Goal: Task Accomplishment & Management: Manage account settings

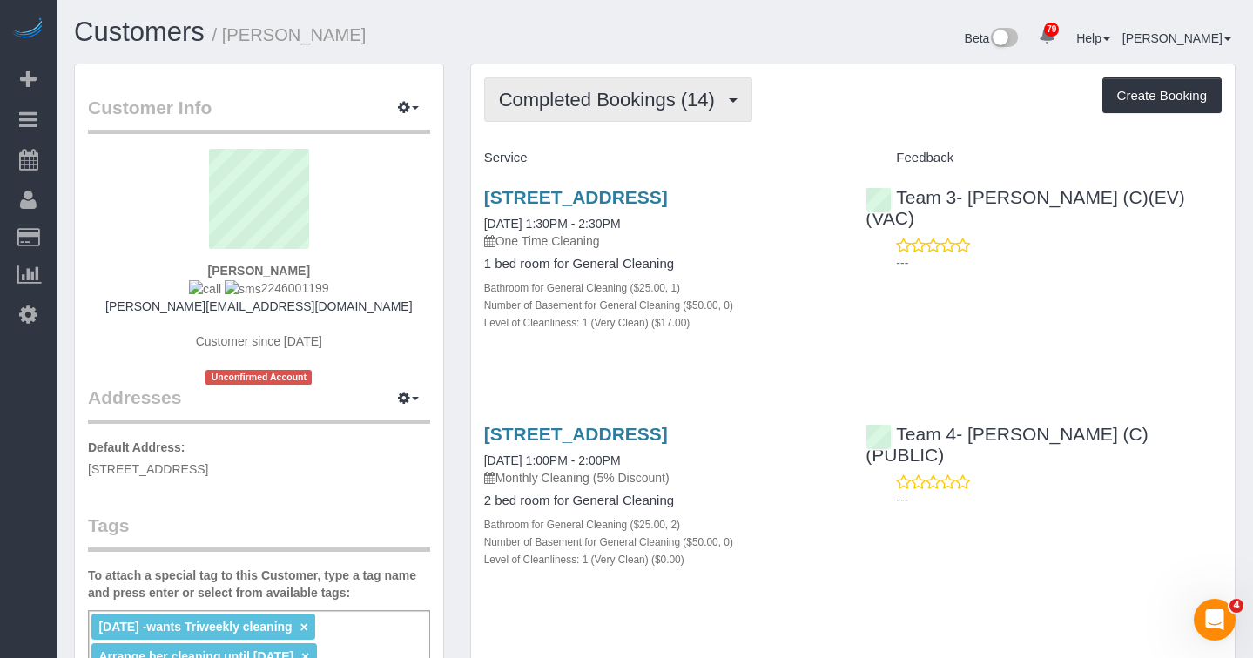
click at [611, 97] on span "Completed Bookings (14)" at bounding box center [611, 100] width 225 height 22
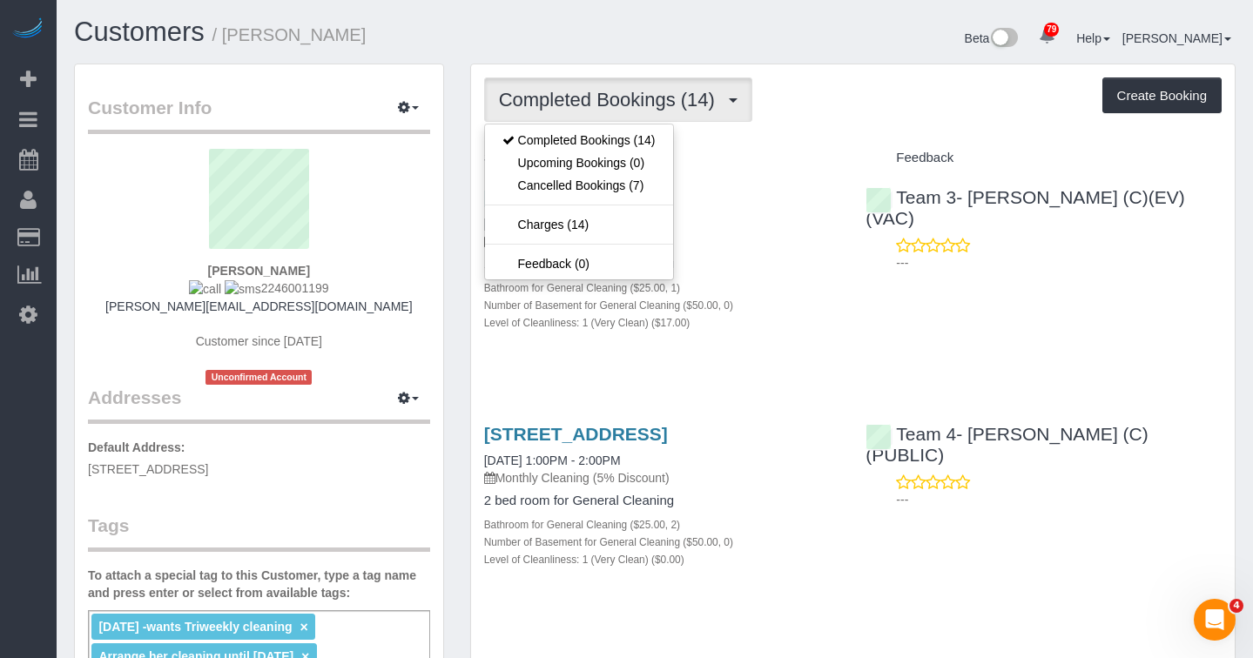
click at [586, 31] on h1 "Customers / Alolika Bhattacharya" at bounding box center [358, 32] width 568 height 30
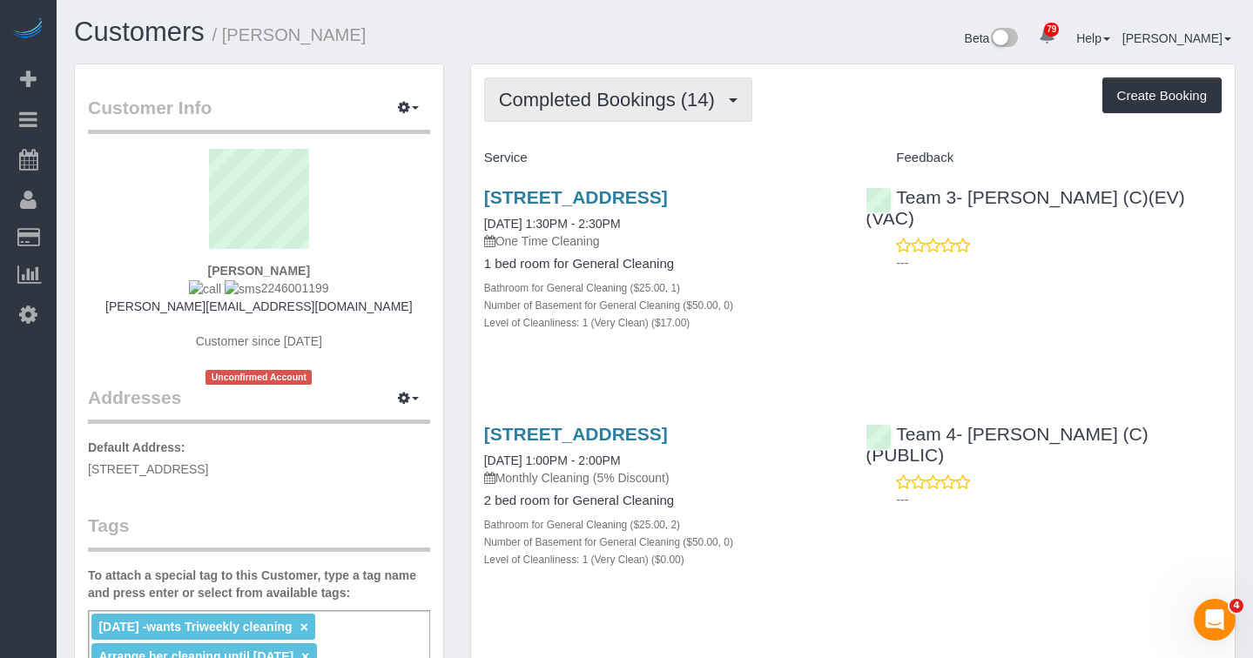
click at [582, 104] on span "Completed Bookings (14)" at bounding box center [611, 100] width 225 height 22
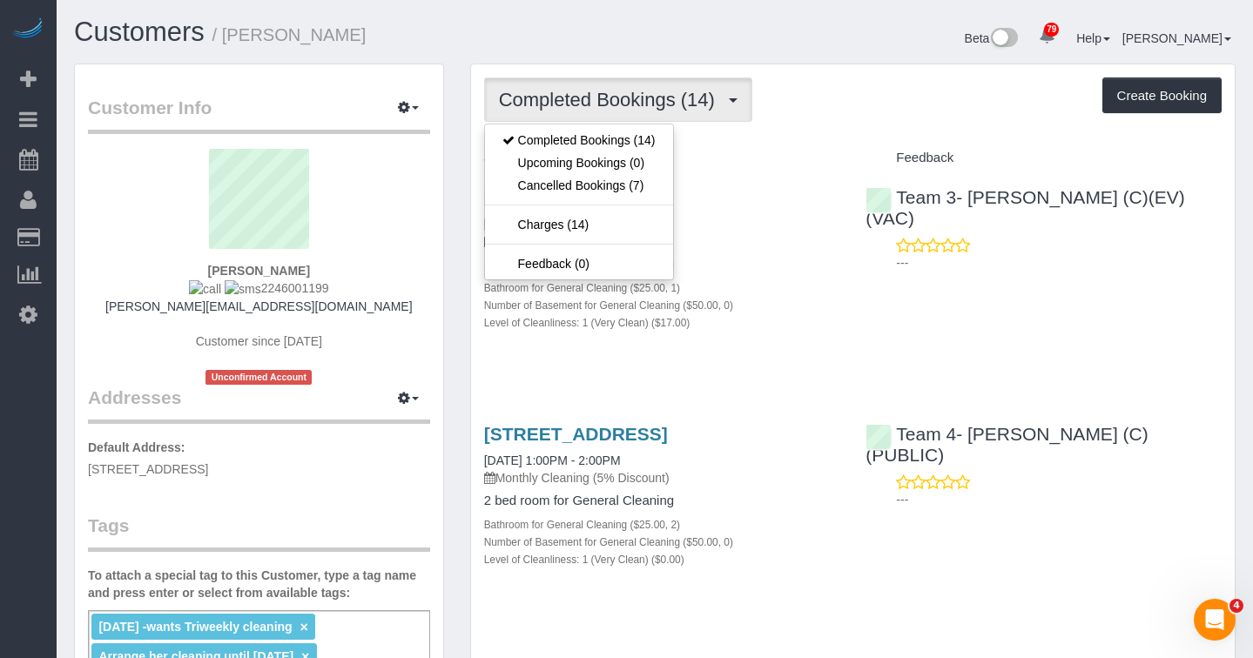
click at [542, 57] on div "Customers / Alolika Bhattacharya Beta 79 Your Notifications You have 0 alerts ×…" at bounding box center [654, 40] width 1187 height 46
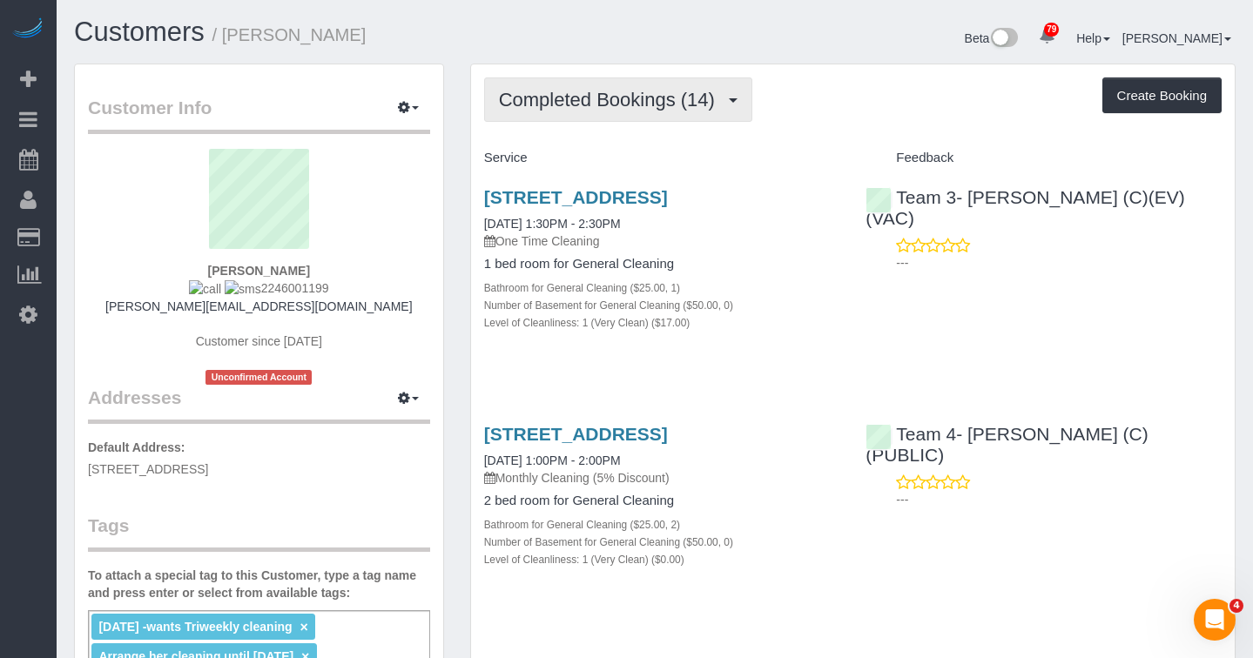
click at [606, 84] on button "Completed Bookings (14)" at bounding box center [618, 99] width 268 height 44
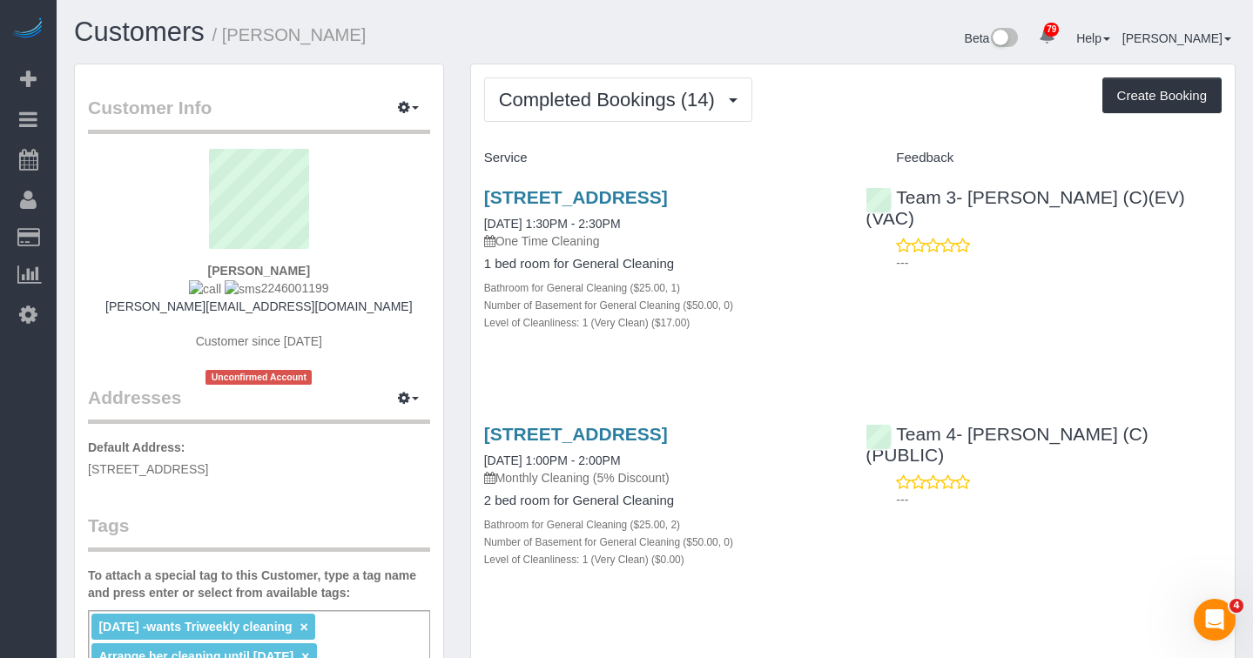
scroll to position [87, 0]
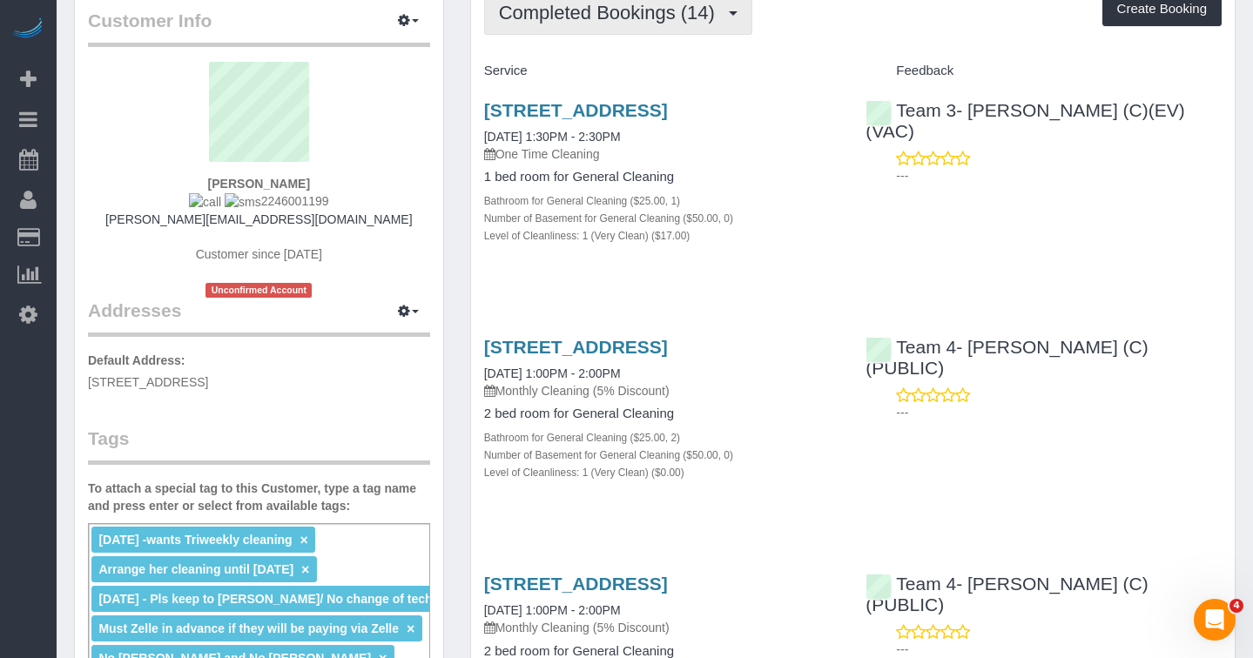
drag, startPoint x: 662, startPoint y: 7, endPoint x: 663, endPoint y: 34, distance: 27.0
click at [662, 17] on span "Completed Bookings (14)" at bounding box center [611, 13] width 225 height 22
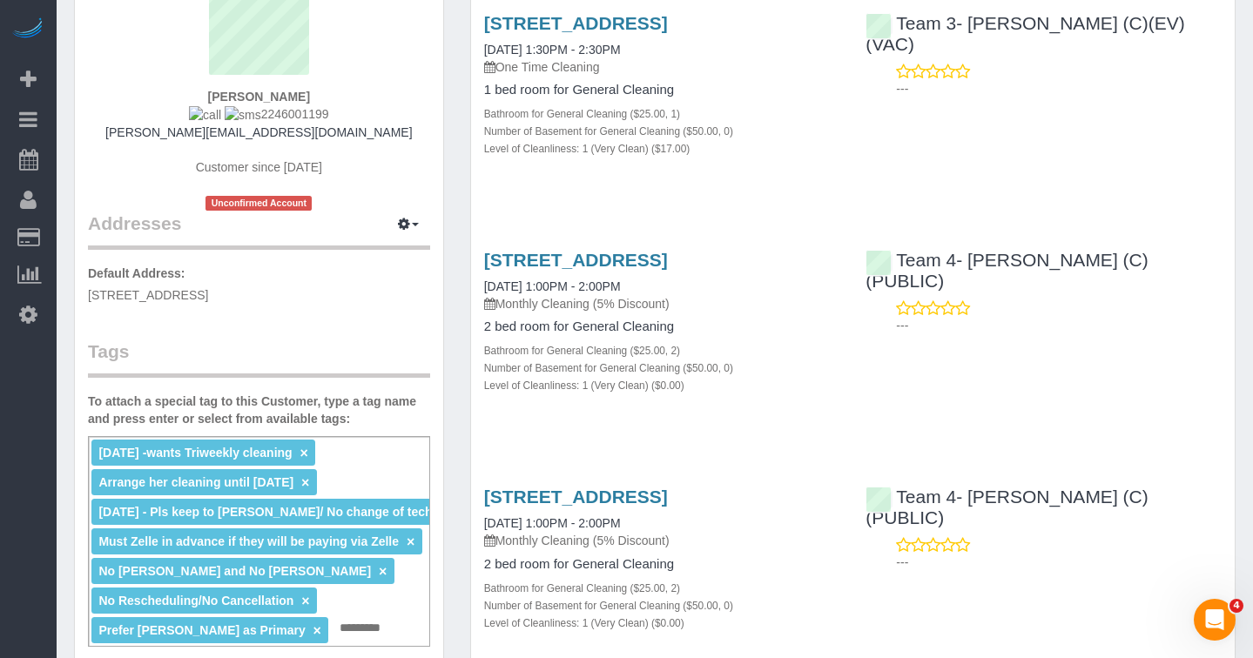
scroll to position [0, 0]
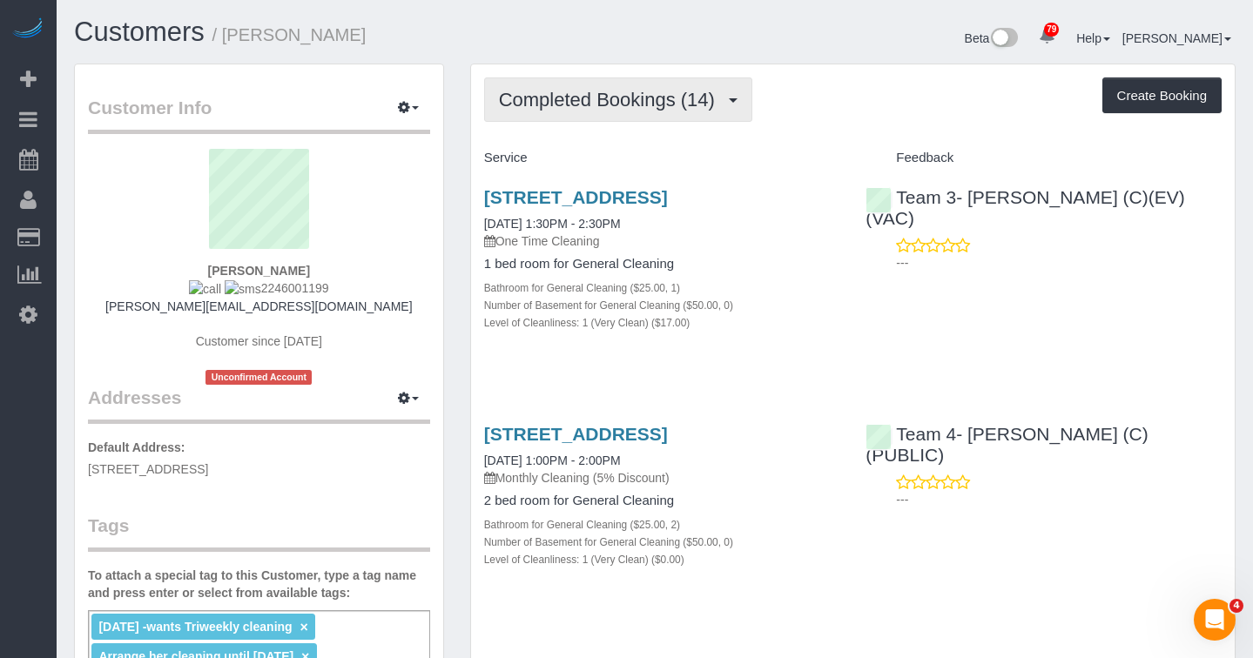
click at [658, 112] on button "Completed Bookings (14)" at bounding box center [618, 99] width 268 height 44
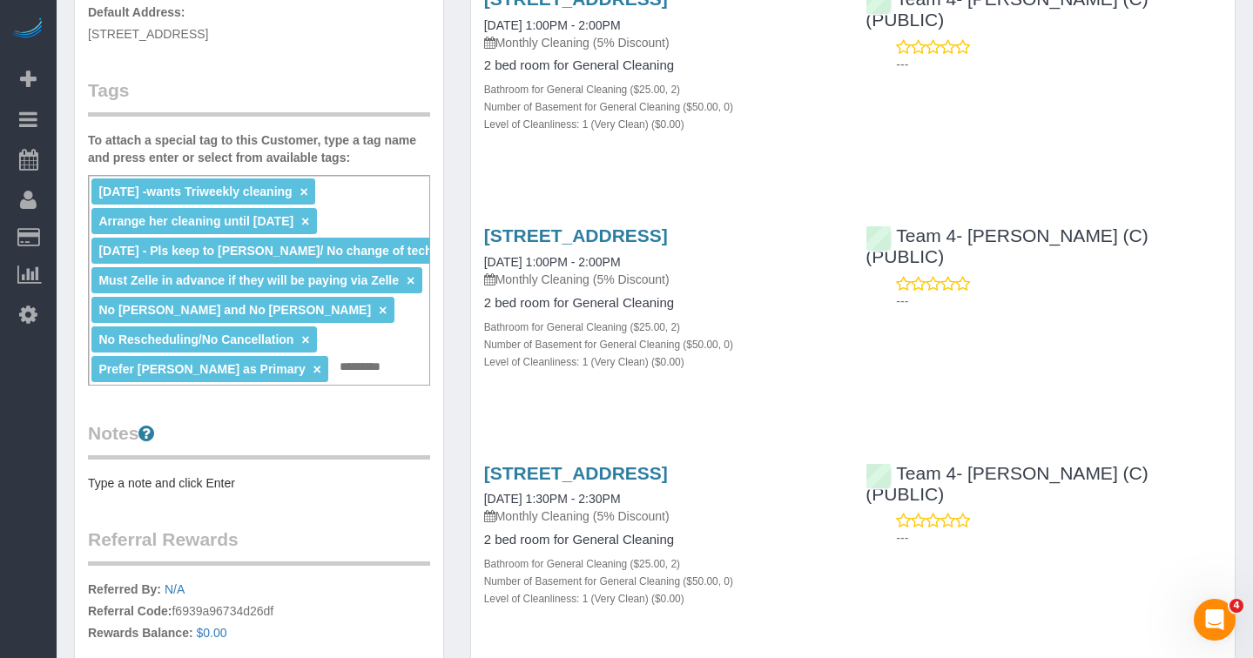
scroll to position [348, 0]
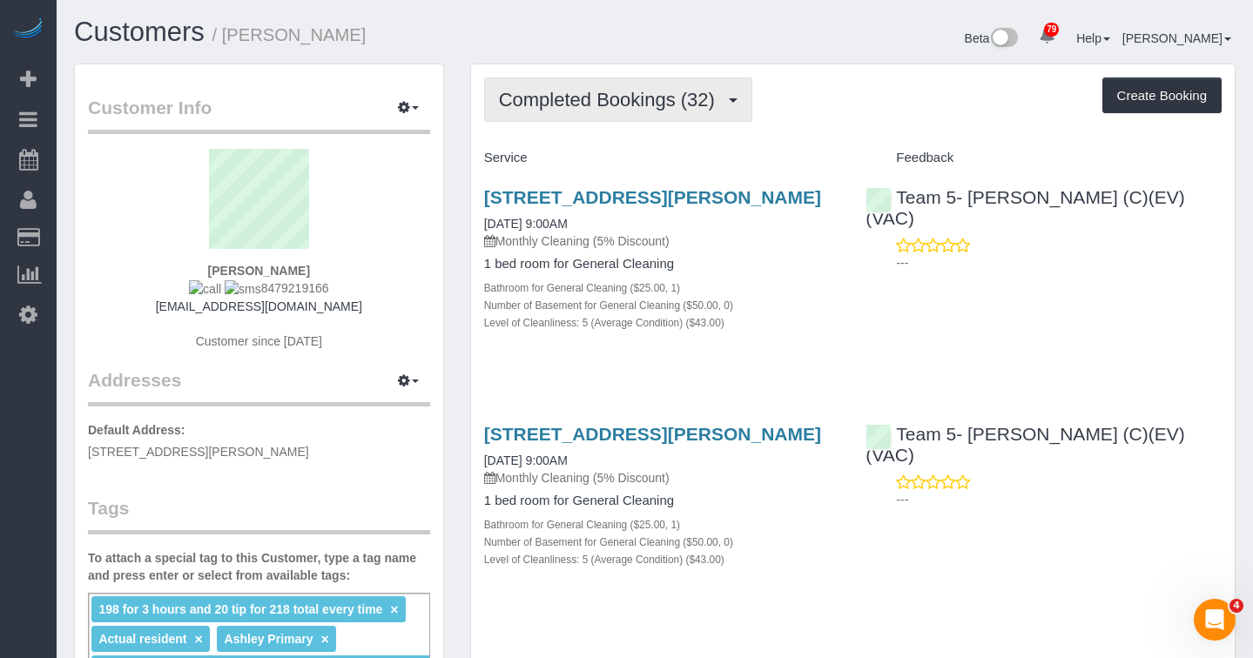
click at [603, 93] on span "Completed Bookings (32)" at bounding box center [611, 100] width 225 height 22
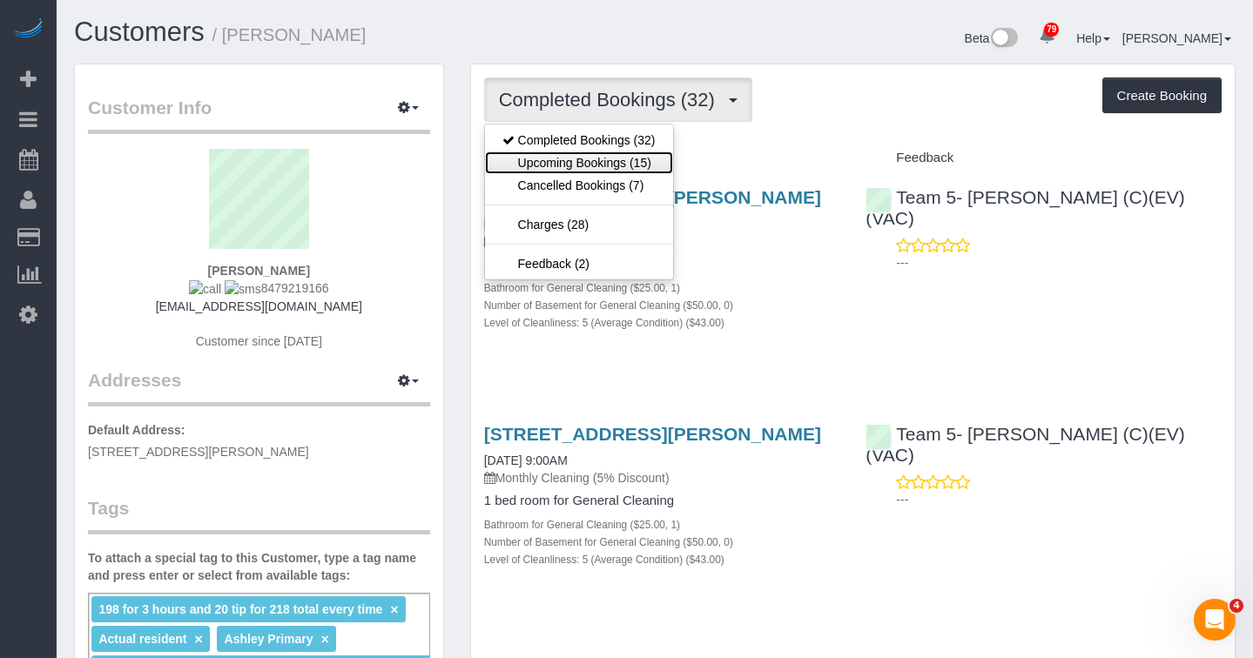
click at [607, 167] on link "Upcoming Bookings (15)" at bounding box center [579, 162] width 188 height 23
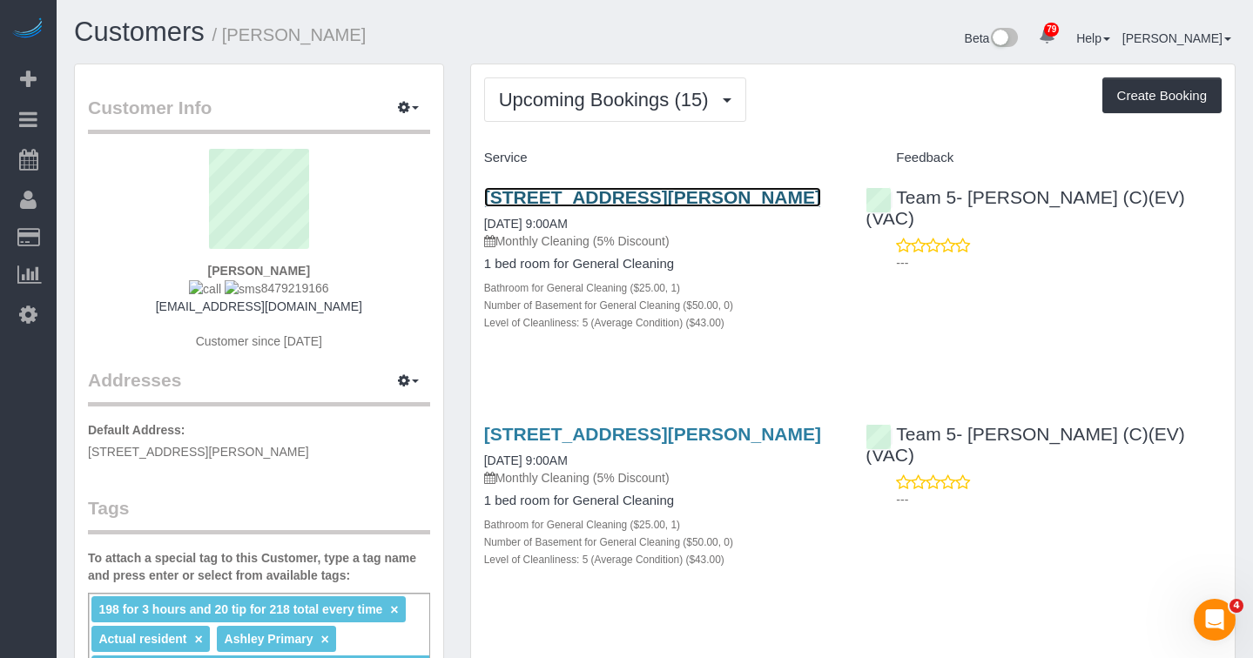
click at [677, 199] on link "855 Hinman Ave, Apt 204, Evanston, IL 60202" at bounding box center [652, 197] width 337 height 20
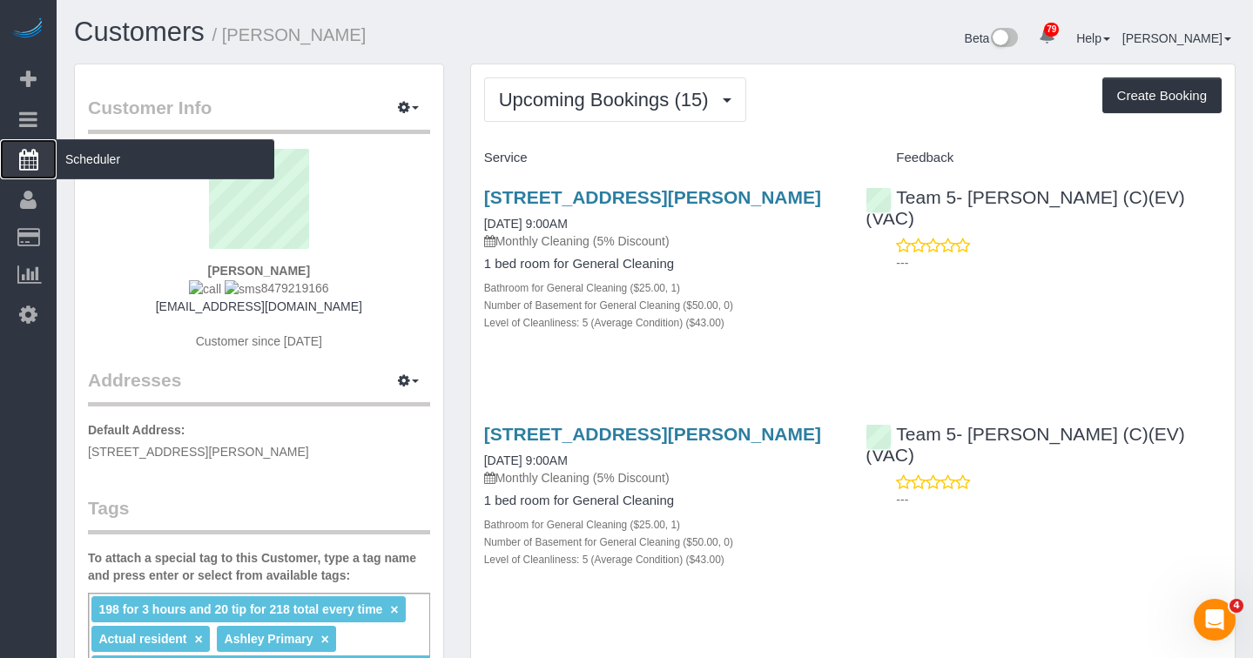
click at [59, 163] on span "Scheduler" at bounding box center [166, 159] width 218 height 40
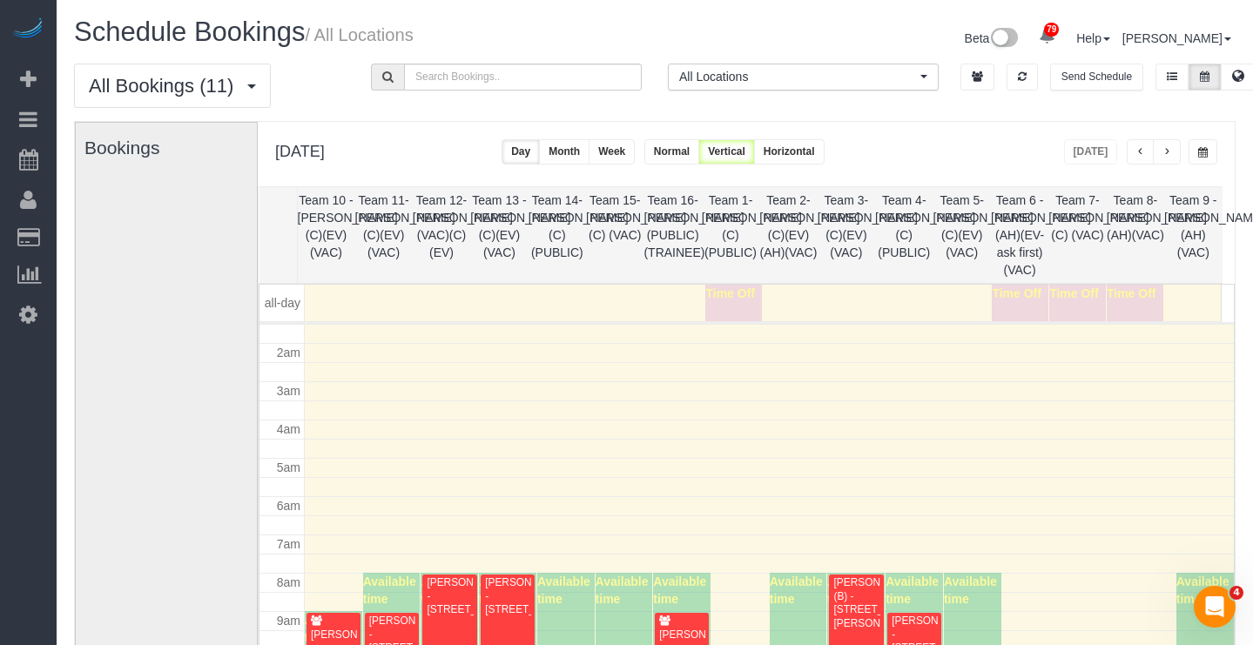
click at [1196, 162] on button "button" at bounding box center [1202, 151] width 29 height 25
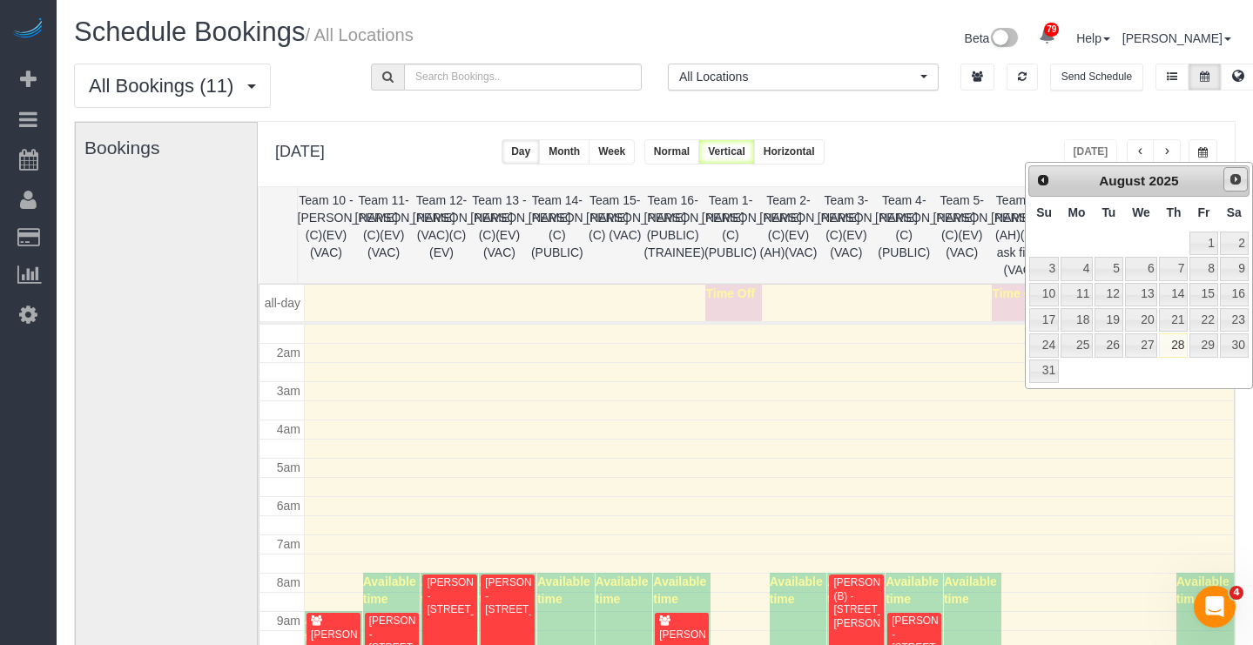
click at [1231, 178] on span "Next" at bounding box center [1235, 179] width 14 height 14
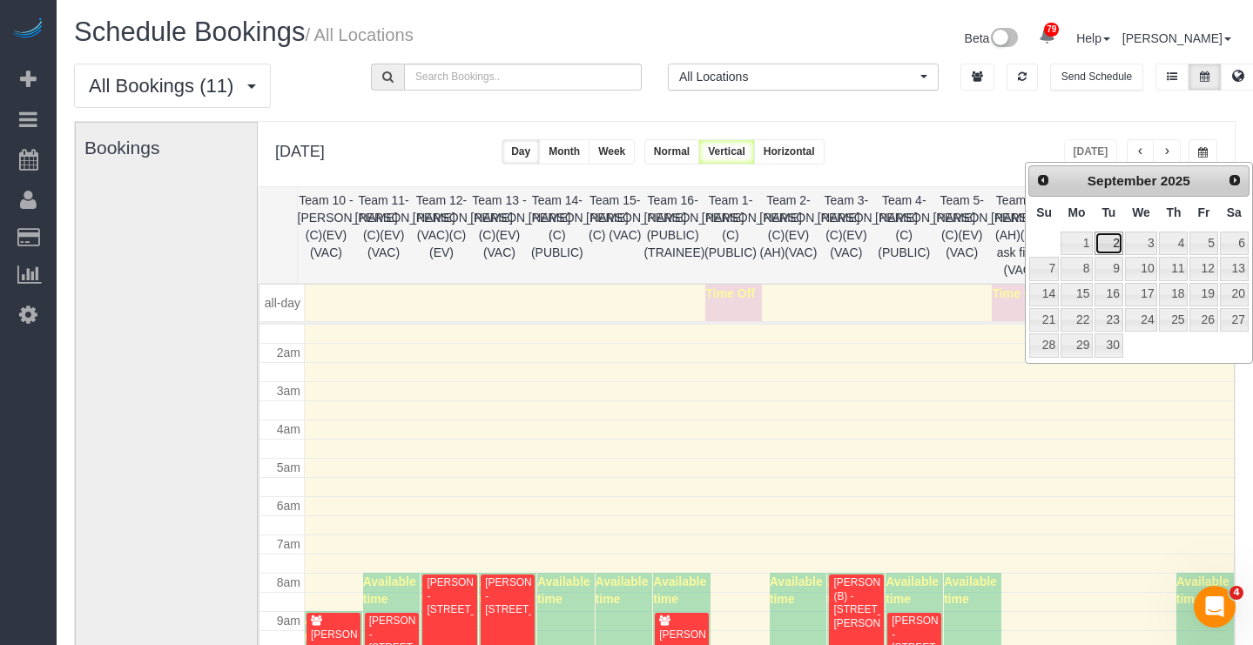
click at [1108, 244] on link "2" at bounding box center [1108, 244] width 28 height 24
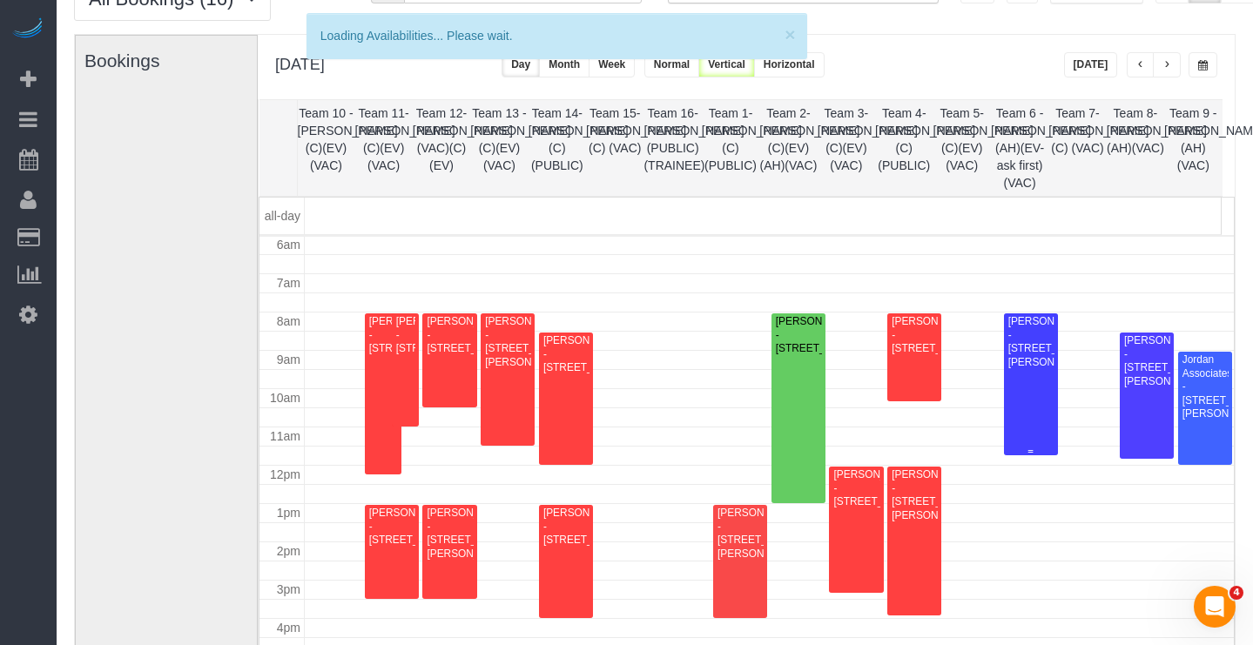
scroll to position [174, 0]
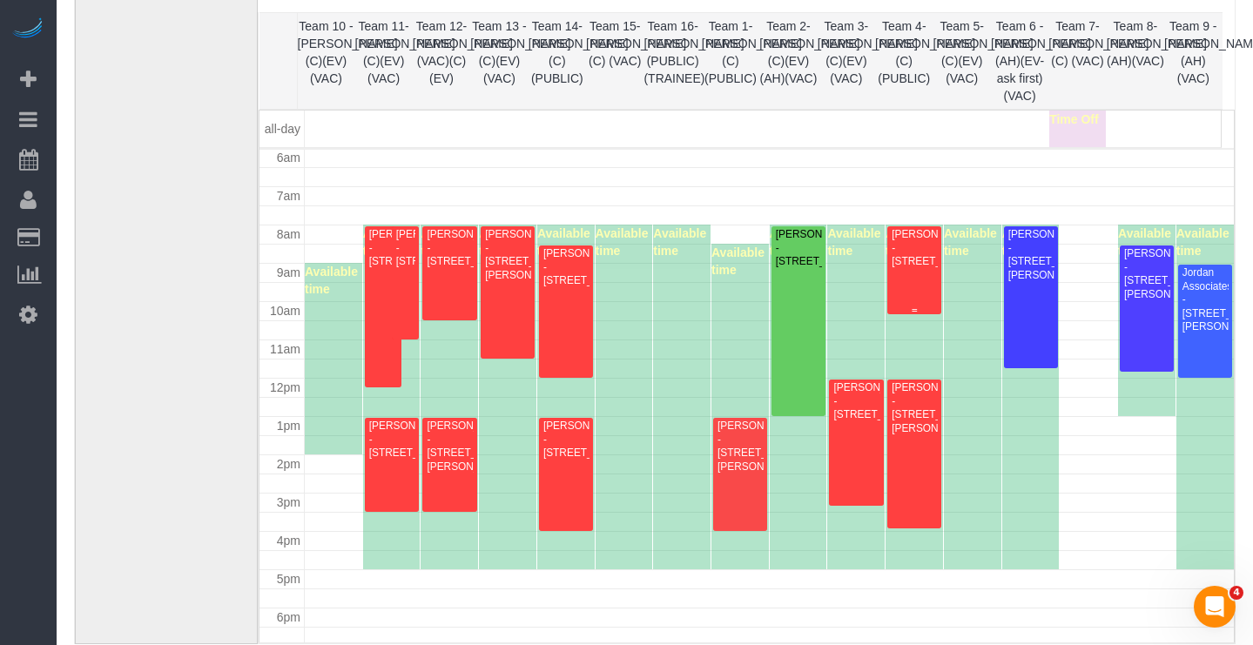
click at [914, 244] on div "Rebecca Dewane - 2848 W Shakespeare Chicago, Chicago, IL 60647" at bounding box center [914, 248] width 47 height 40
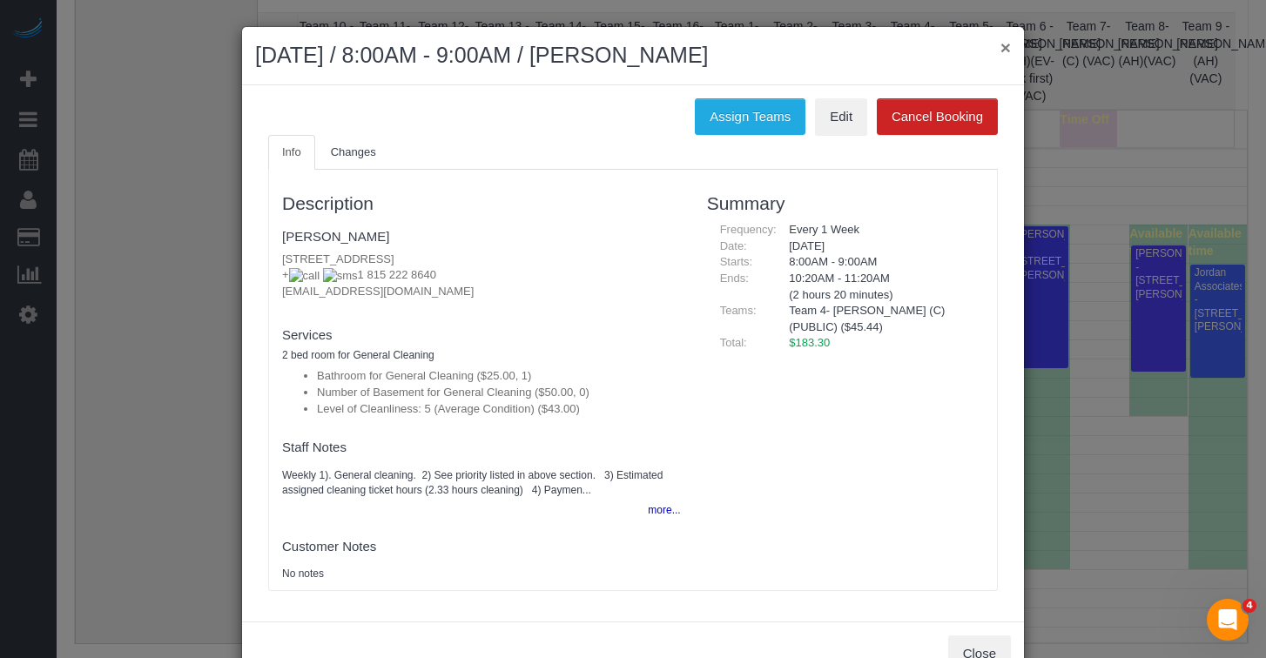
click at [1003, 48] on button "×" at bounding box center [1005, 47] width 10 height 18
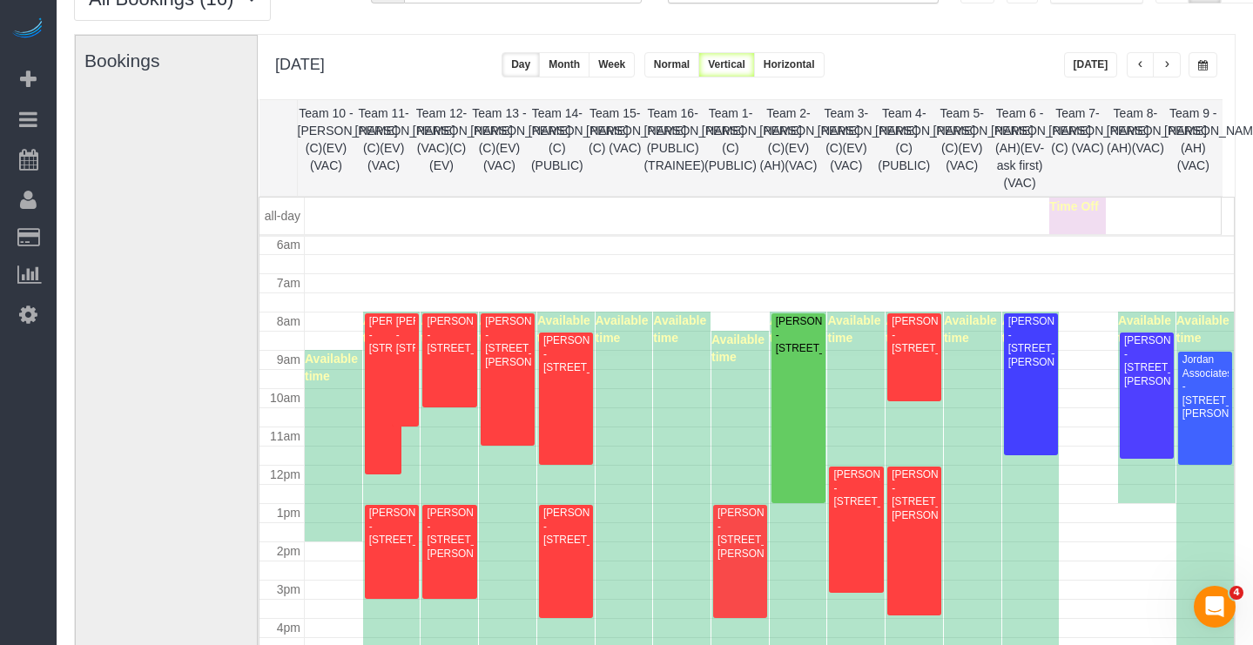
scroll to position [0, 0]
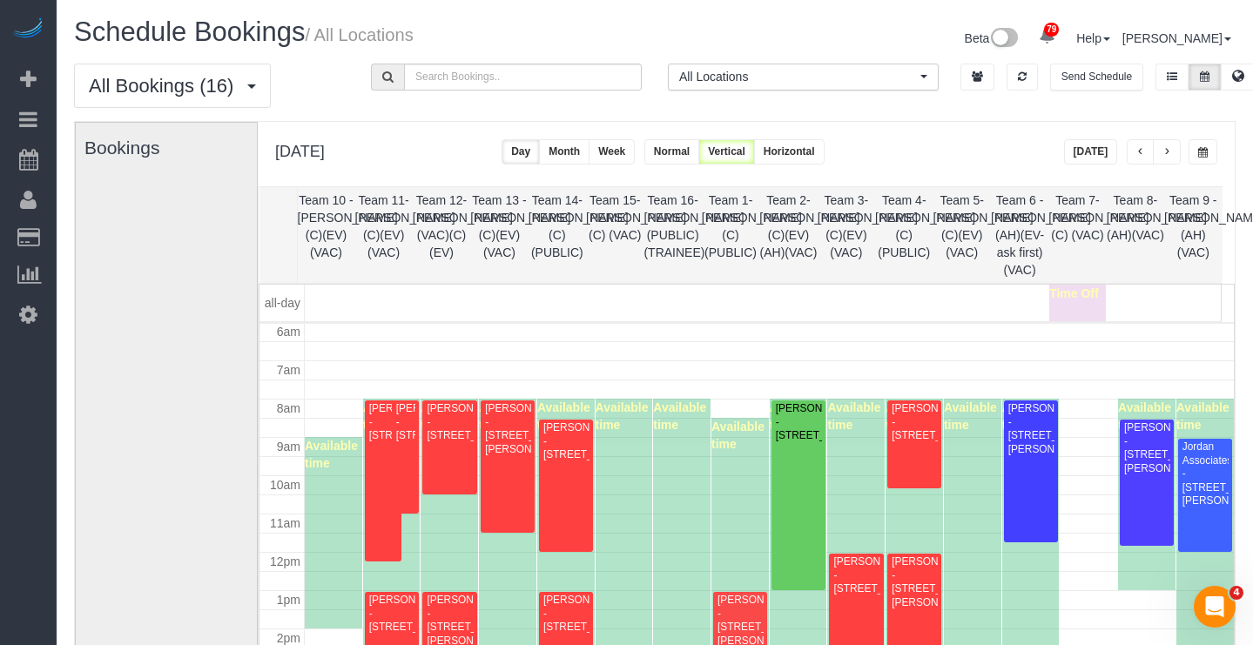
click at [1198, 159] on button "button" at bounding box center [1202, 151] width 29 height 25
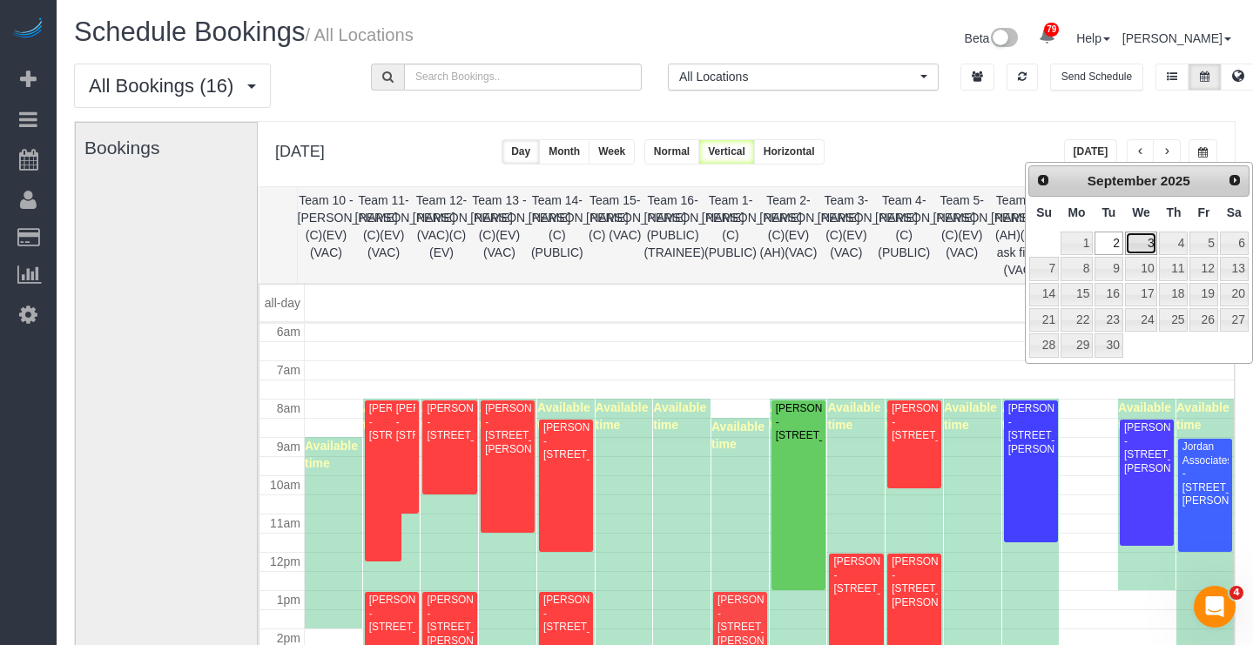
click at [1142, 243] on link "3" at bounding box center [1141, 244] width 33 height 24
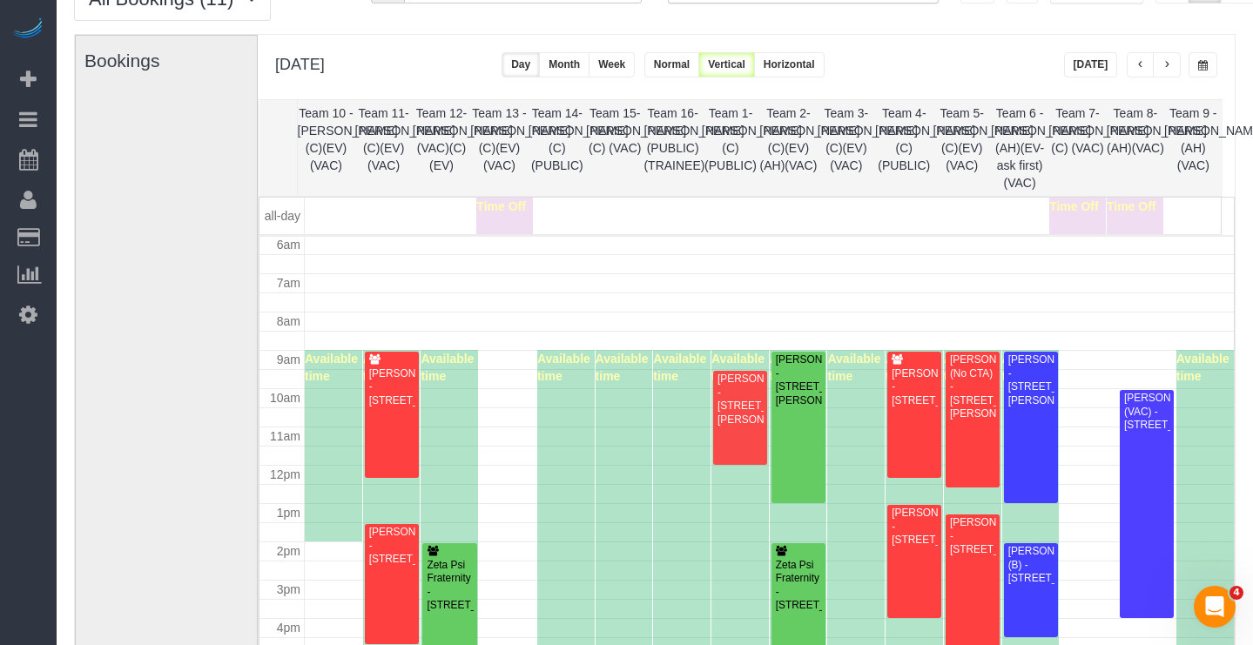
scroll to position [174, 0]
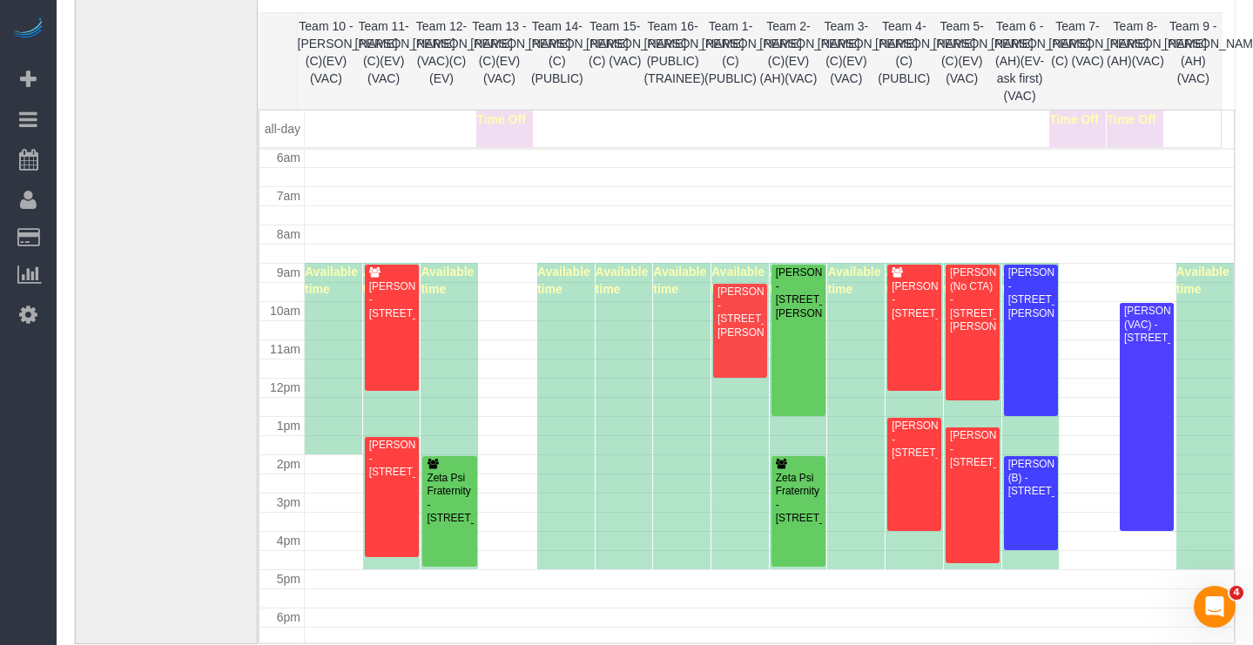
click at [916, 263] on div "Available time" at bounding box center [913, 416] width 57 height 306
click at [916, 270] on div "Meagan LeGear - 3122 N Paulina, Chicago, IL 60657" at bounding box center [914, 293] width 47 height 54
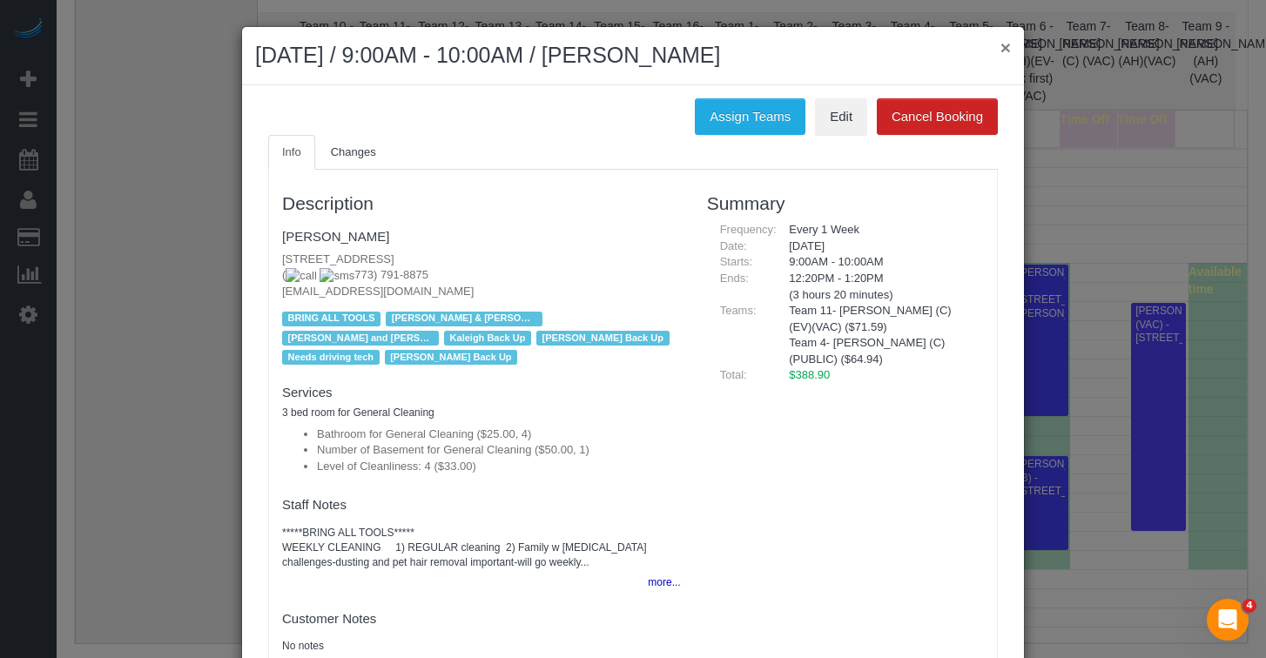
click at [1000, 45] on button "×" at bounding box center [1005, 47] width 10 height 18
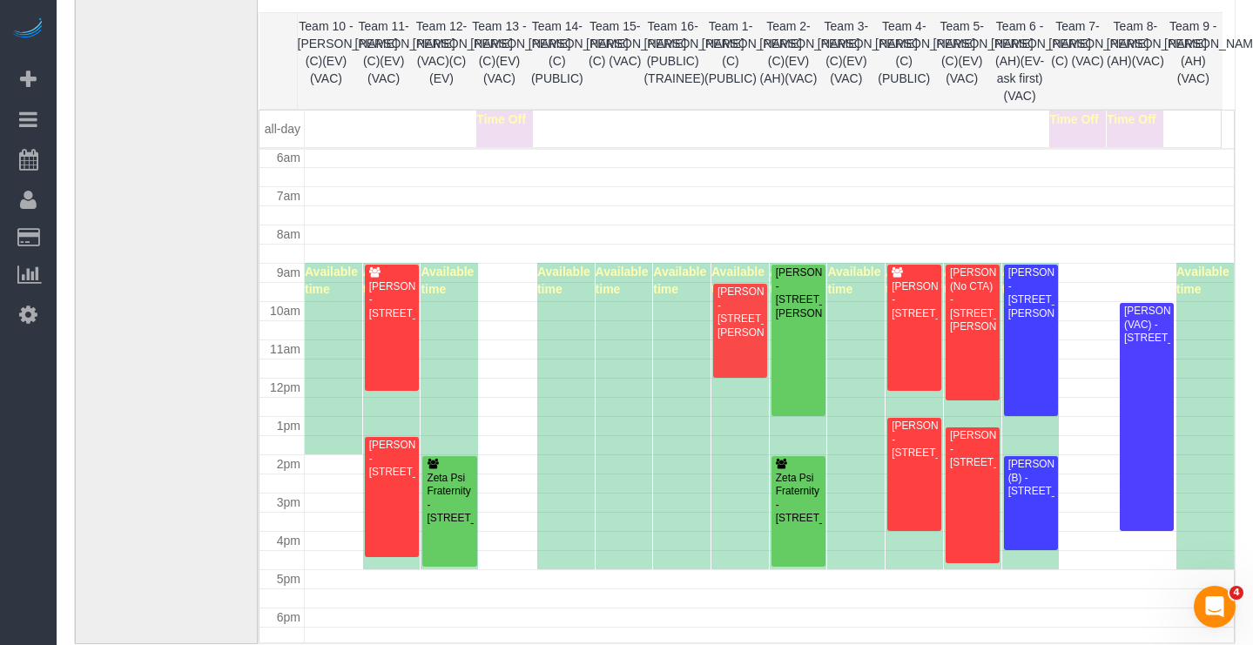
scroll to position [0, 0]
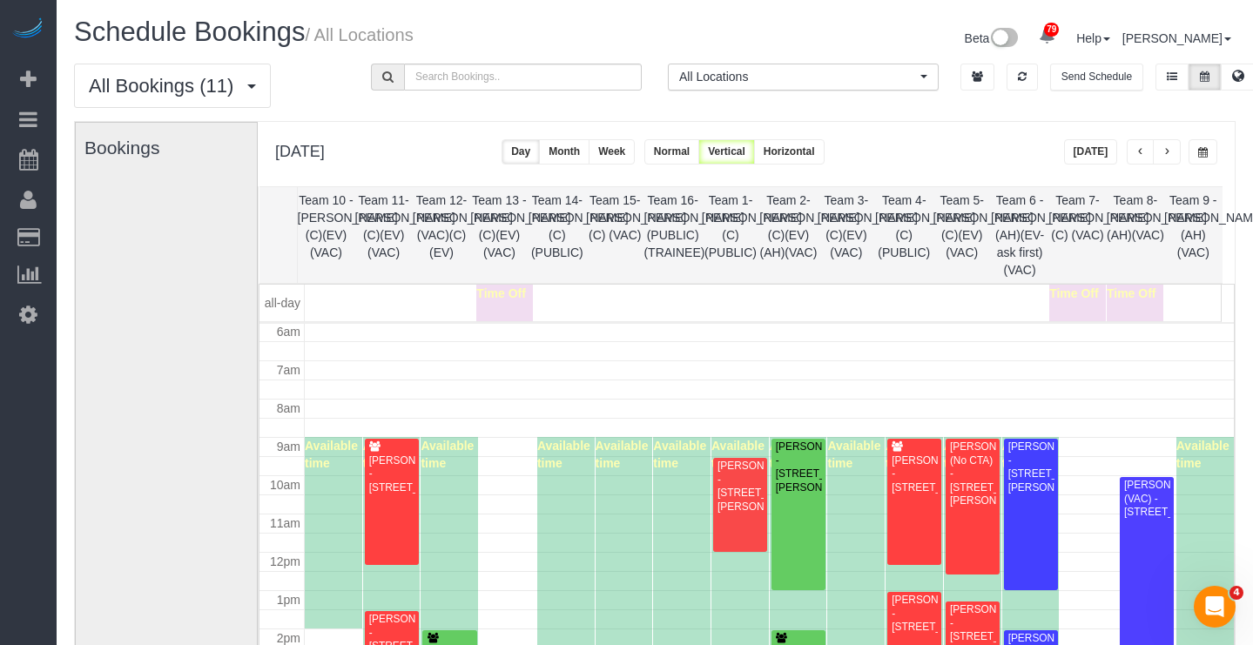
click at [1201, 149] on span "button" at bounding box center [1203, 152] width 10 height 10
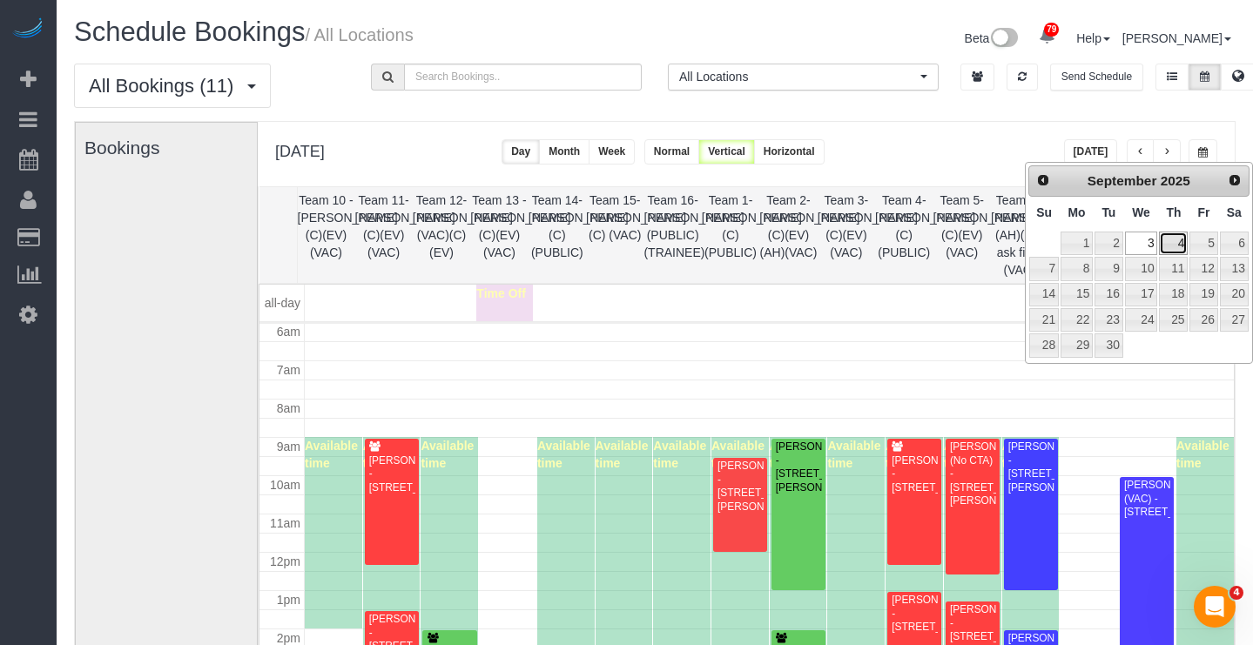
click at [1173, 242] on link "4" at bounding box center [1173, 244] width 29 height 24
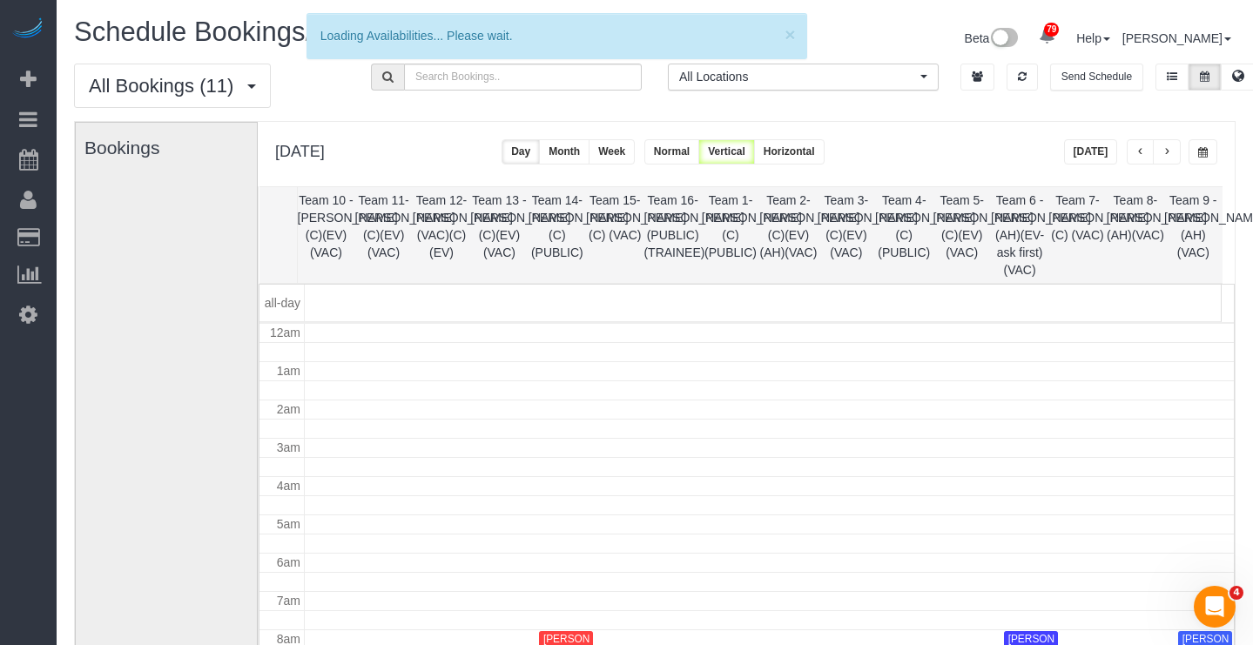
scroll to position [231, 0]
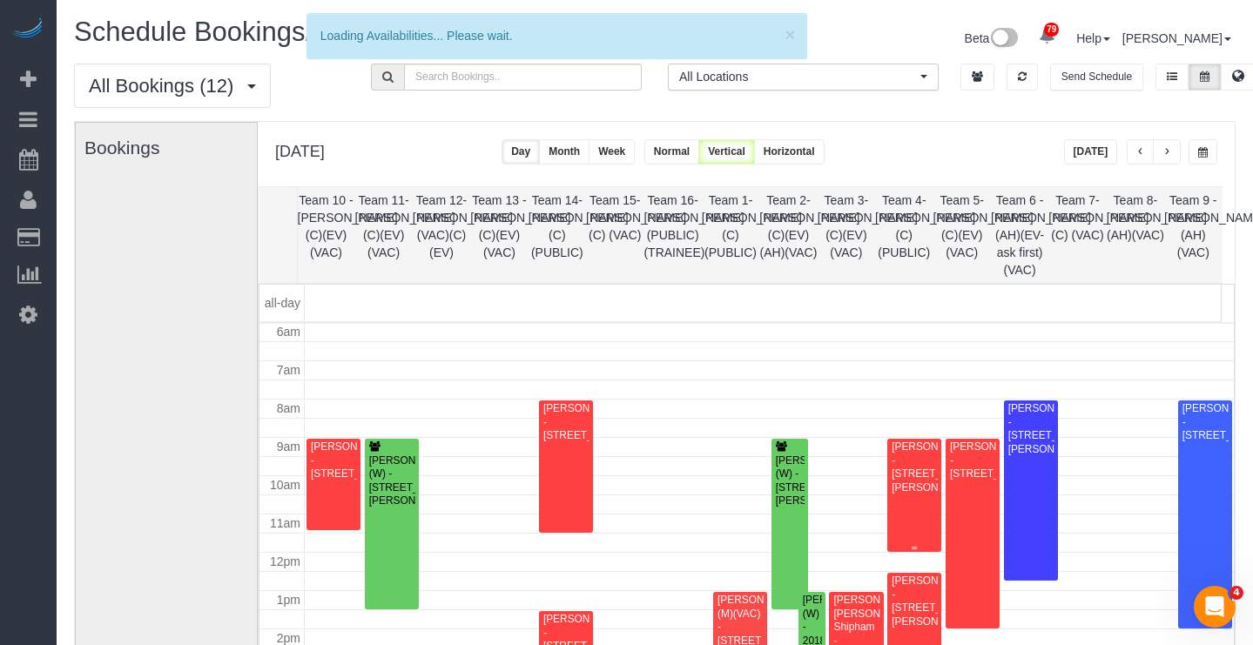
click at [903, 450] on div "Troy Raeder - 5430 N Sheridan Rd, 608, Chicago, IL 60640" at bounding box center [914, 467] width 47 height 54
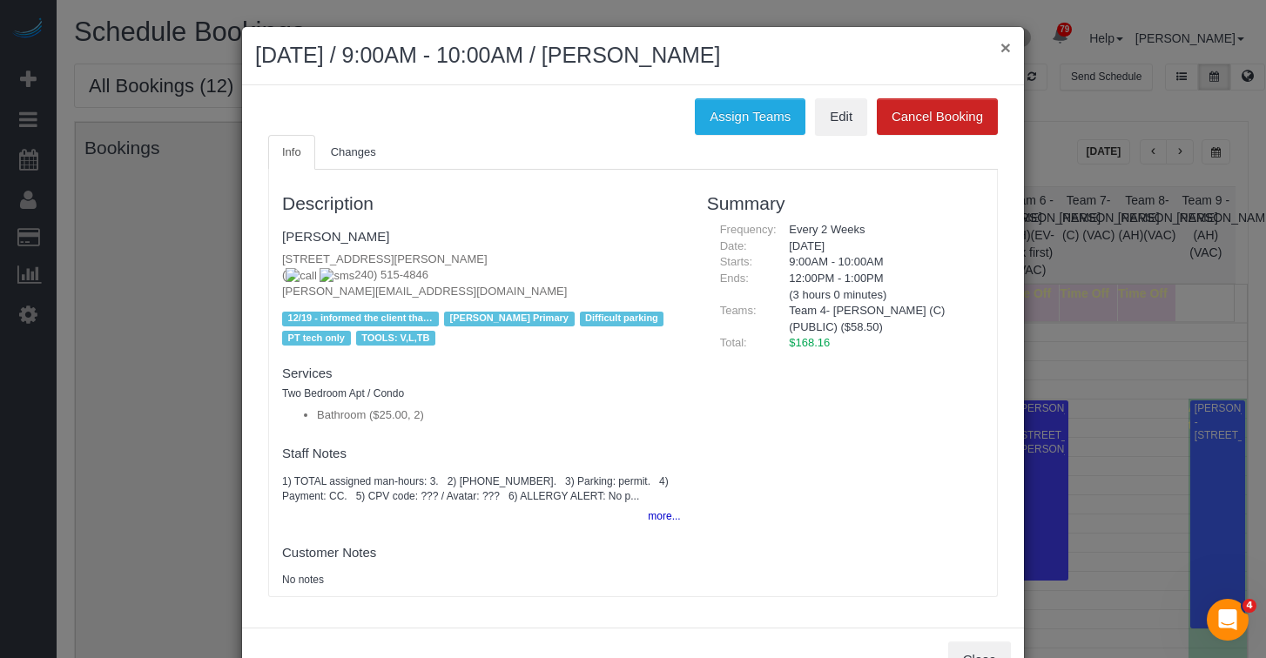
click at [1000, 50] on button "×" at bounding box center [1005, 47] width 10 height 18
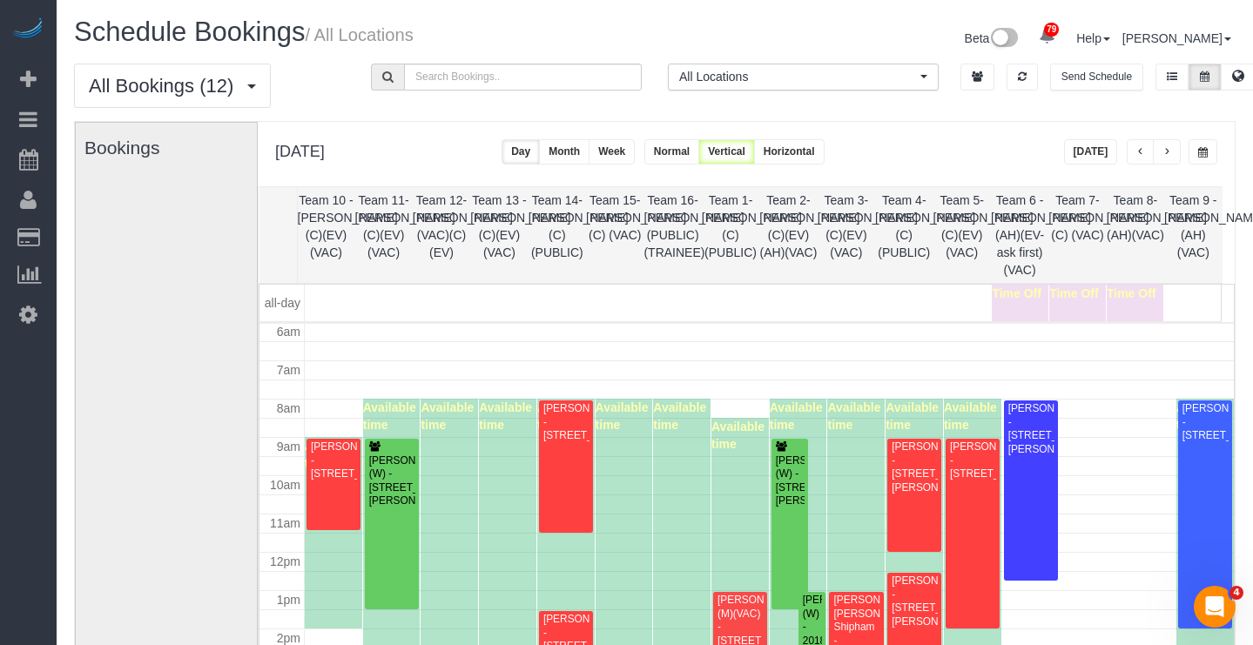
click at [1196, 158] on button "button" at bounding box center [1202, 151] width 29 height 25
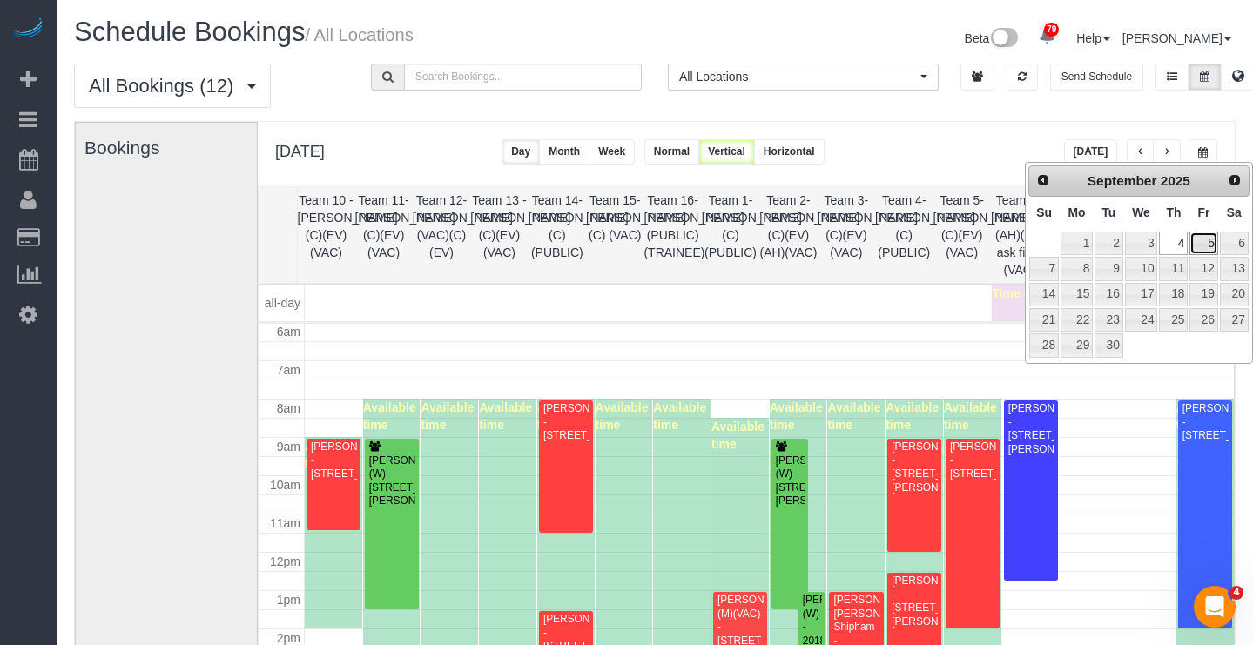
click at [1201, 239] on link "5" at bounding box center [1203, 244] width 28 height 24
type input "**********"
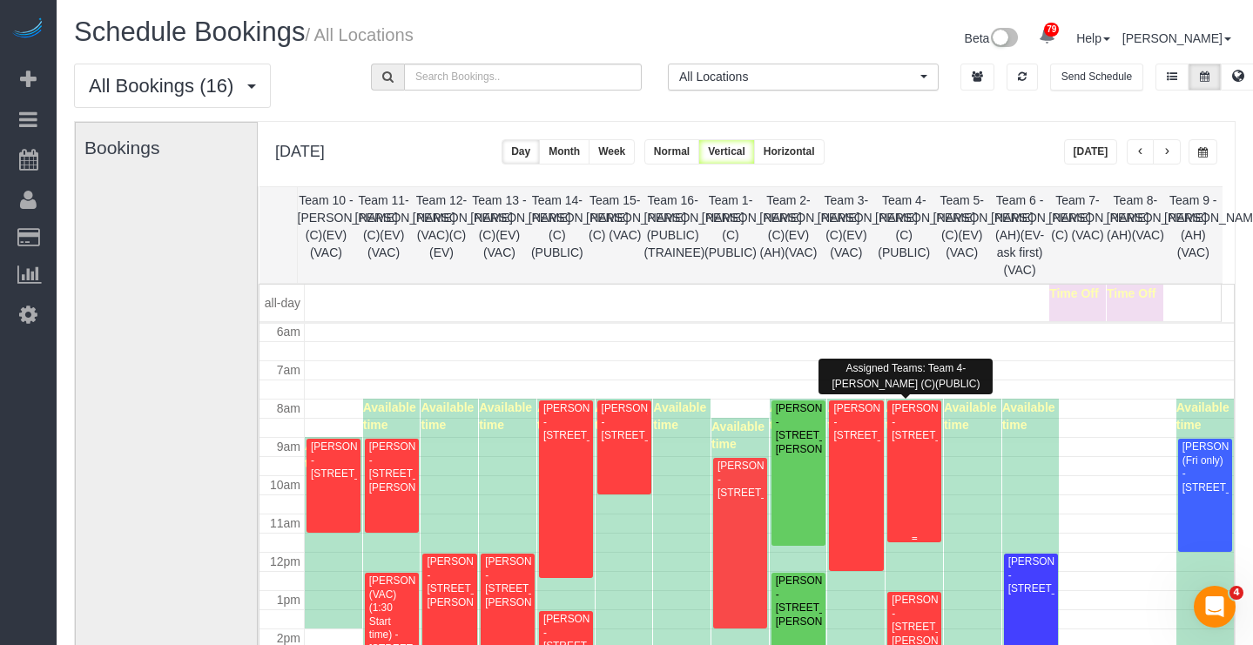
click at [894, 442] on div "Bryan McCreery - 716 W Junior Ter, Unit A, Chicago, IL 60613" at bounding box center [914, 422] width 47 height 40
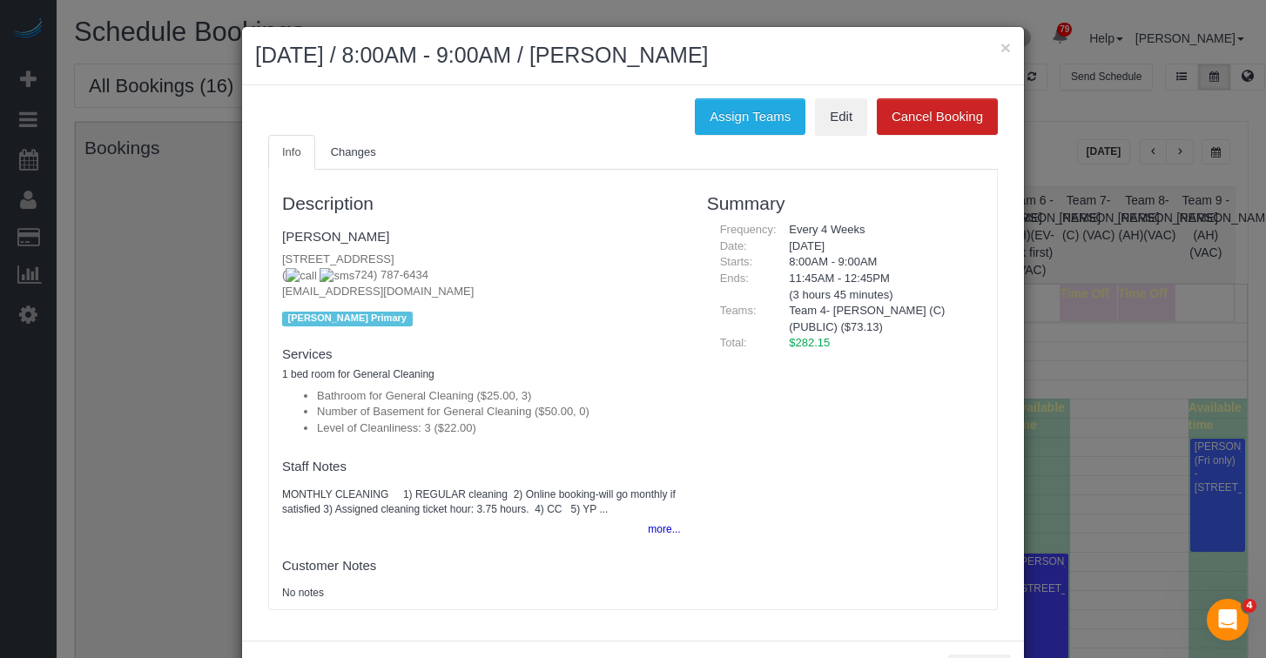
scroll to position [72, 0]
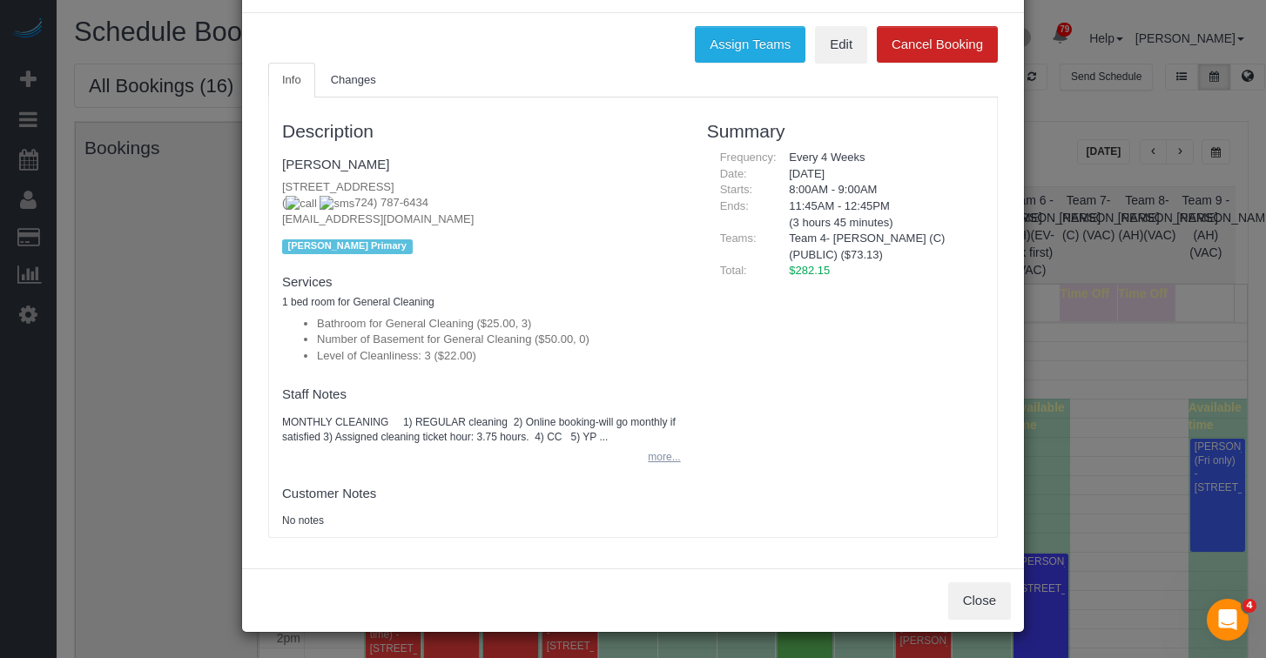
click at [653, 460] on button "more..." at bounding box center [658, 457] width 43 height 25
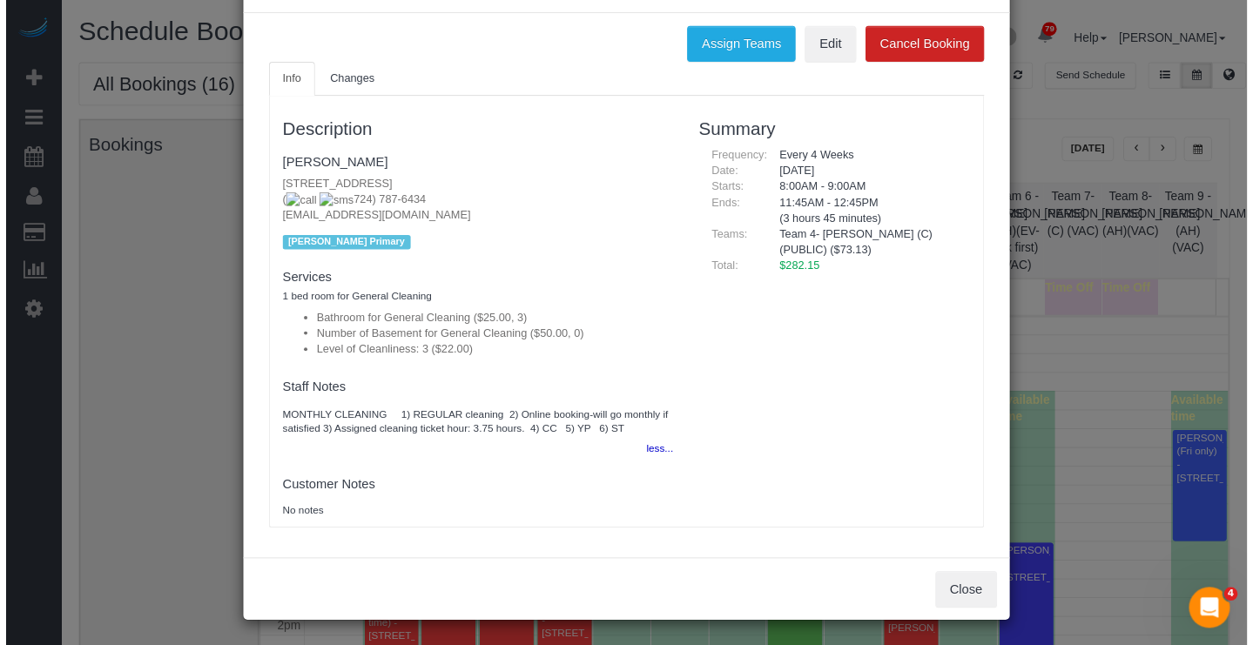
scroll to position [0, 0]
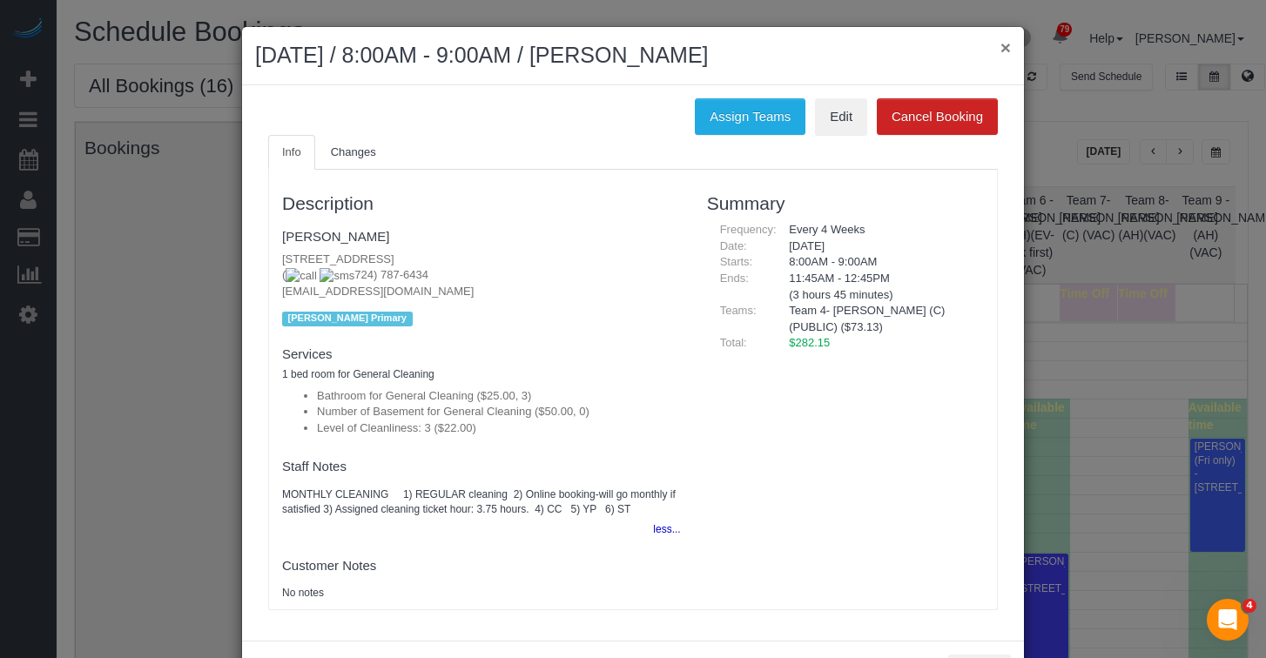
click at [1003, 45] on button "×" at bounding box center [1005, 47] width 10 height 18
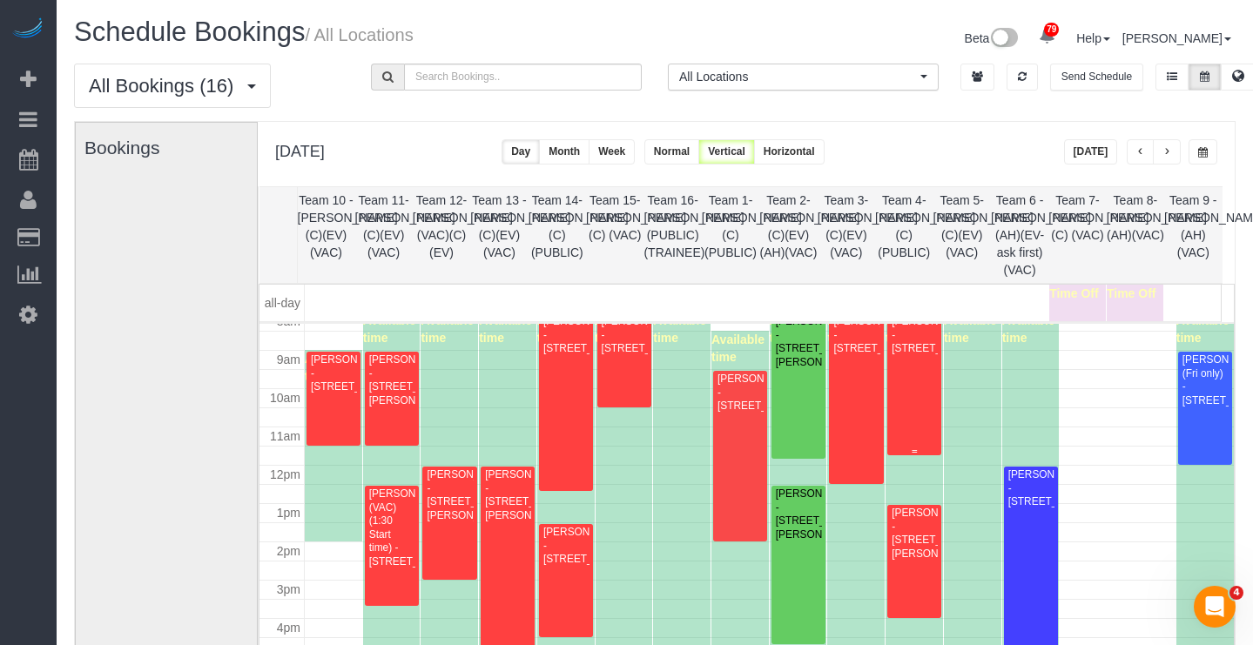
scroll to position [231, 0]
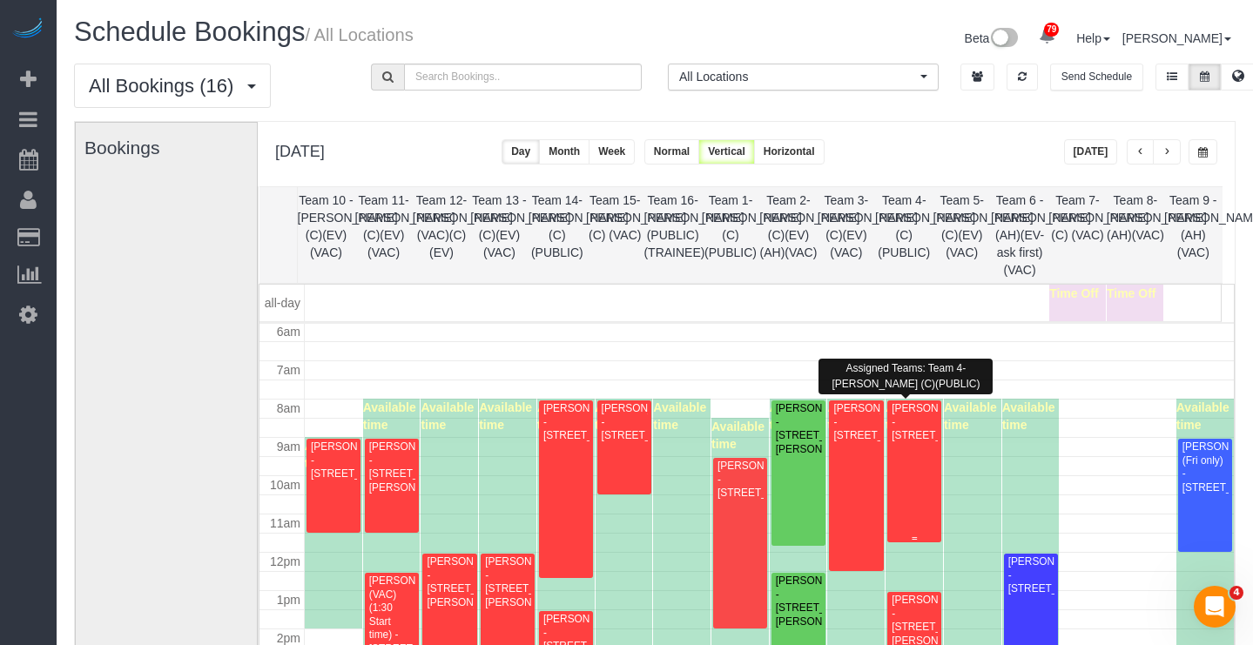
click at [911, 394] on div "Assigned Teams: Team 4- Candice G. (C)(PUBLIC)" at bounding box center [905, 376] width 174 height 44
click at [920, 400] on div "Available time" at bounding box center [913, 571] width 57 height 345
click at [921, 410] on div "Bryan McCreery - 716 W Junior Ter, Unit A, Chicago, IL 60613" at bounding box center [914, 422] width 47 height 40
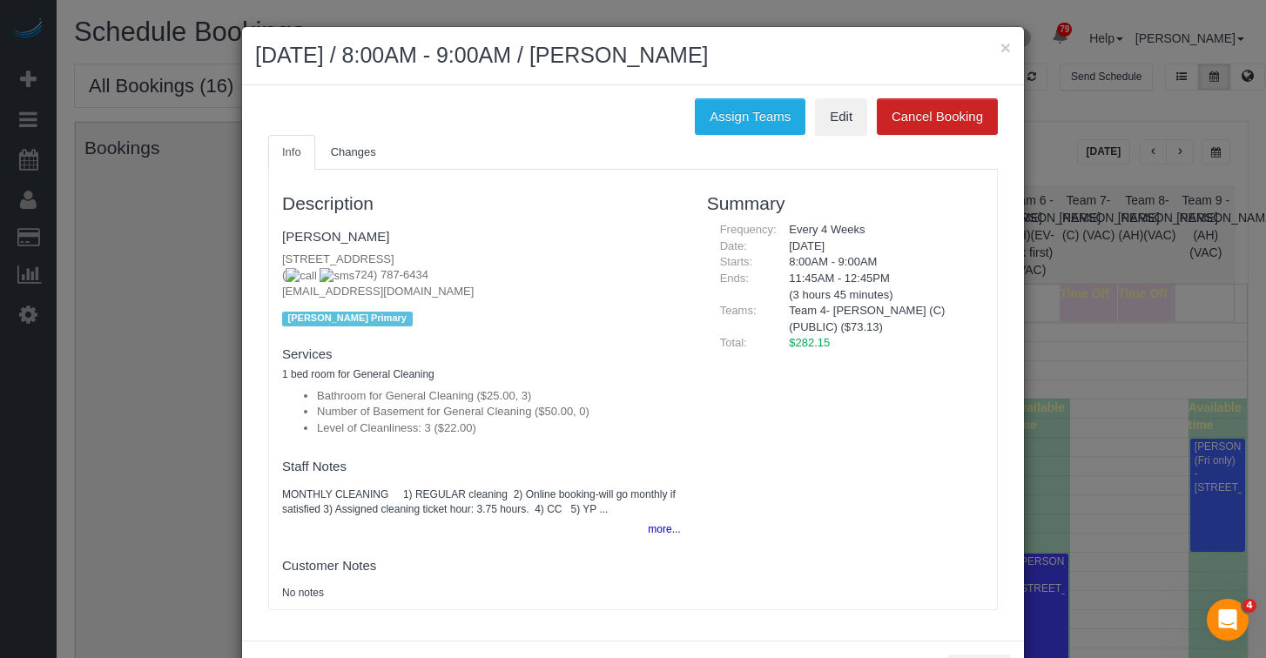
drag, startPoint x: 810, startPoint y: 67, endPoint x: 660, endPoint y: 69, distance: 150.6
click at [660, 69] on h2 "September 05, 2025 / 8:00AM - 9:00AM / Bryan McCreery" at bounding box center [633, 55] width 756 height 31
copy h2 "Bryan McCreery"
click at [1000, 47] on button "×" at bounding box center [1005, 47] width 10 height 18
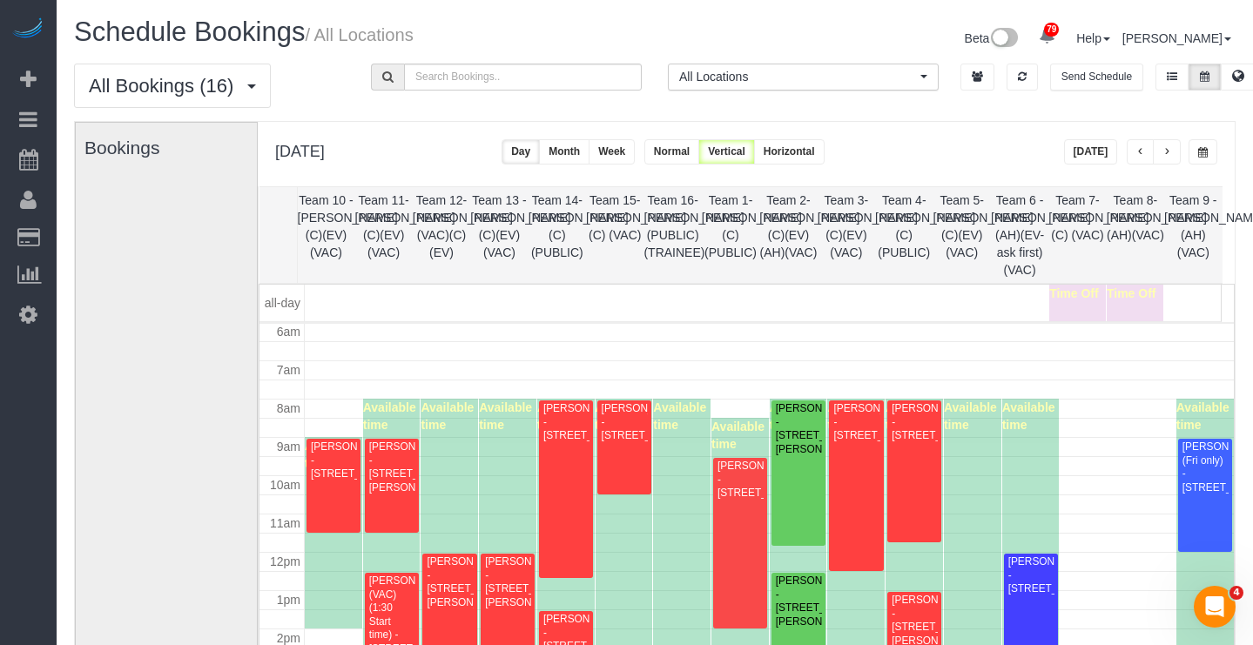
click at [1209, 150] on button "button" at bounding box center [1202, 151] width 29 height 25
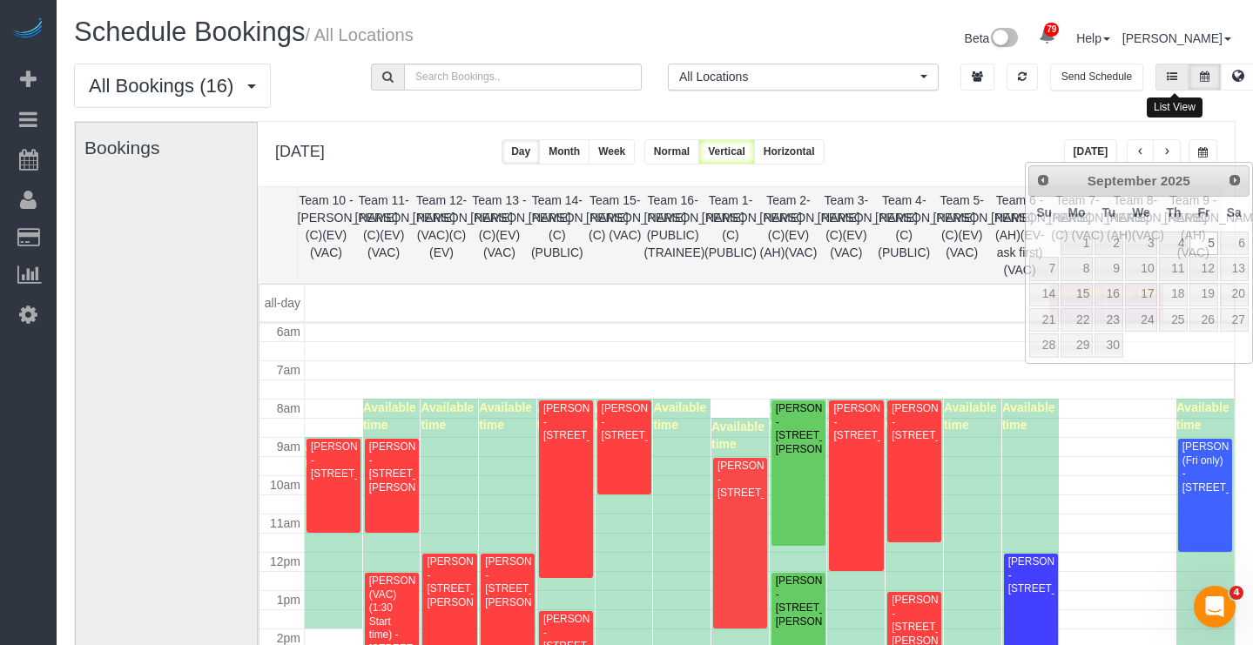
click at [1162, 79] on button at bounding box center [1171, 77] width 33 height 27
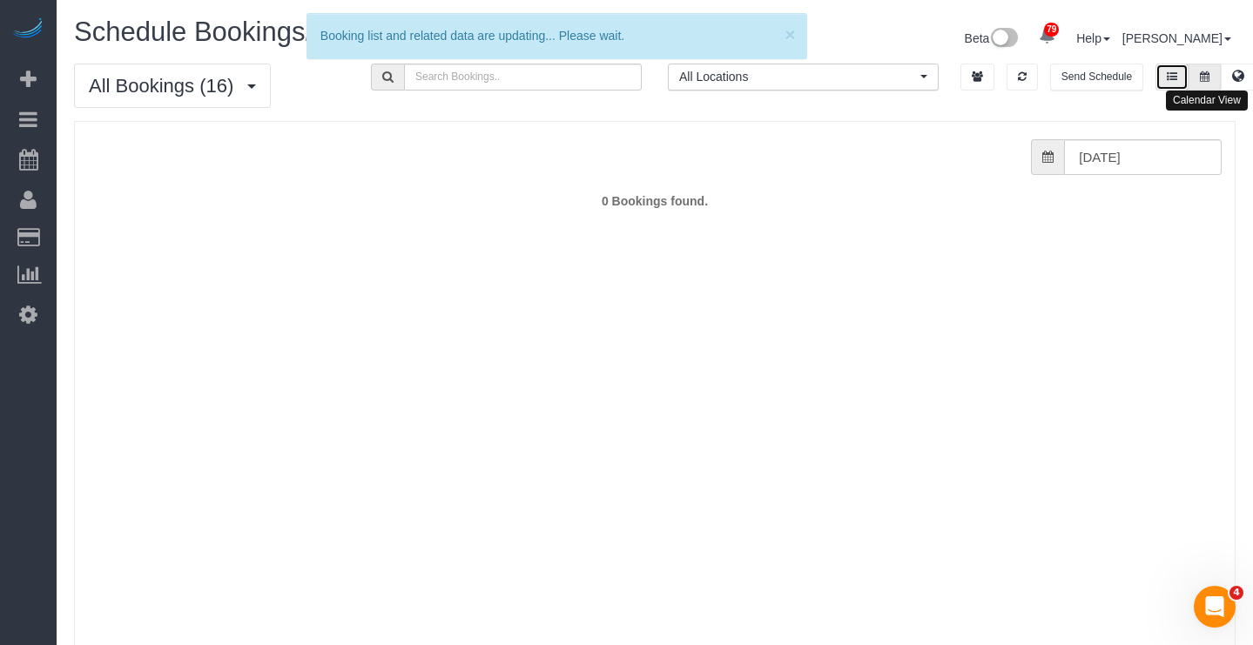
click at [1208, 78] on icon at bounding box center [1205, 76] width 10 height 10
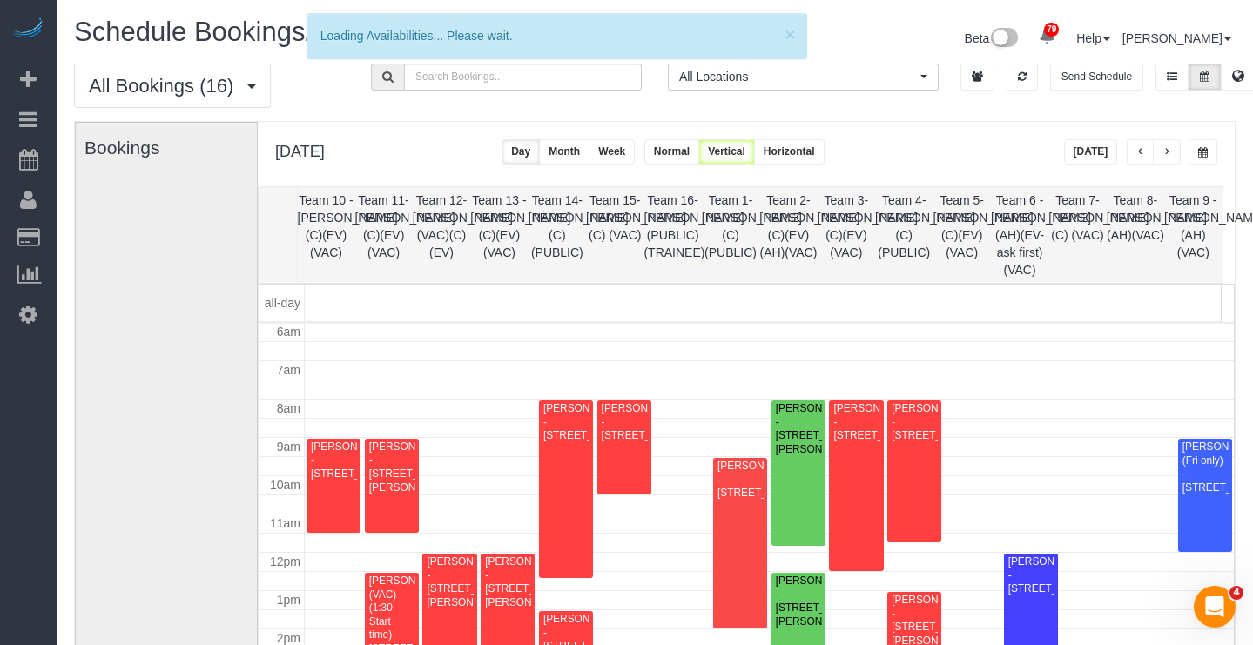
click at [589, 158] on button "Month" at bounding box center [564, 151] width 50 height 25
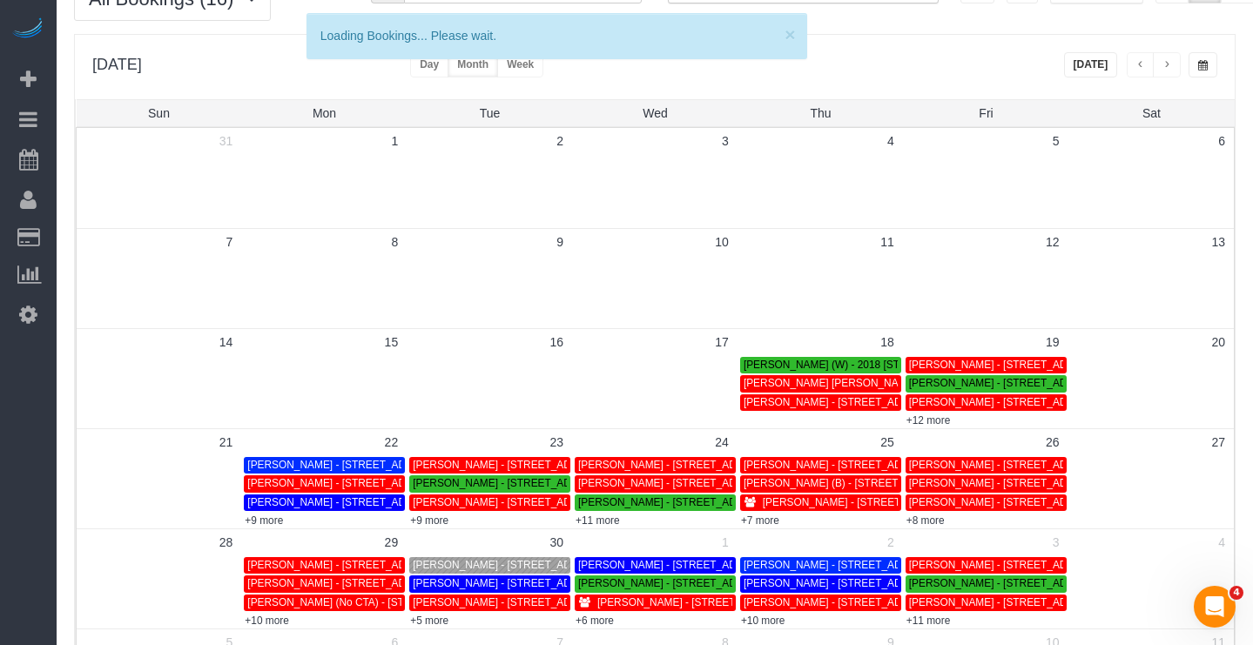
scroll to position [0, 0]
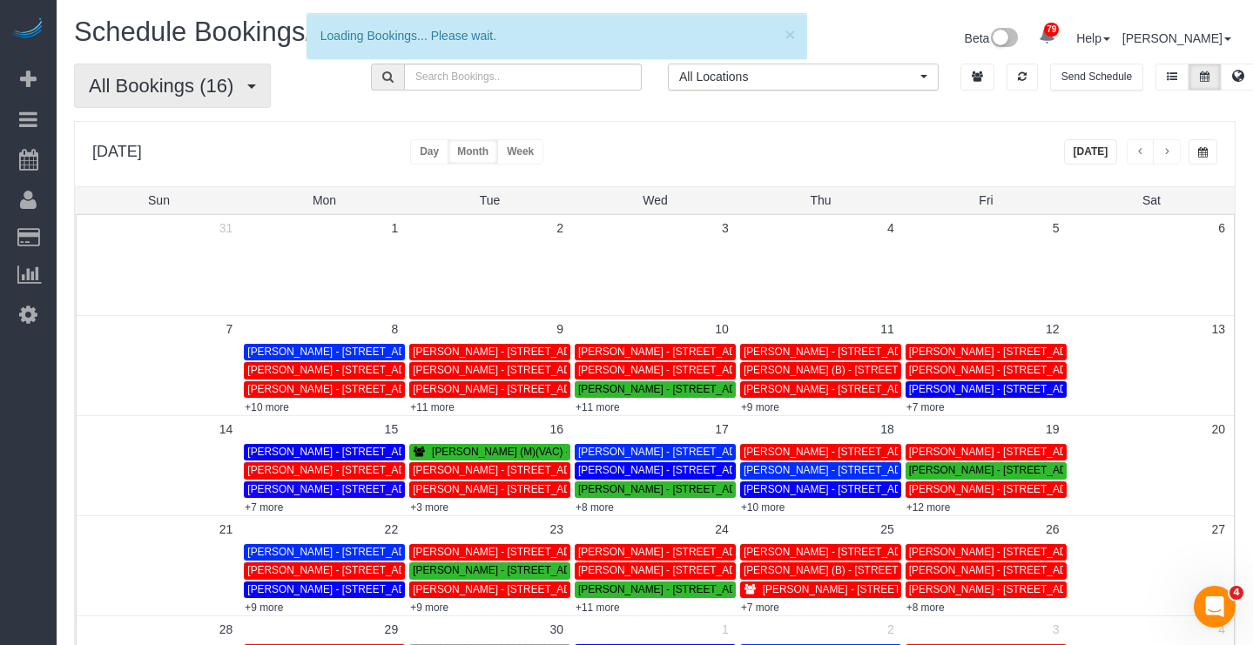
click at [178, 79] on span "All Bookings (16)" at bounding box center [165, 86] width 153 height 22
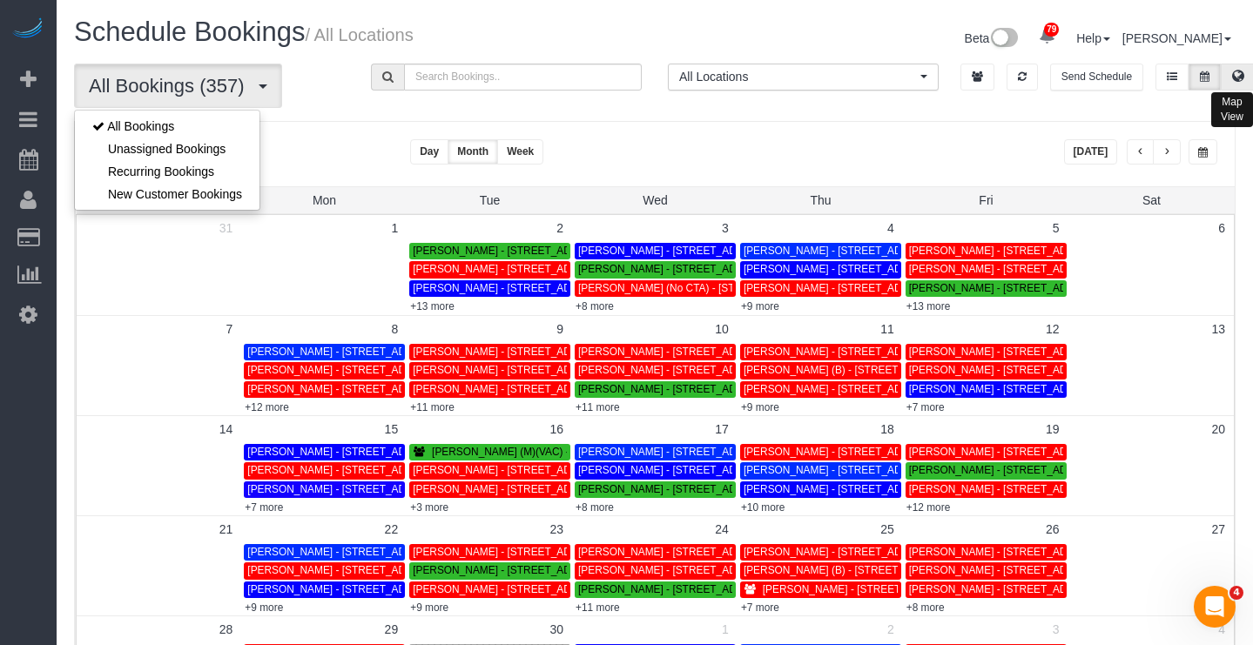
click at [1225, 82] on button at bounding box center [1237, 77] width 35 height 27
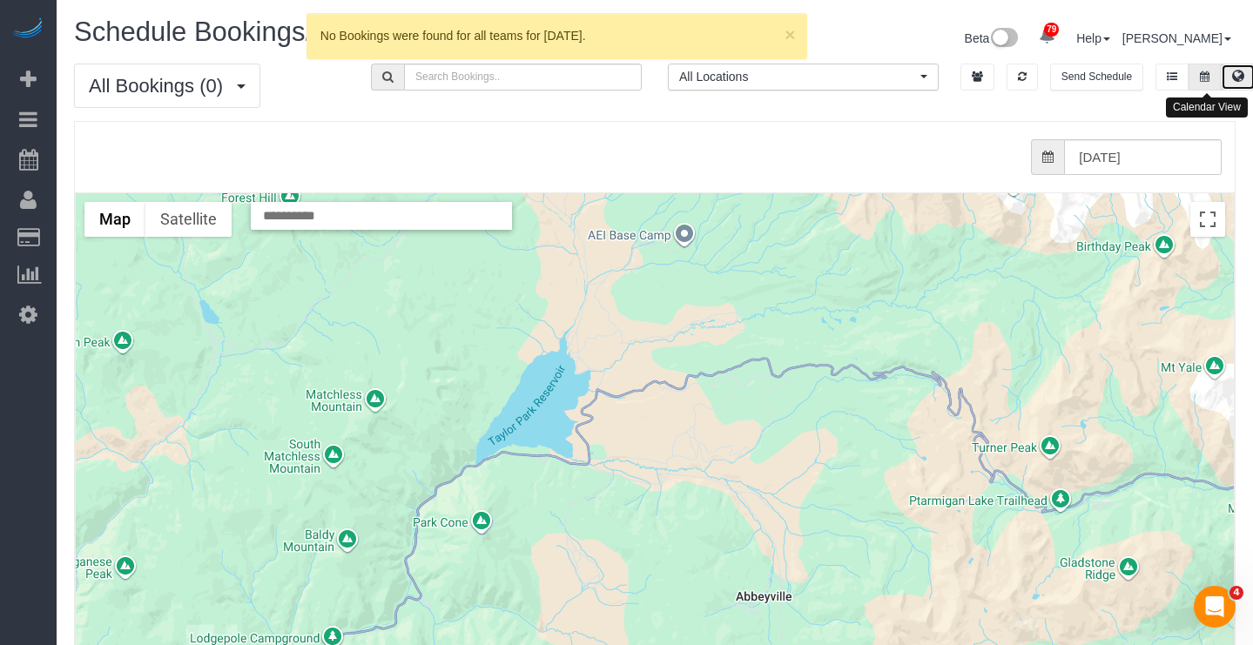
click at [1207, 81] on icon at bounding box center [1205, 76] width 10 height 10
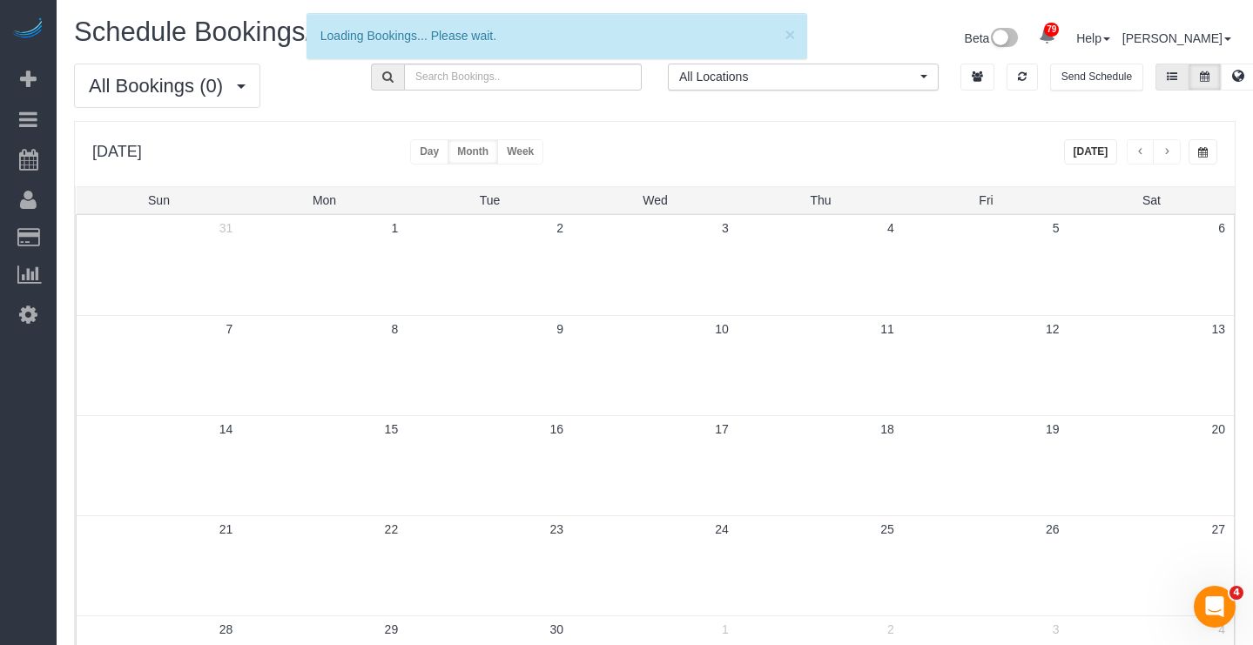
click at [1183, 81] on button at bounding box center [1171, 77] width 33 height 27
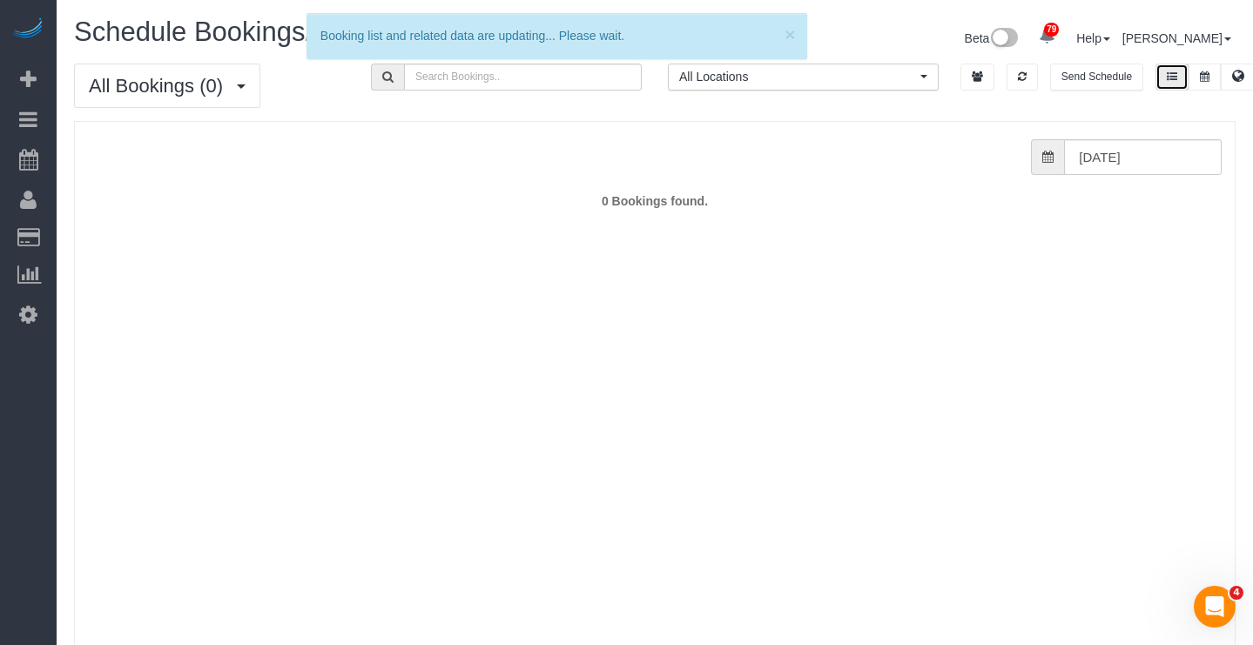
click at [1183, 81] on button at bounding box center [1171, 77] width 33 height 27
click at [1206, 79] on icon at bounding box center [1205, 76] width 10 height 10
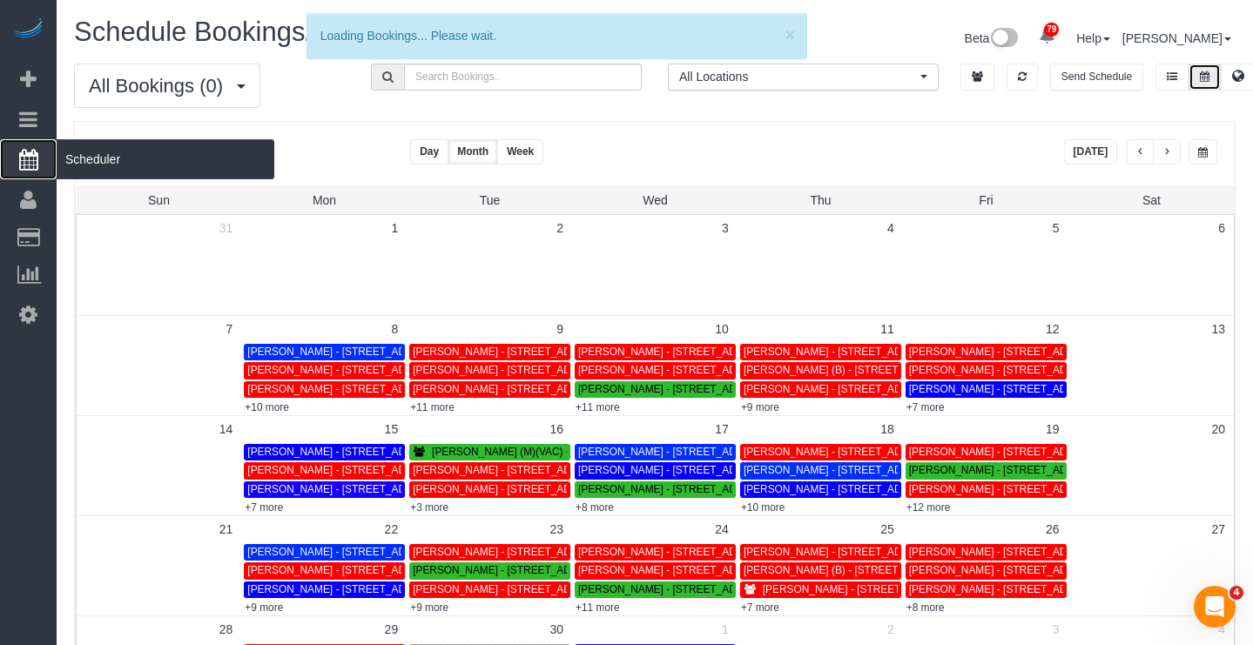
click at [130, 170] on span "Scheduler" at bounding box center [166, 159] width 218 height 40
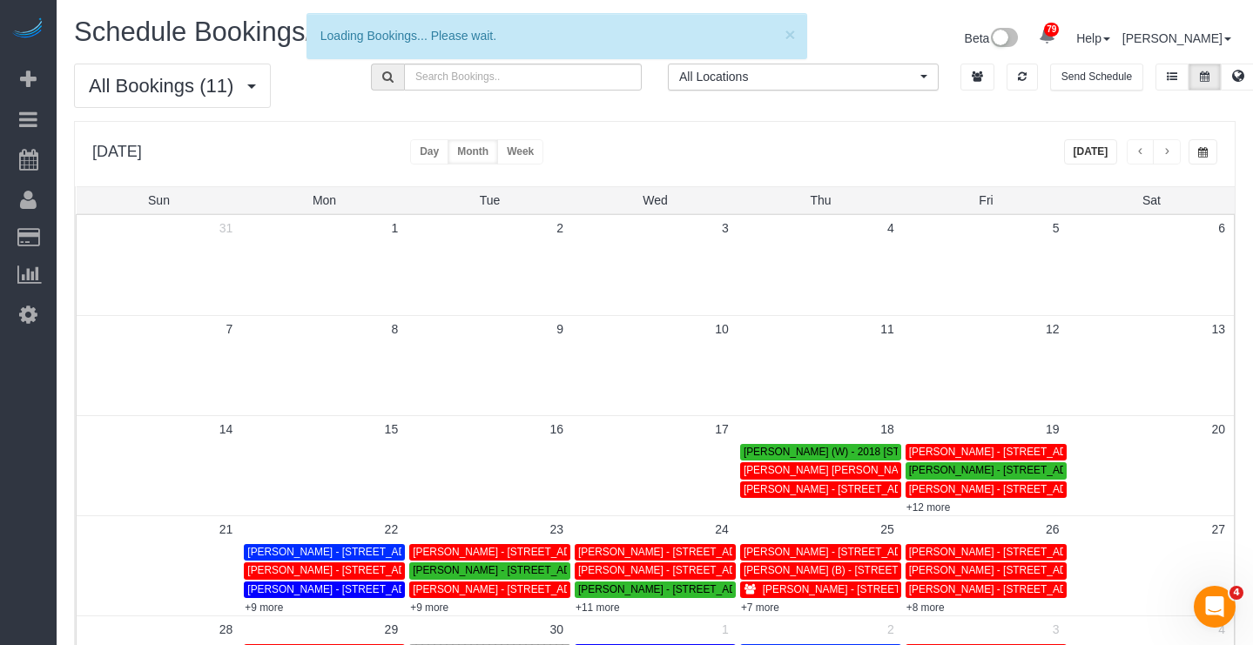
click at [448, 158] on button "Day" at bounding box center [429, 151] width 38 height 25
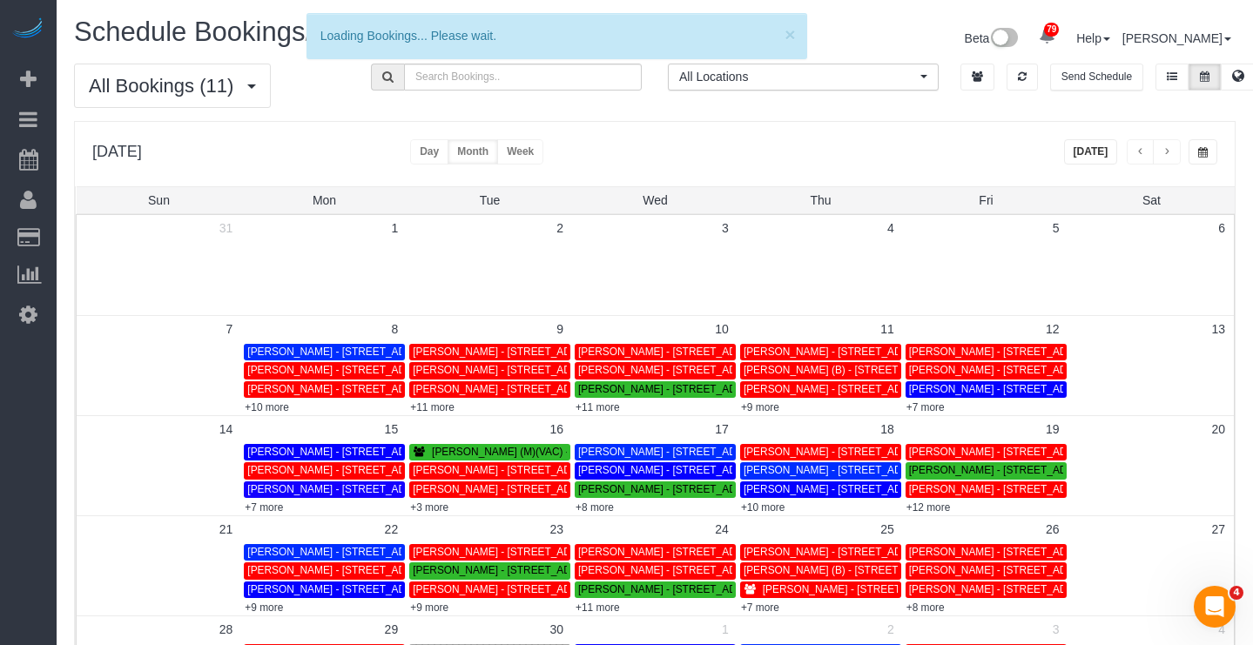
click at [448, 158] on button "Day" at bounding box center [429, 151] width 38 height 25
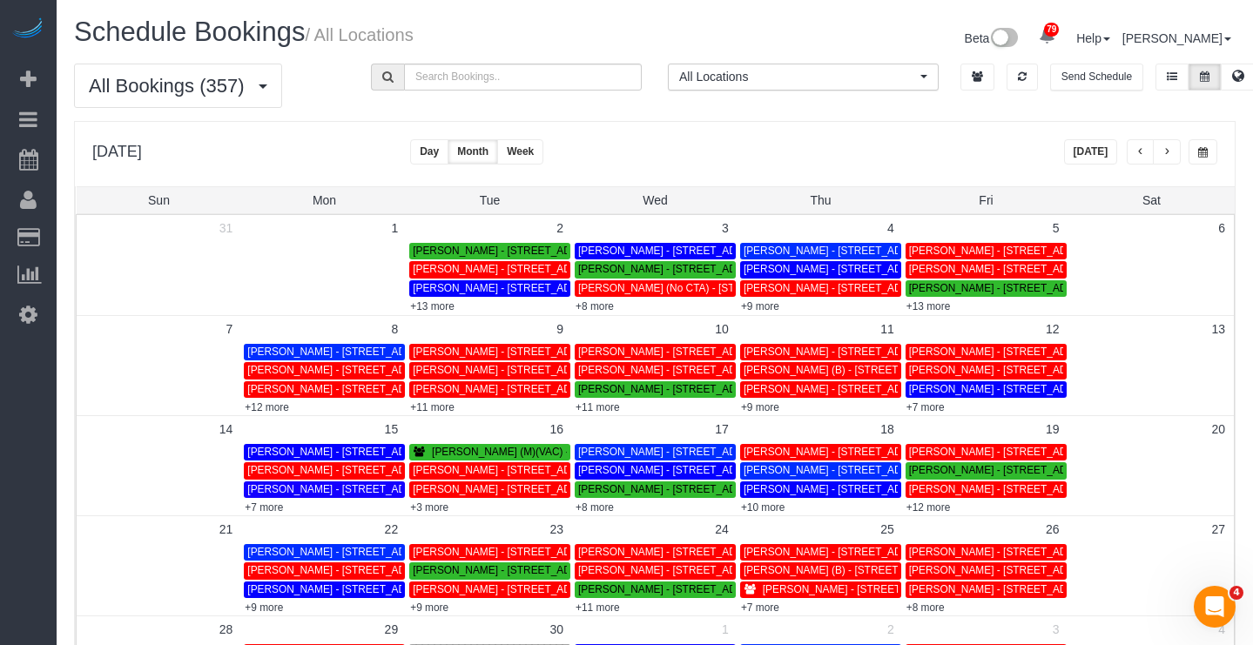
click at [498, 158] on button "Month" at bounding box center [472, 151] width 50 height 25
click at [1195, 151] on button "button" at bounding box center [1202, 151] width 29 height 25
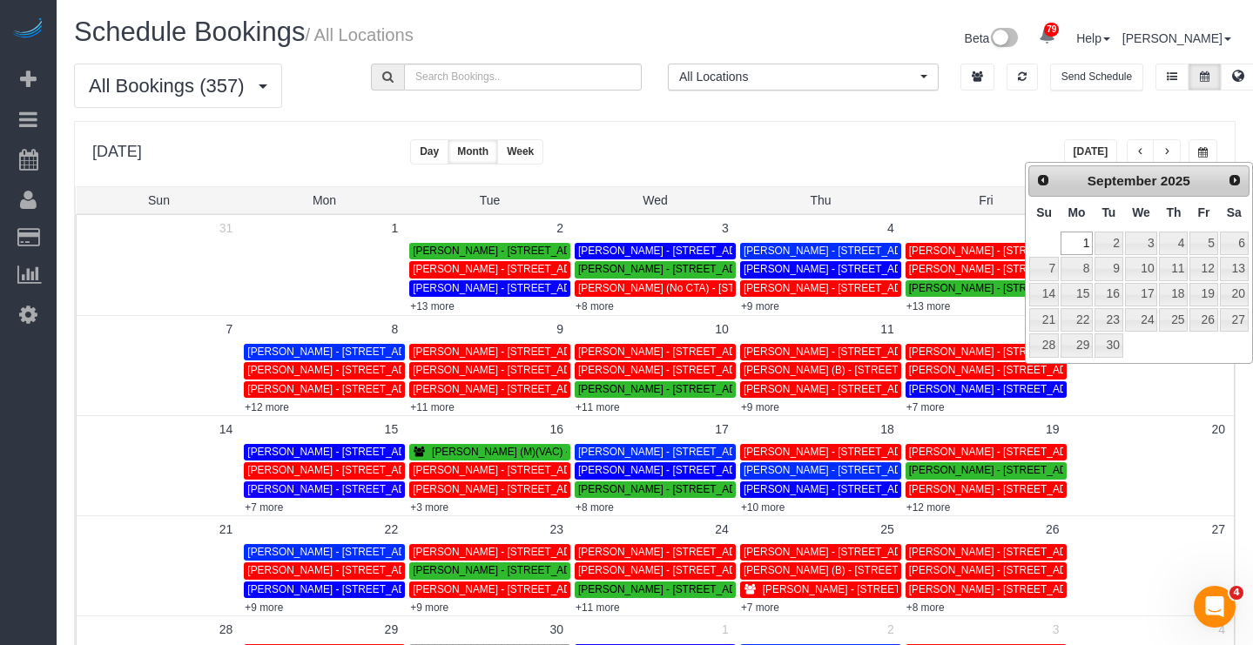
click at [966, 162] on div "**********" at bounding box center [655, 154] width 1160 height 64
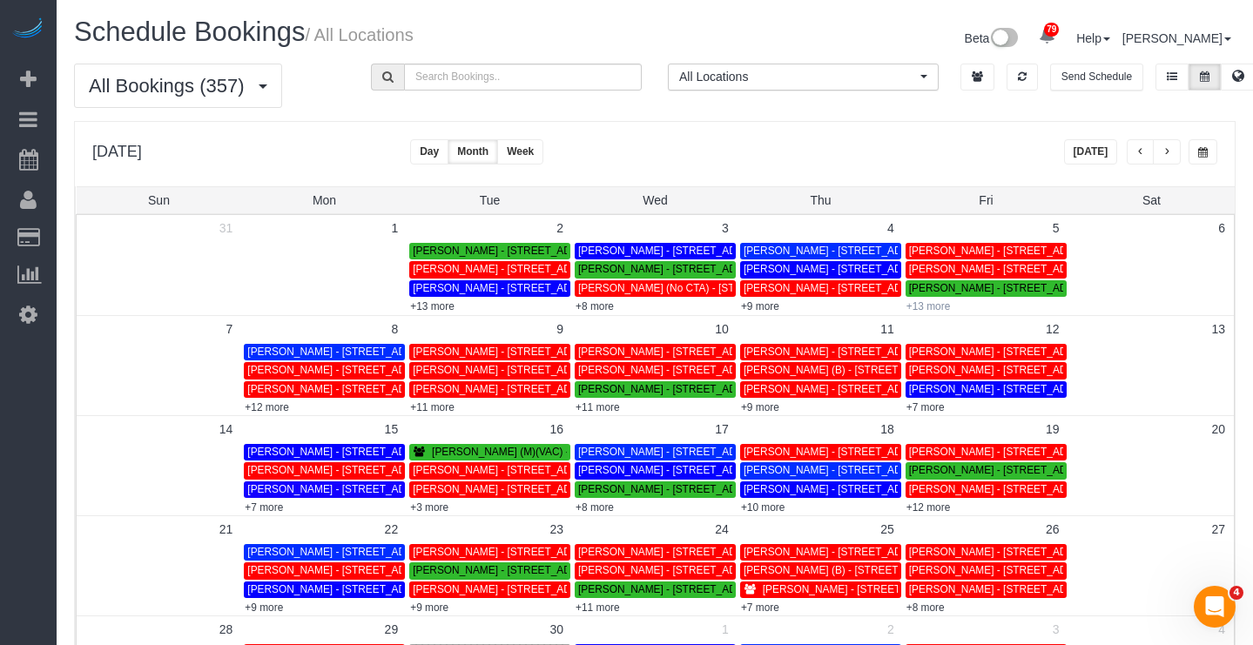
click at [925, 306] on link "+13 more" at bounding box center [928, 306] width 44 height 12
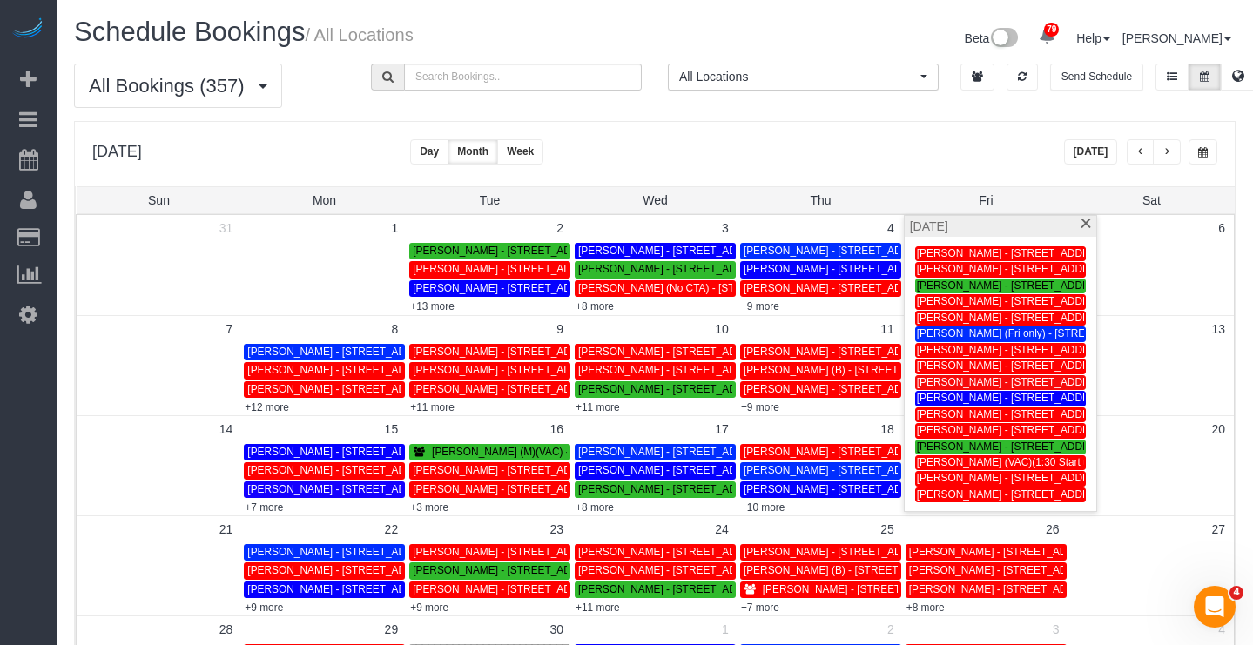
click at [746, 83] on span "All Locations" at bounding box center [797, 76] width 237 height 17
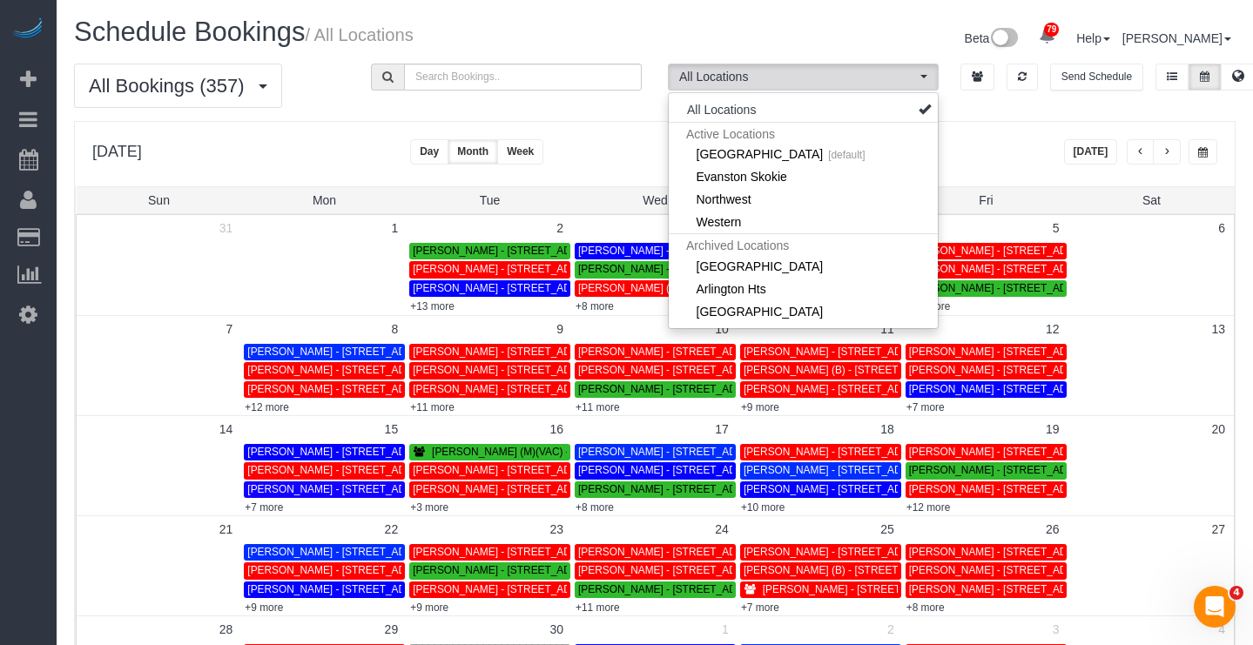
click at [454, 111] on div "All Bookings (357) All Bookings Unassigned Bookings Recurring Bookings New Cust…" at bounding box center [654, 92] width 1187 height 57
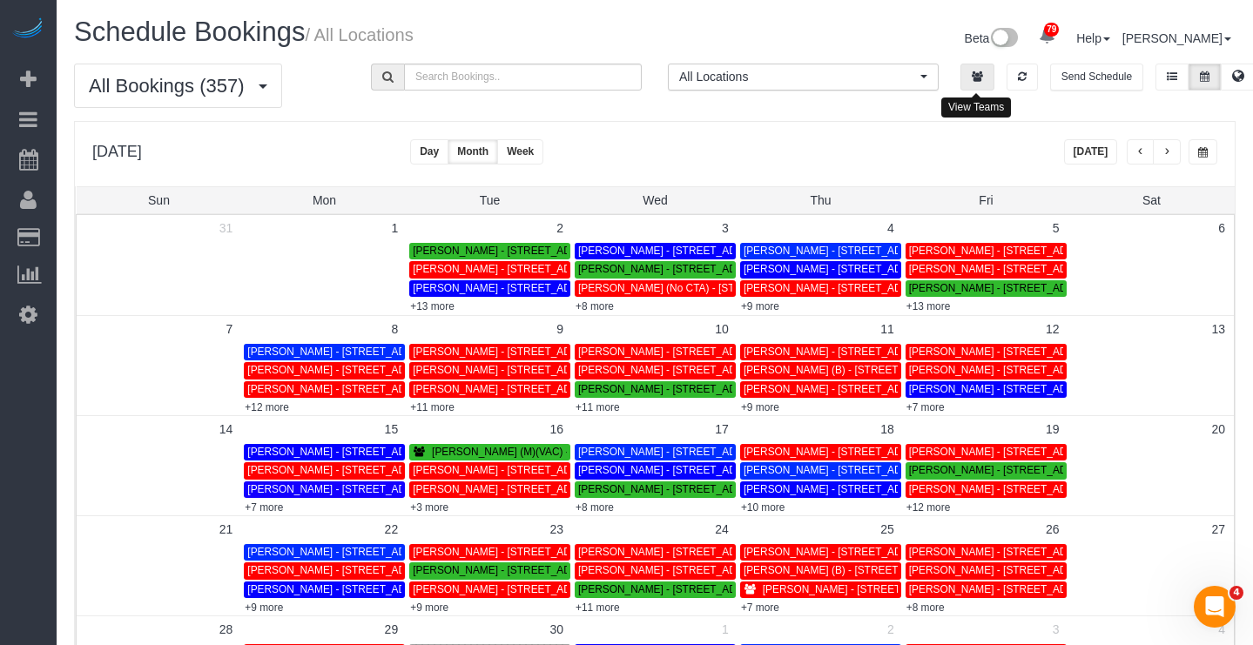
click at [977, 73] on icon "button" at bounding box center [977, 76] width 11 height 10
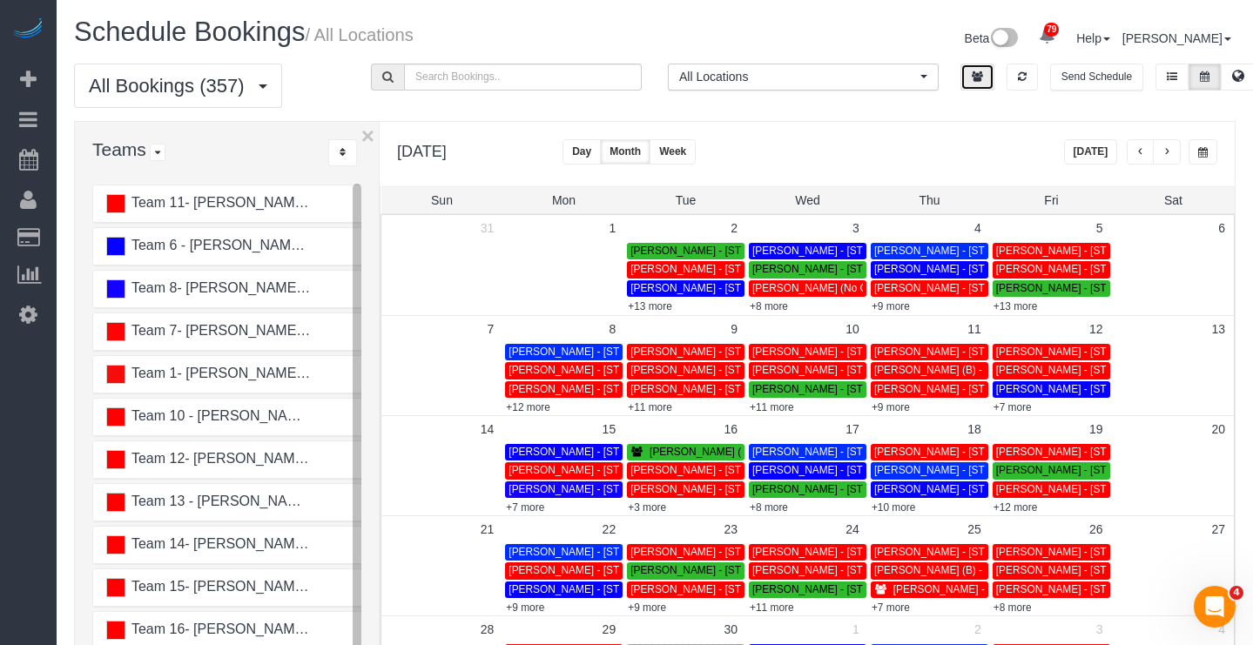
scroll to position [174, 0]
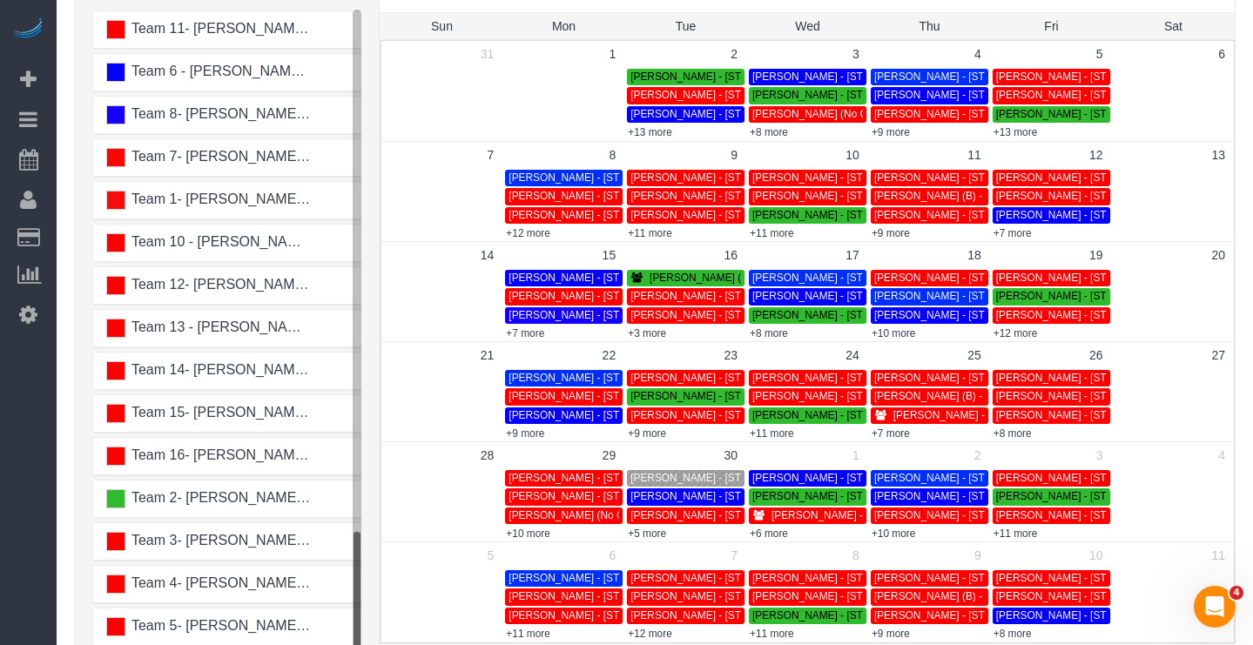
click at [243, 591] on div "Team 4- Candice G. (C)(PUBLIC) (48 jobs)" at bounding box center [208, 584] width 231 height 19
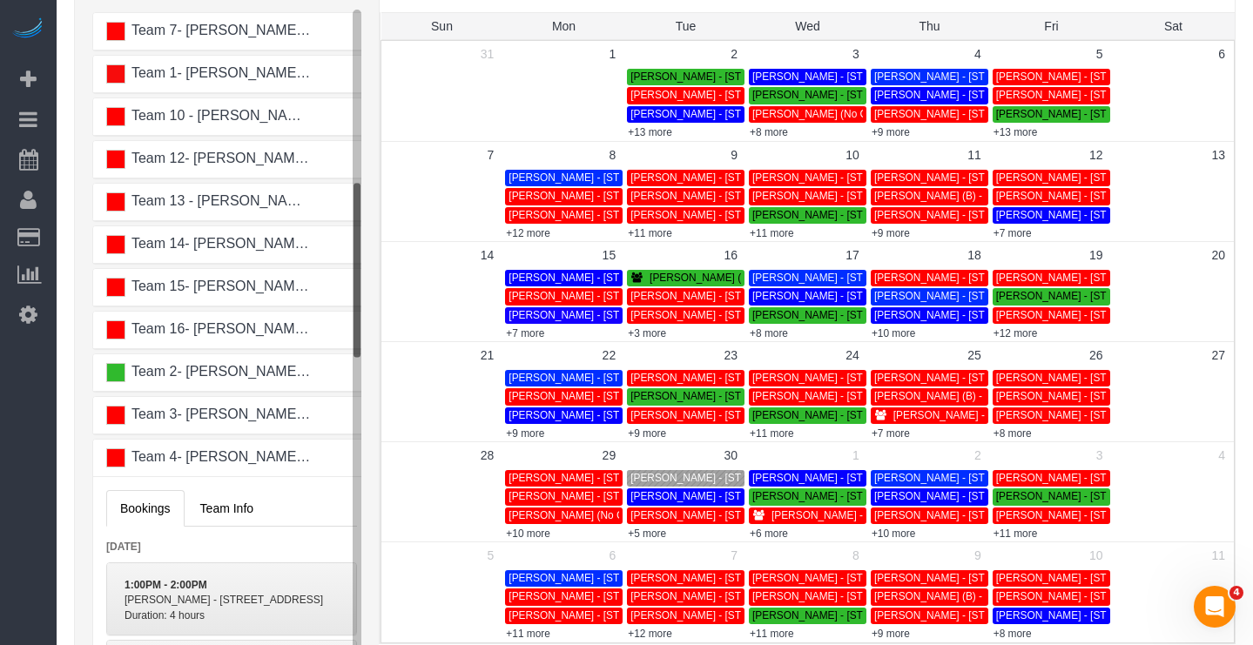
scroll to position [217, 0]
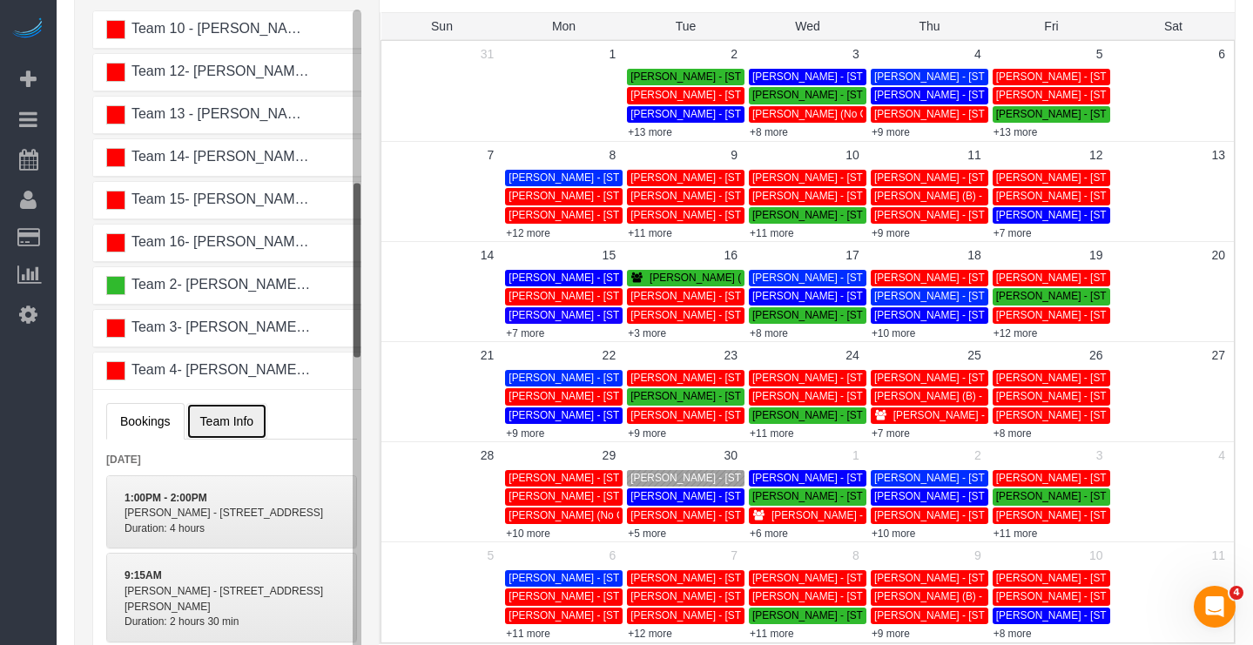
click at [217, 418] on span "Team Info" at bounding box center [226, 421] width 53 height 14
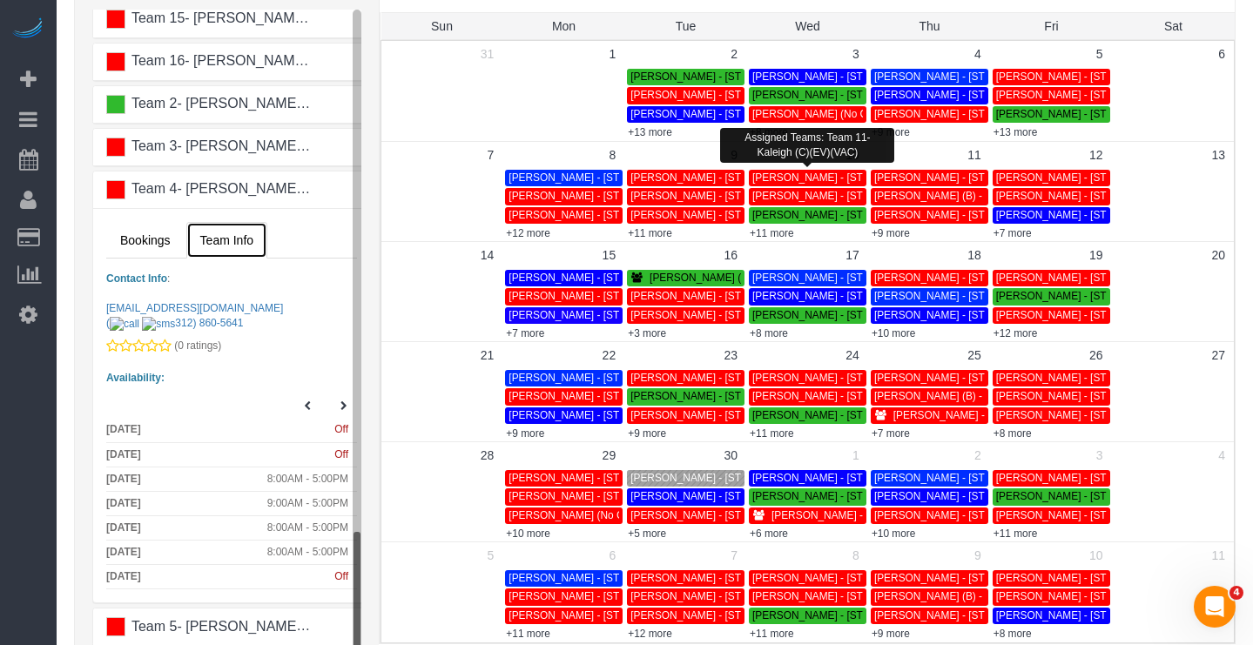
scroll to position [314, 0]
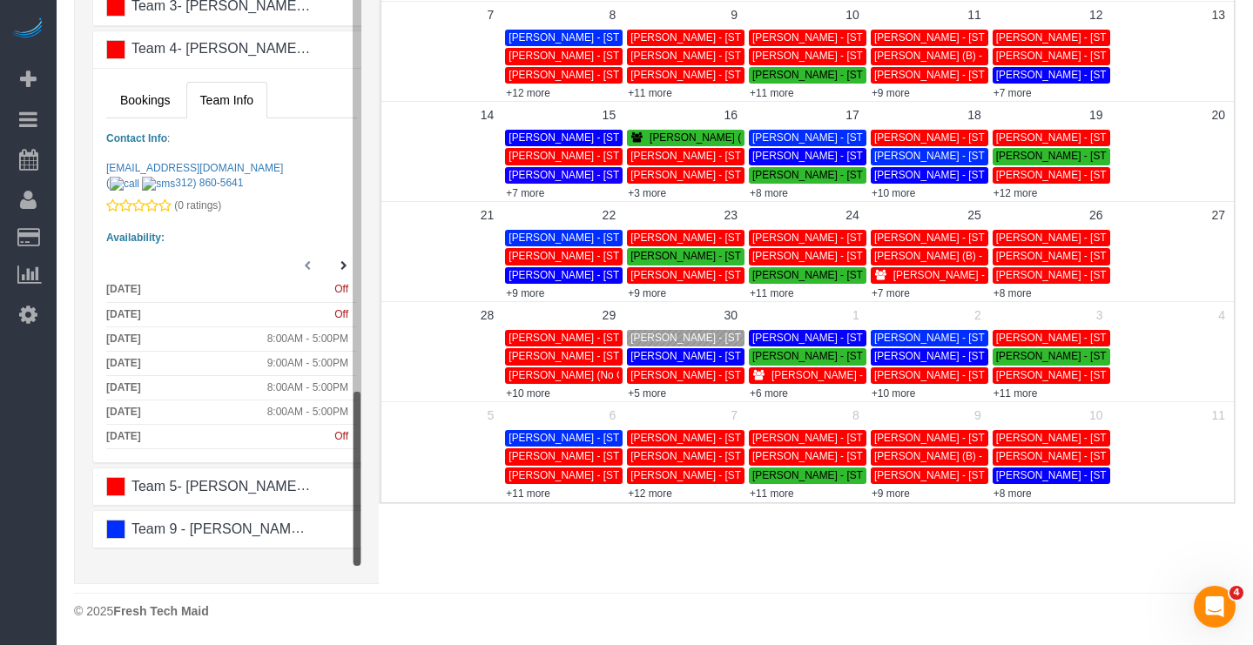
click at [294, 270] on button at bounding box center [307, 265] width 26 height 25
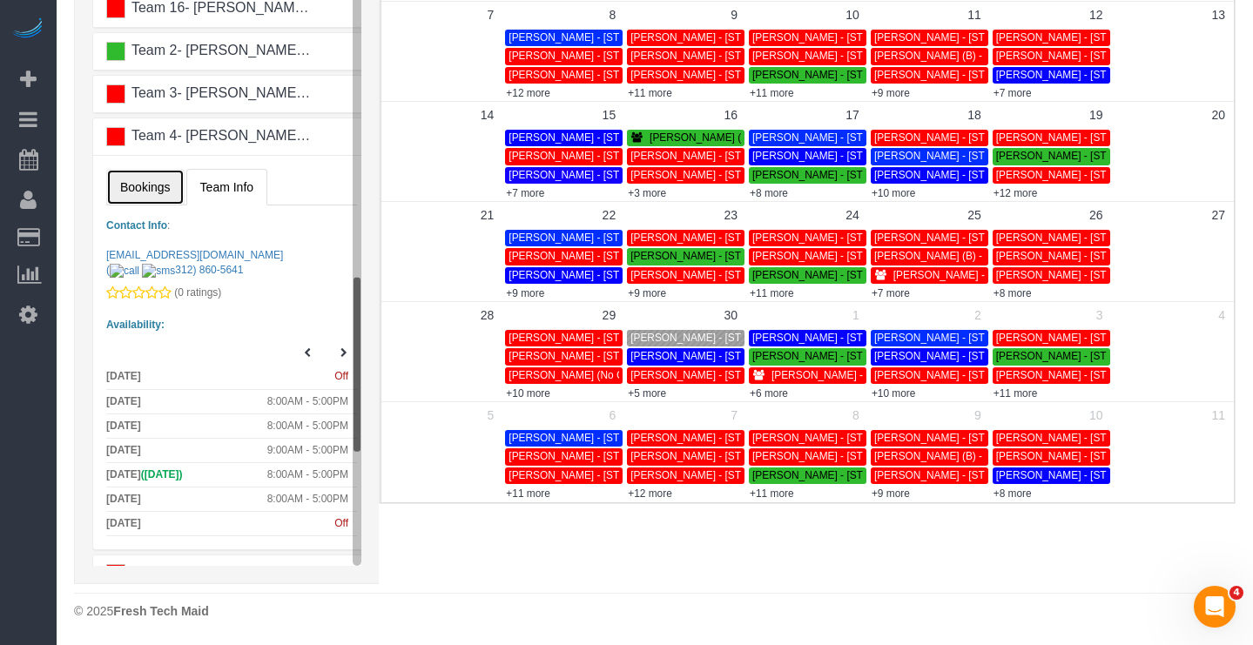
click at [149, 186] on span "Bookings" at bounding box center [145, 187] width 50 height 14
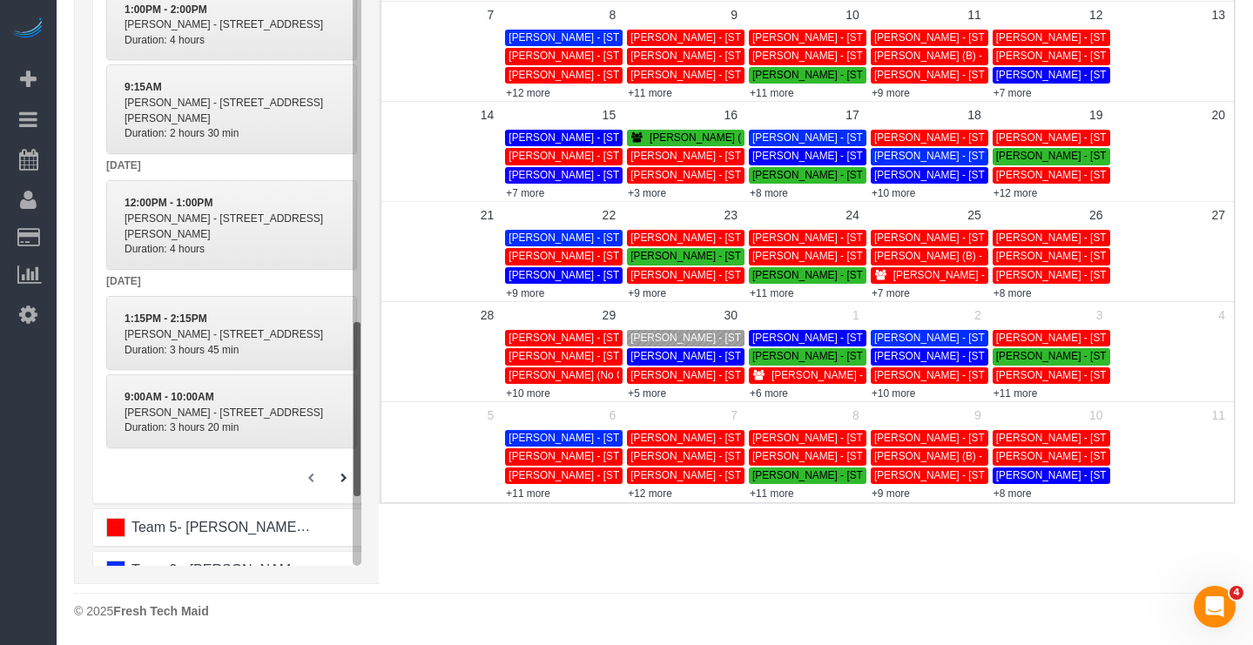
scroll to position [652, 0]
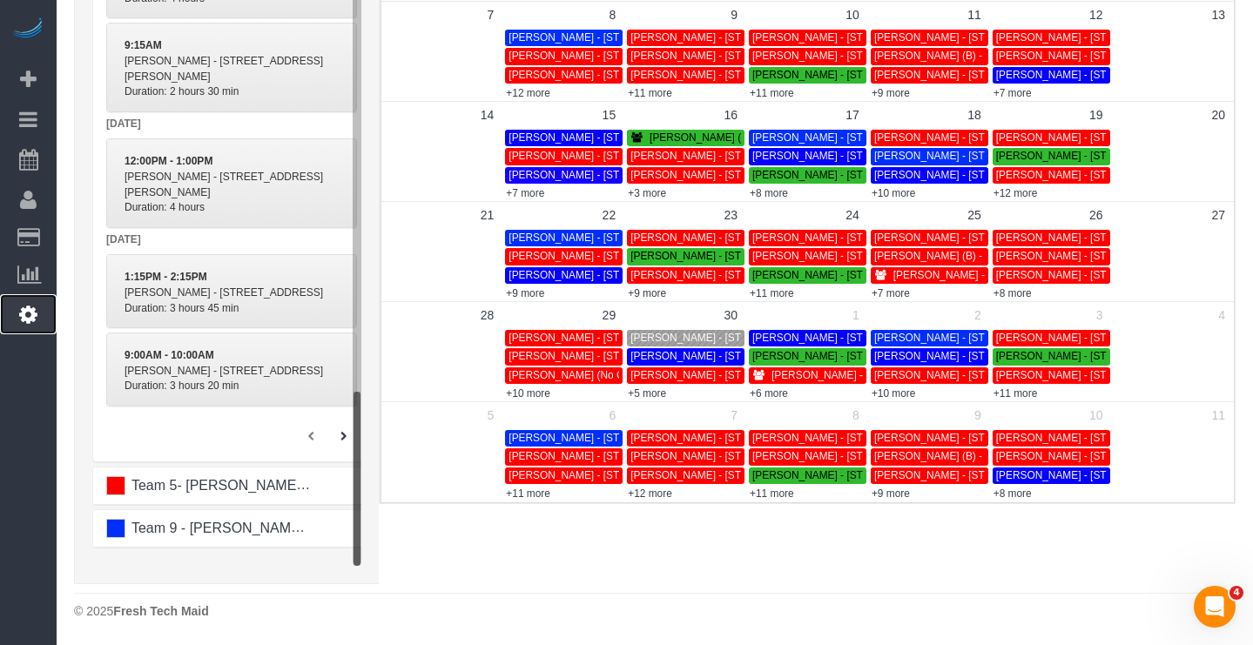
click at [30, 305] on icon at bounding box center [28, 314] width 18 height 21
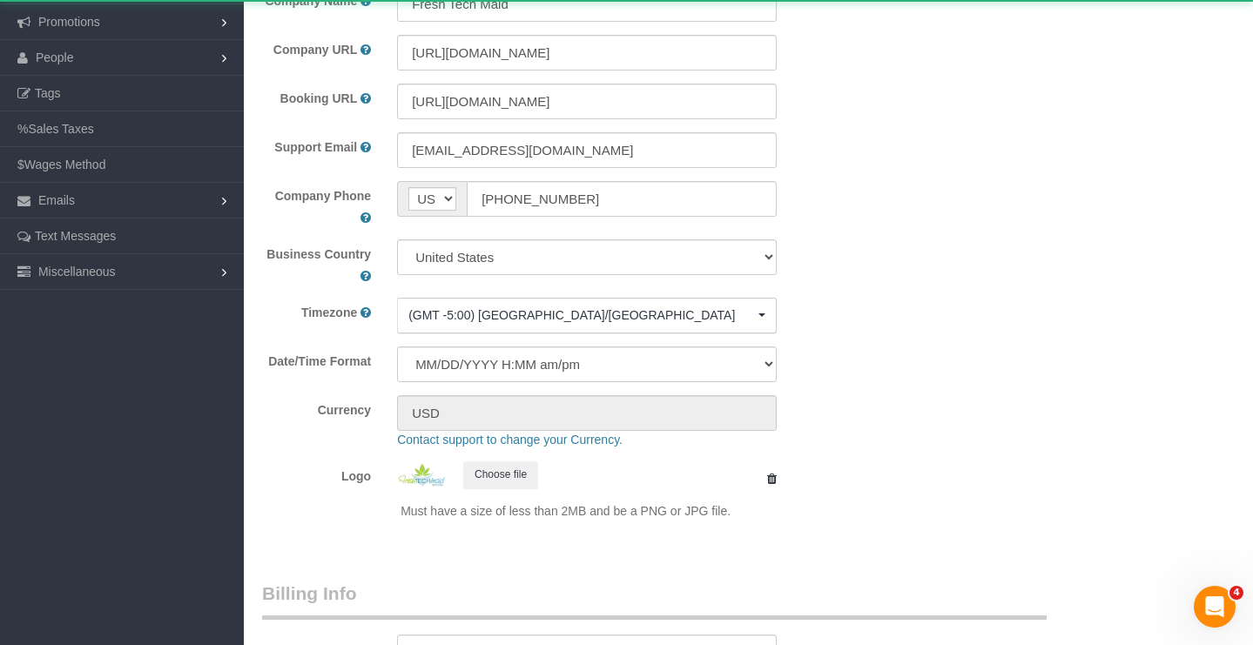
select select "string:US"
select select "1"
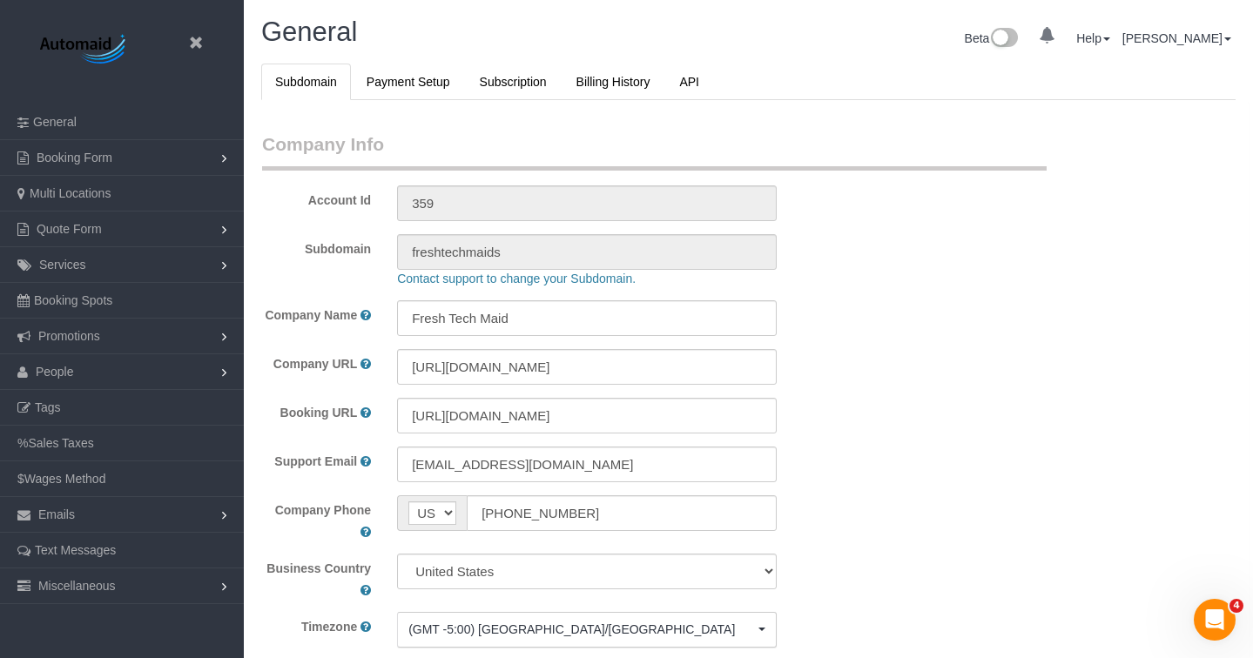
scroll to position [3998, 1253]
click at [84, 123] on link "General" at bounding box center [122, 121] width 244 height 35
select select "1"
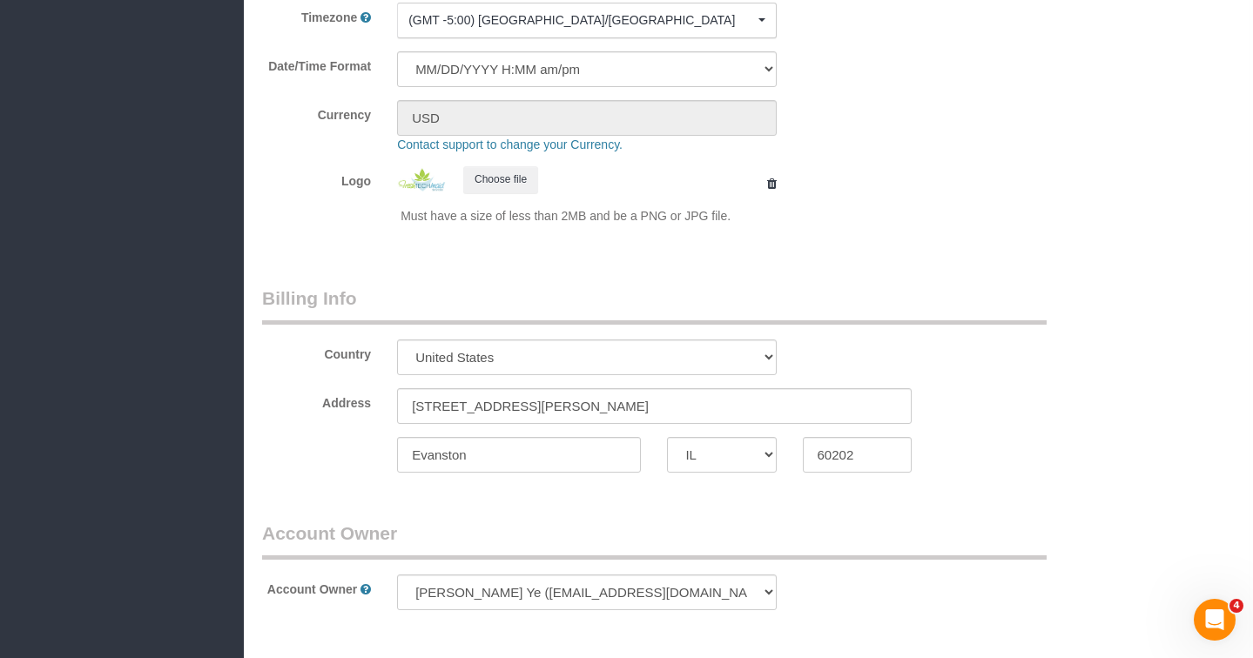
scroll to position [958, 0]
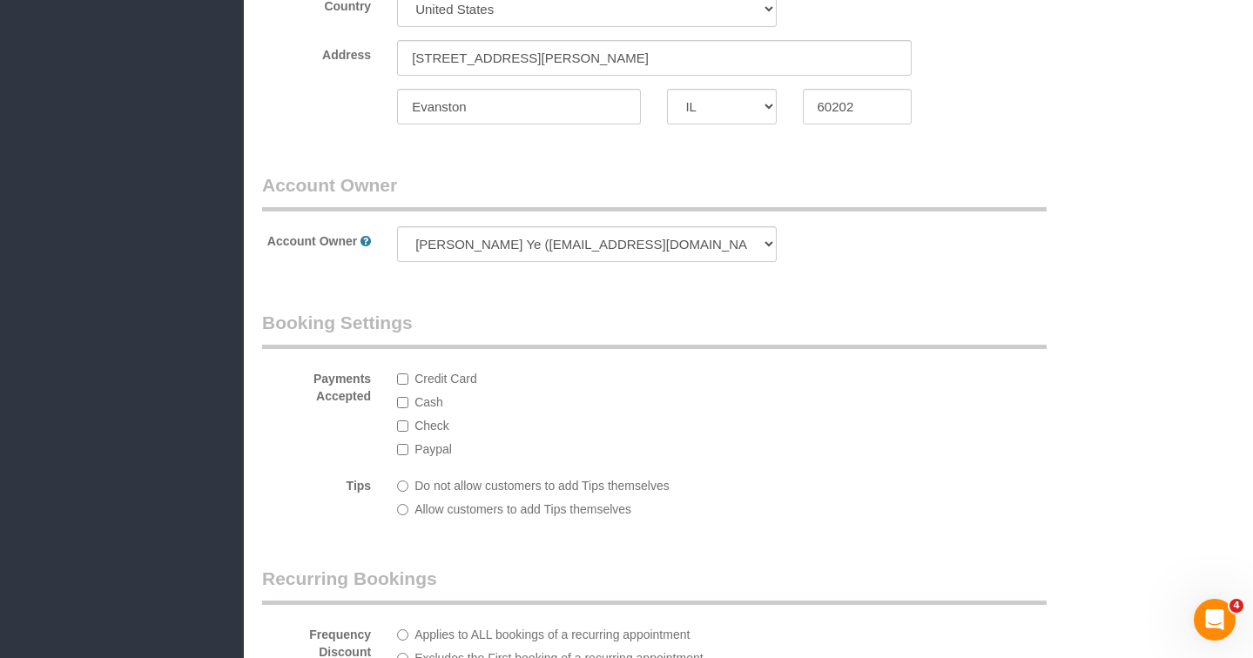
select select "1"
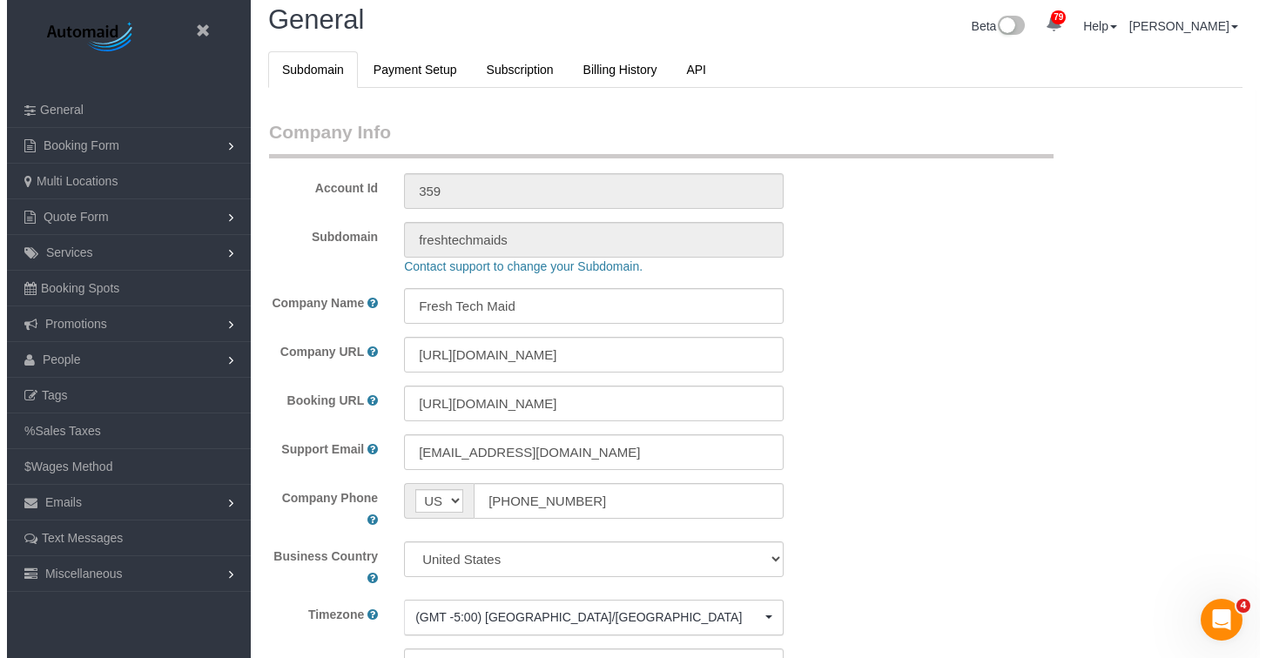
scroll to position [0, 0]
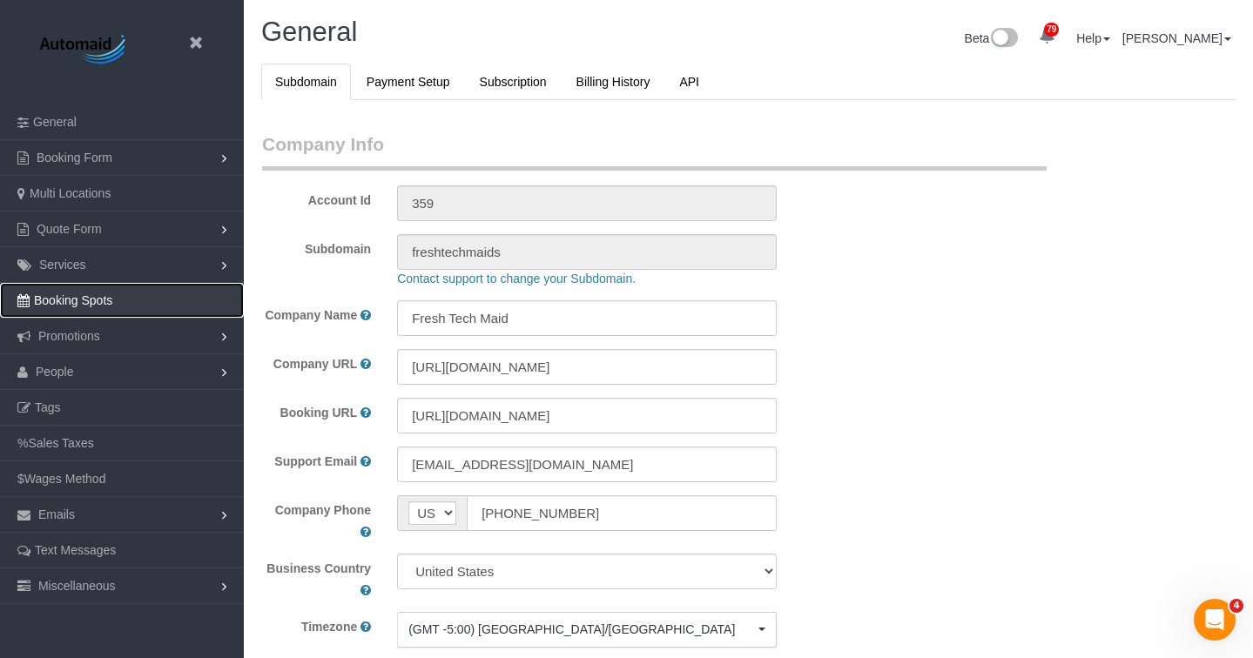
click at [80, 301] on span "Booking Spots" at bounding box center [73, 300] width 78 height 14
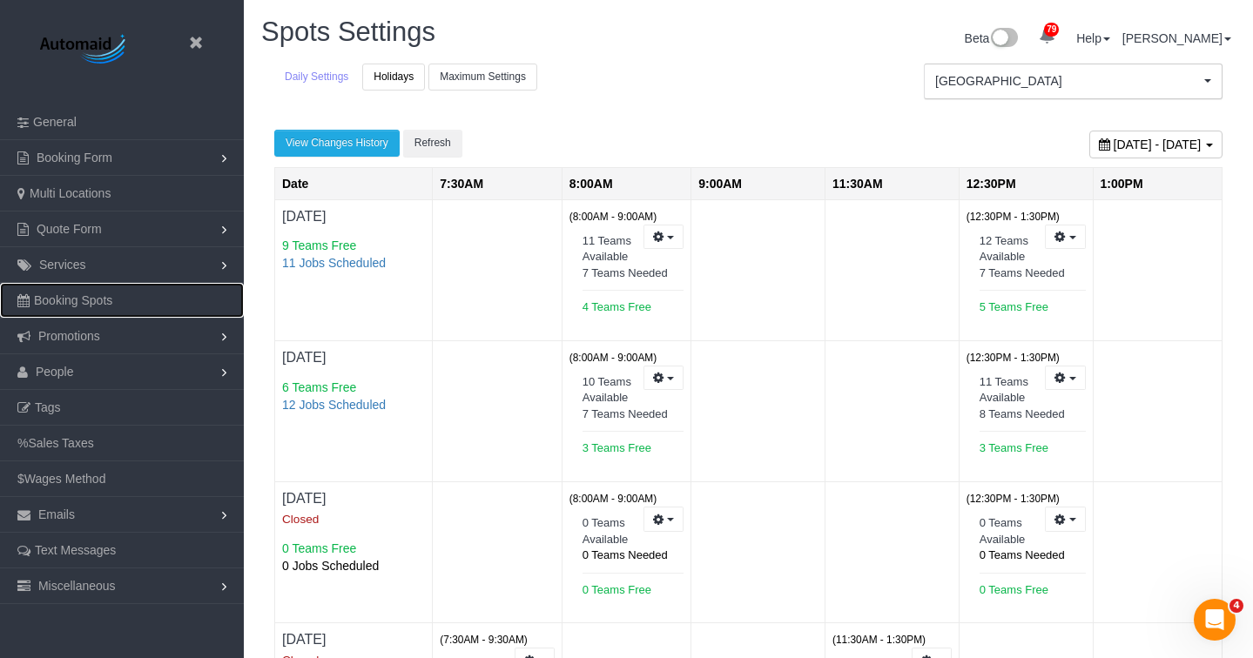
scroll to position [1265, 1253]
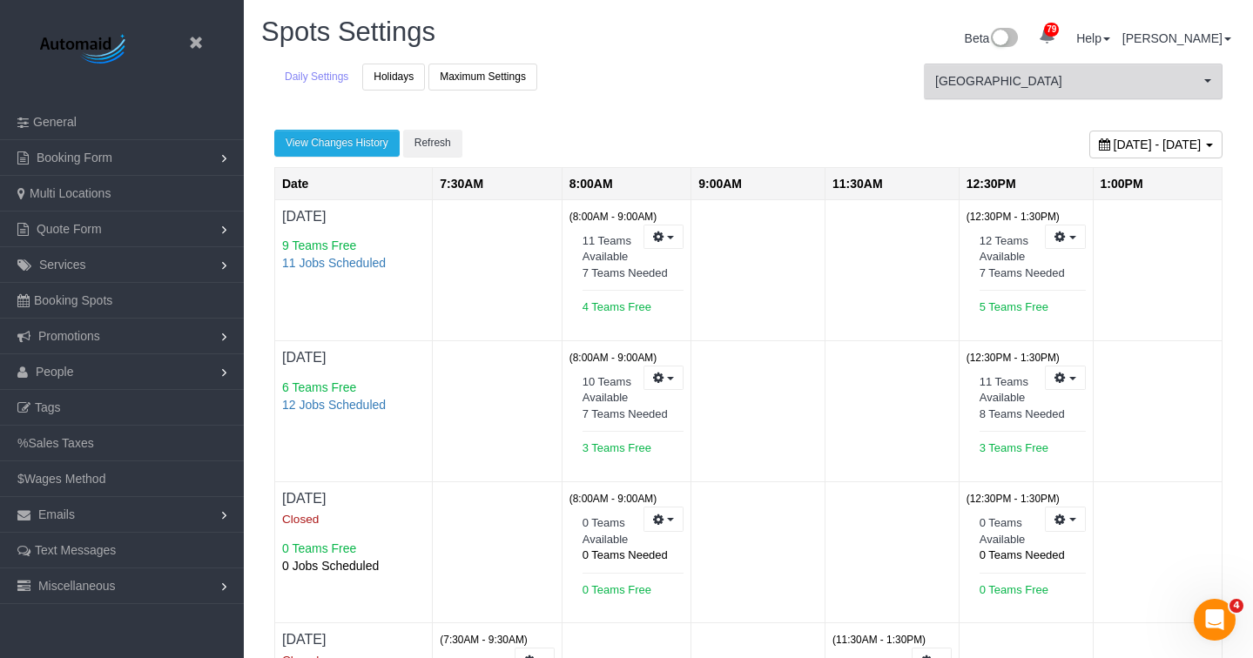
click at [1024, 83] on span "[GEOGRAPHIC_DATA]" at bounding box center [1067, 80] width 265 height 17
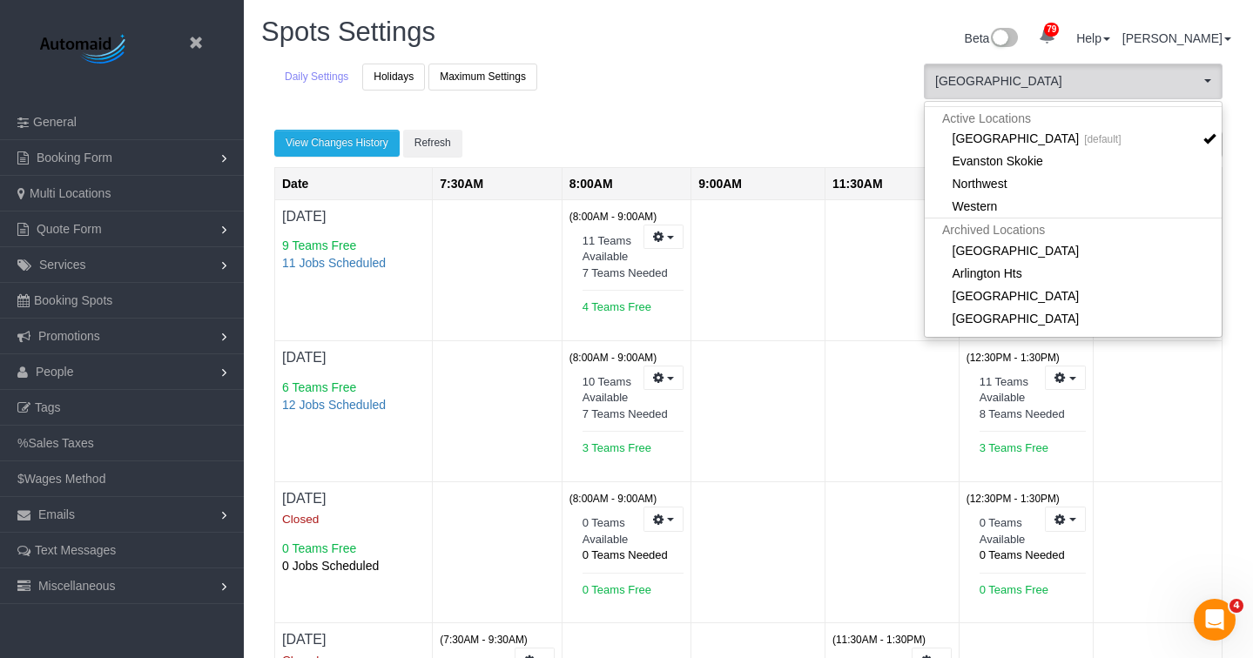
click at [1012, 121] on span "Active Locations" at bounding box center [1073, 118] width 297 height 24
drag, startPoint x: 966, startPoint y: 161, endPoint x: 984, endPoint y: 190, distance: 33.6
click at [966, 162] on link "Evanston Skokie" at bounding box center [1073, 161] width 297 height 23
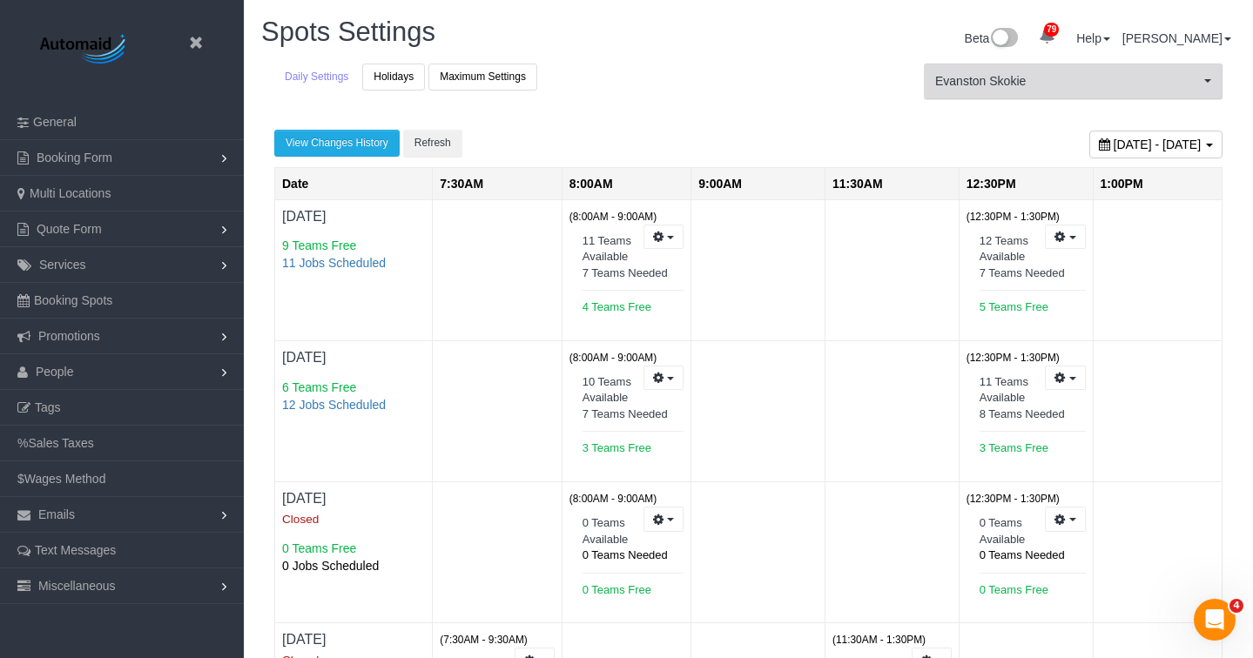
click at [969, 87] on span "Evanston Skokie" at bounding box center [1067, 80] width 265 height 17
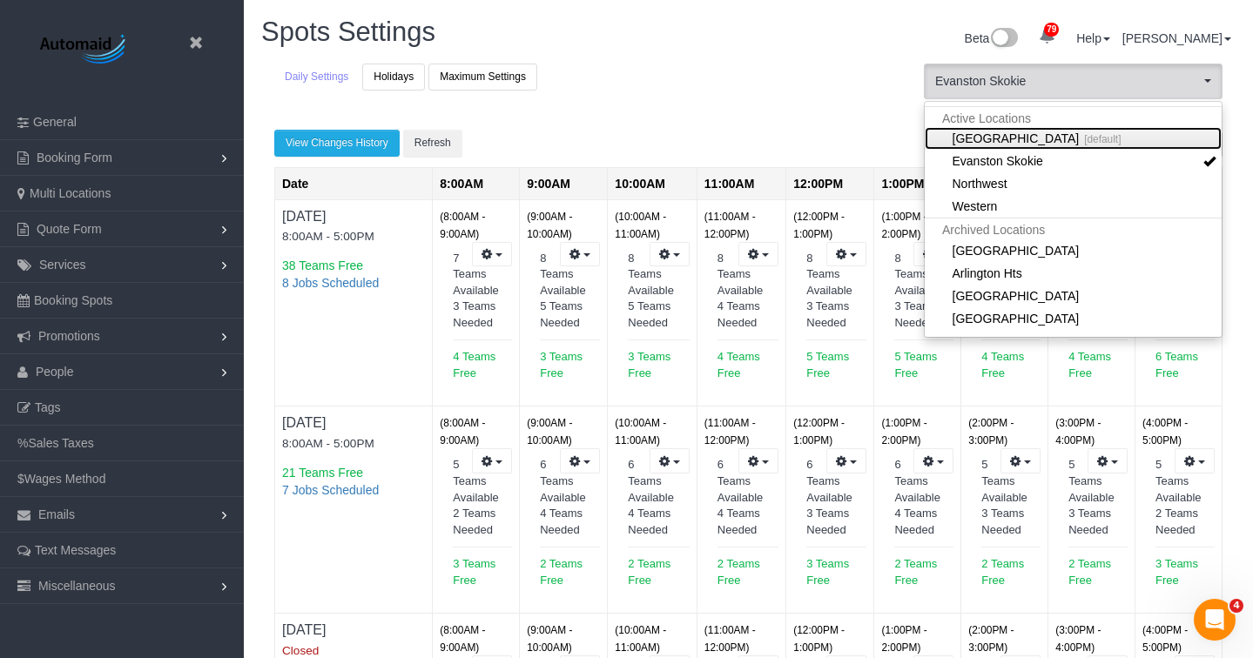
scroll to position [1725, 1253]
click at [958, 135] on link "Chicago [default]" at bounding box center [1073, 138] width 297 height 23
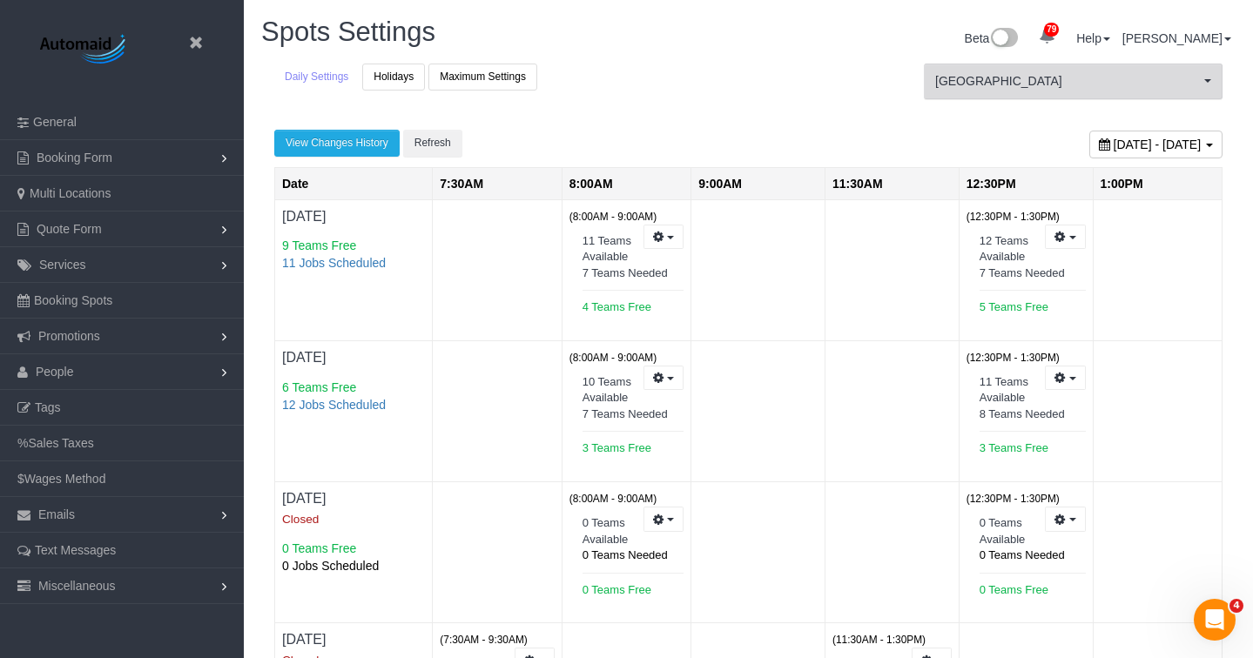
scroll to position [85789, 85800]
click at [466, 77] on link "Maximum Settings" at bounding box center [482, 77] width 109 height 27
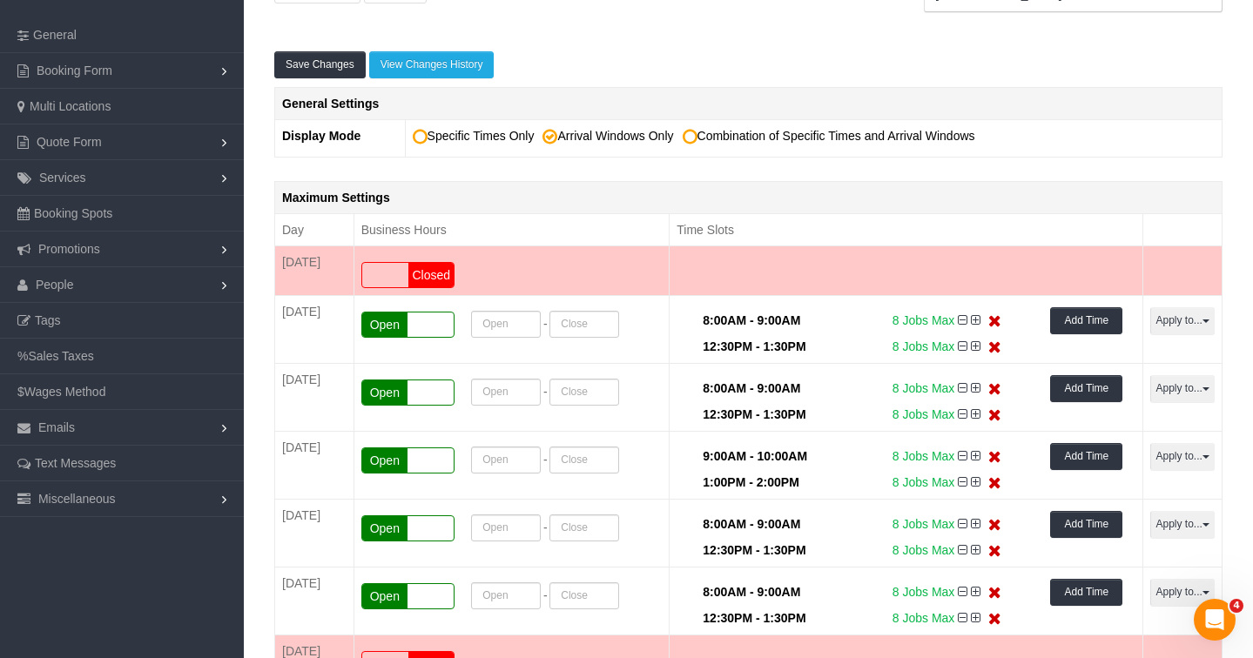
scroll to position [174, 0]
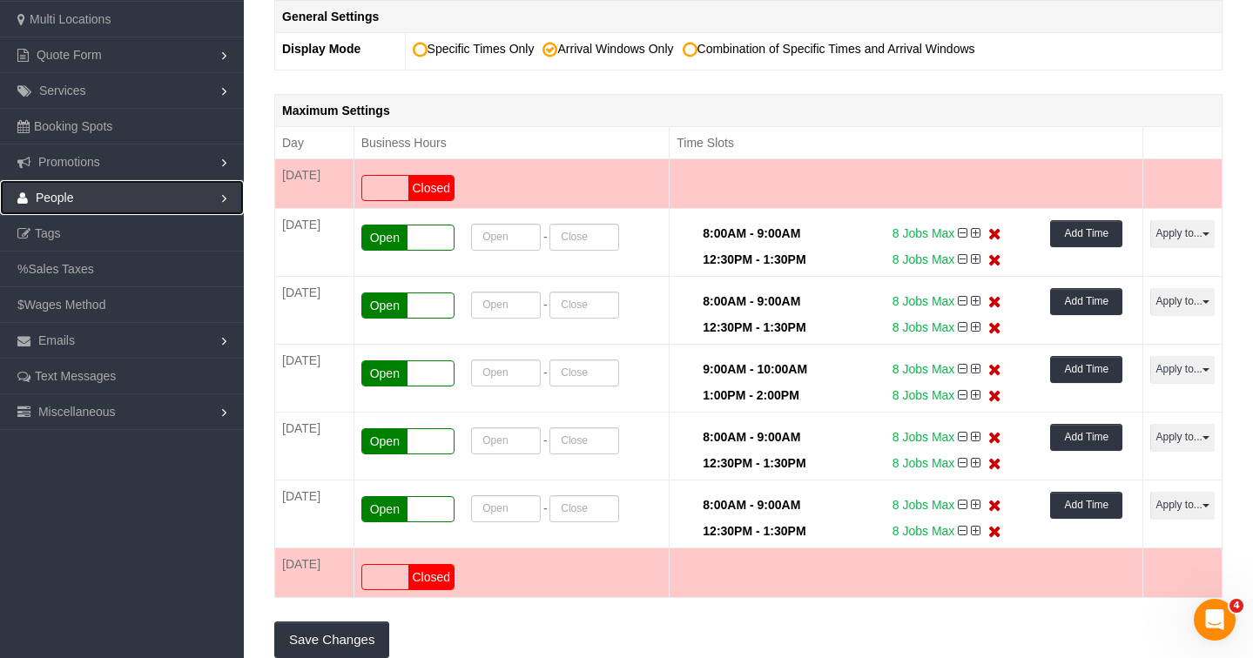
click at [165, 195] on link "People" at bounding box center [122, 197] width 244 height 35
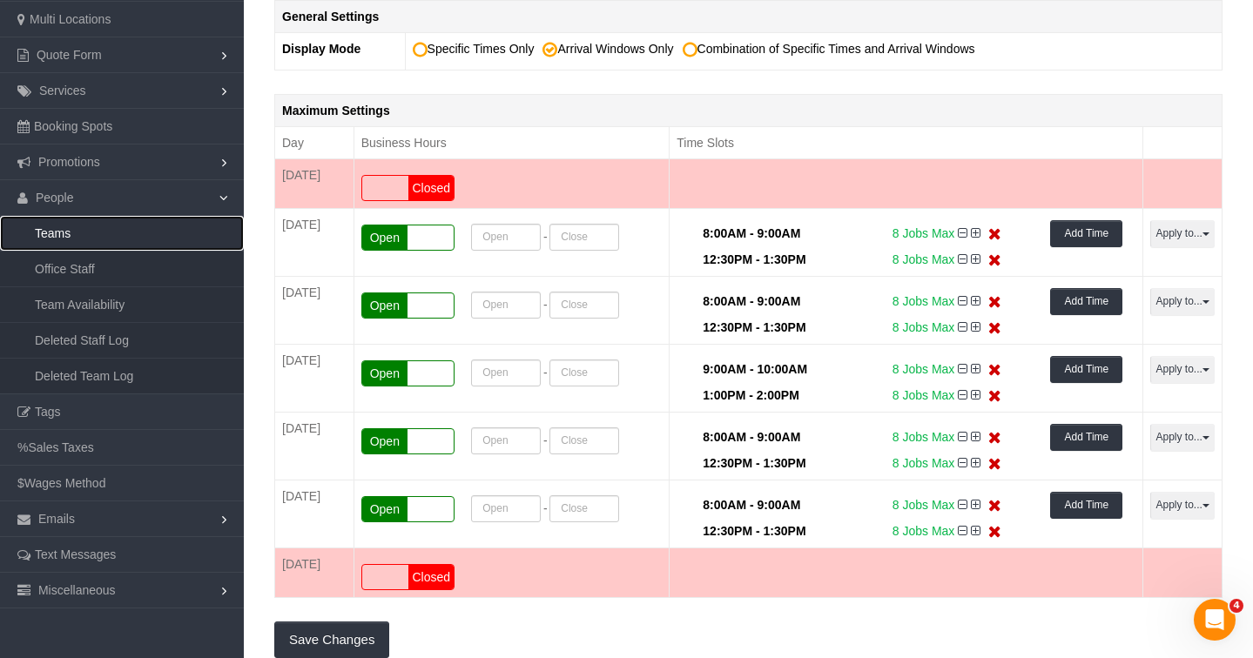
click at [149, 240] on link "Teams" at bounding box center [122, 233] width 244 height 35
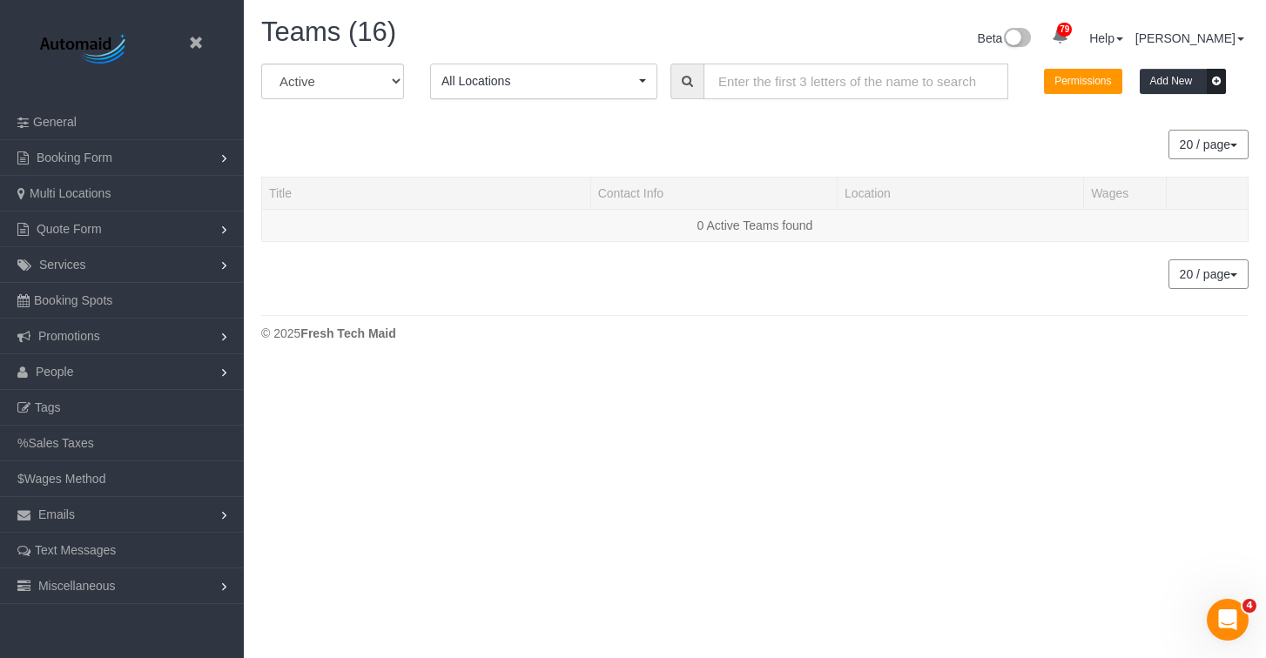
click at [860, 79] on input "text" at bounding box center [855, 82] width 305 height 36
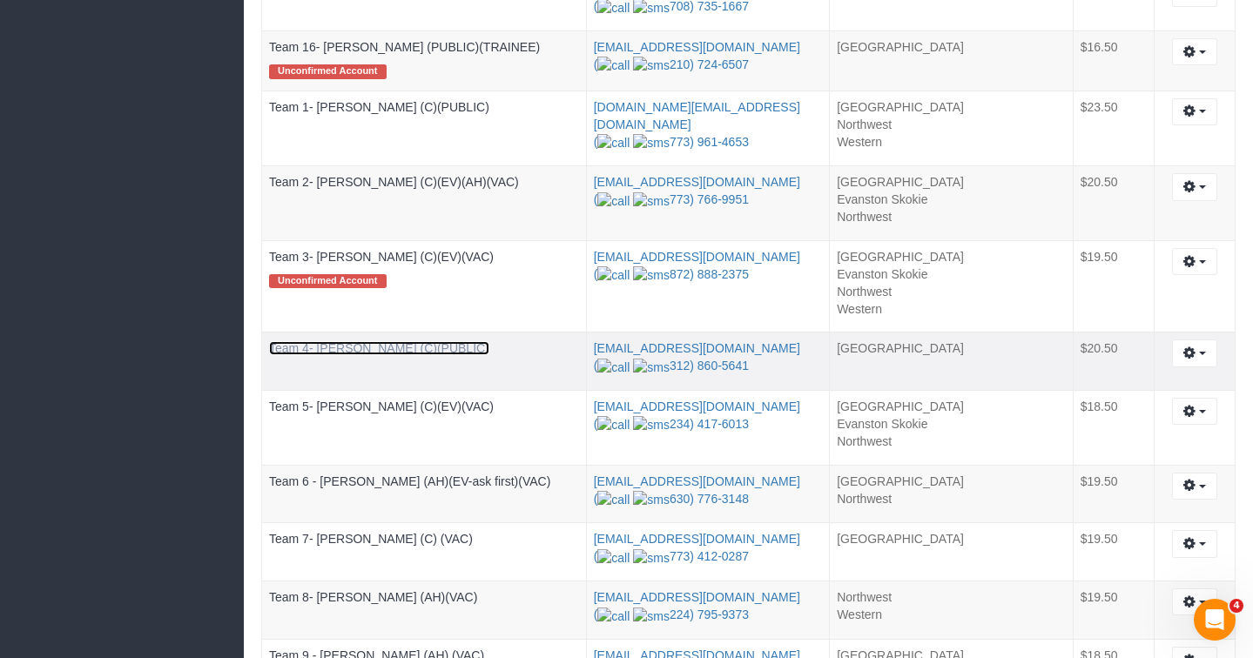
click at [348, 345] on link "Team 4- [PERSON_NAME] (C)(PUBLIC)" at bounding box center [379, 348] width 220 height 14
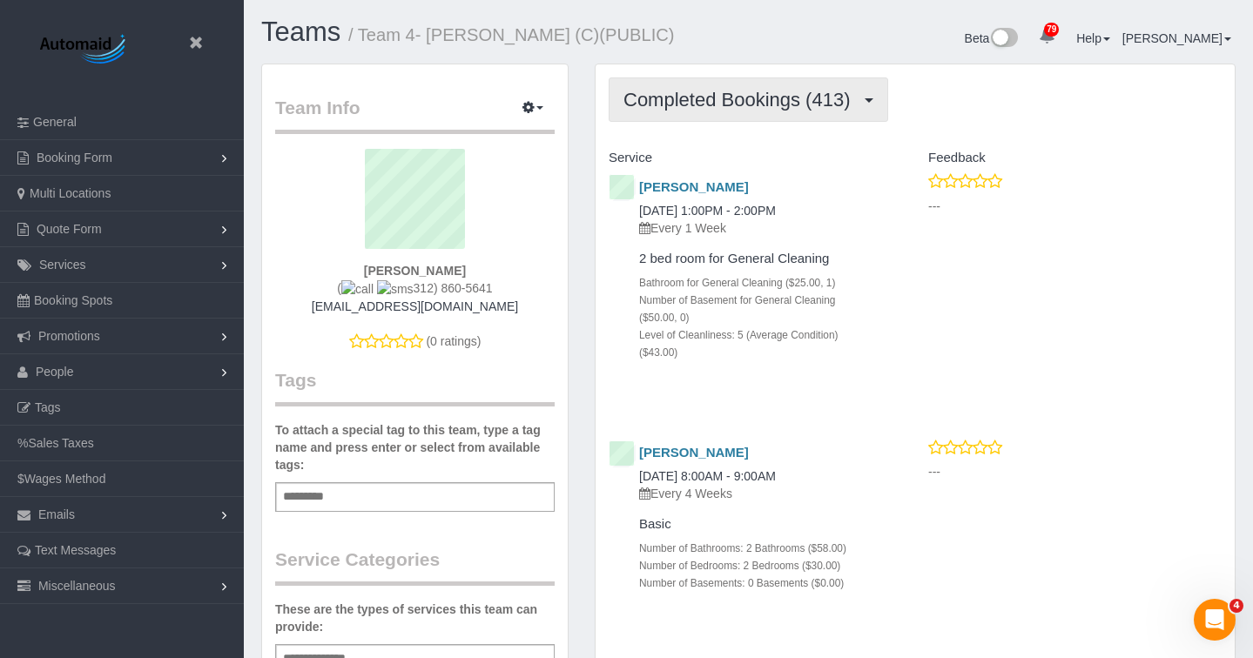
click at [807, 85] on button "Completed Bookings (413)" at bounding box center [748, 99] width 279 height 44
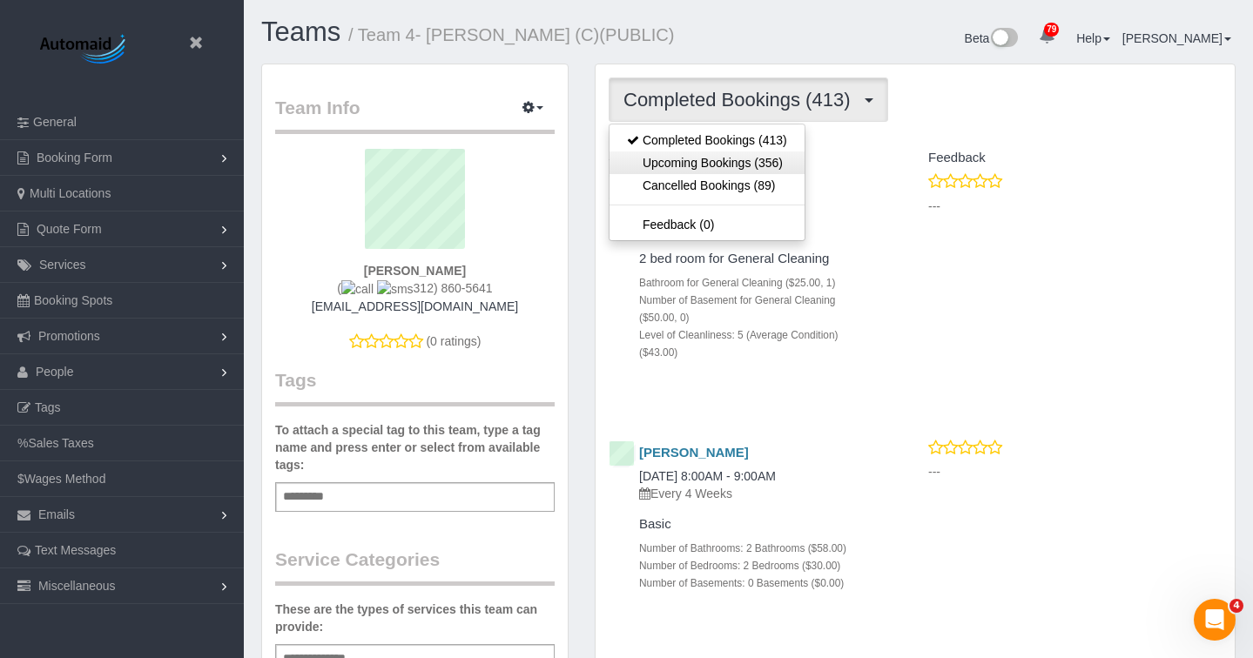
click at [803, 151] on link "Upcoming Bookings (356)" at bounding box center [706, 162] width 195 height 23
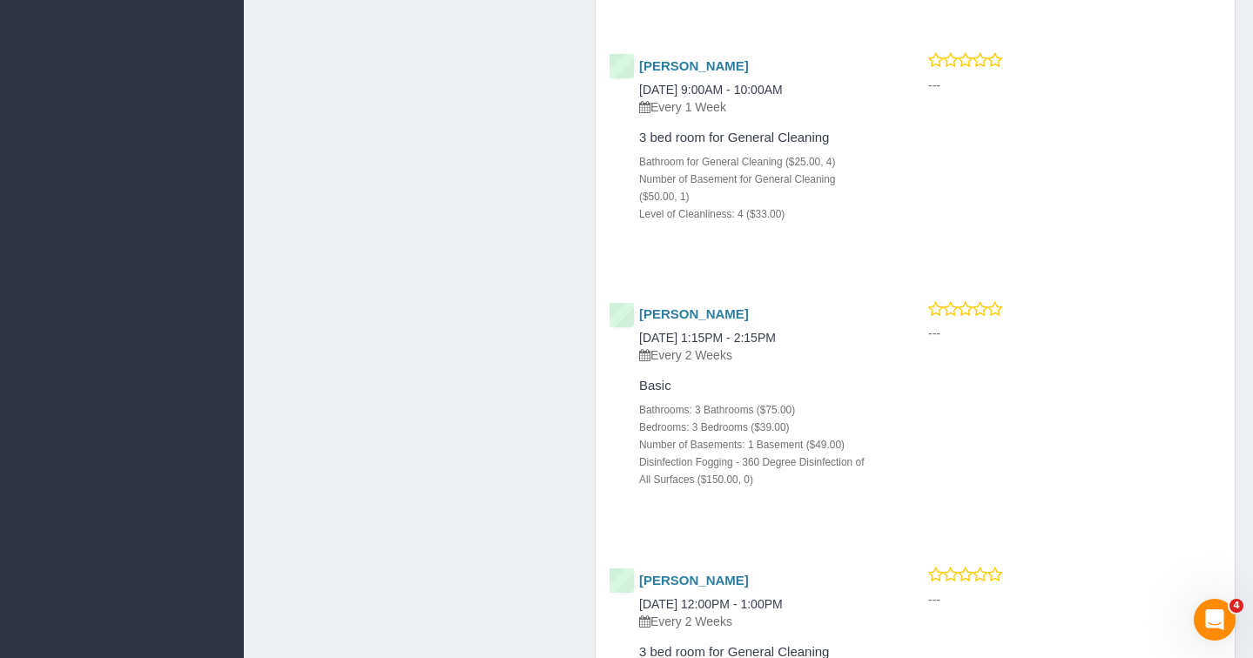
scroll to position [67869, 85800]
drag, startPoint x: 598, startPoint y: 145, endPoint x: 856, endPoint y: 485, distance: 426.9
copy div "Service Feedback Meagan LeGear 08/27/2025 9:00AM - 10:00AM Every 1 Week 3 bed r…"
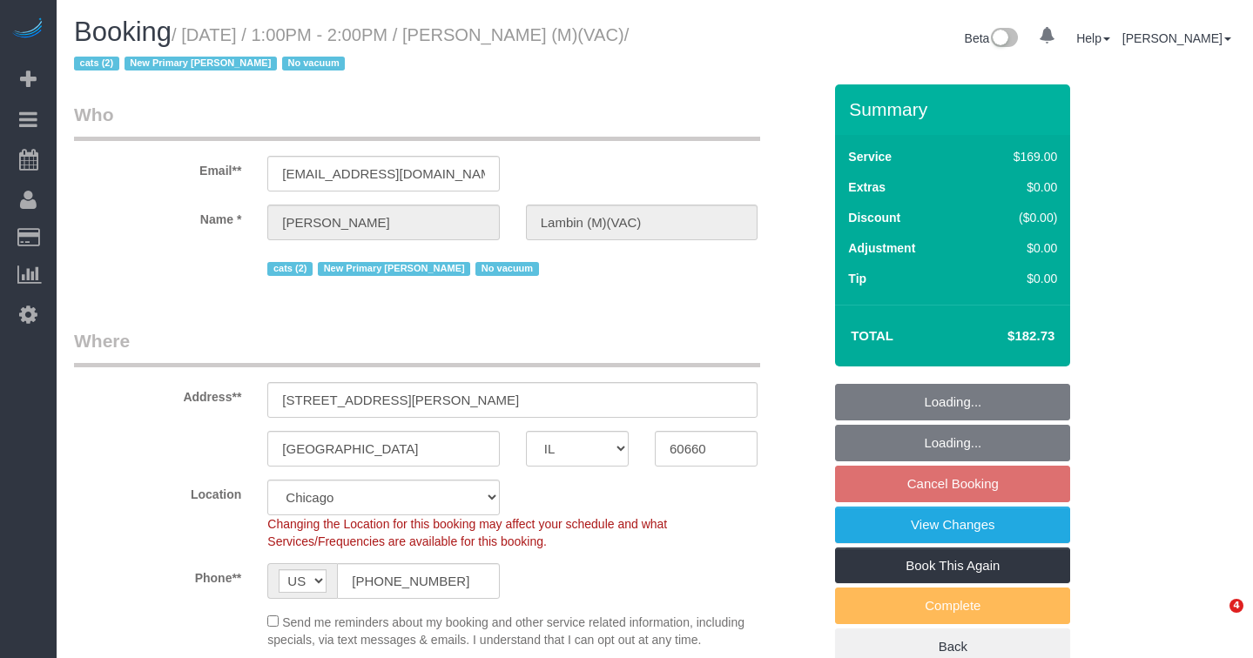
select select "IL"
select select "number:69"
select select "number:139"
select select "number:98"
select select "number:141"
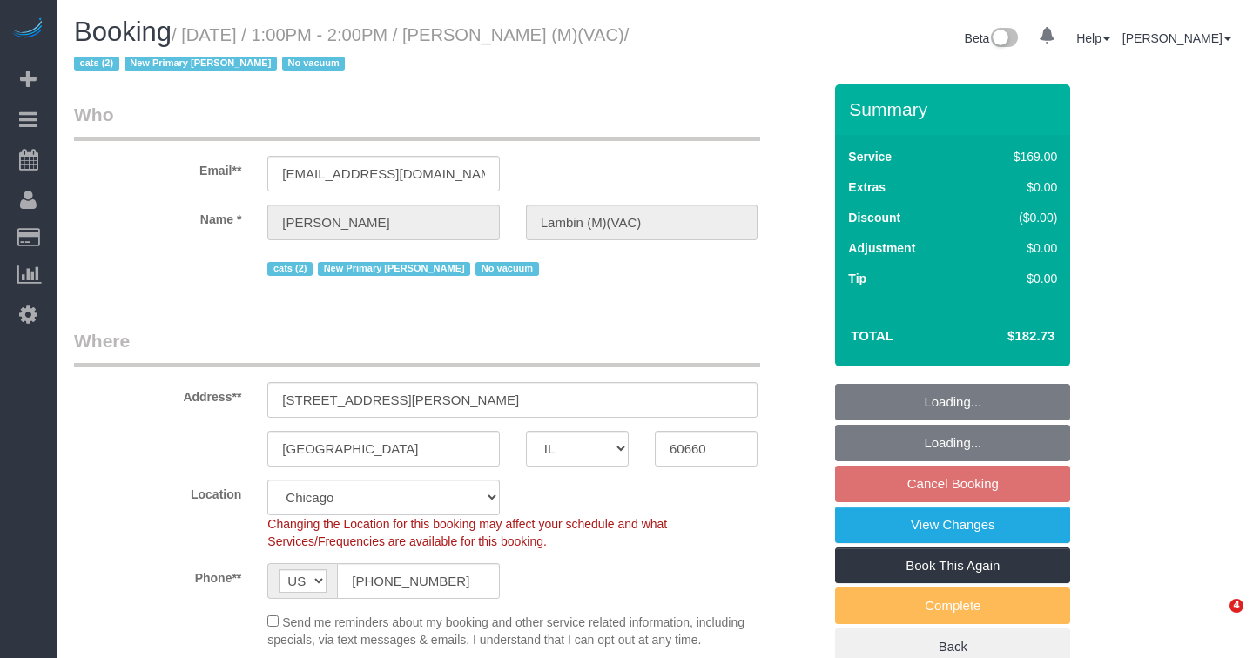
select select "number:143"
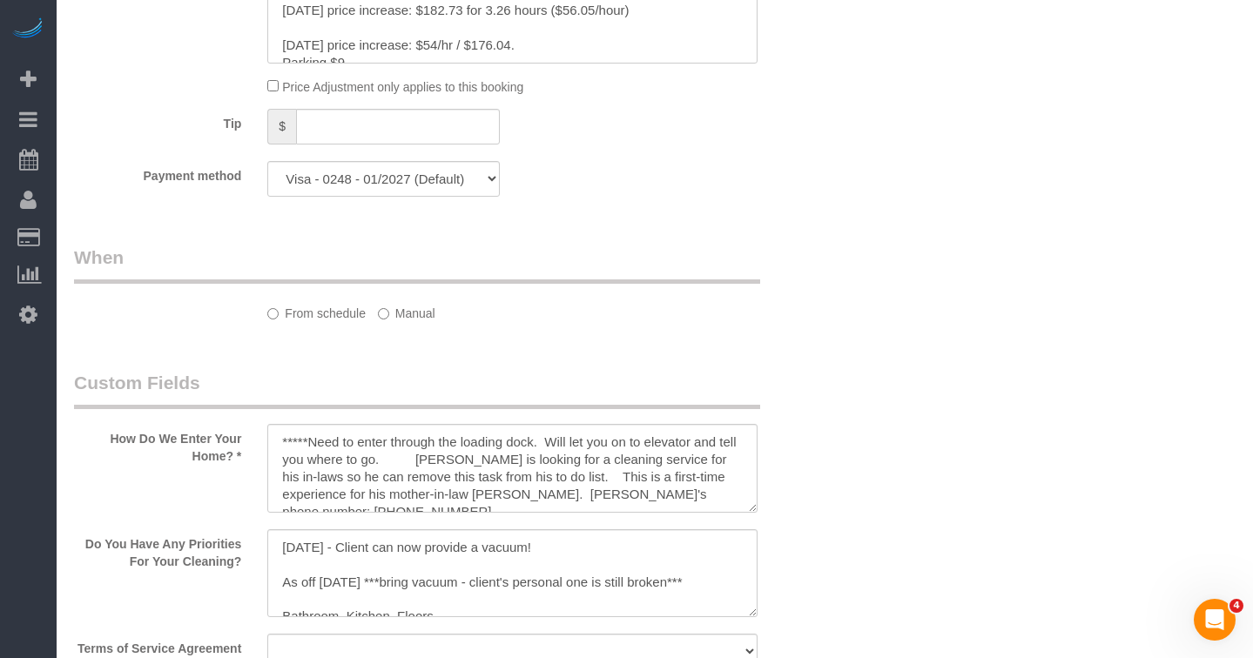
select select "object:1137"
select select "2"
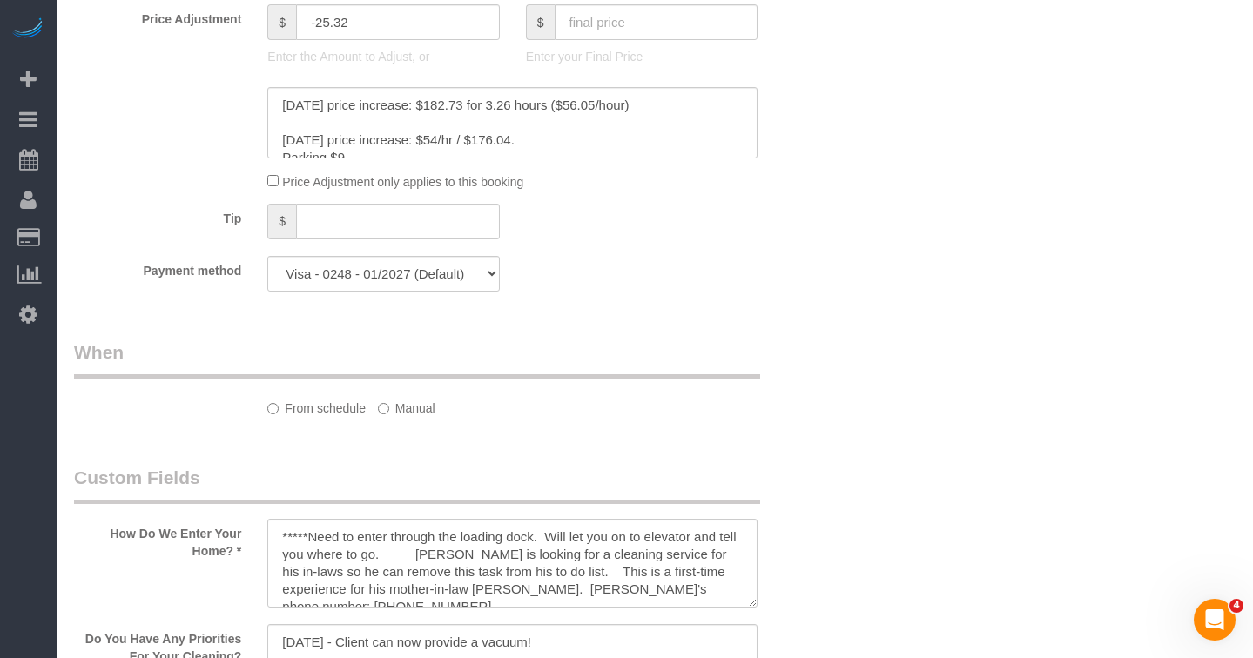
select select "2"
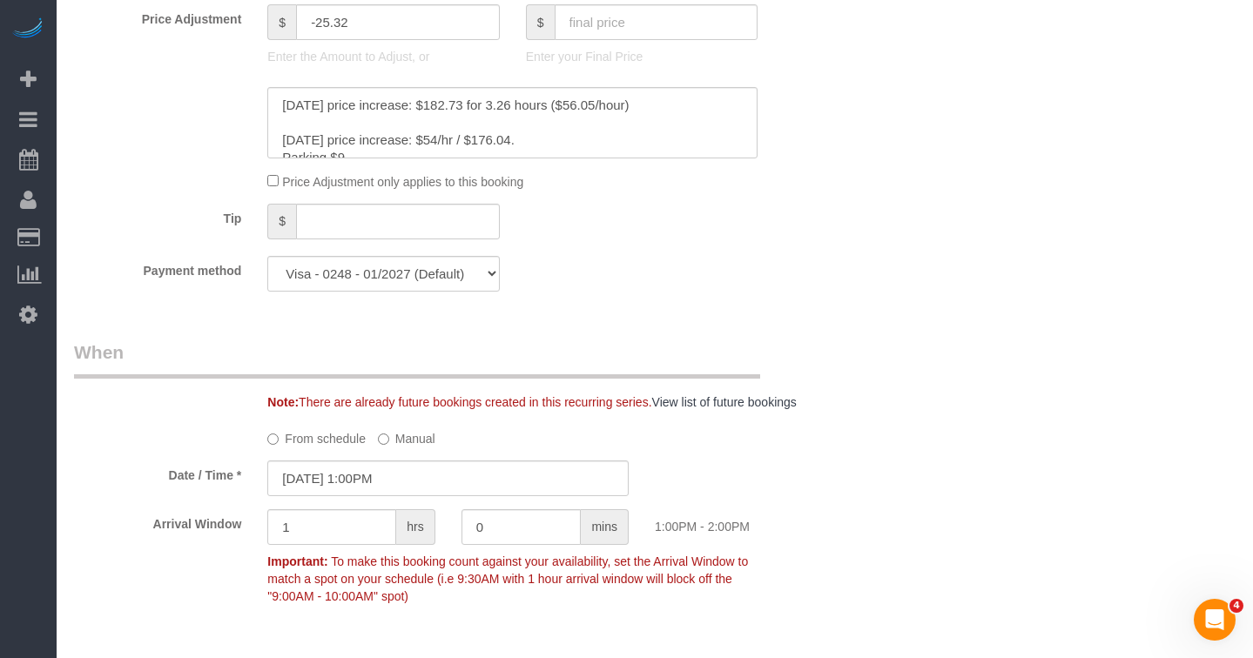
select select "object:1262"
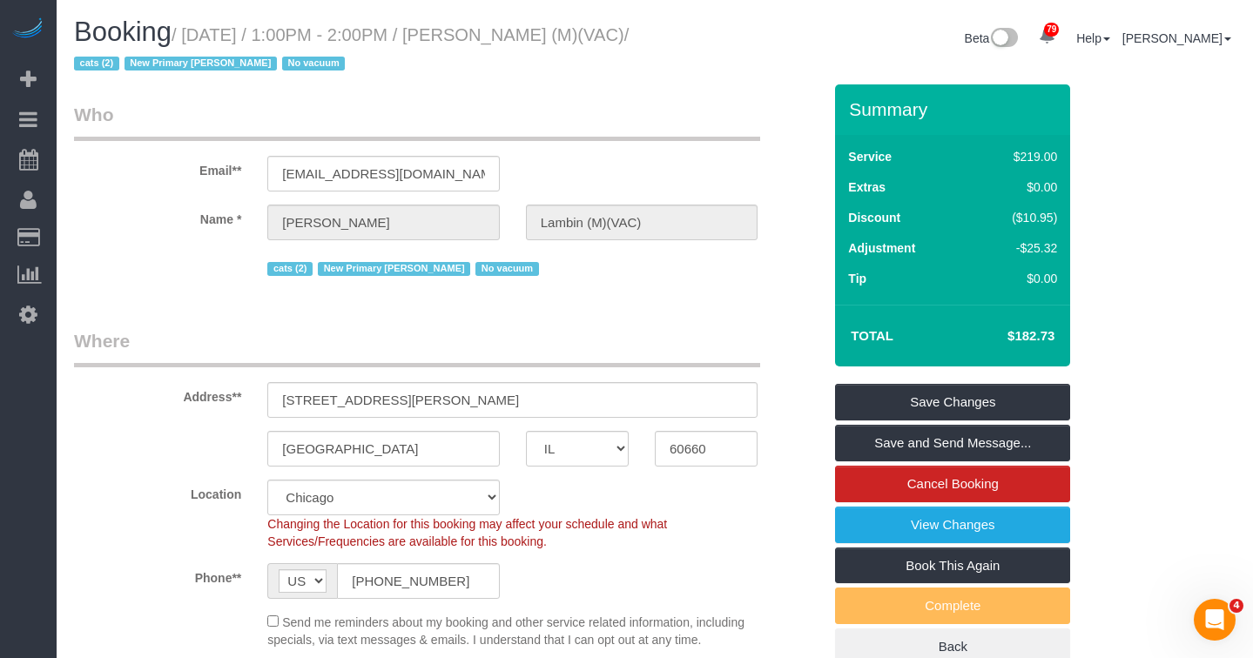
drag, startPoint x: 622, startPoint y: 33, endPoint x: 515, endPoint y: 37, distance: 106.3
click at [515, 37] on div "Booking / September 04, 2025 / 1:00PM - 2:00PM / Helen Lambin (M)(VAC) / cats (…" at bounding box center [358, 50] width 594 height 67
copy small "Helen Lambin"
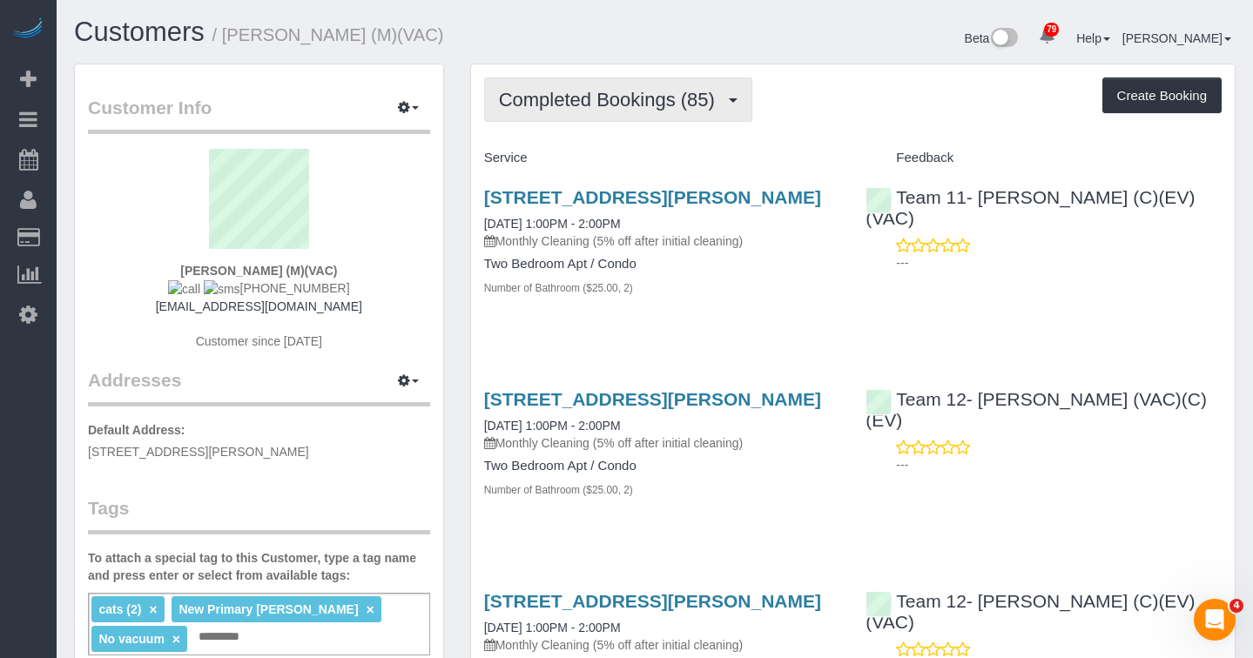
click at [611, 86] on button "Completed Bookings (85)" at bounding box center [618, 99] width 268 height 44
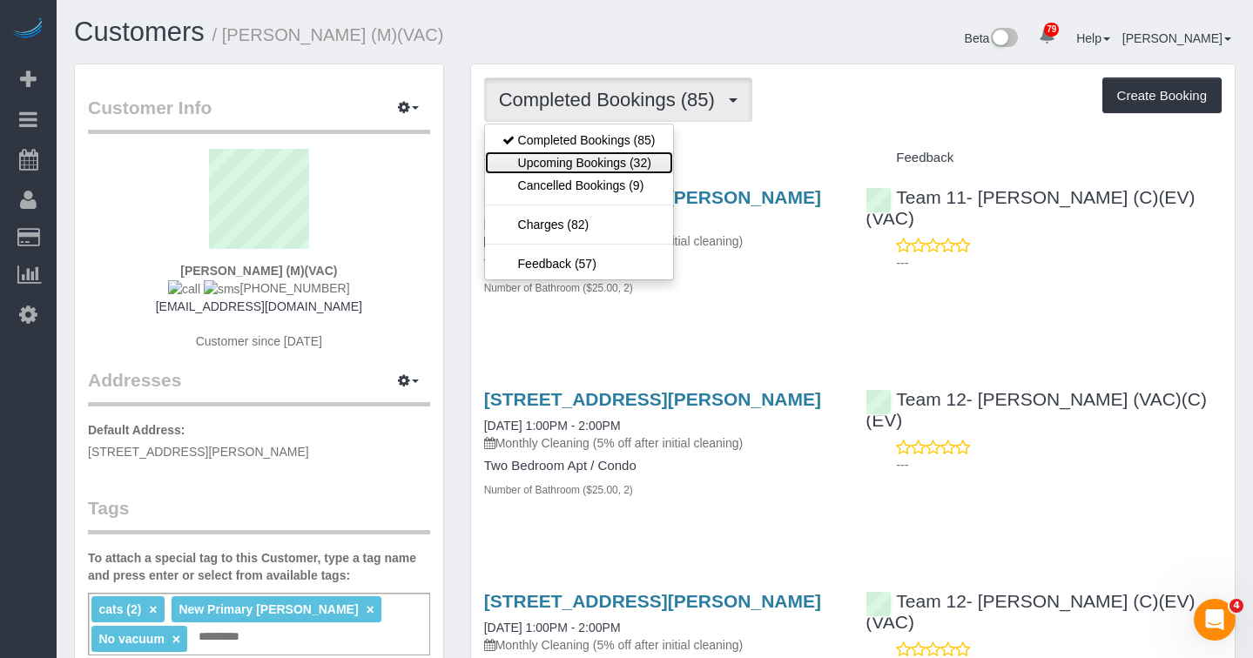
click at [619, 162] on link "Upcoming Bookings (32)" at bounding box center [579, 162] width 188 height 23
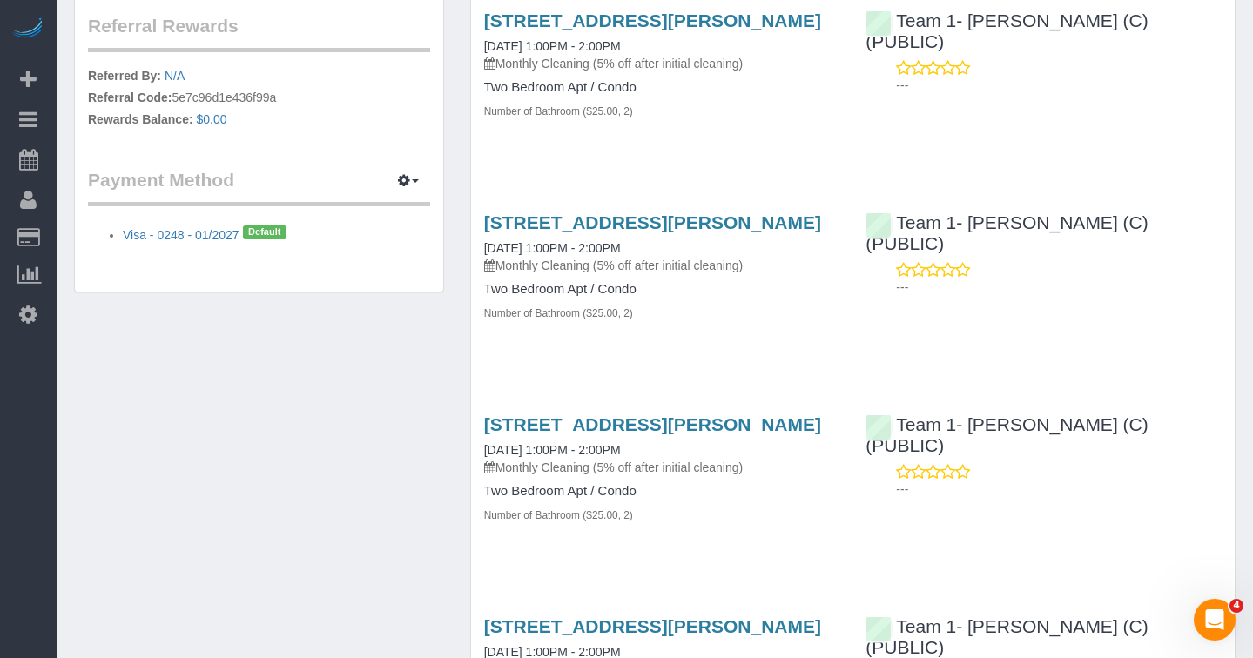
scroll to position [1393, 0]
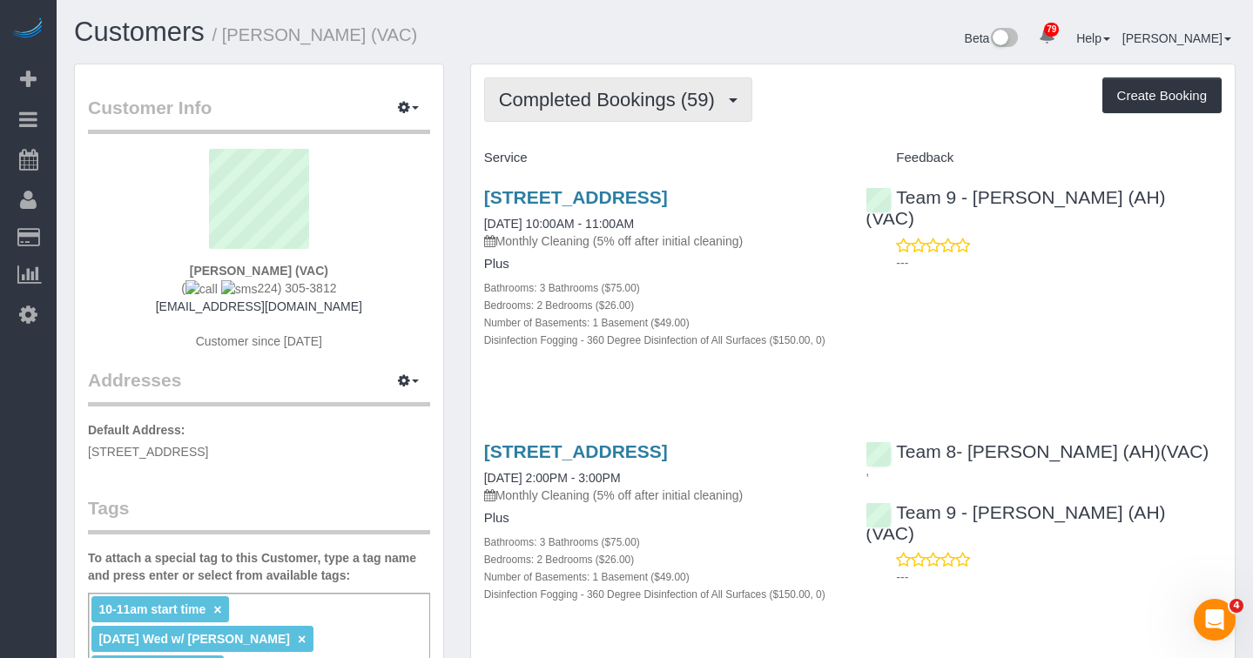
click at [642, 112] on button "Completed Bookings (59)" at bounding box center [618, 99] width 268 height 44
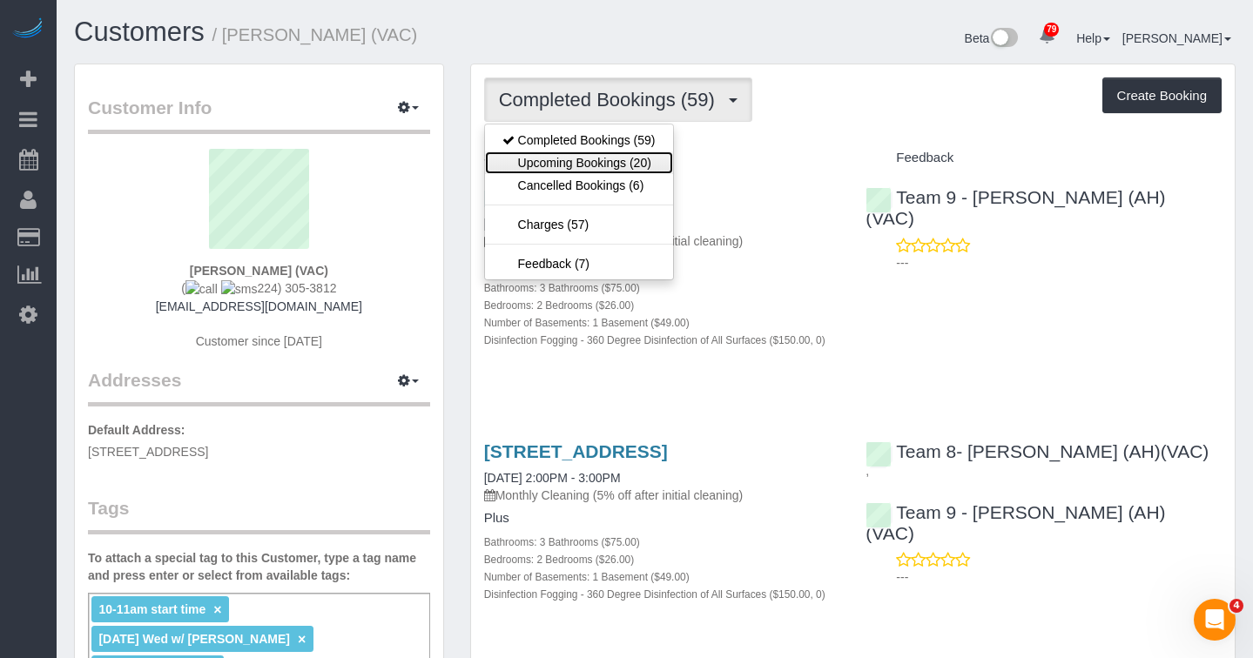
click at [667, 164] on link "Upcoming Bookings (20)" at bounding box center [579, 162] width 188 height 23
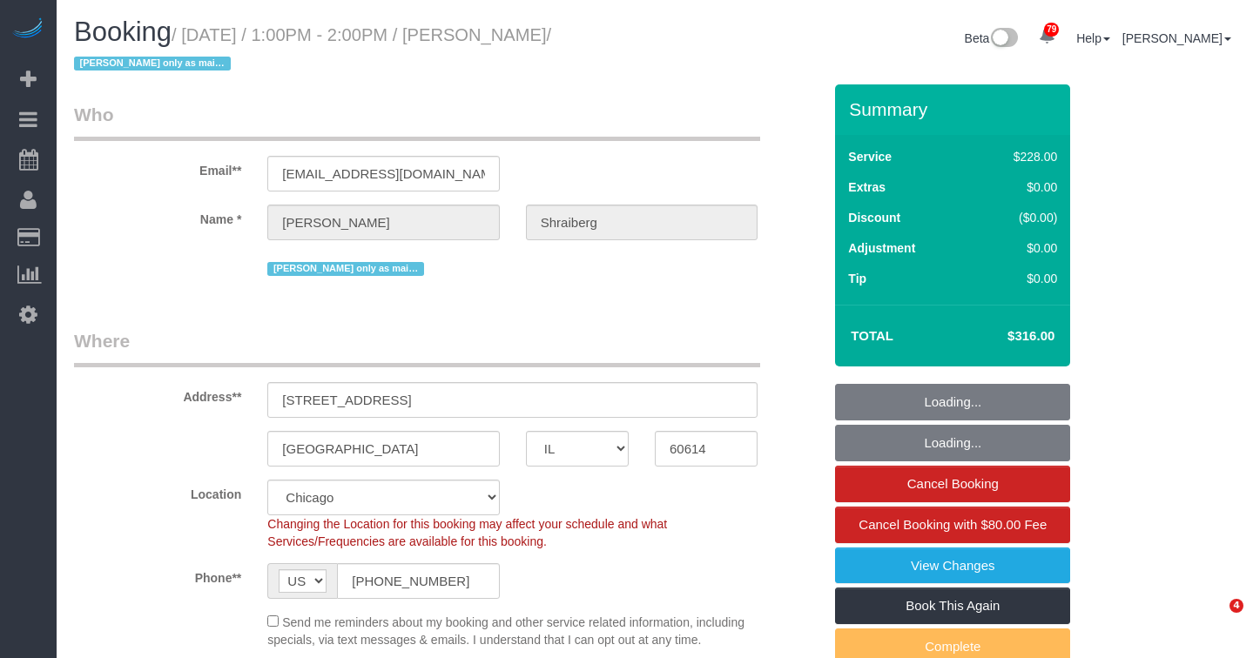
select select "IL"
select select "number:1"
select select "number:66"
select select "number:139"
select select "number:107"
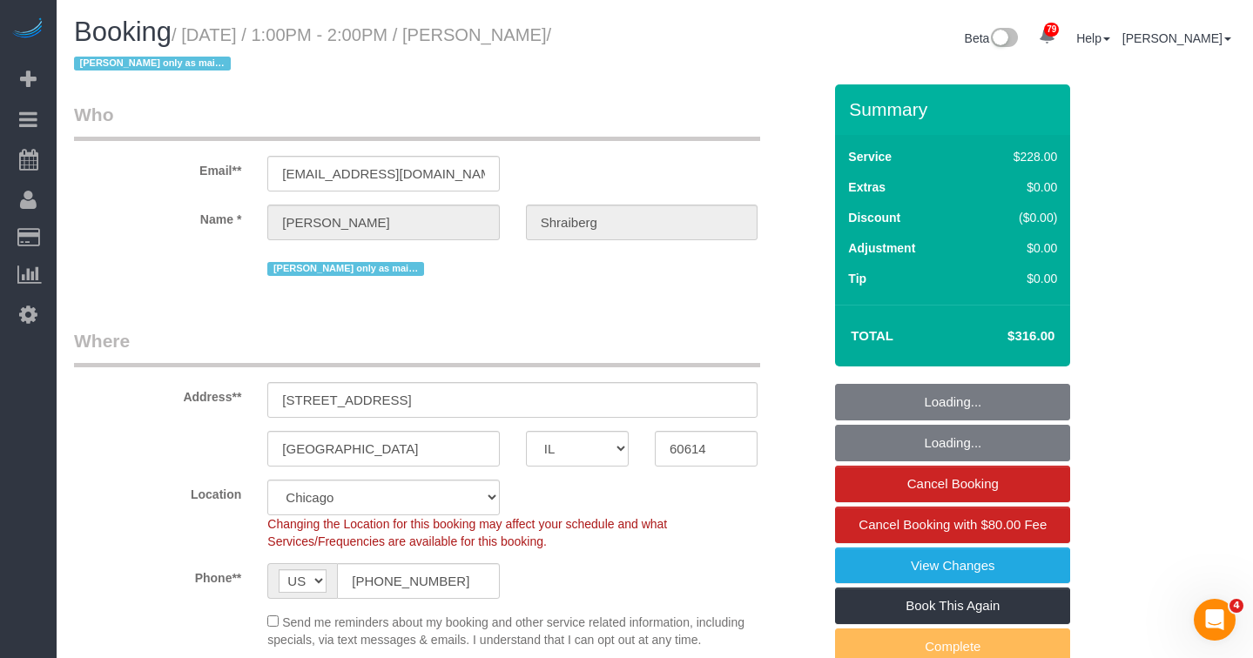
select select "object:1190"
select select "string:fspay-47671b73-a863-420e-9875-5f0d55084612"
select select "512"
select select "2"
select select "1"
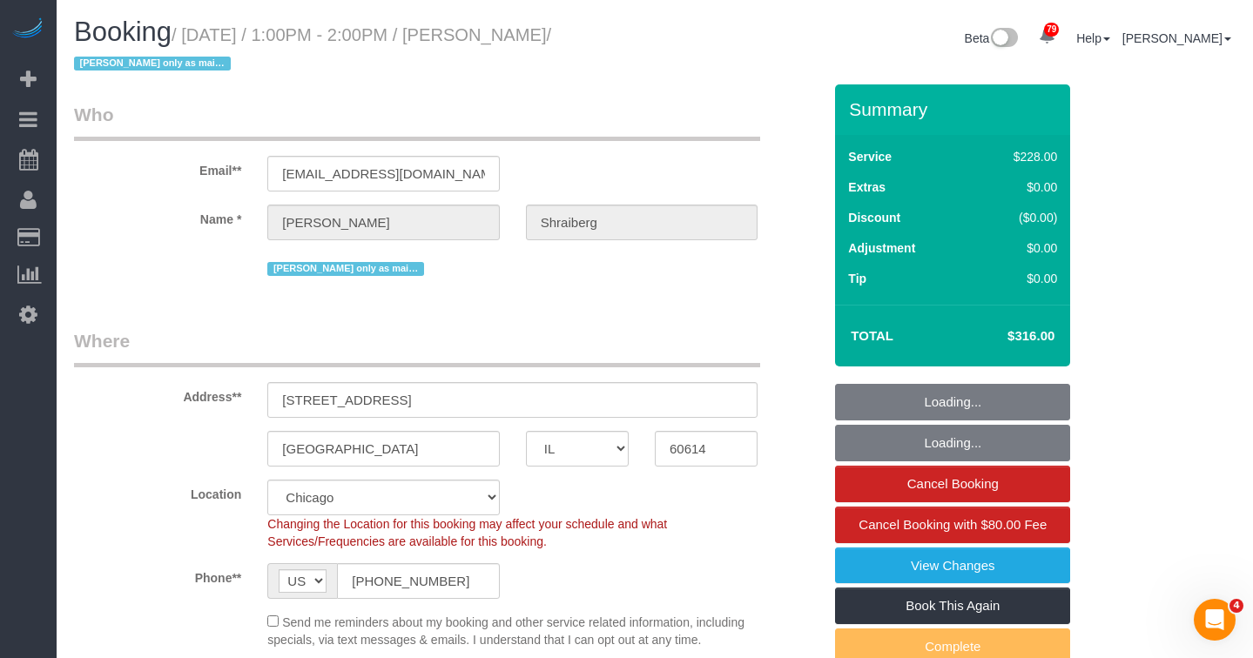
select select "2"
select select "object:1362"
select select "2"
select select "1"
select select "2"
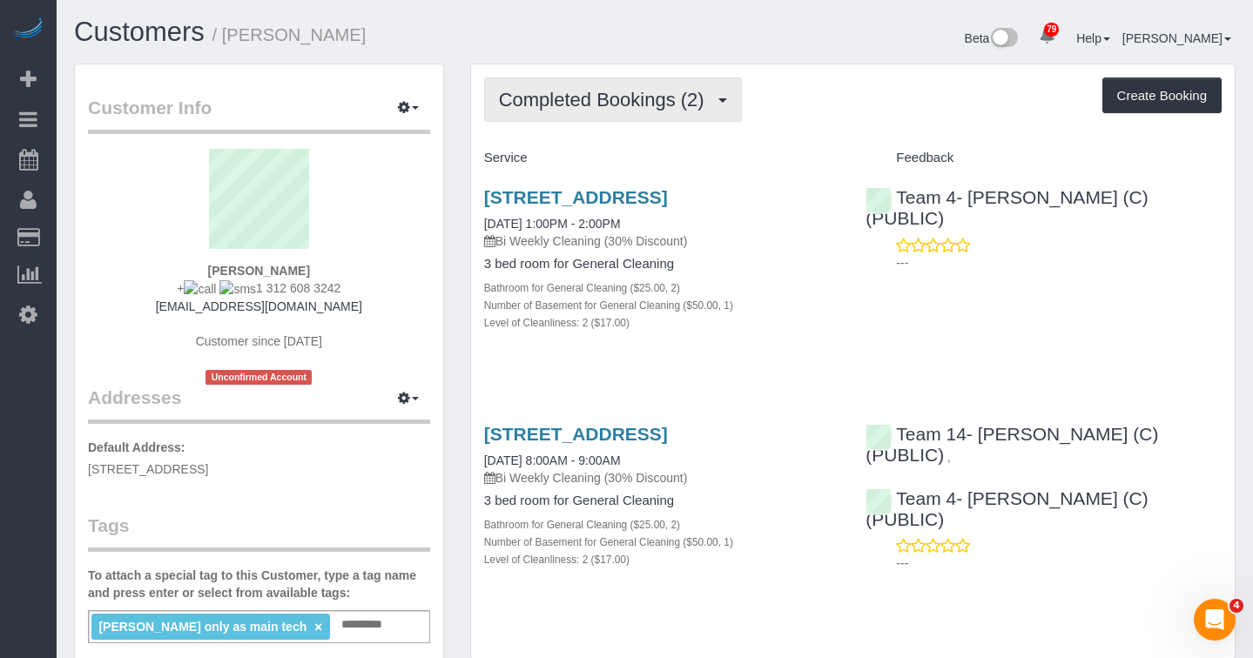
click at [569, 82] on button "Completed Bookings (2)" at bounding box center [613, 99] width 258 height 44
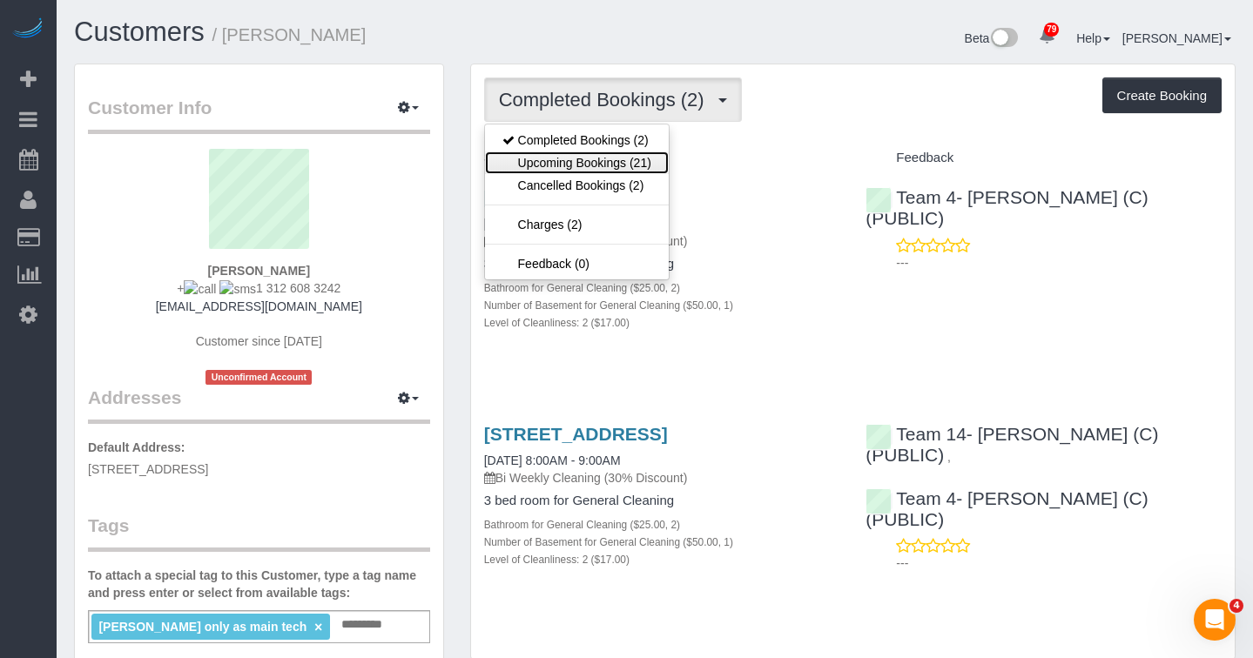
click at [641, 164] on link "Upcoming Bookings (21)" at bounding box center [577, 162] width 184 height 23
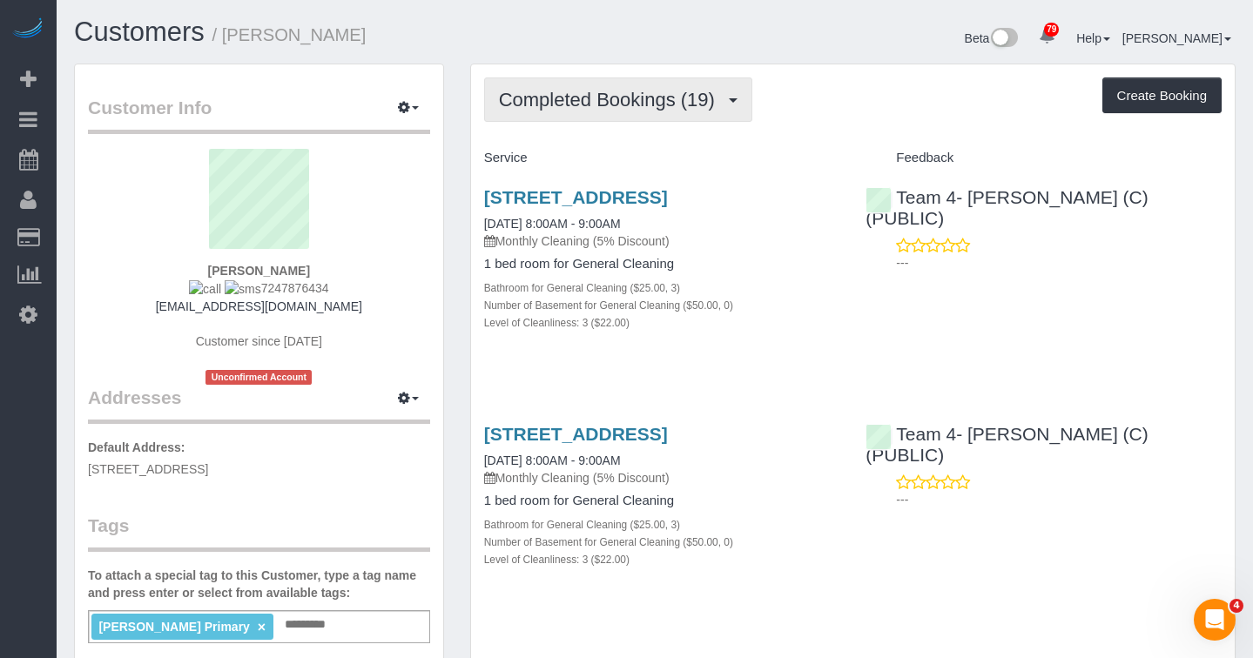
click at [629, 113] on button "Completed Bookings (19)" at bounding box center [618, 99] width 268 height 44
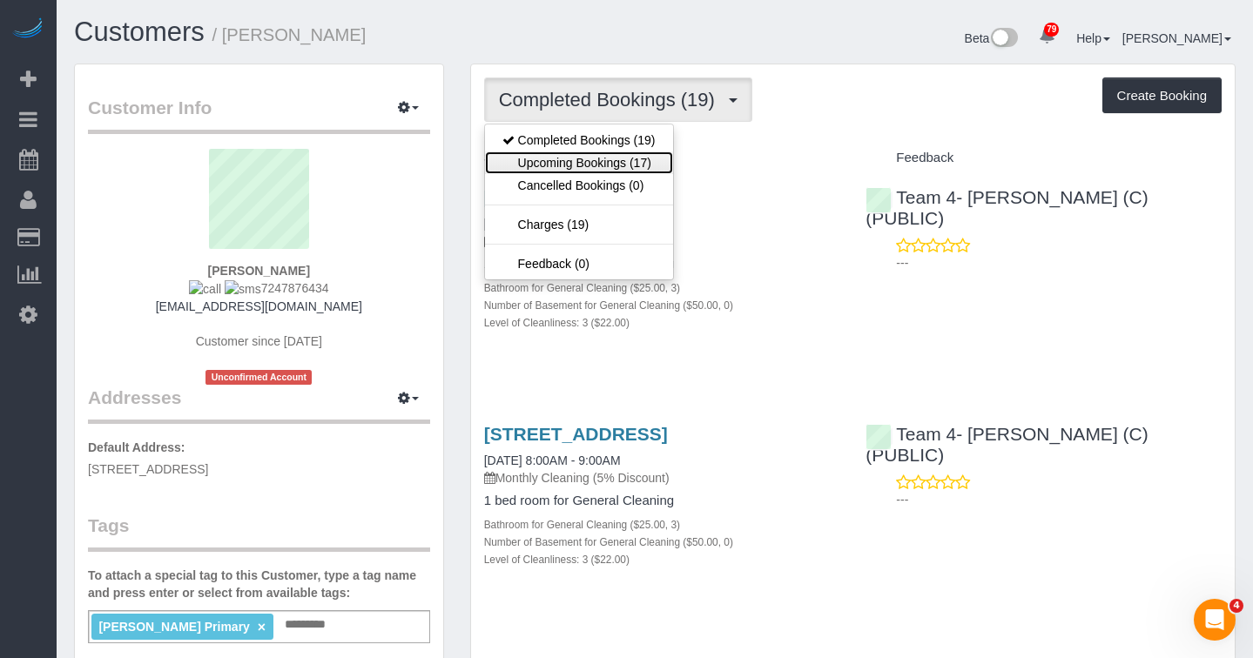
click at [625, 170] on link "Upcoming Bookings (17)" at bounding box center [579, 162] width 188 height 23
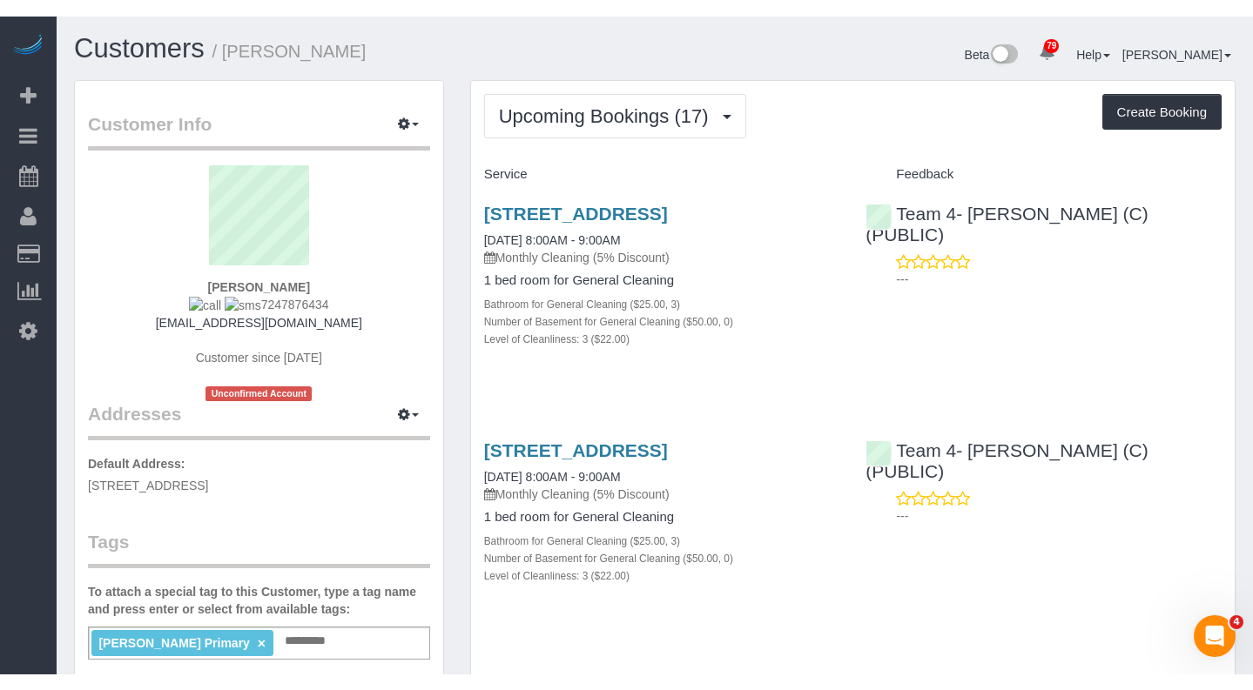
scroll to position [87, 0]
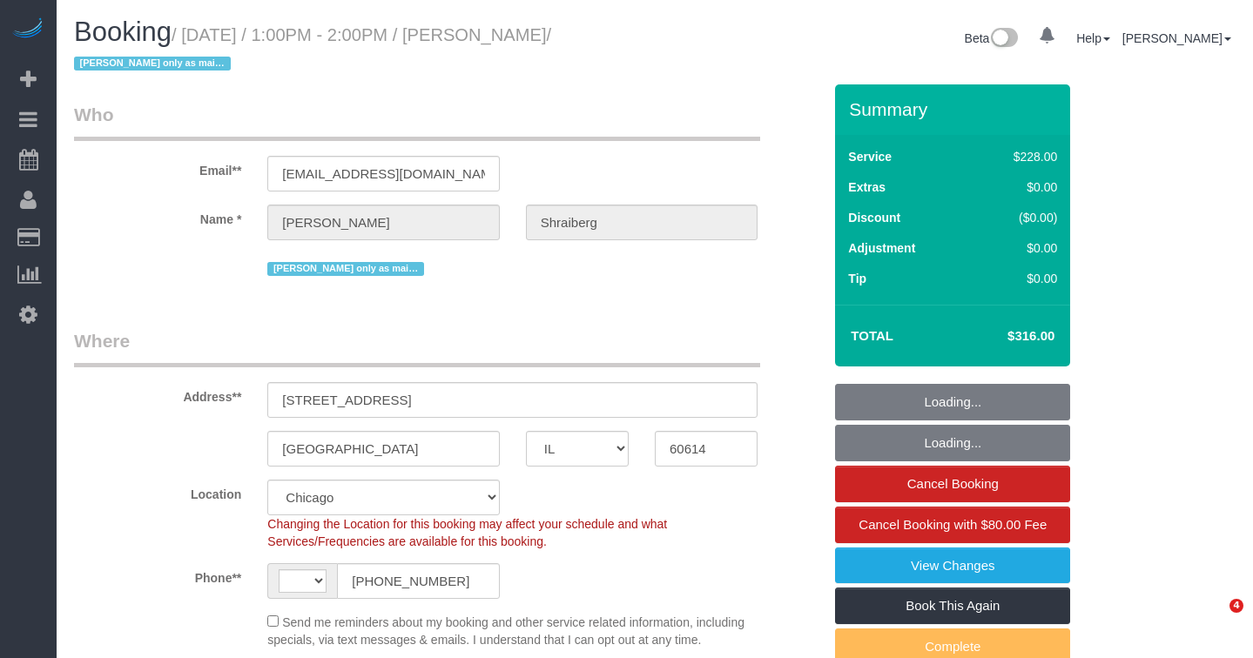
select select "IL"
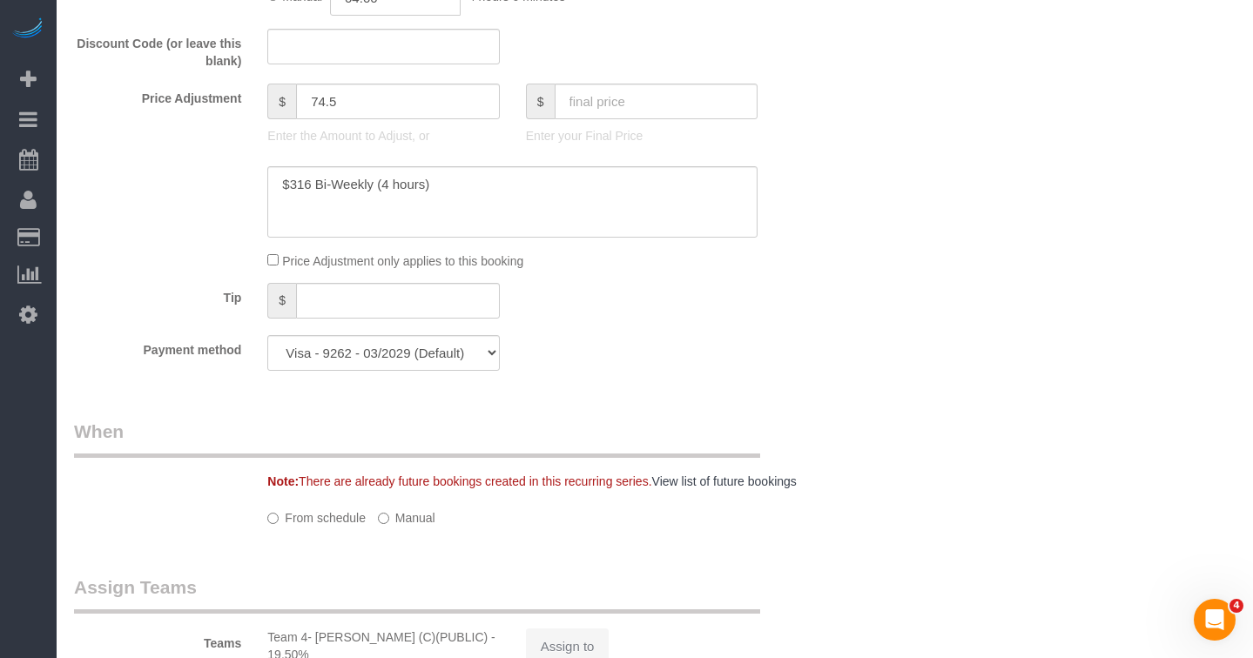
select select "string:[GEOGRAPHIC_DATA]"
select select "object:966"
select select "512"
select select "2"
select select "1"
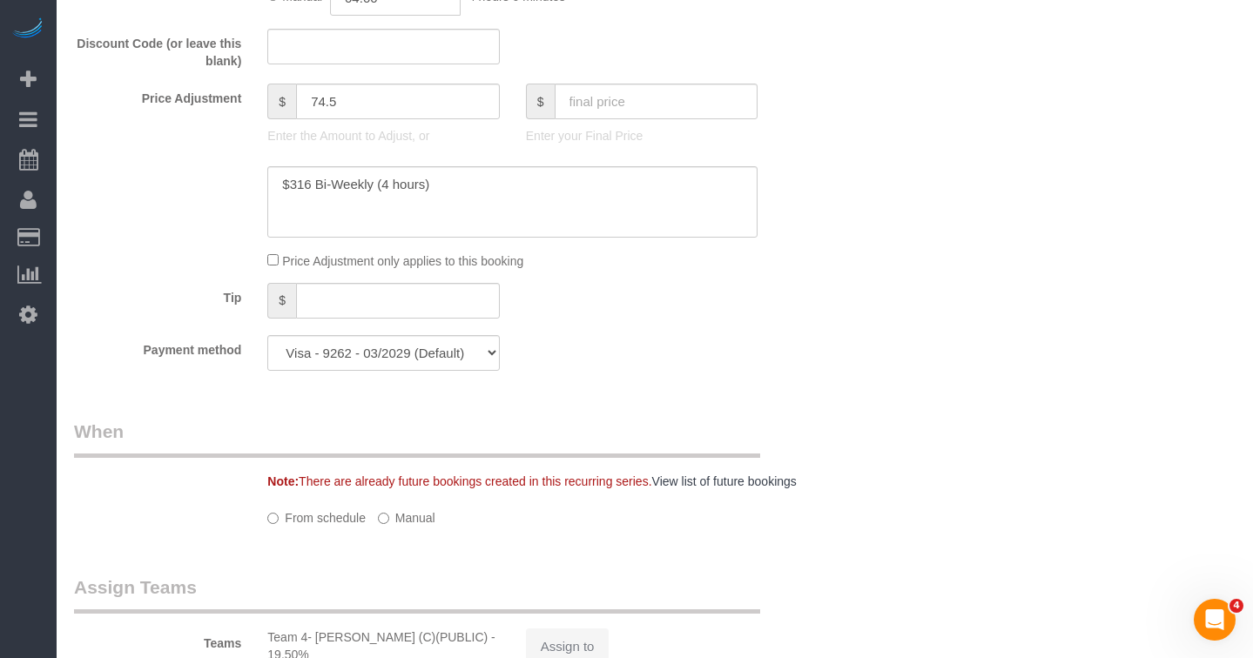
select select "2"
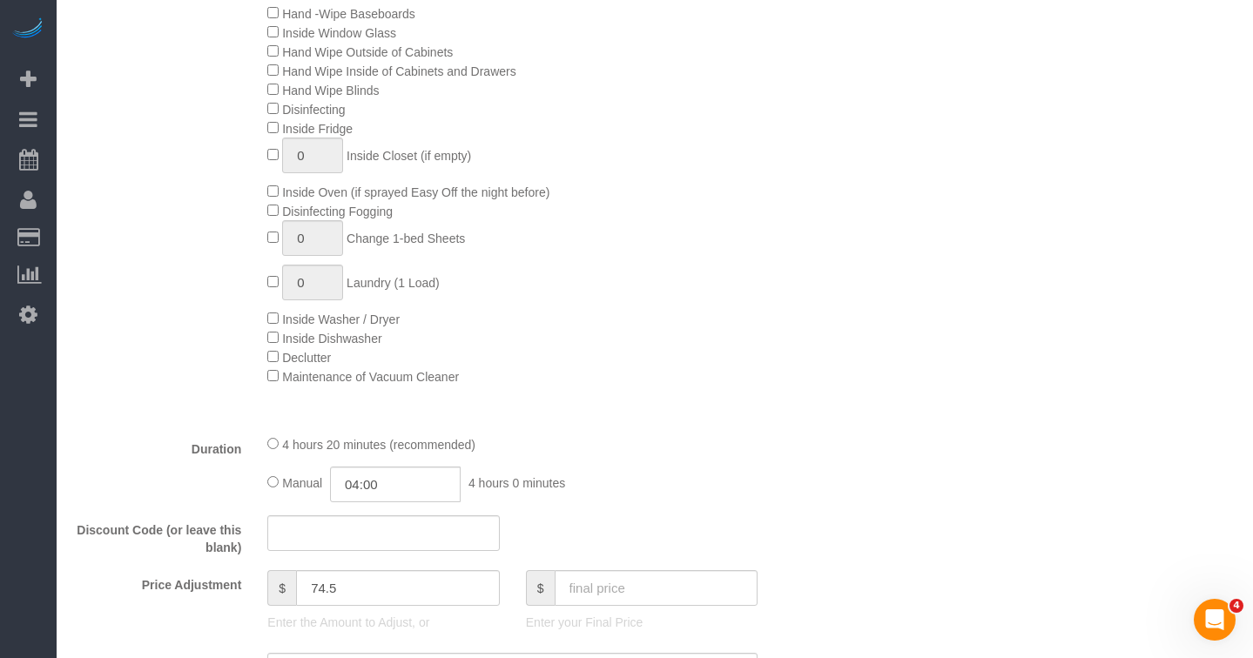
select select "object:1195"
select select "number:1"
select select "number:66"
select select "number:139"
select select "number:107"
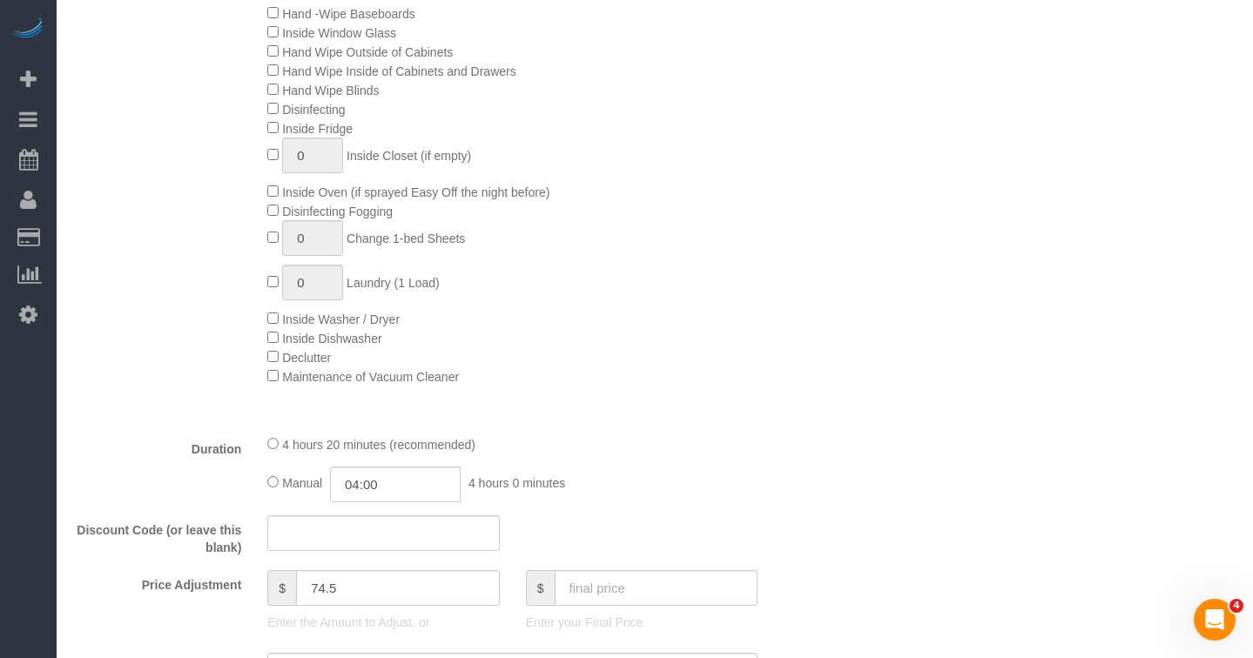
select select "2"
select select "1"
select select "2"
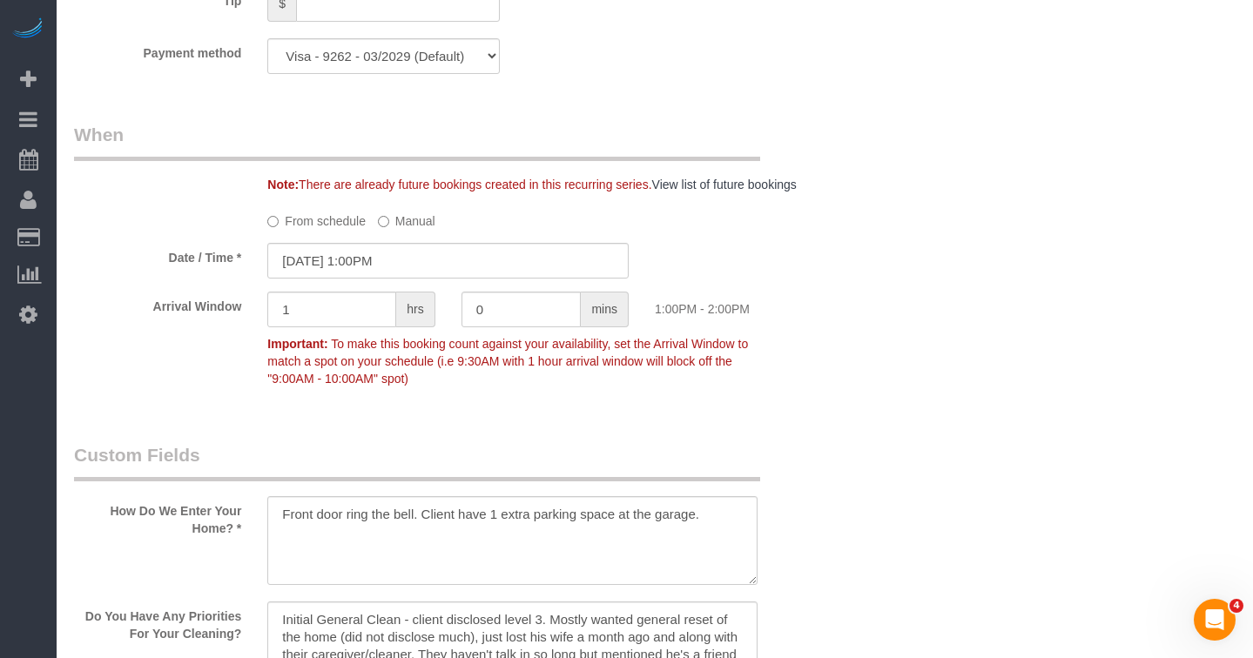
scroll to position [1915, 0]
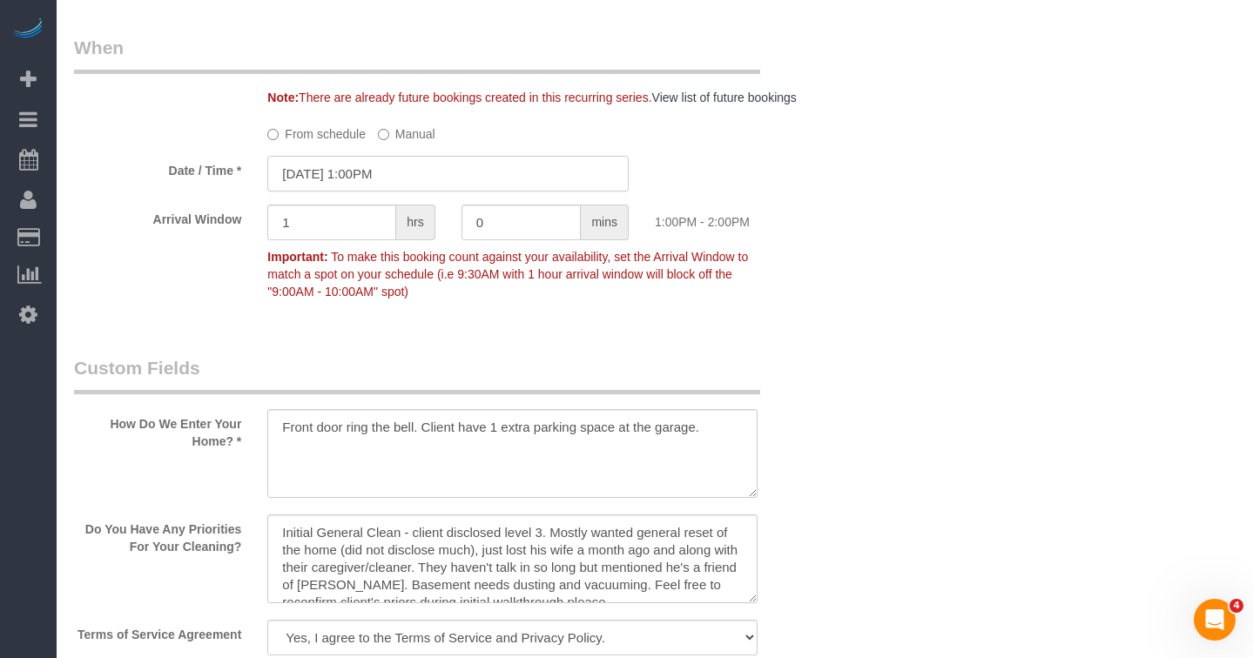
click at [363, 172] on input "08/29/2025 1:00PM" at bounding box center [447, 174] width 361 height 36
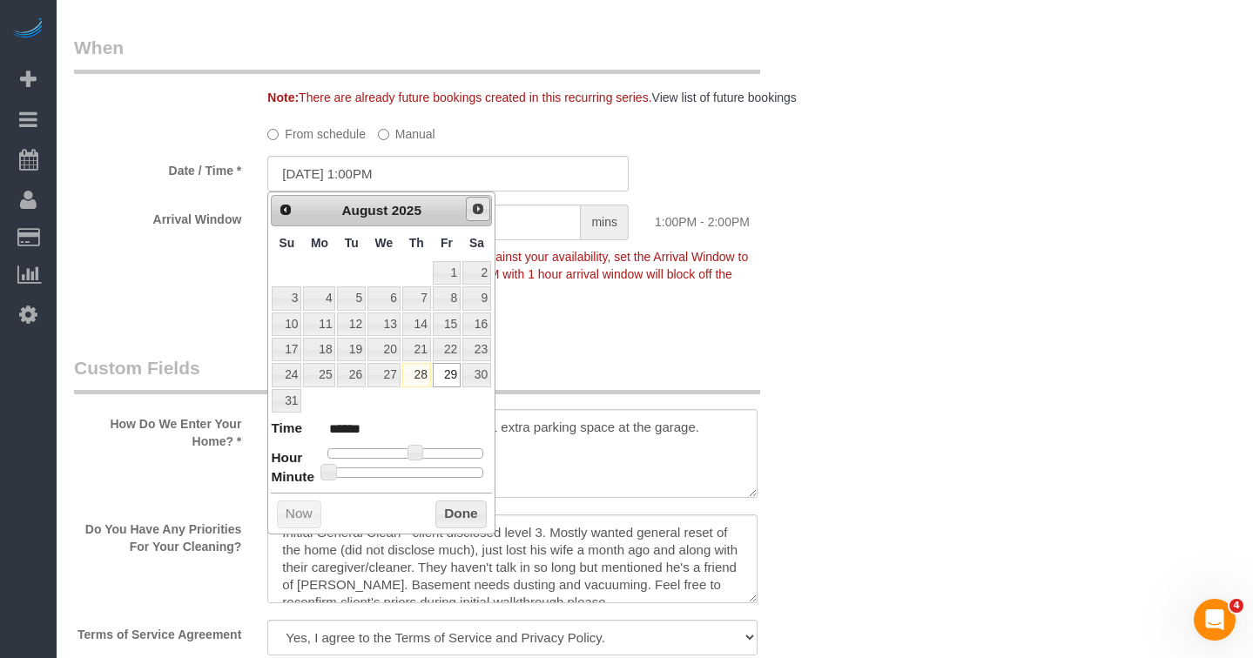
click at [474, 207] on span "Next" at bounding box center [478, 209] width 14 height 14
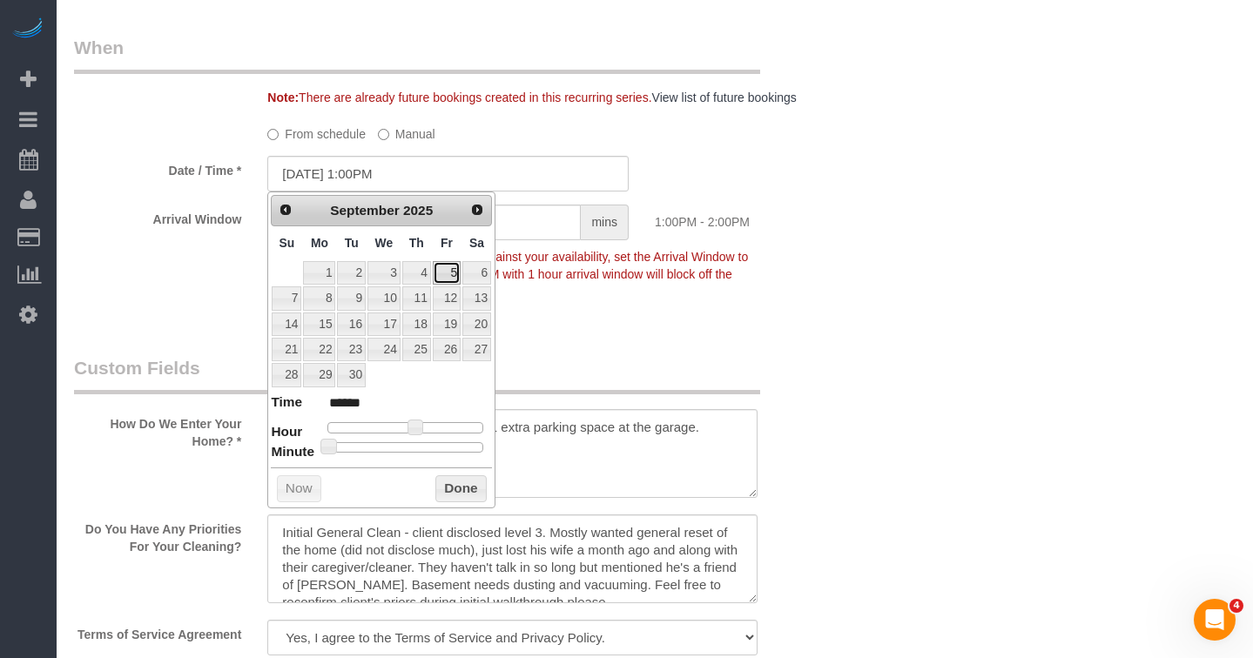
click at [445, 278] on link "5" at bounding box center [447, 273] width 28 height 24
type input "09/05/2025 12:00PM"
type input "*******"
type input "09/05/2025 11:00AM"
type input "*******"
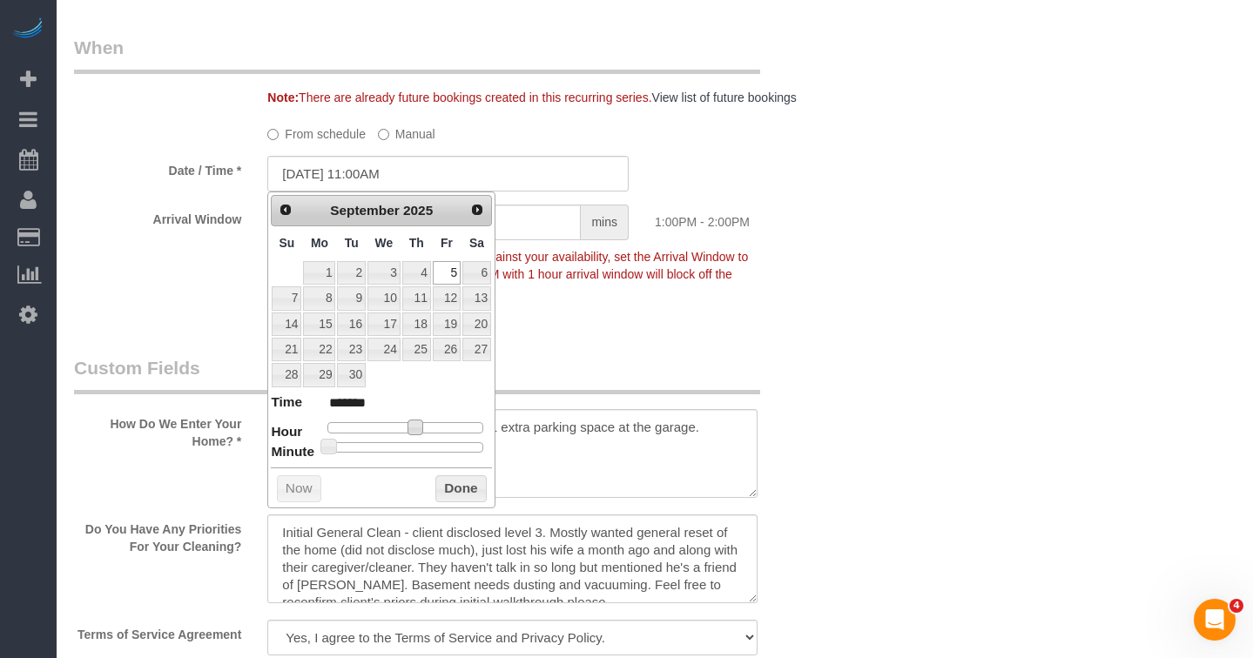
type input "09/05/2025 1:00AM"
type input "******"
type input "09/05/2025 12:00AM"
type input "*******"
type input "09/05/2025 1:00AM"
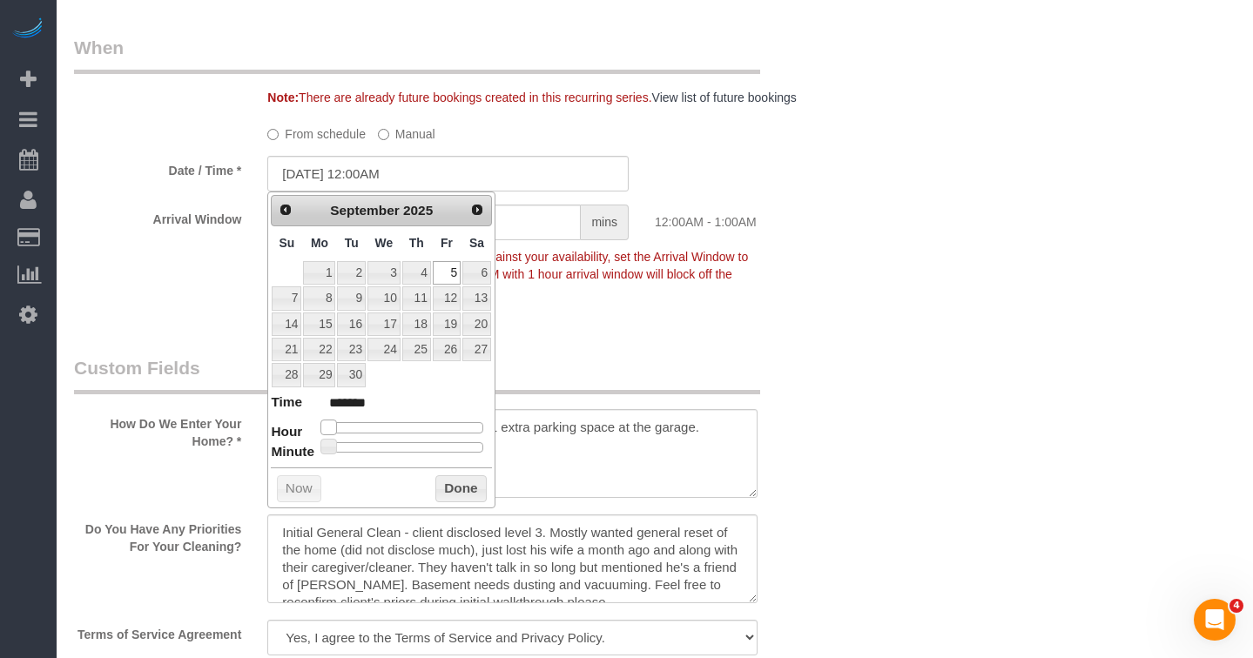
type input "******"
type input "09/05/2025 2:00AM"
type input "******"
type input "09/05/2025 3:00AM"
type input "******"
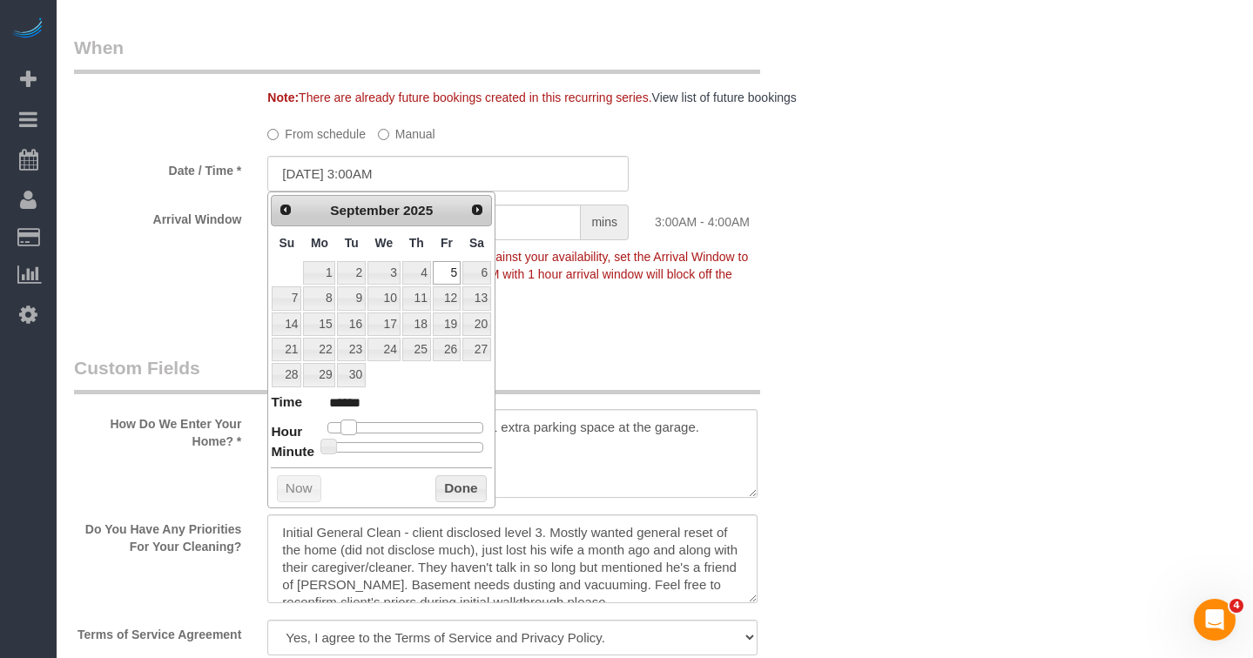
type input "09/05/2025 4:00AM"
type input "******"
type input "09/05/2025 3:00AM"
type input "******"
type input "09/05/2025 4:00AM"
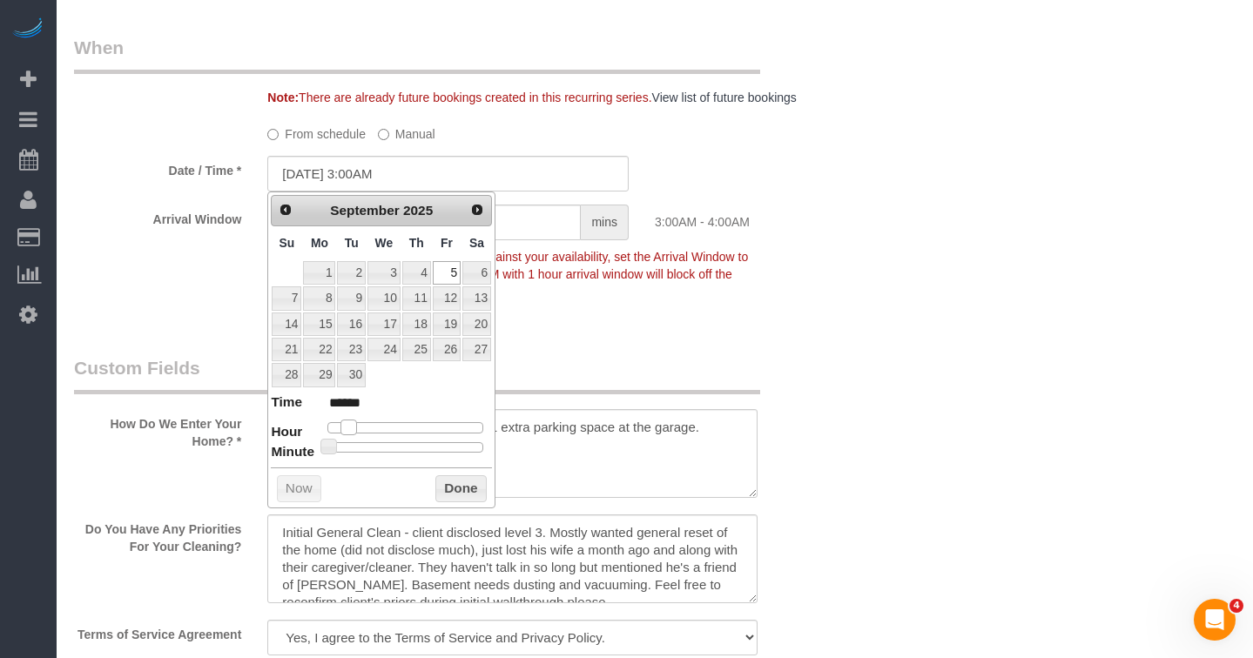
type input "******"
type input "09/05/2025 5:00AM"
type input "******"
type input "09/05/2025 6:00AM"
type input "******"
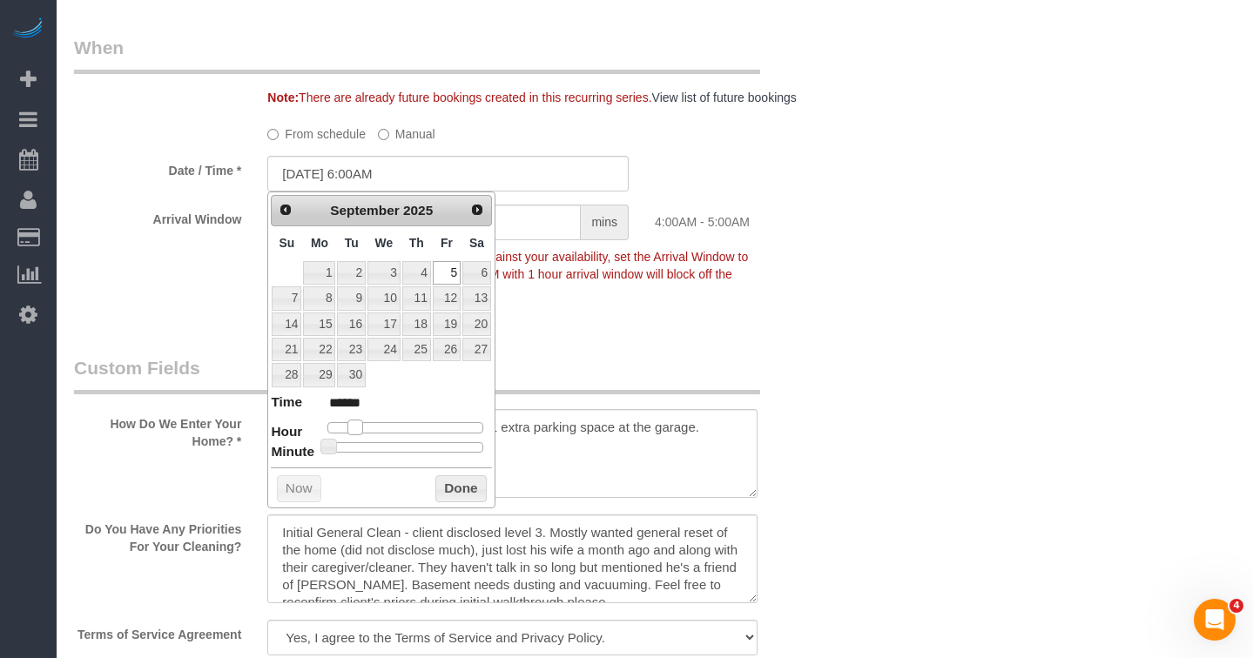
type input "09/05/2025 7:00AM"
type input "******"
type input "[DATE] 8:00AM"
type input "******"
drag, startPoint x: 417, startPoint y: 428, endPoint x: 382, endPoint y: 434, distance: 35.4
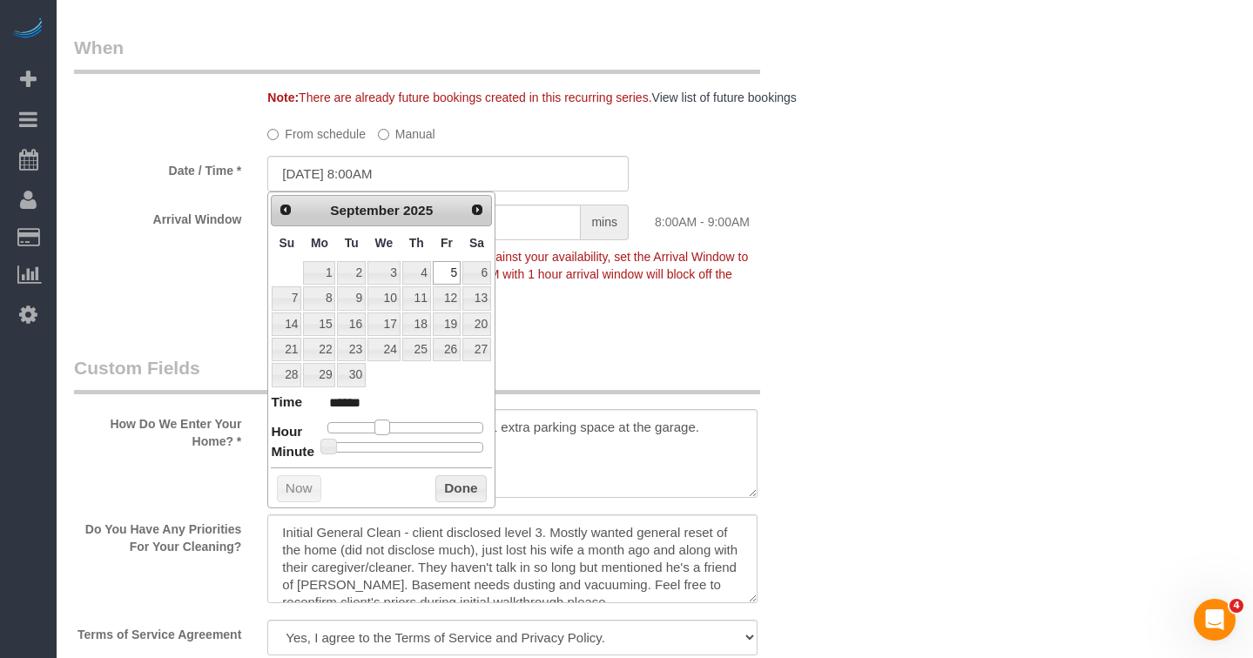
click at [382, 434] on span at bounding box center [382, 428] width 16 height 16
click at [444, 485] on button "Done" at bounding box center [460, 489] width 51 height 28
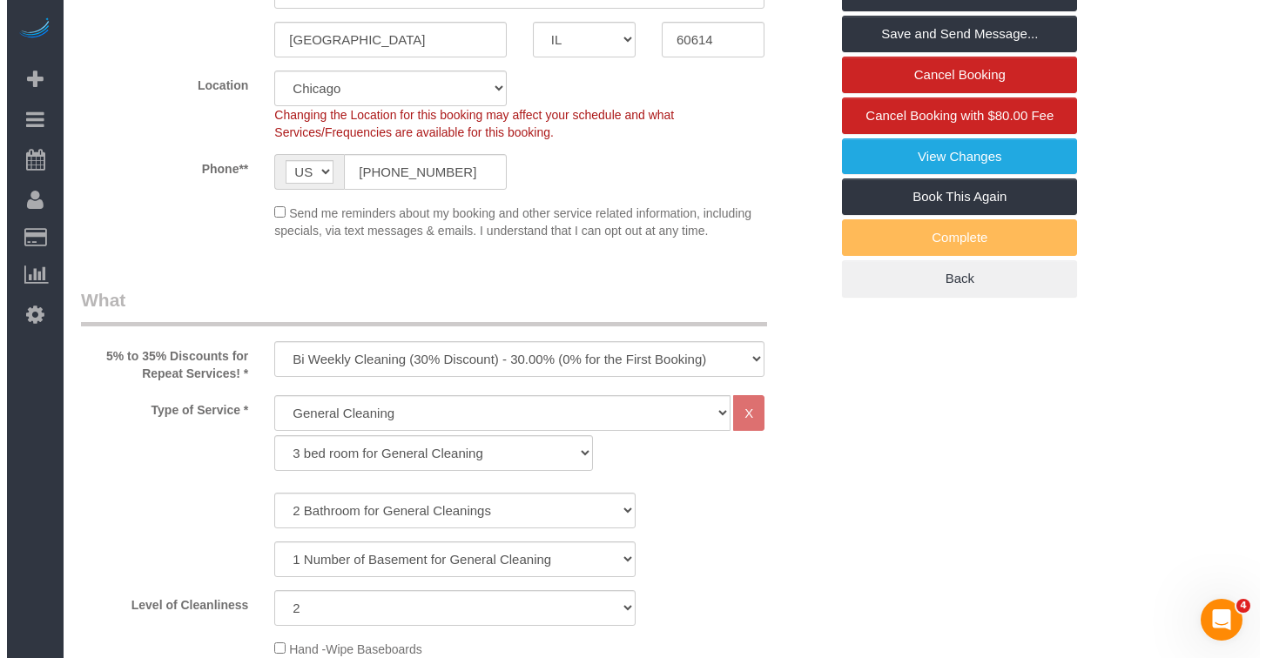
scroll to position [0, 0]
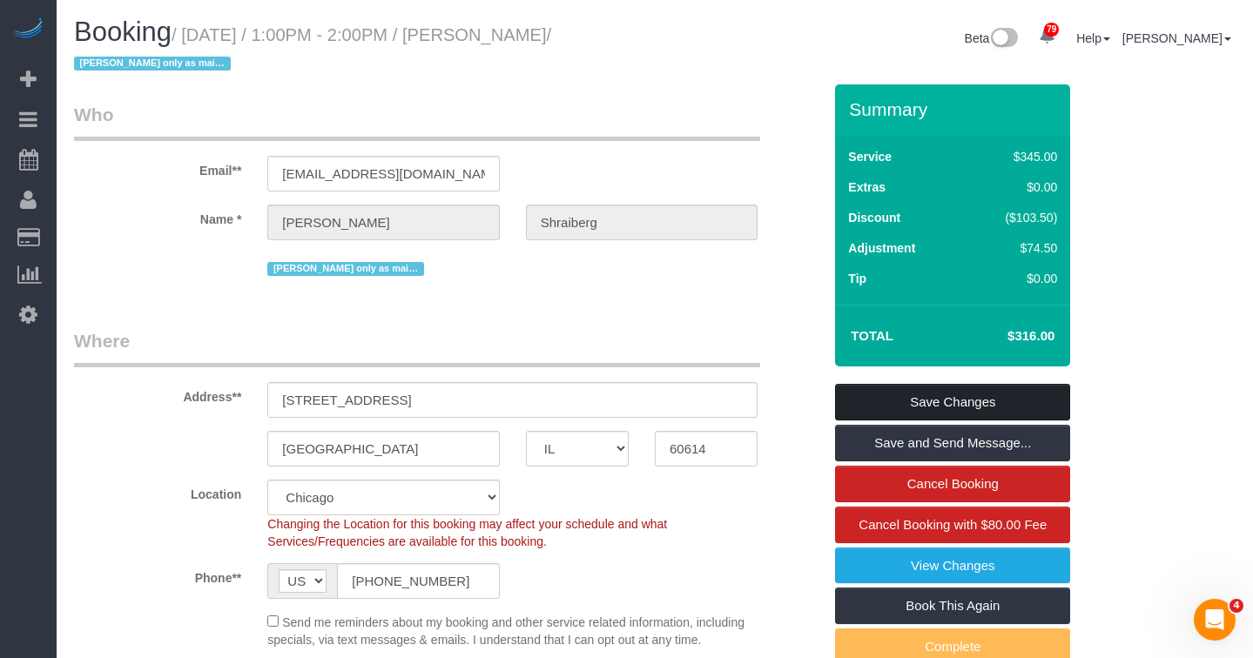
click at [933, 408] on link "Save Changes" at bounding box center [952, 402] width 235 height 37
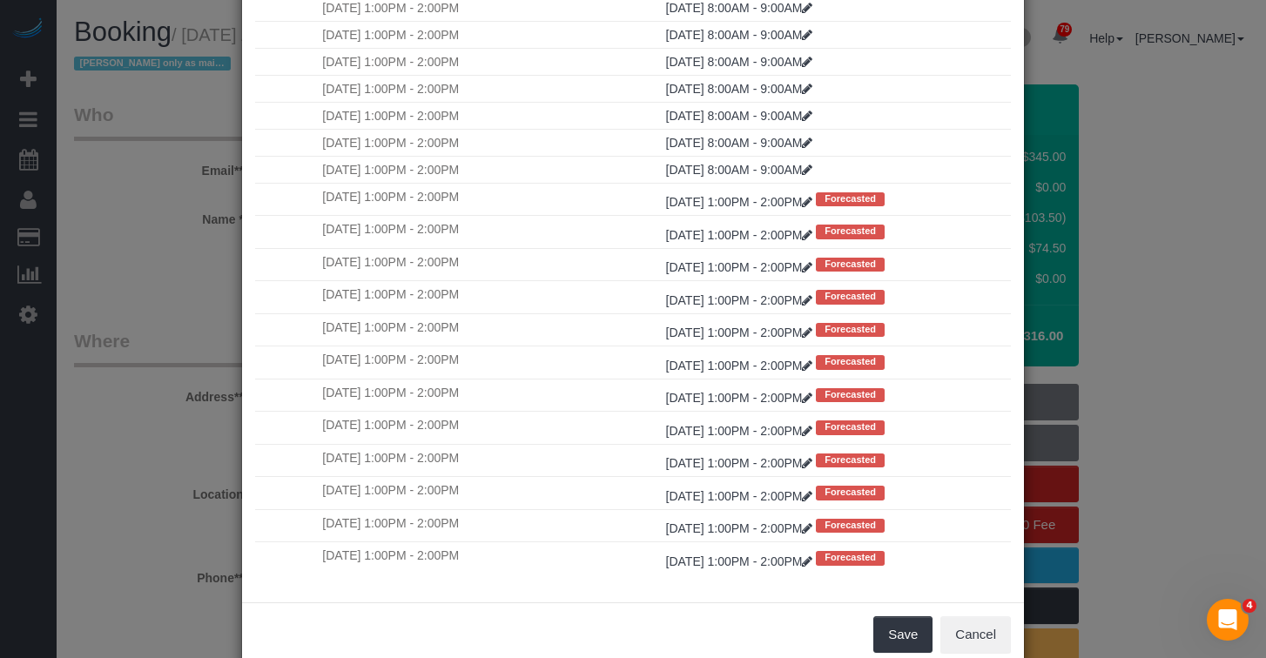
scroll to position [122, 0]
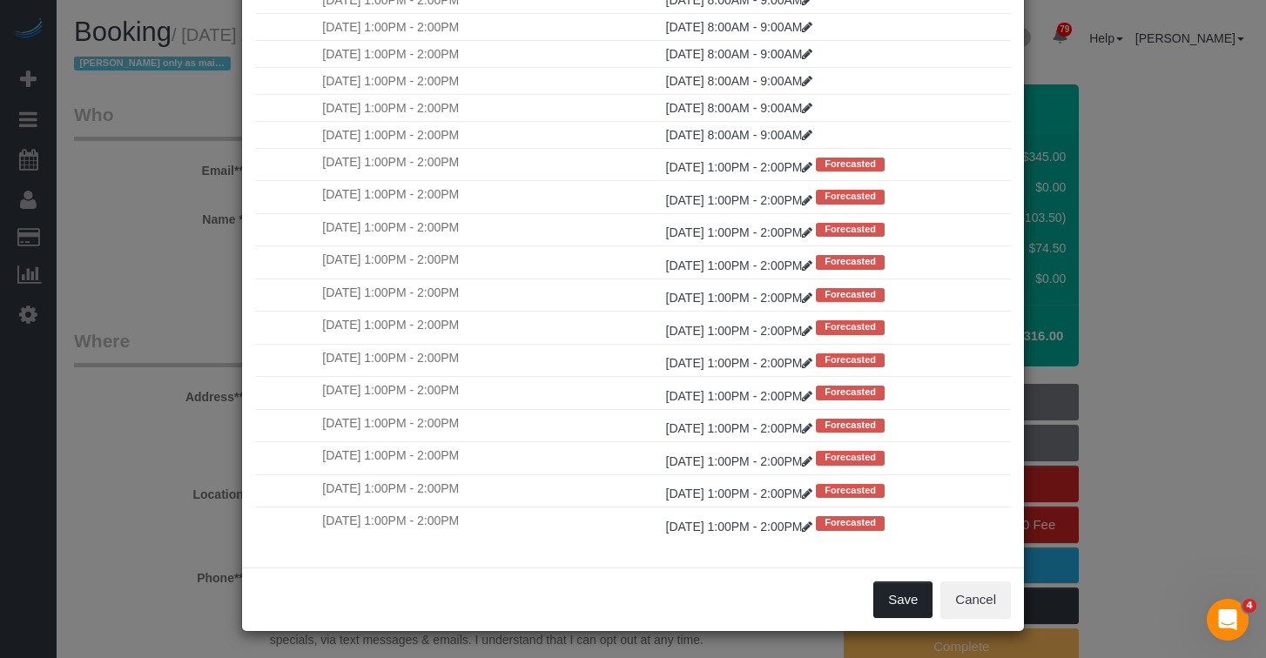
click at [899, 602] on button "Save" at bounding box center [902, 600] width 59 height 37
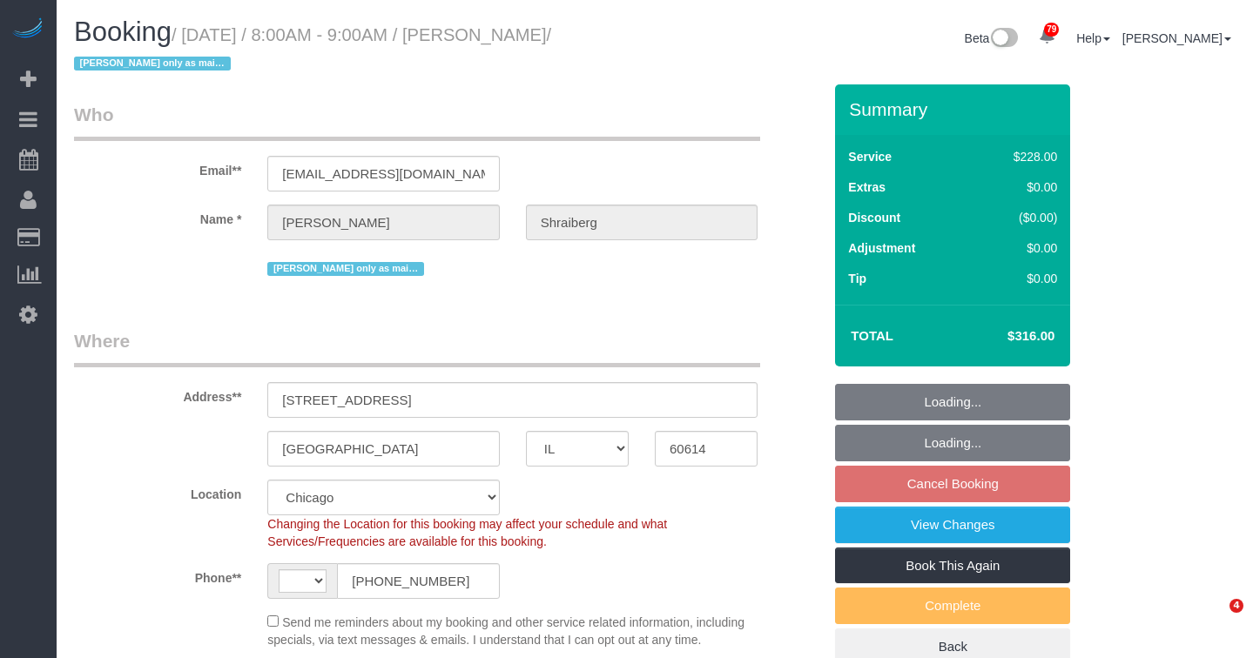
select select "IL"
select select "number:1"
select select "number:66"
select select "number:139"
select select "number:107"
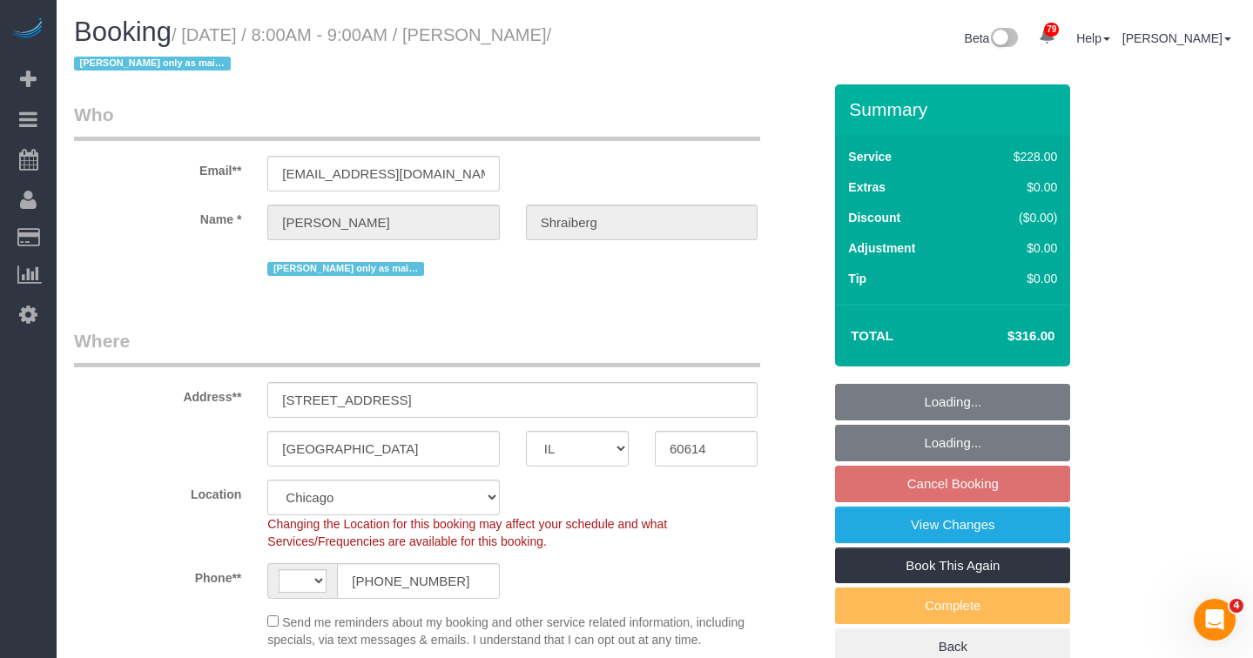
select select "string:[GEOGRAPHIC_DATA]"
select select "object:1041"
select select "spot1"
select select "object:1278"
select select "512"
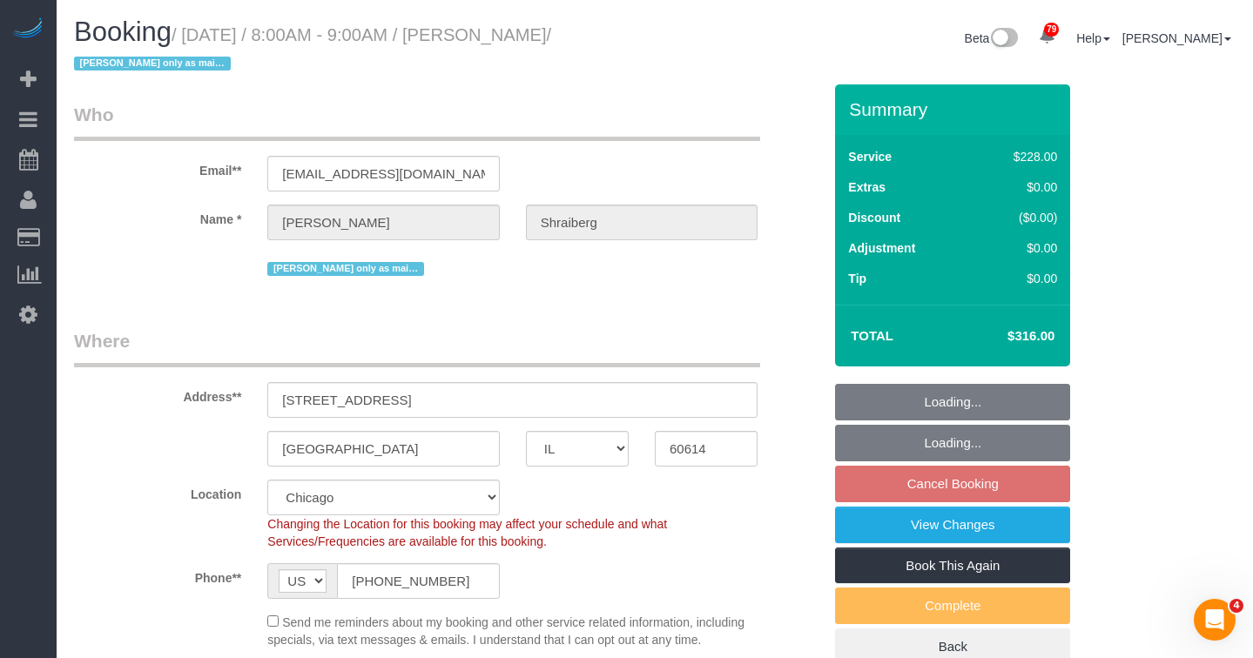
select select "2"
select select "1"
select select "2"
select select "1"
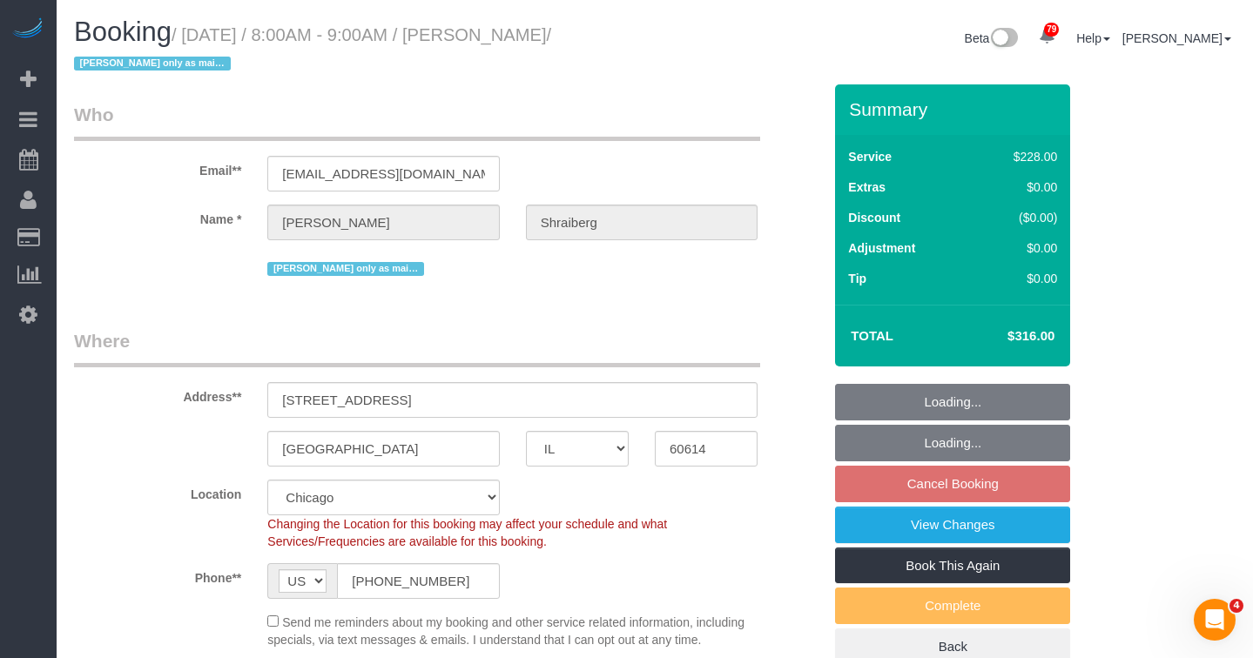
select select "2"
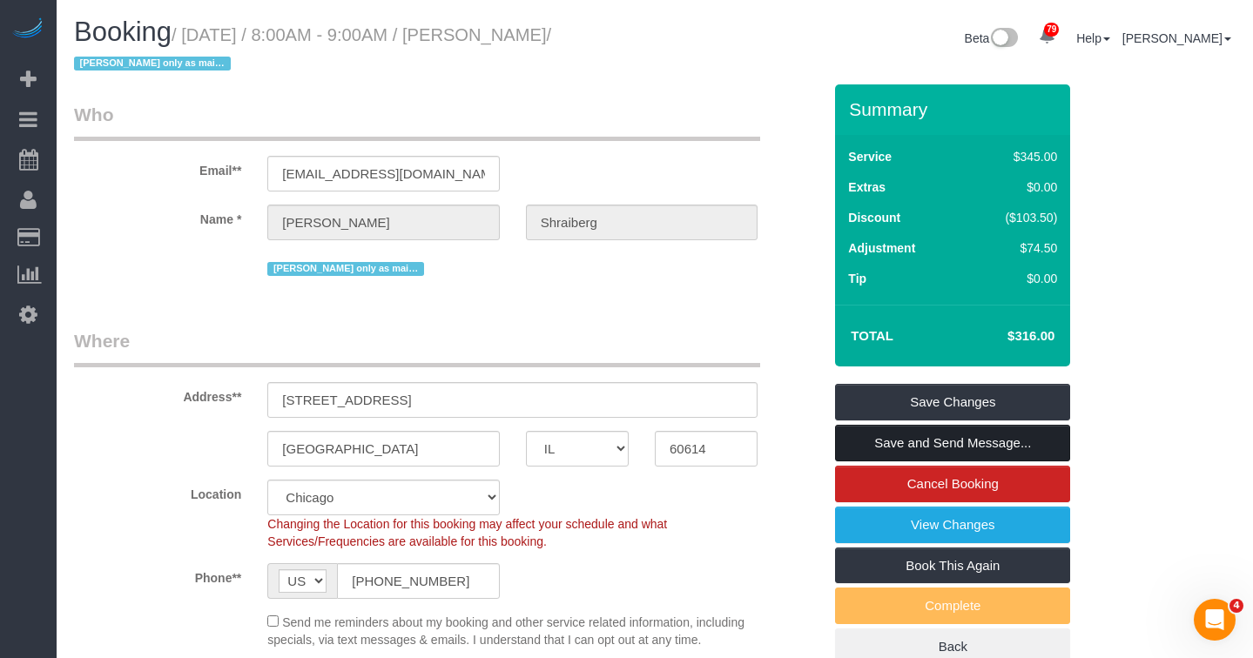
click at [1019, 442] on link "Save and Send Message..." at bounding box center [952, 443] width 235 height 37
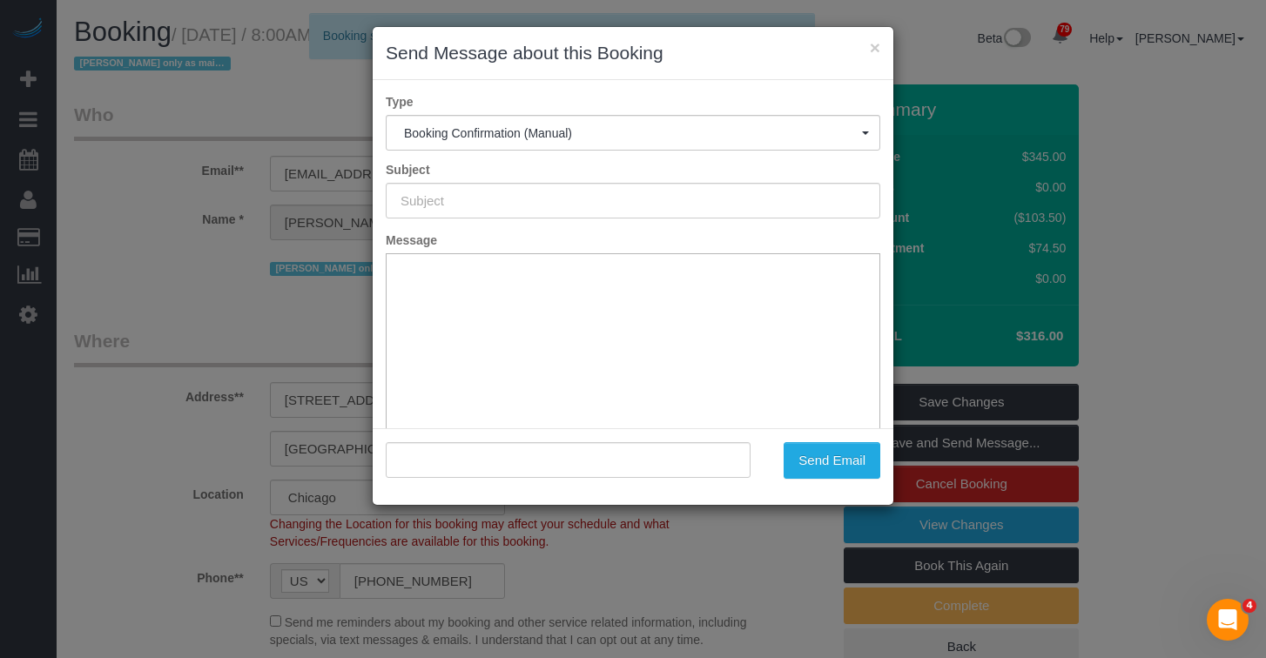
type input "Your Booking With Fresh Tech Maid, Confirmed!"
type input ""Earl Shraiberg" <eshr@bodysolid.com>"
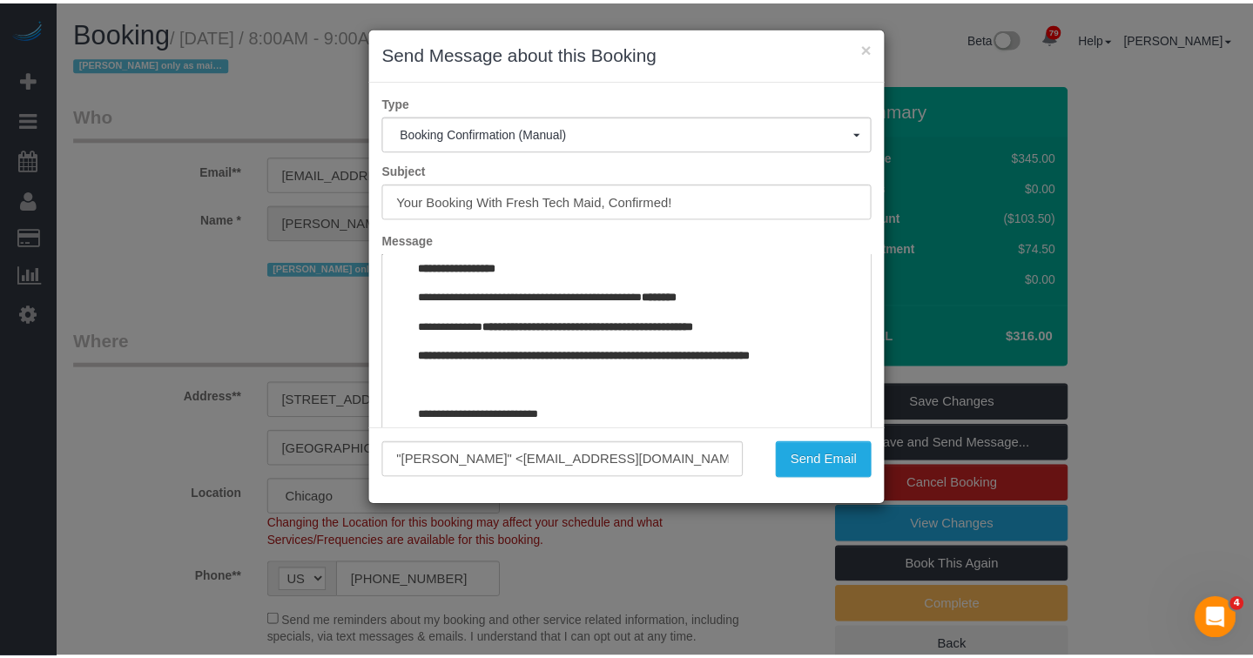
scroll to position [1875, 0]
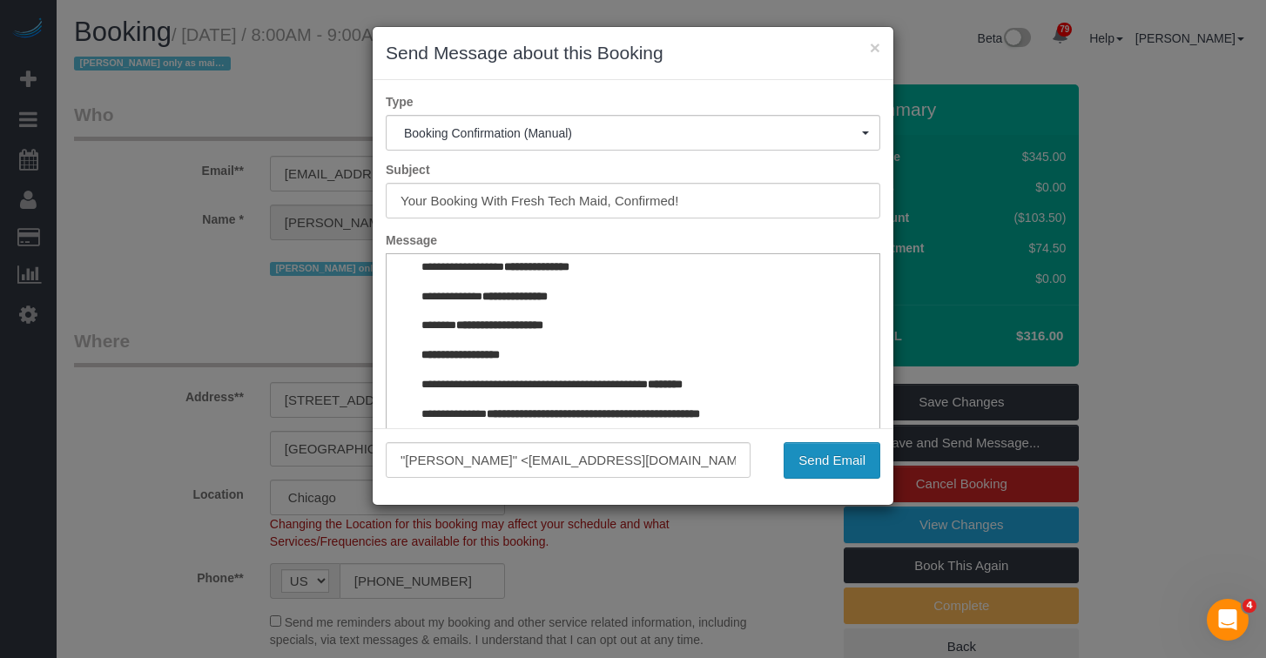
click at [848, 467] on button "Send Email" at bounding box center [831, 460] width 97 height 37
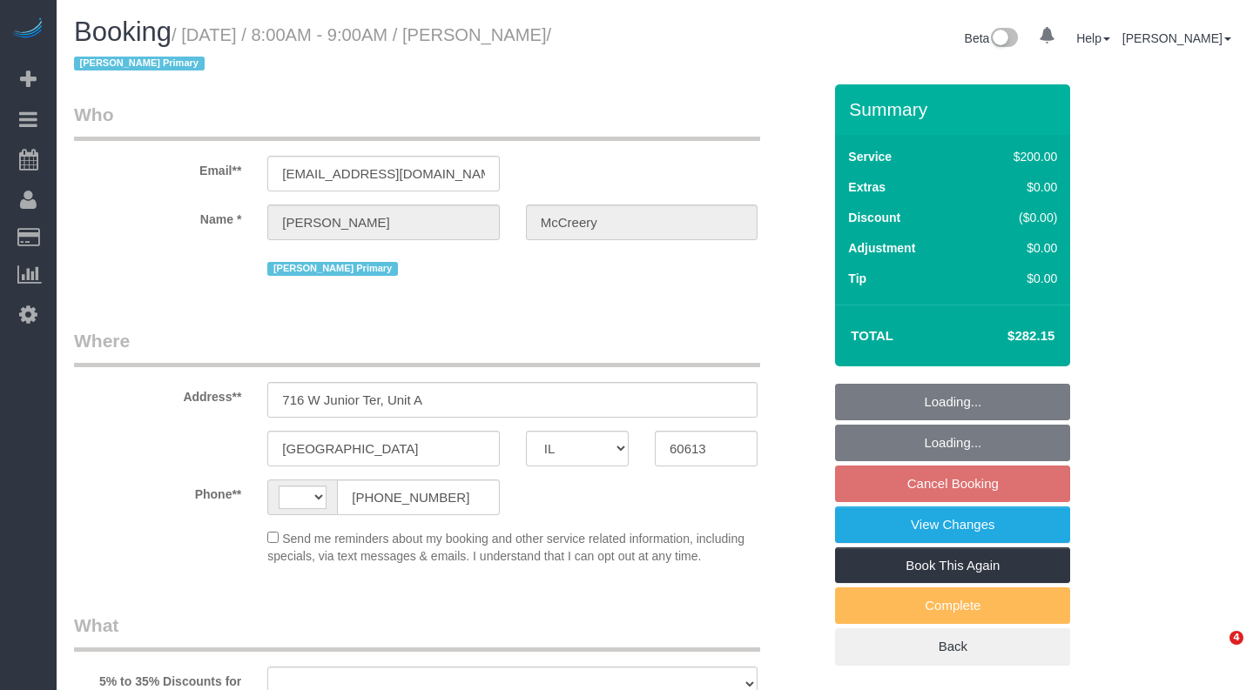
select select "IL"
select select "string:[GEOGRAPHIC_DATA]"
select select "object:813"
select select "string:fspay-35ee7467-b8e3-44a7-9be6-e11e438c9818"
select select "number:1"
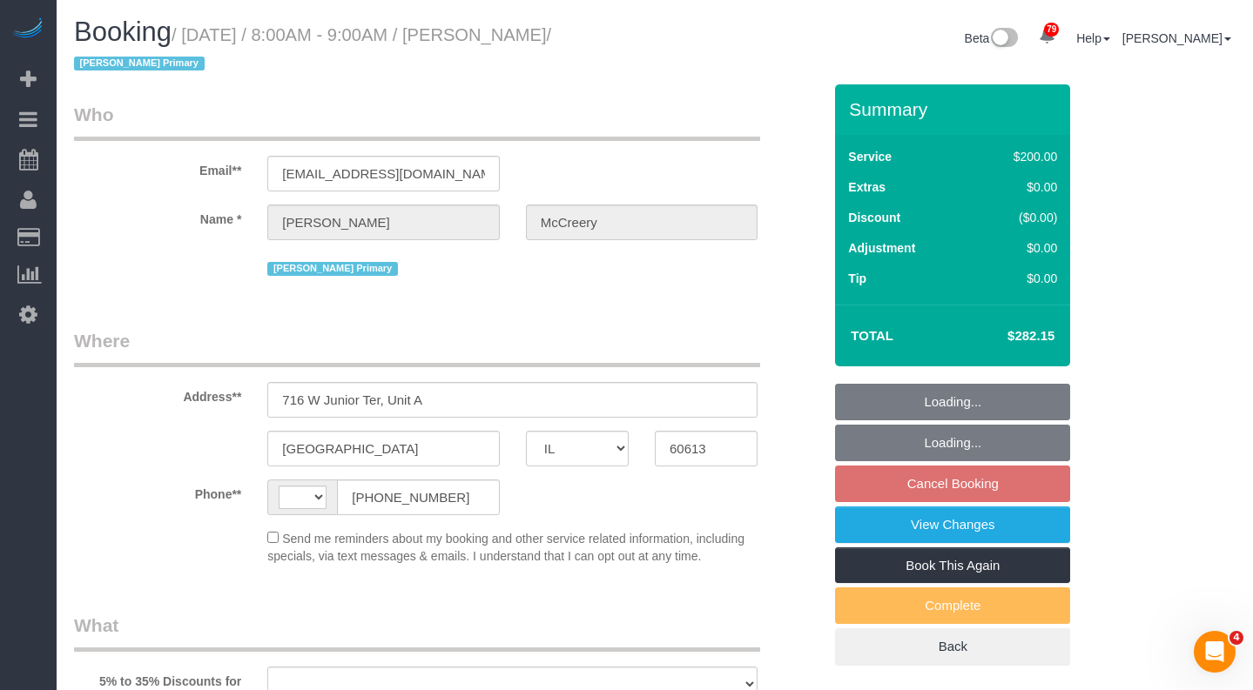
select select "number:65"
select select "number:139"
select select "number:106"
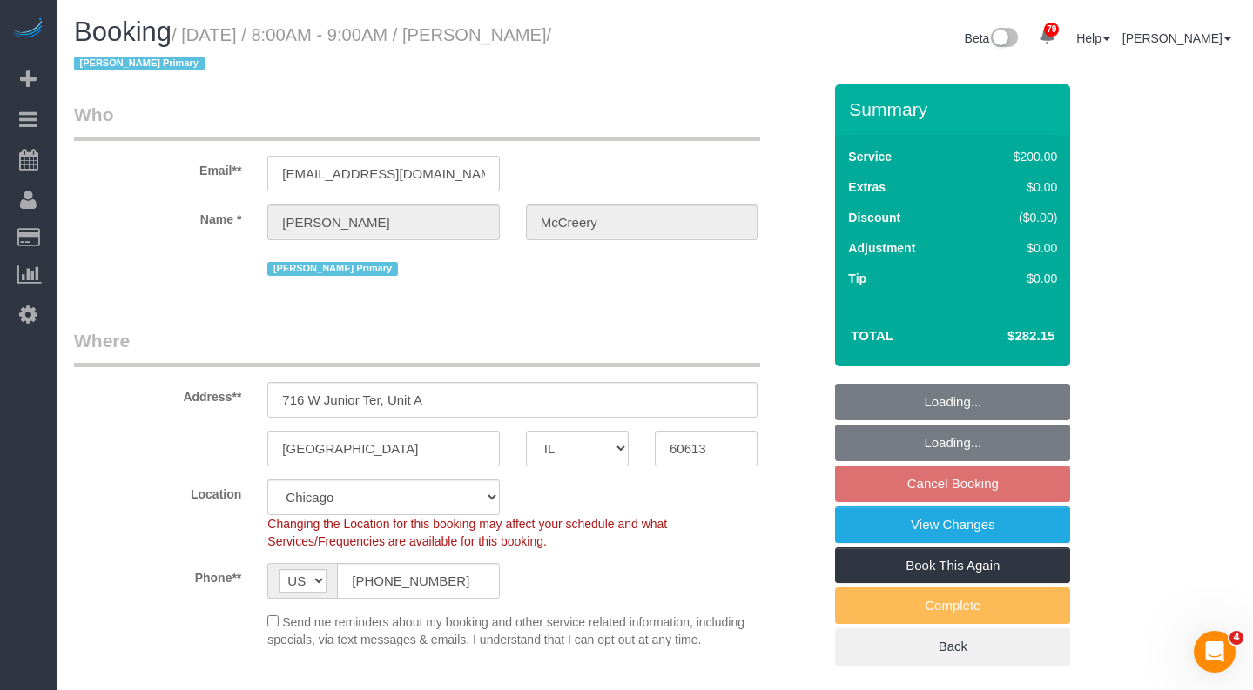
select select "object:1280"
select select "512"
select select "3"
select select "spot1"
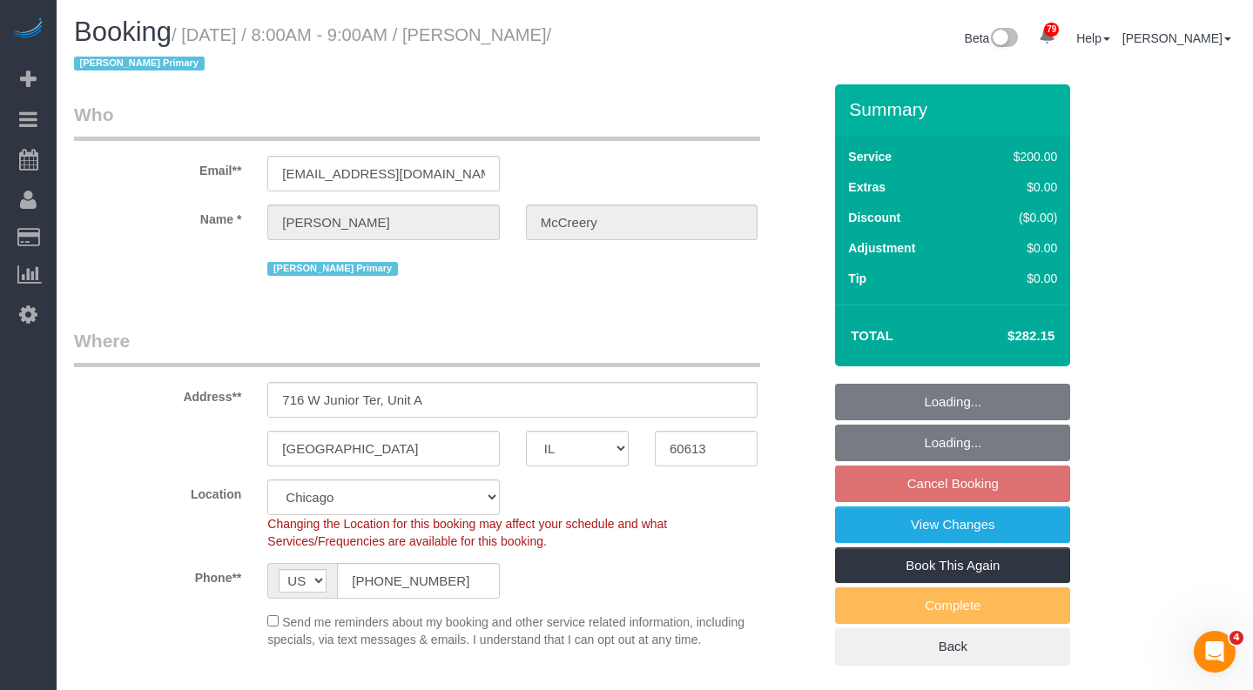
select select "3"
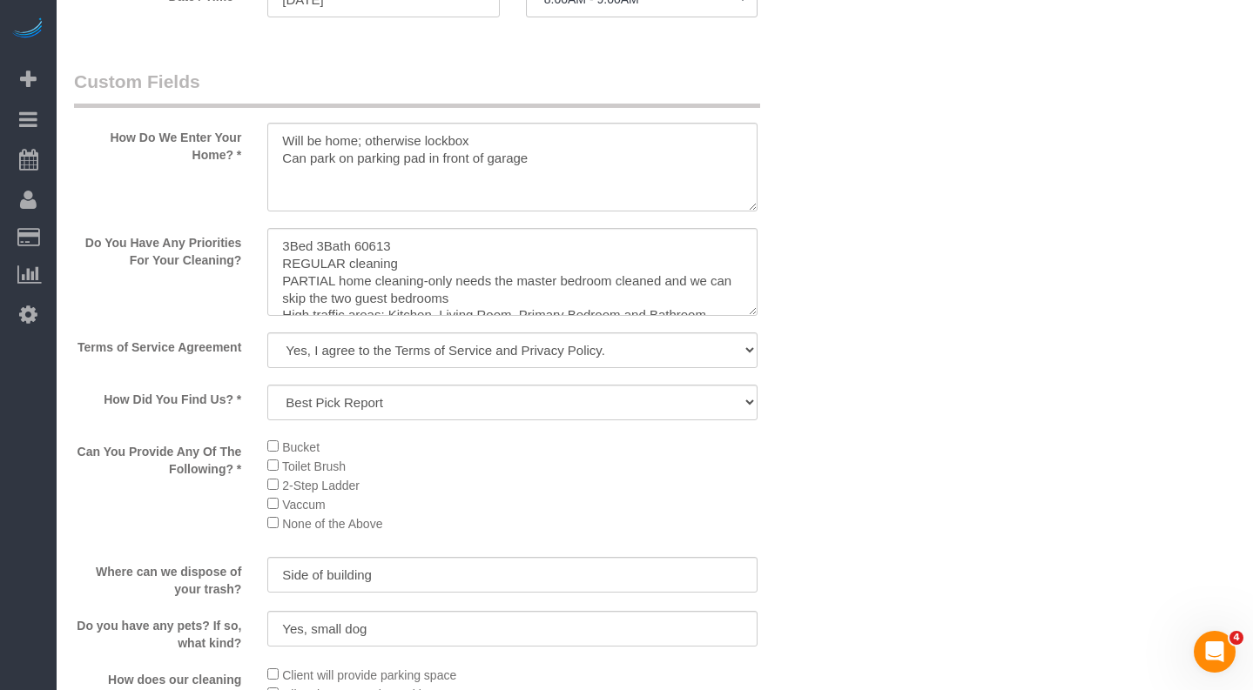
scroll to position [1828, 0]
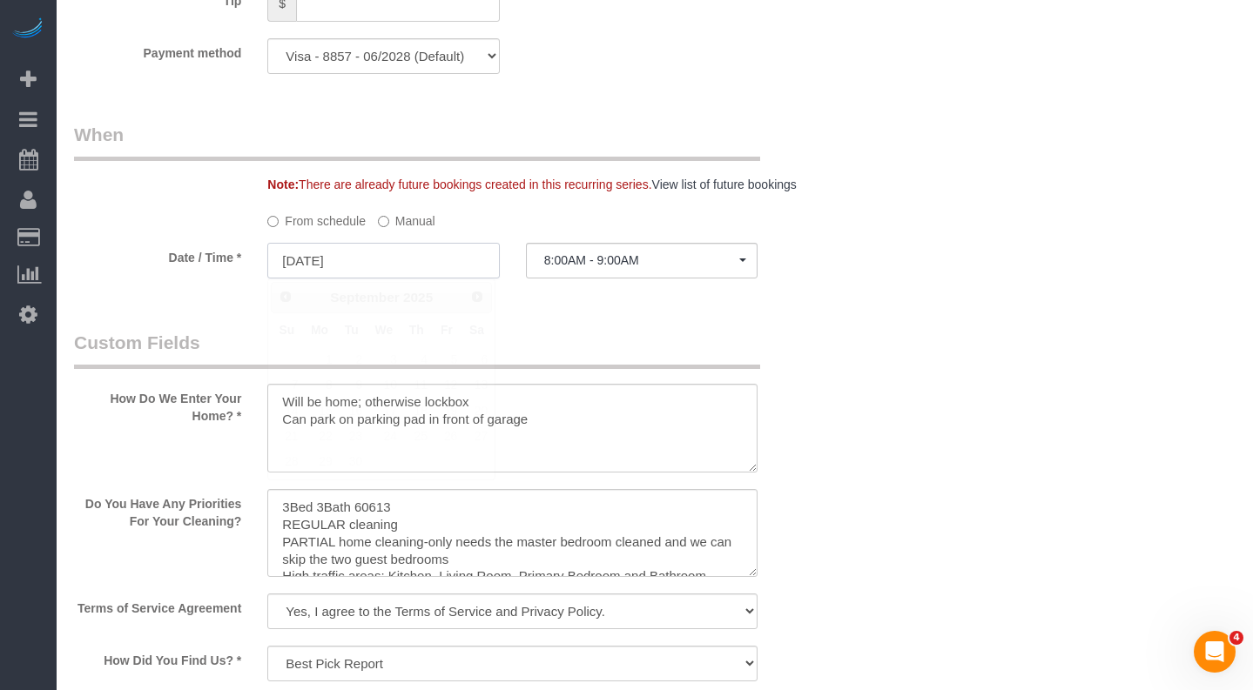
click at [430, 262] on input "[DATE]" at bounding box center [383, 261] width 232 height 36
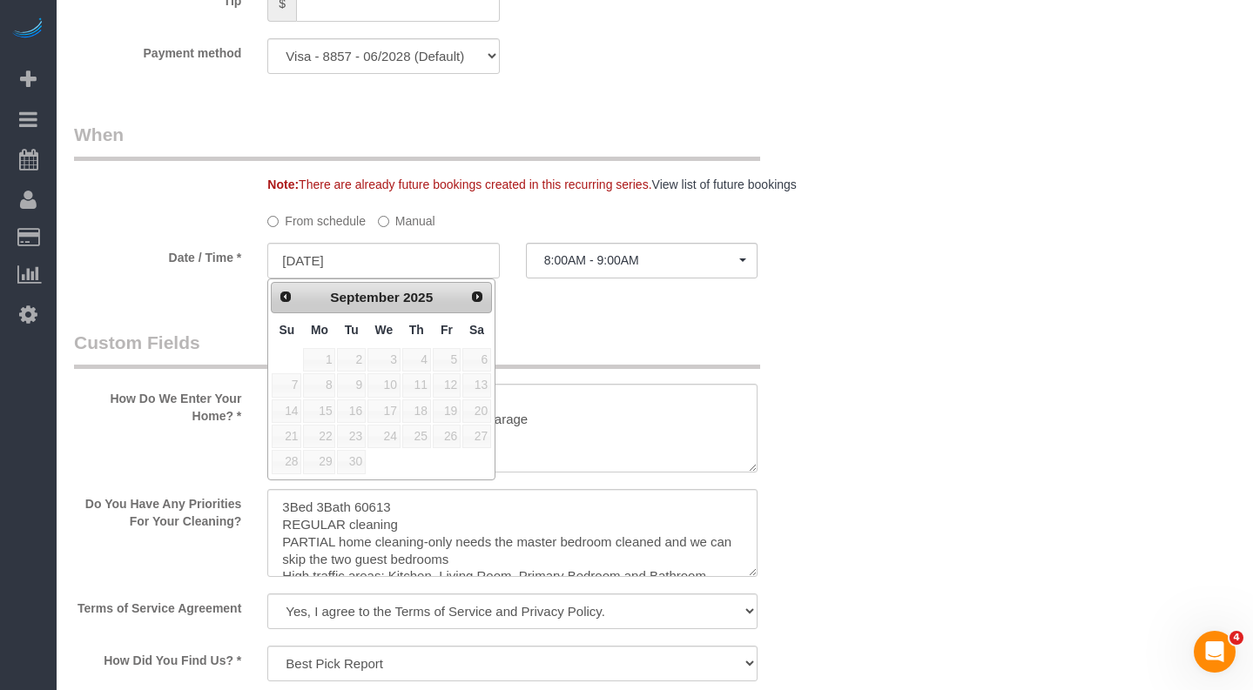
click at [480, 300] on span "Next" at bounding box center [477, 297] width 14 height 14
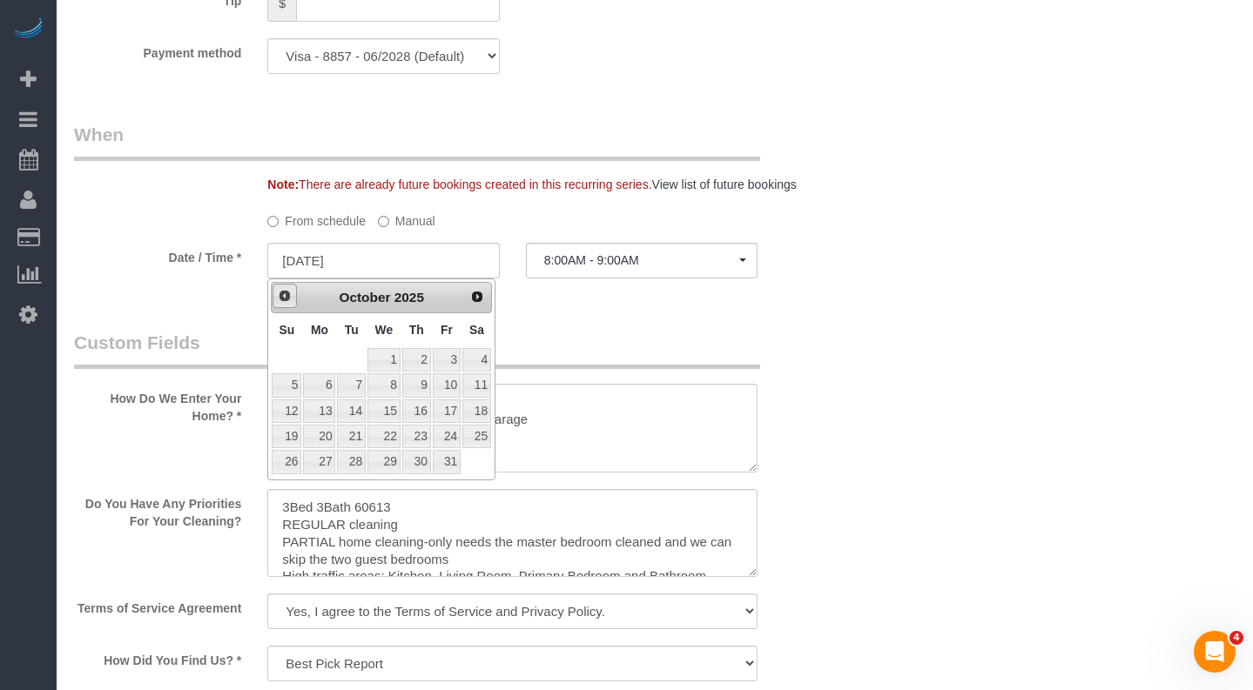
click at [292, 305] on link "Prev" at bounding box center [284, 296] width 24 height 24
click at [484, 300] on span "Next" at bounding box center [478, 296] width 14 height 14
click at [280, 309] on div "Prev Next October 2025" at bounding box center [381, 297] width 221 height 31
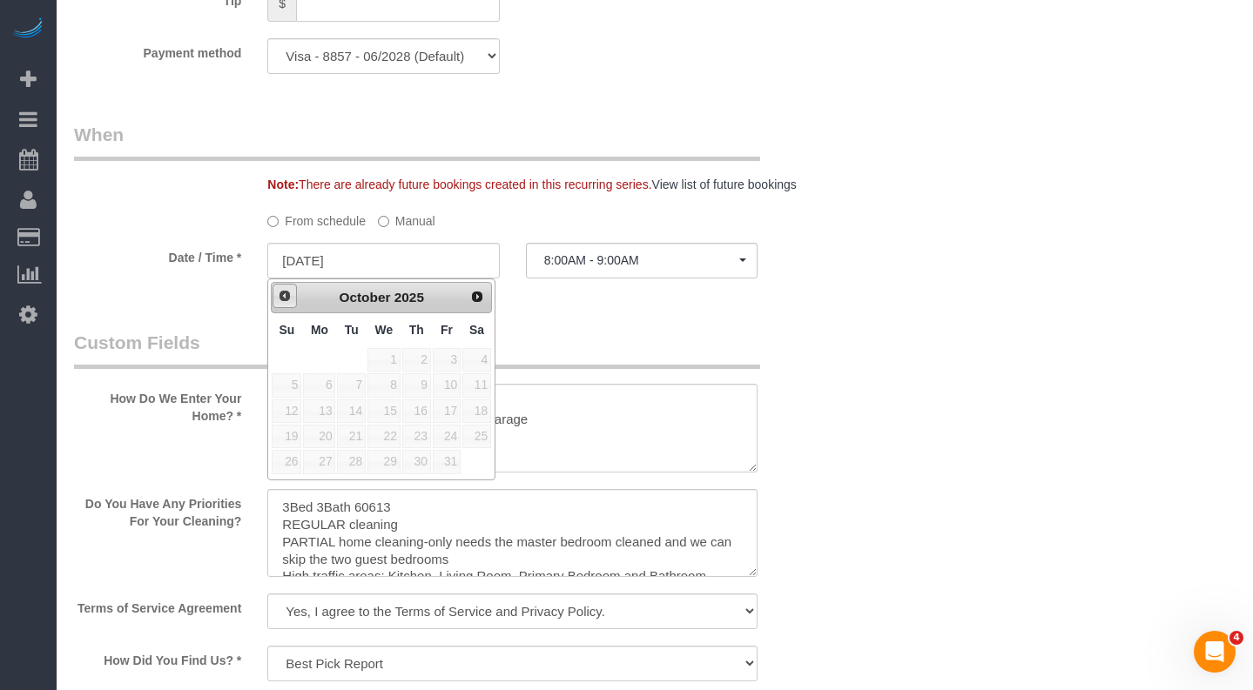
click at [280, 295] on span "Prev" at bounding box center [285, 296] width 14 height 14
click at [412, 220] on label "Manual" at bounding box center [406, 218] width 57 height 24
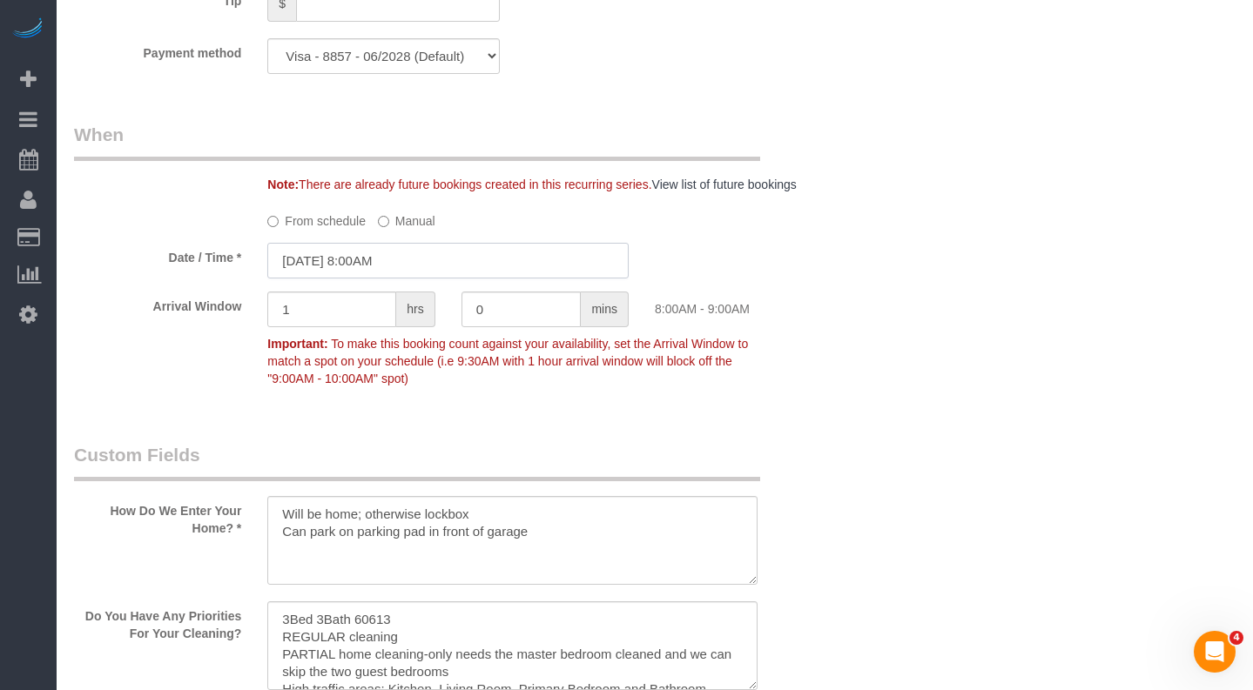
click at [378, 256] on input "[DATE] 8:00AM" at bounding box center [447, 261] width 361 height 36
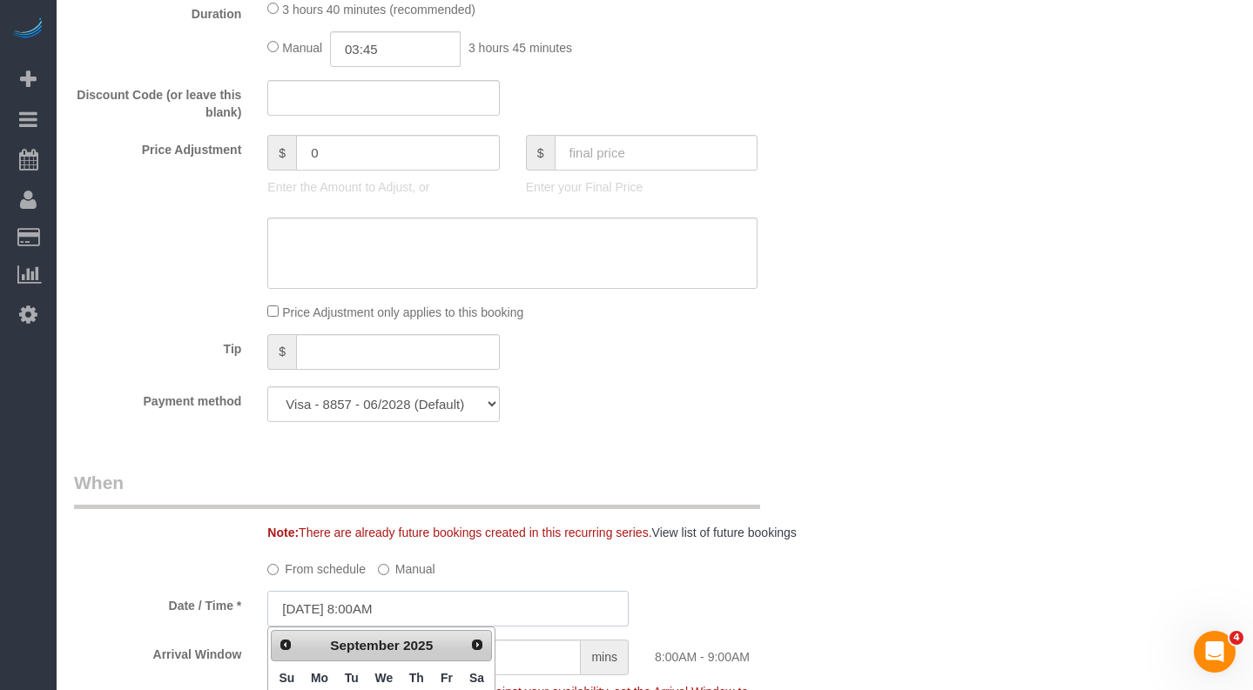
scroll to position [2089, 0]
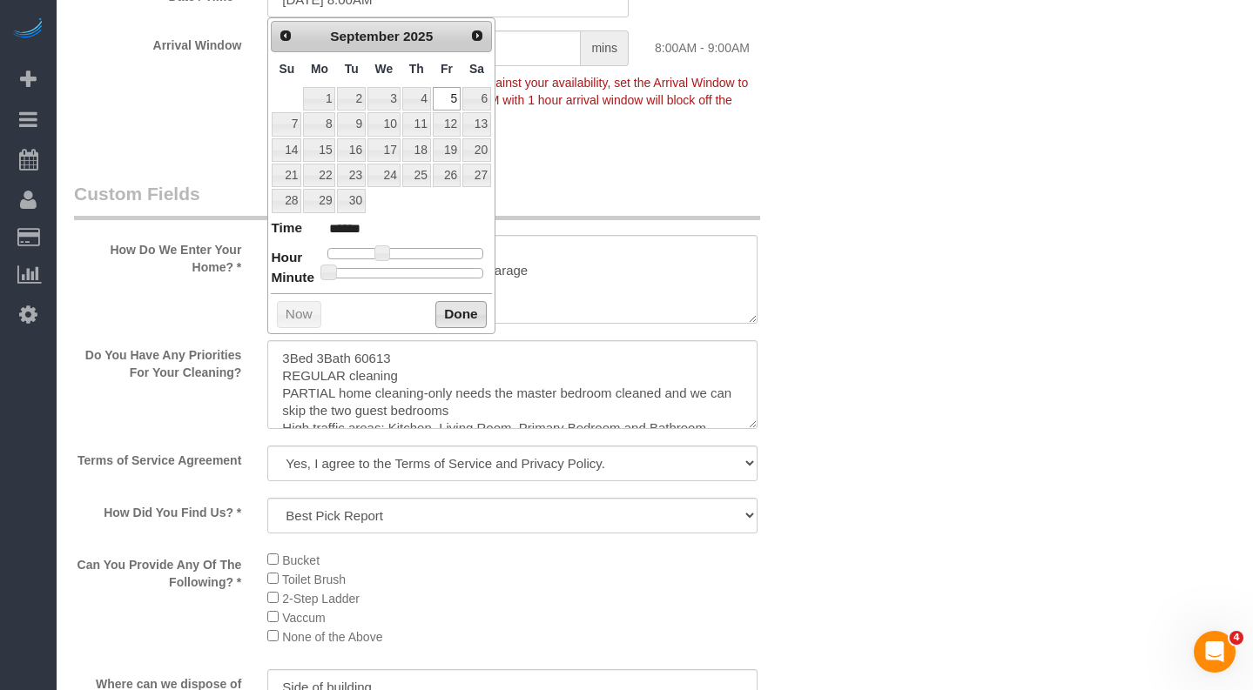
click at [453, 313] on button "Done" at bounding box center [460, 315] width 51 height 28
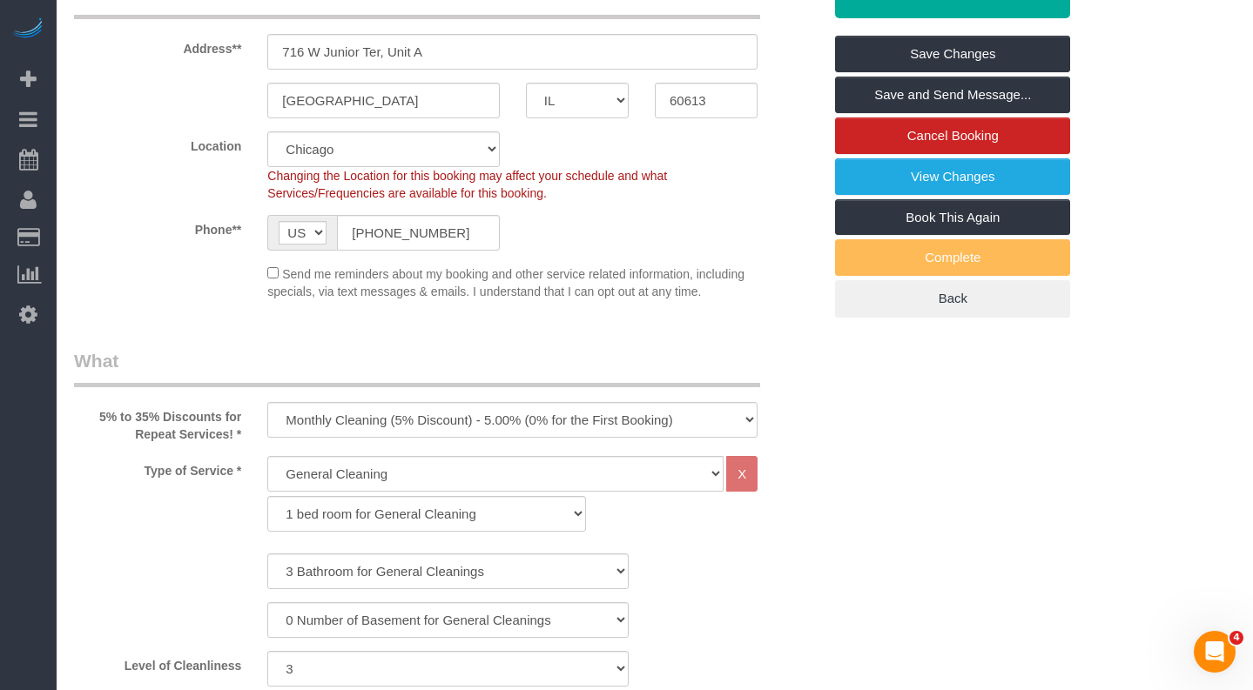
scroll to position [87, 0]
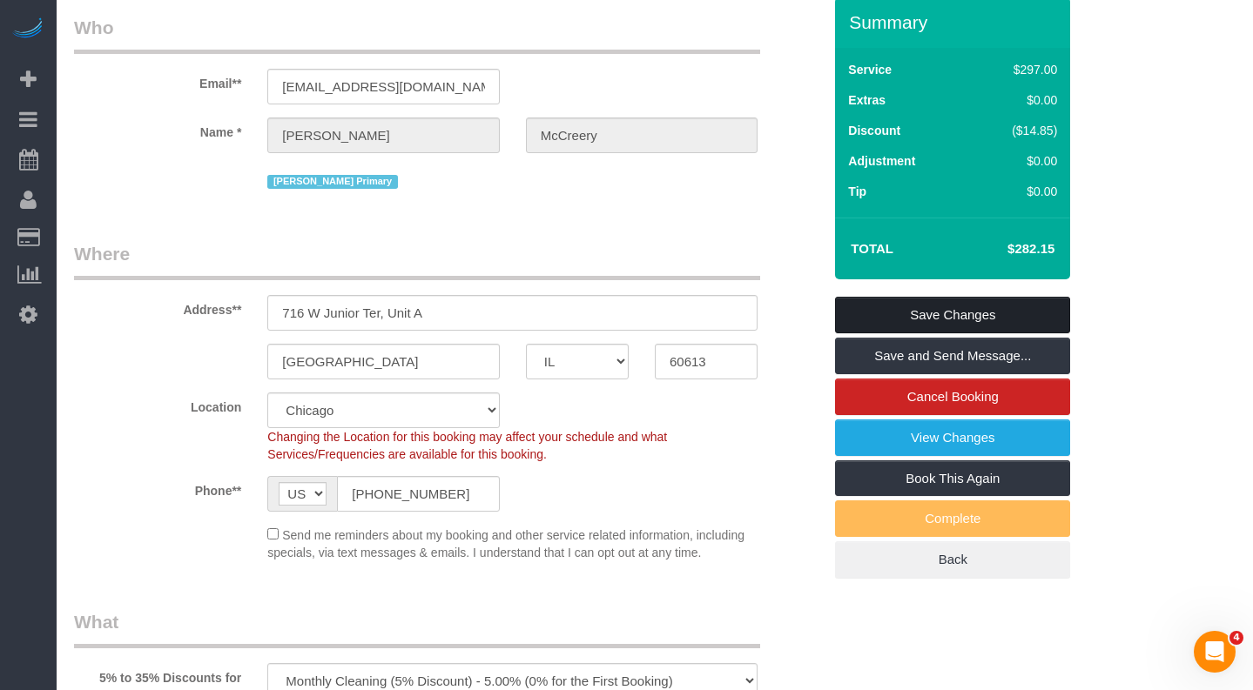
click at [952, 321] on link "Save Changes" at bounding box center [952, 315] width 235 height 37
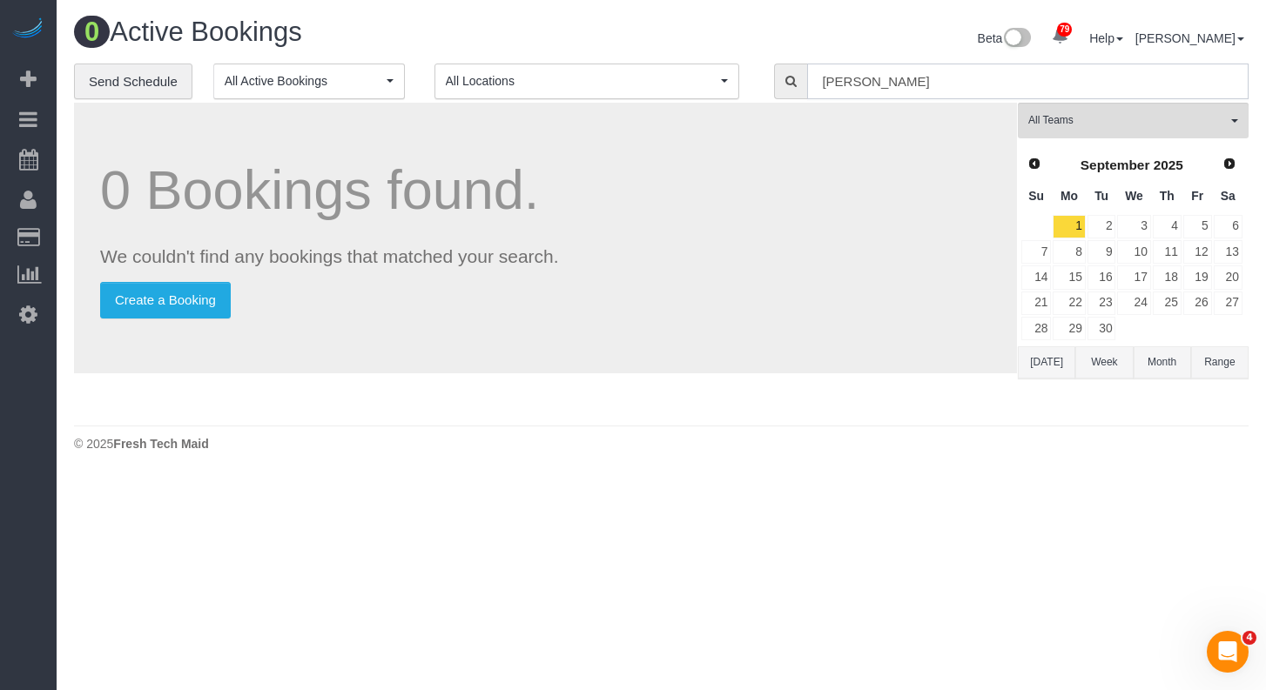
click at [957, 86] on input "Robert Cloud" at bounding box center [1027, 82] width 441 height 36
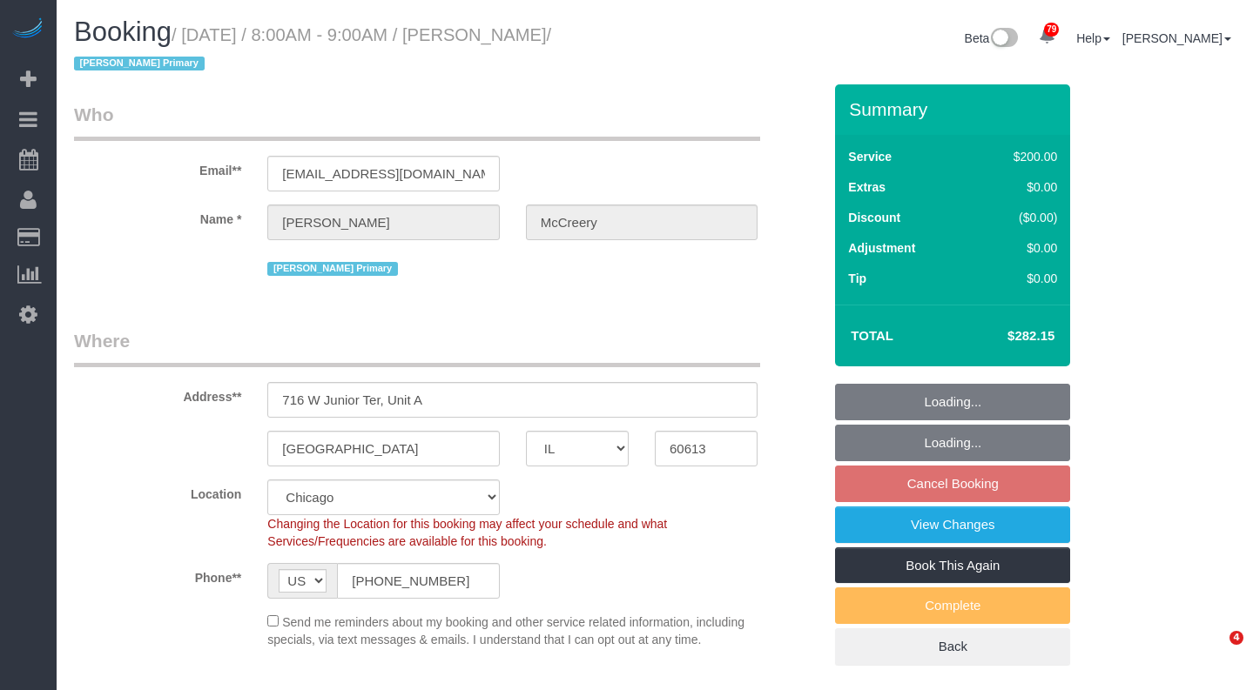
select select "IL"
select select "number:1"
select select "number:65"
select select "number:139"
select select "number:106"
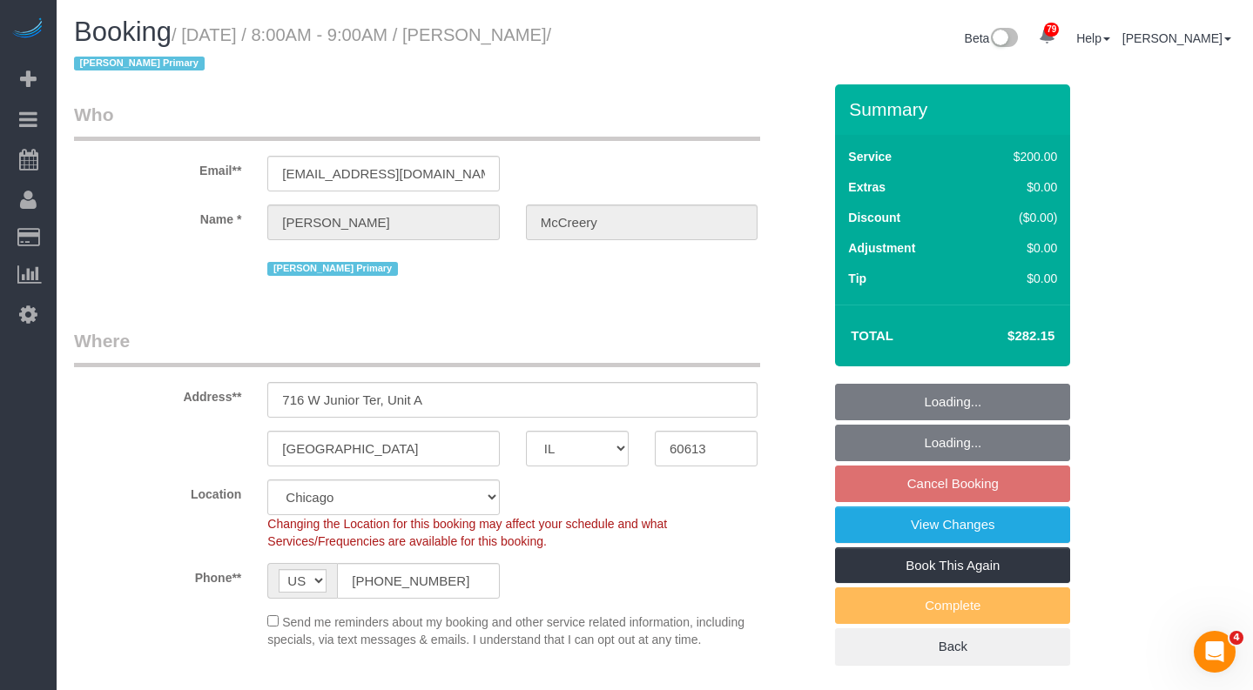
select select "object:1046"
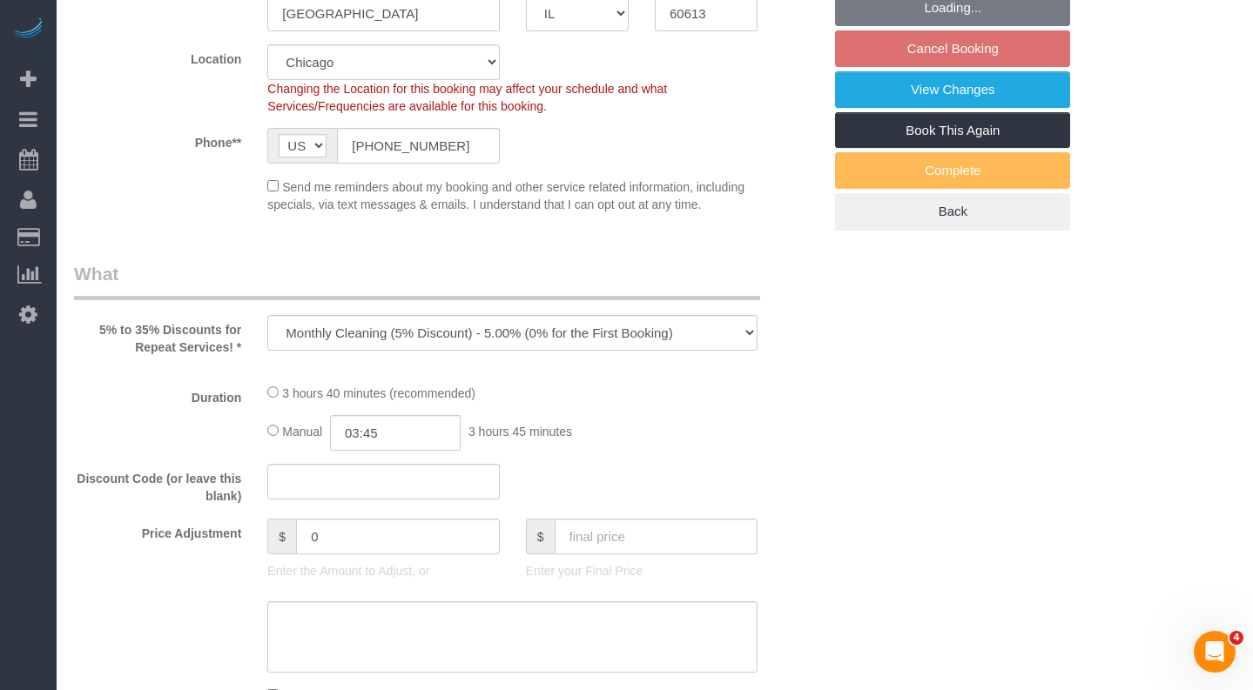
select select "512"
select select "3"
select select "spot1"
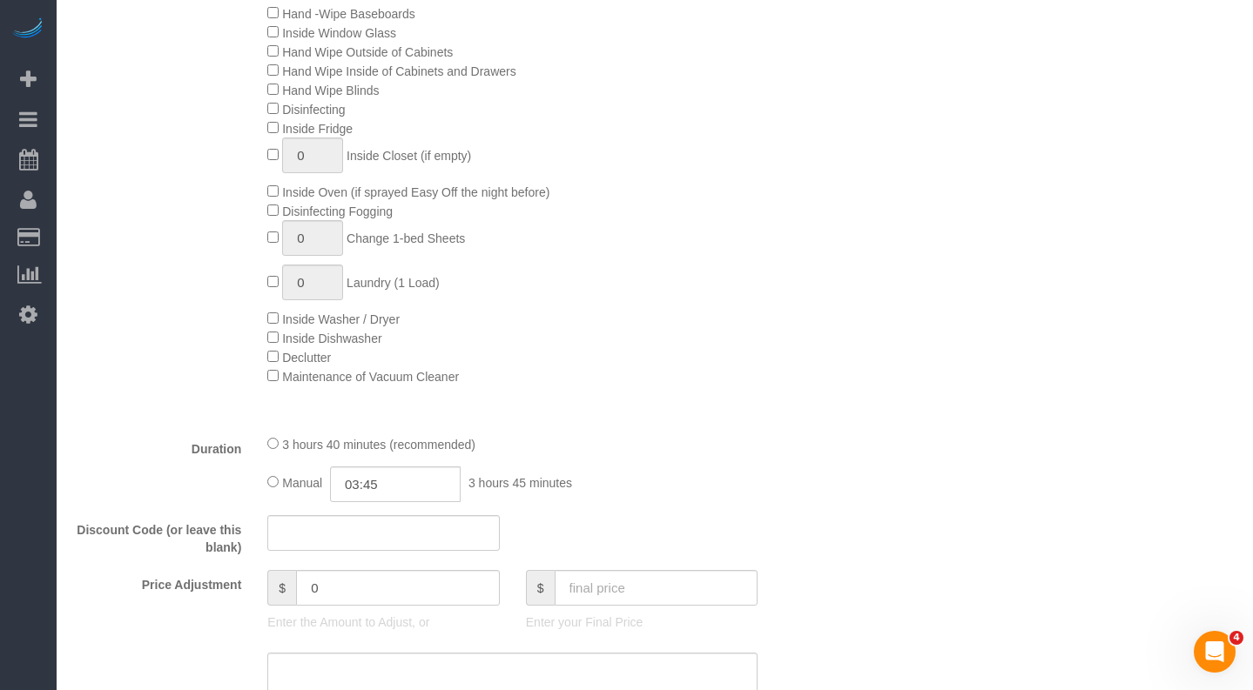
select select "3"
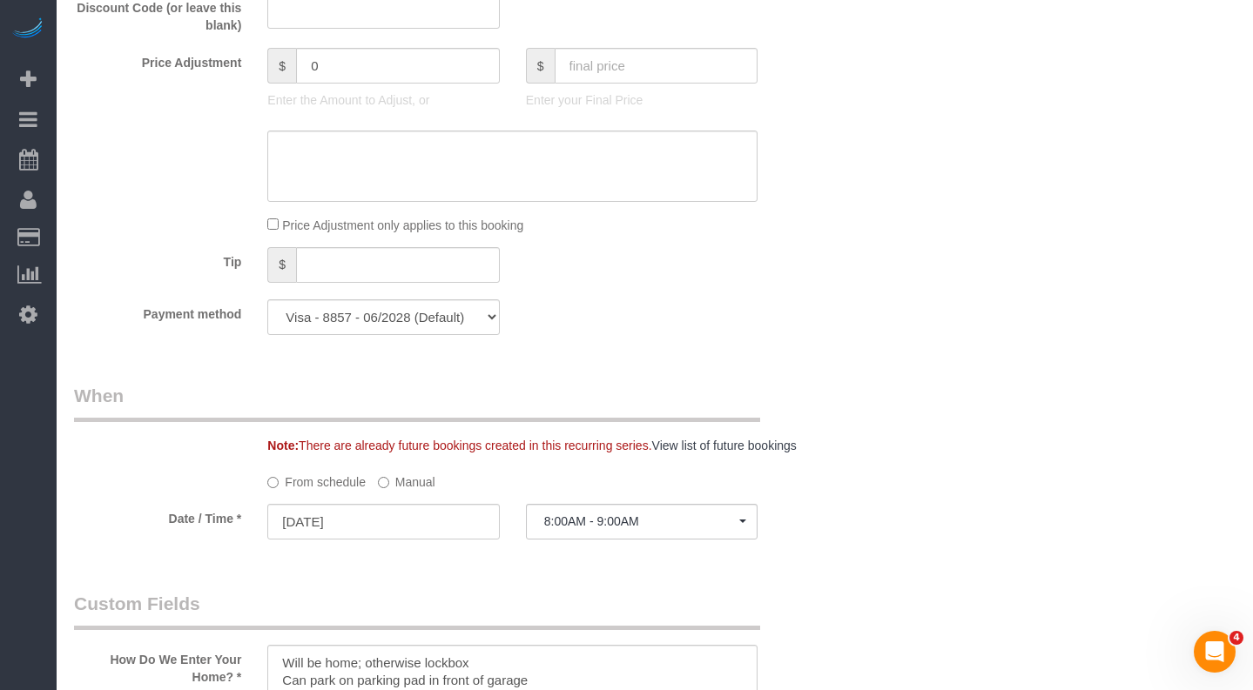
scroll to position [1741, 0]
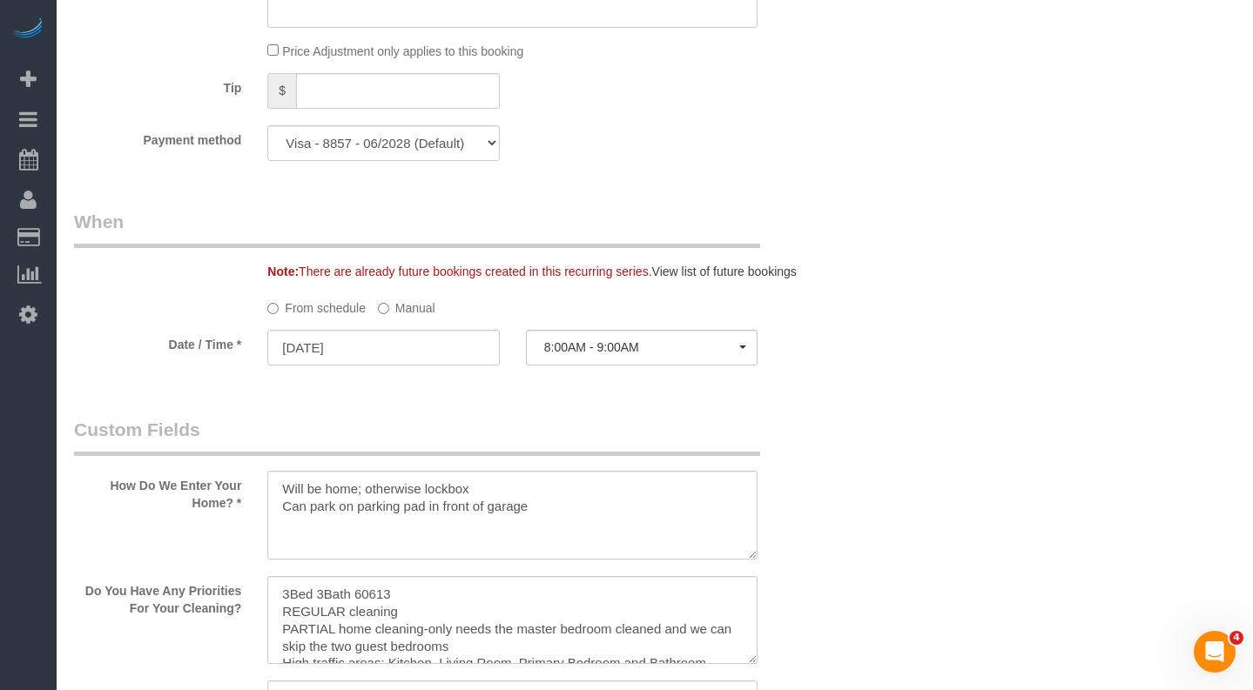
click at [398, 317] on sui-booking-spot "From schedule Manual Date / Time * [DATE] 8:00AM - 9:00AM [DATE] 8:00AM - 9:00A…" at bounding box center [448, 331] width 748 height 76
click at [398, 310] on label "Manual" at bounding box center [406, 305] width 57 height 24
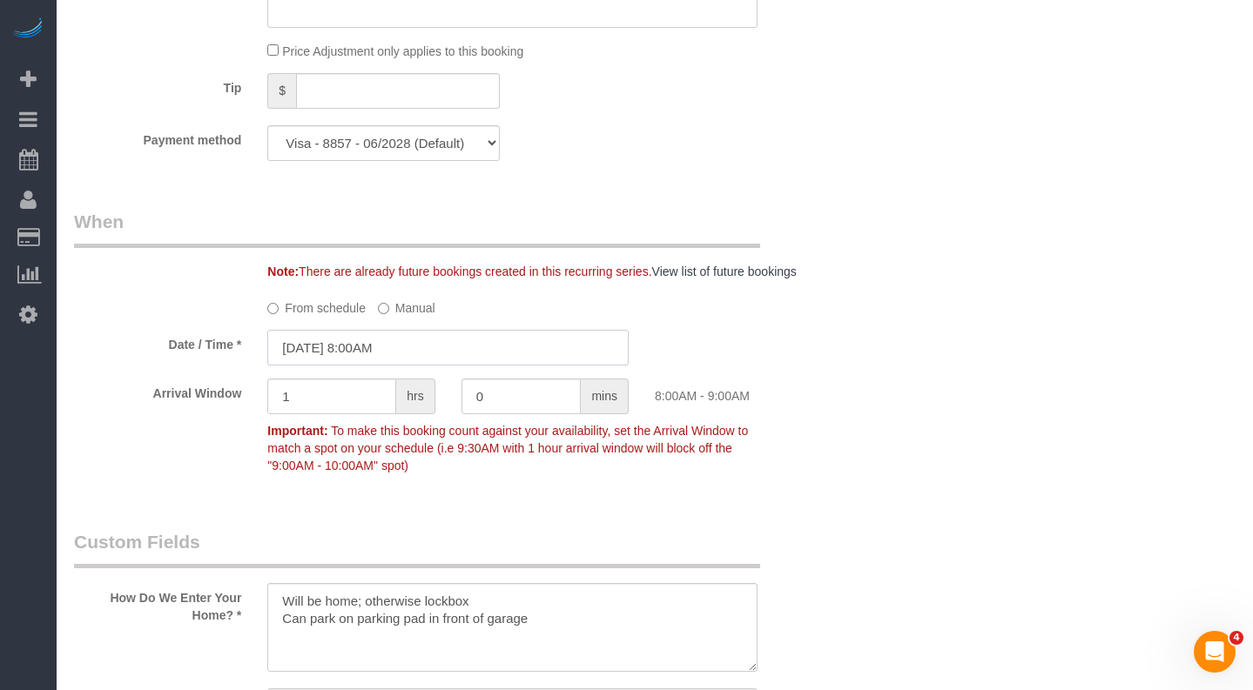
click at [395, 347] on input "[DATE] 8:00AM" at bounding box center [447, 348] width 361 height 36
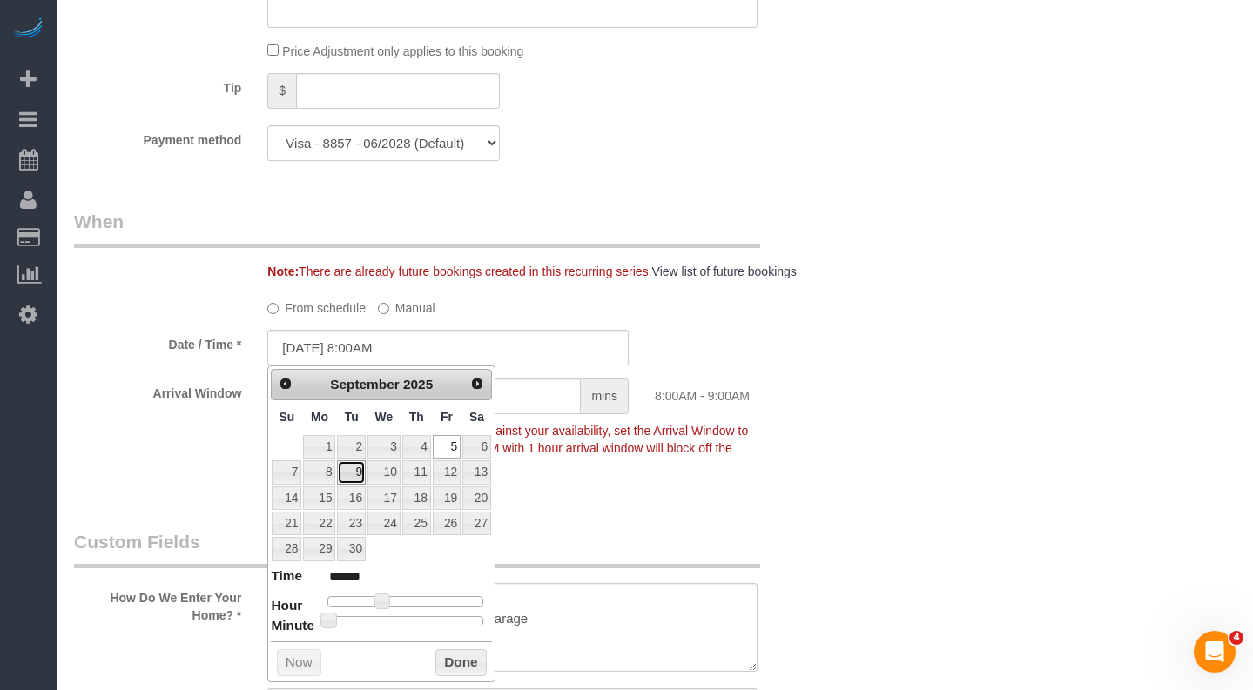
click at [351, 476] on link "9" at bounding box center [351, 473] width 28 height 24
type input "[DATE] 8:00AM"
click at [828, 330] on div "Date / Time * [DATE] 8:00AM" at bounding box center [448, 348] width 774 height 36
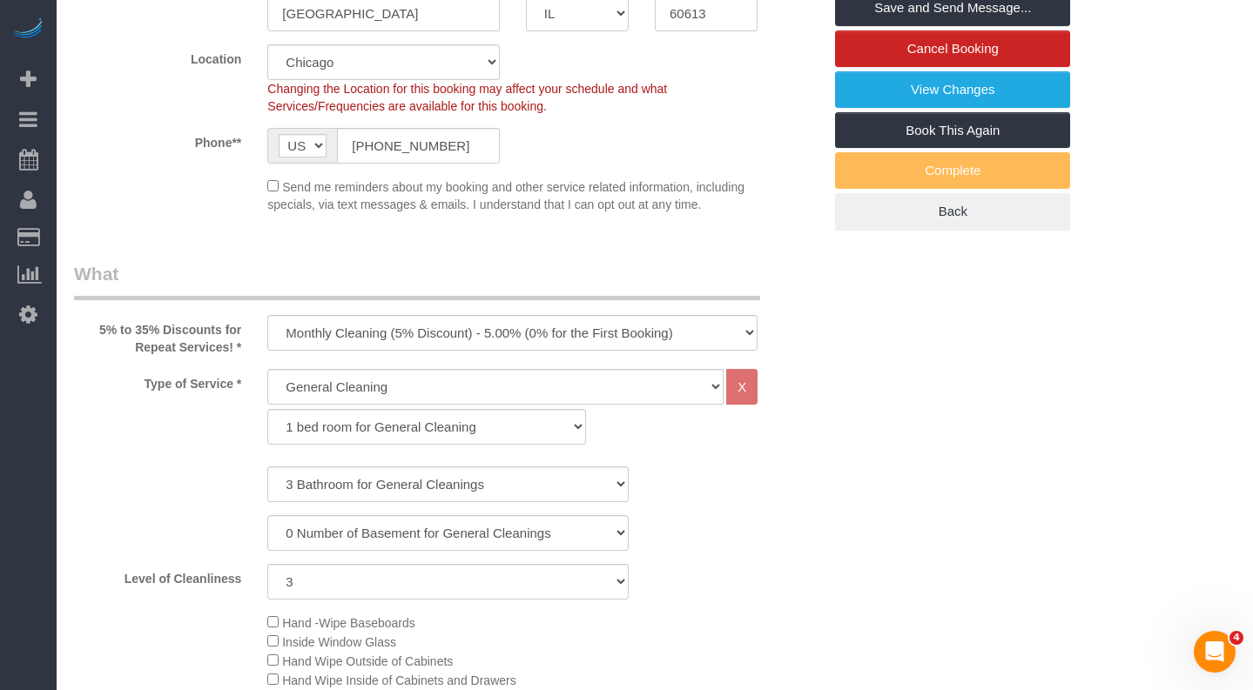
scroll to position [0, 0]
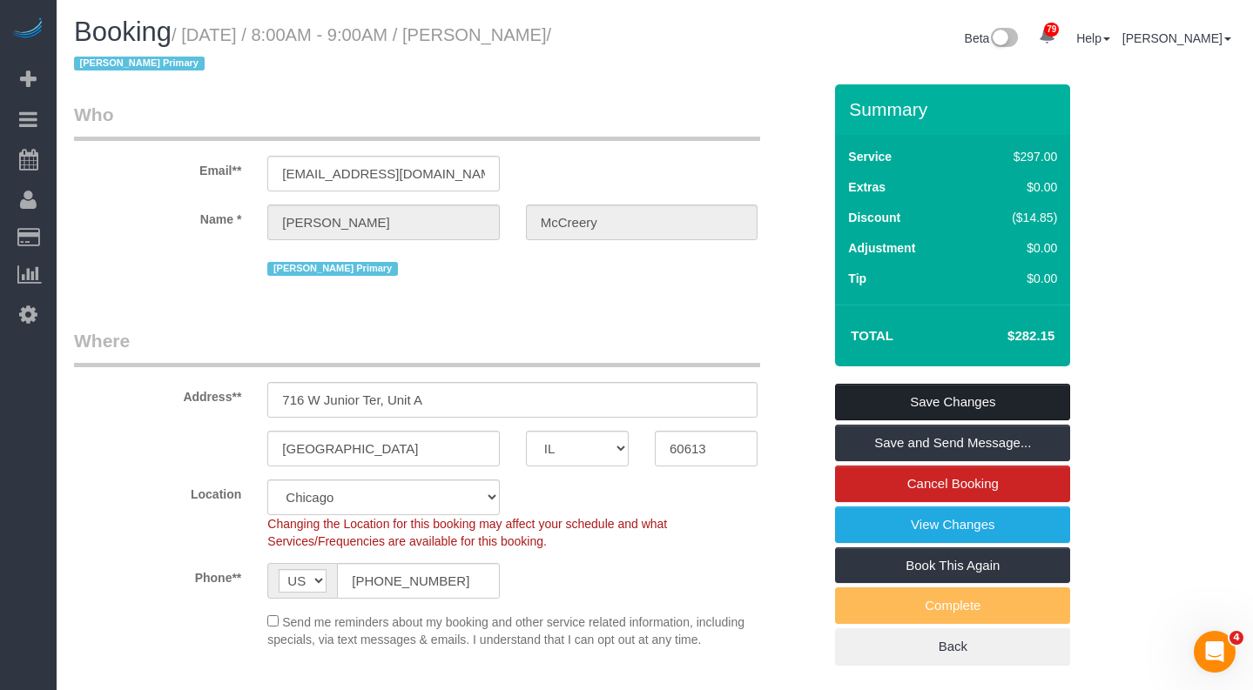
click at [931, 407] on link "Save Changes" at bounding box center [952, 402] width 235 height 37
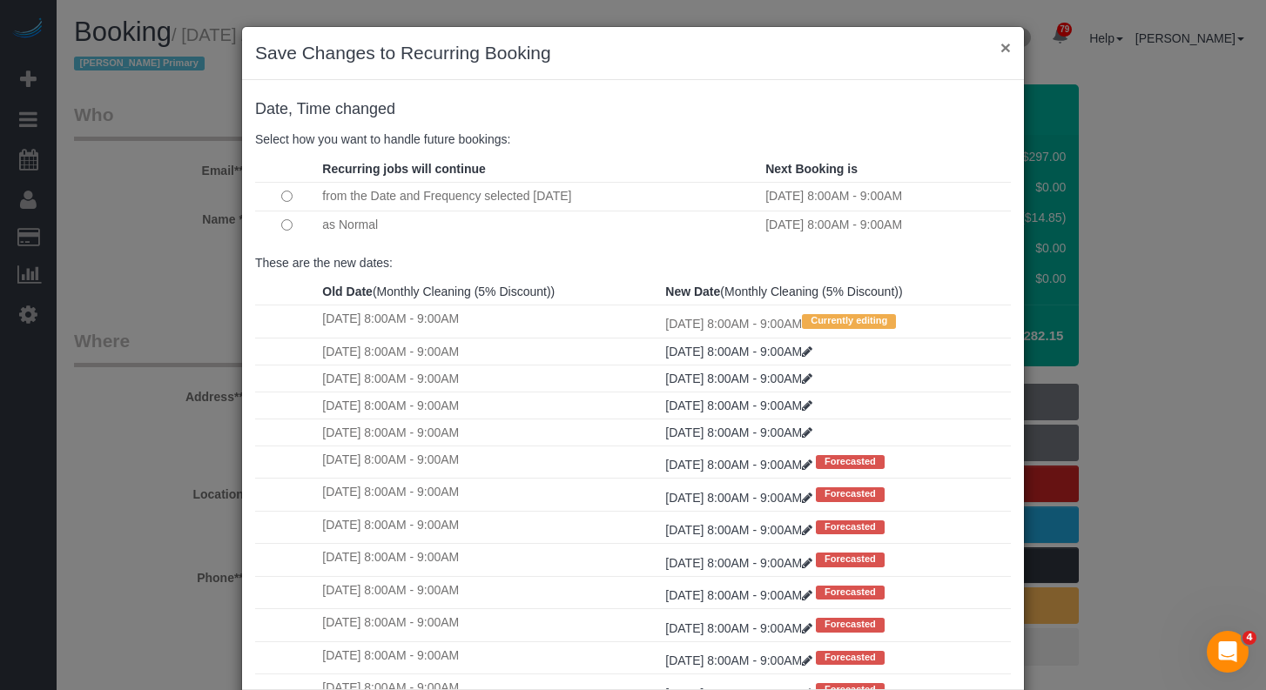
click at [1000, 55] on button "×" at bounding box center [1005, 47] width 10 height 18
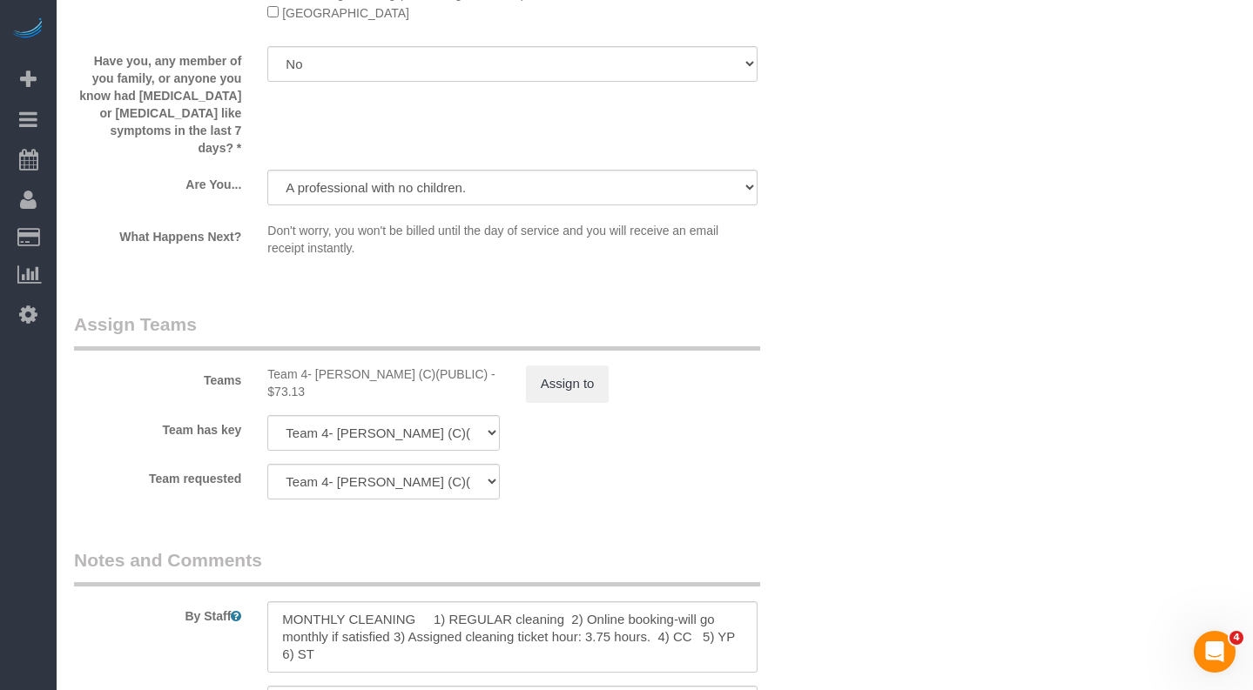
scroll to position [3047, 0]
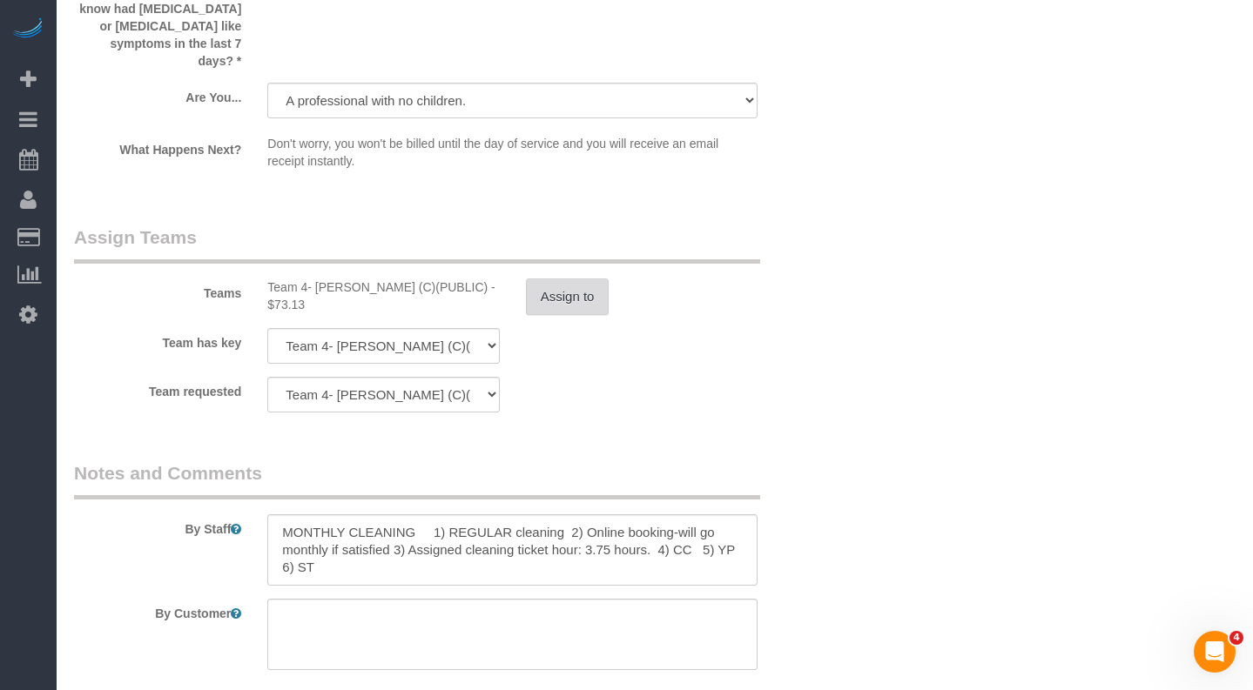
click at [561, 281] on button "Assign to" at bounding box center [568, 297] width 84 height 37
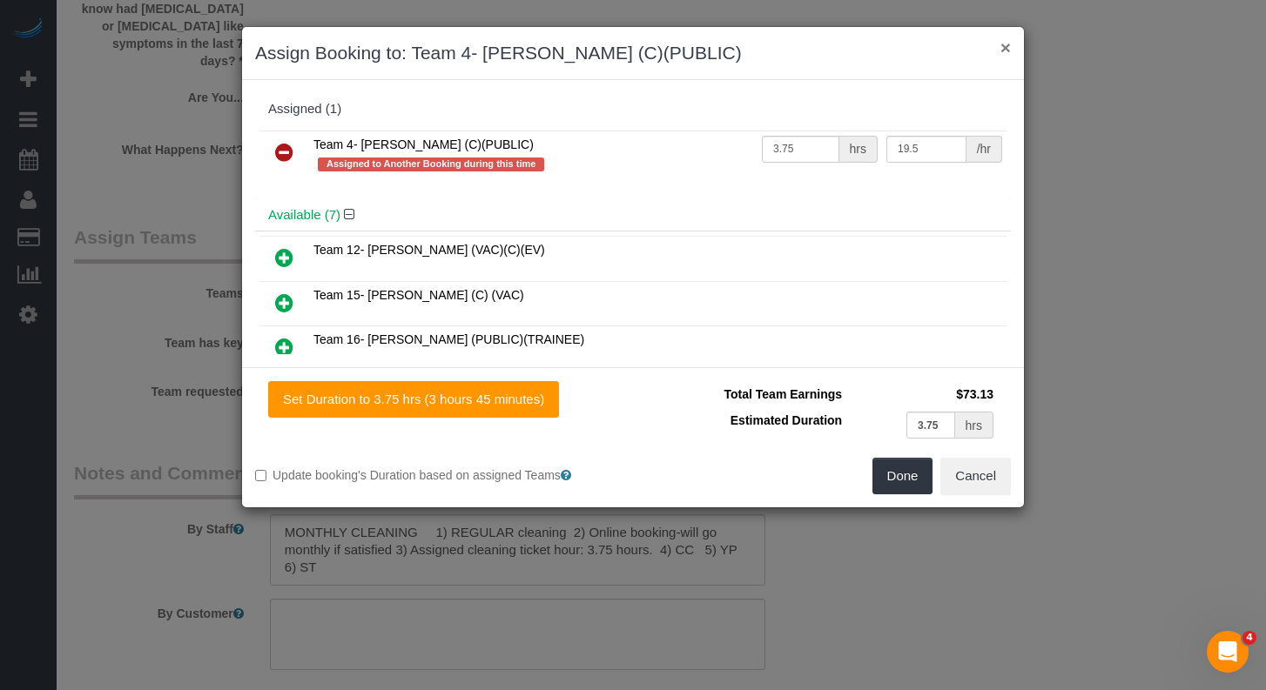
click at [1000, 53] on button "×" at bounding box center [1005, 47] width 10 height 18
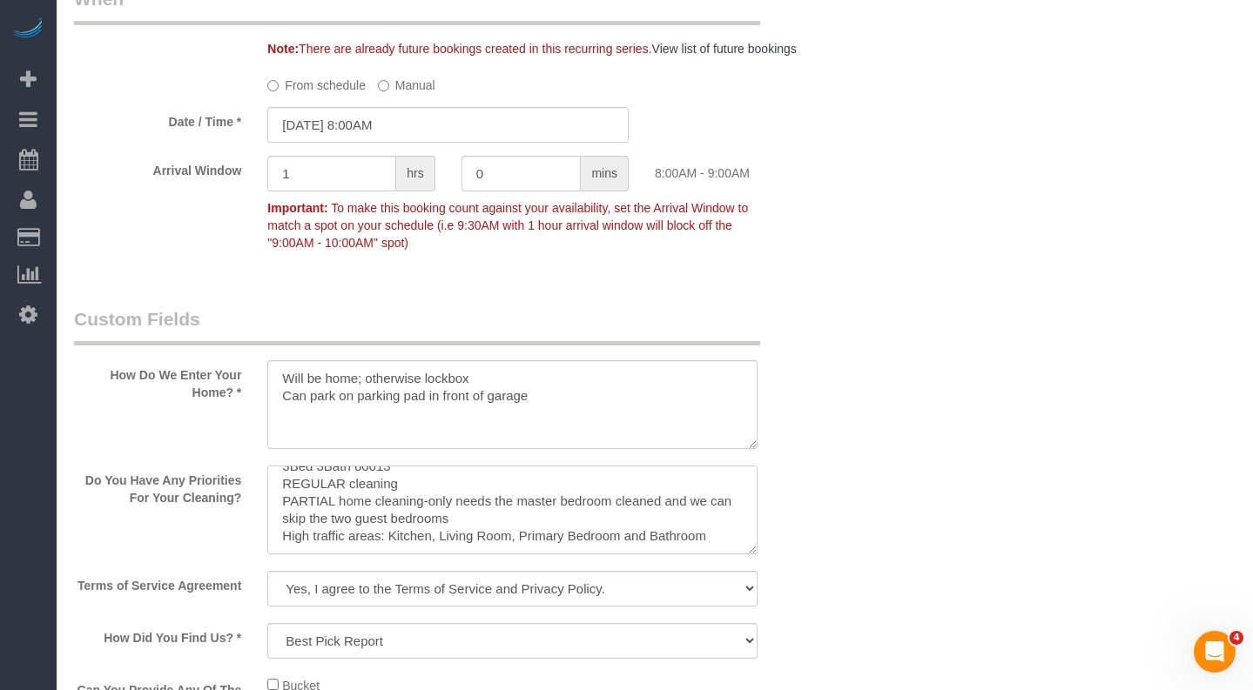
scroll to position [1703, 0]
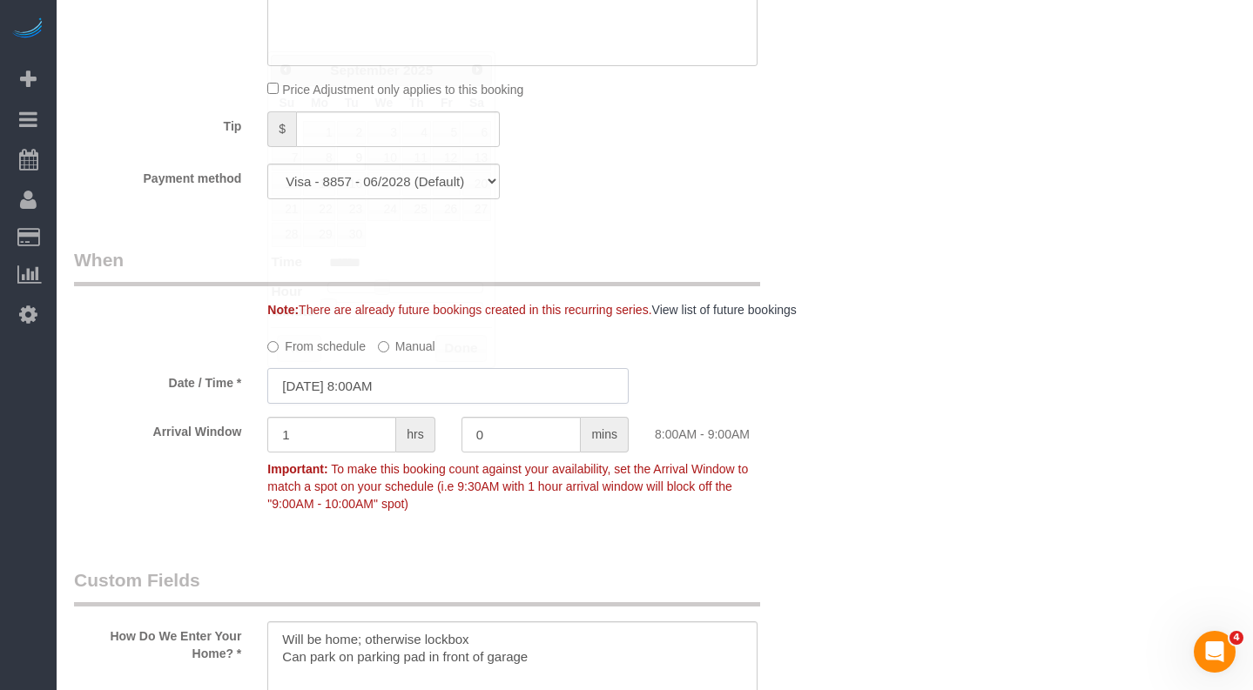
click at [447, 400] on input "09/09/2025 8:00AM" at bounding box center [447, 386] width 361 height 36
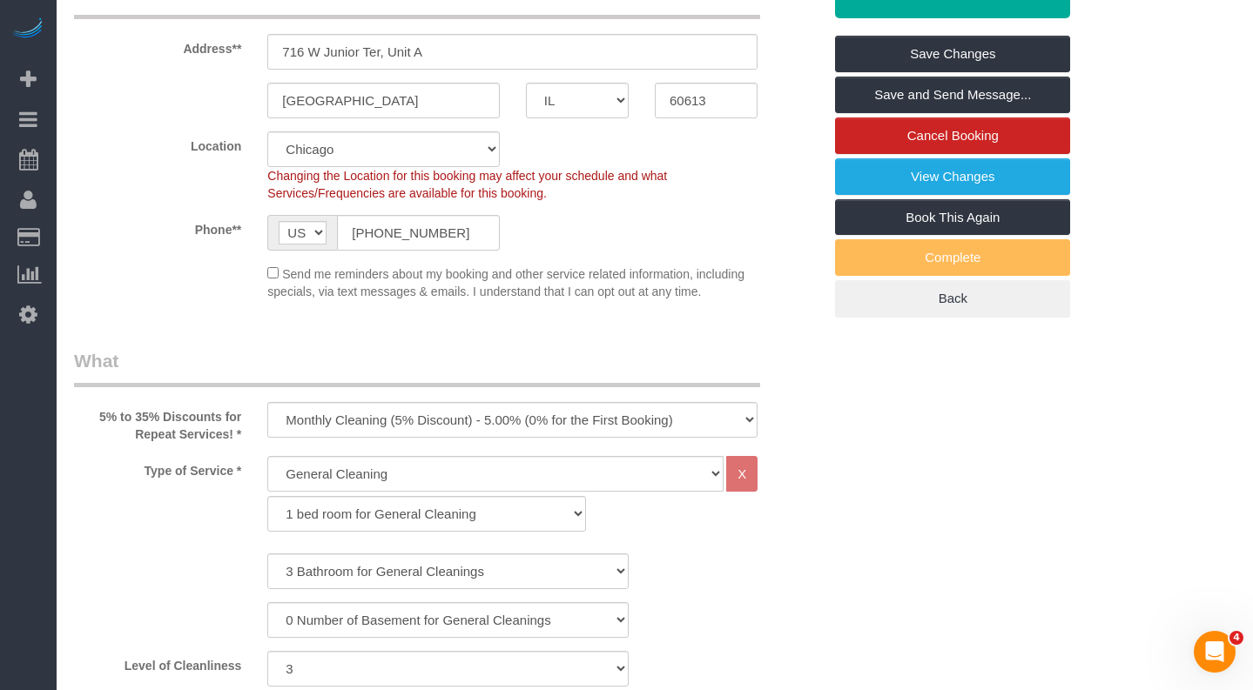
scroll to position [435, 0]
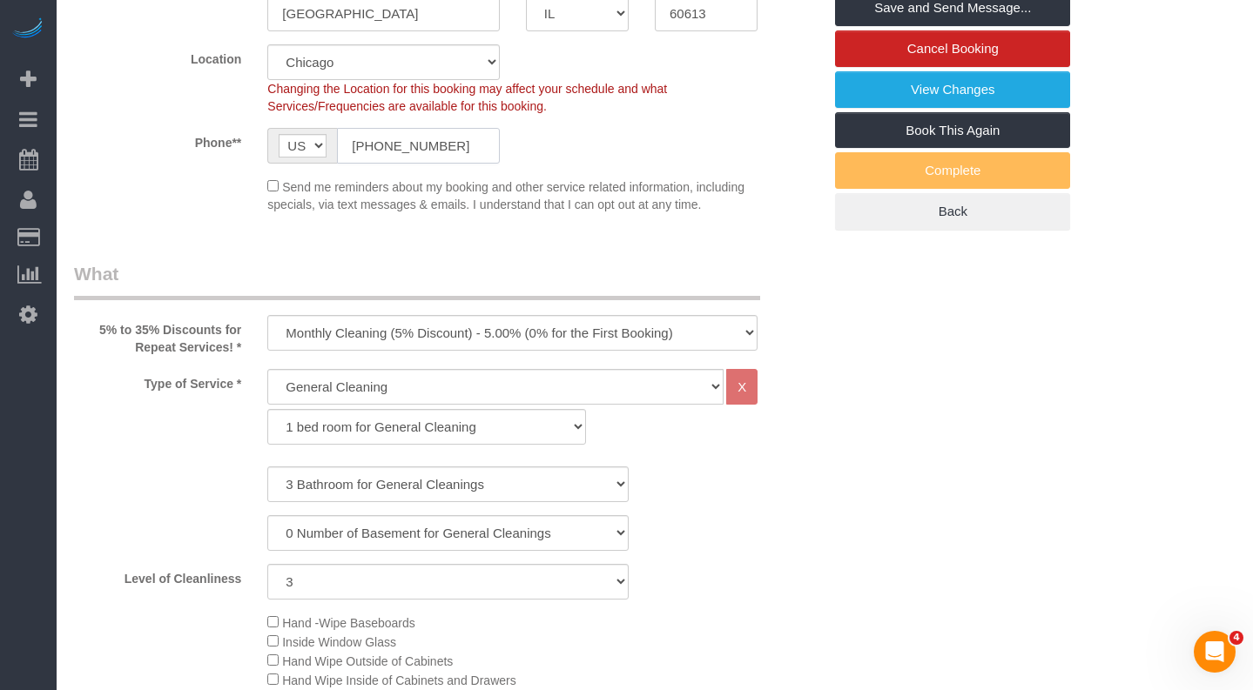
drag, startPoint x: 461, startPoint y: 143, endPoint x: 311, endPoint y: 138, distance: 149.8
click at [311, 138] on div "AF AL DZ AD AO AI AQ AG AR AM AW AU AT AZ BS BH BD BB BY BE BZ BJ BM BT BO BA B…" at bounding box center [383, 146] width 232 height 36
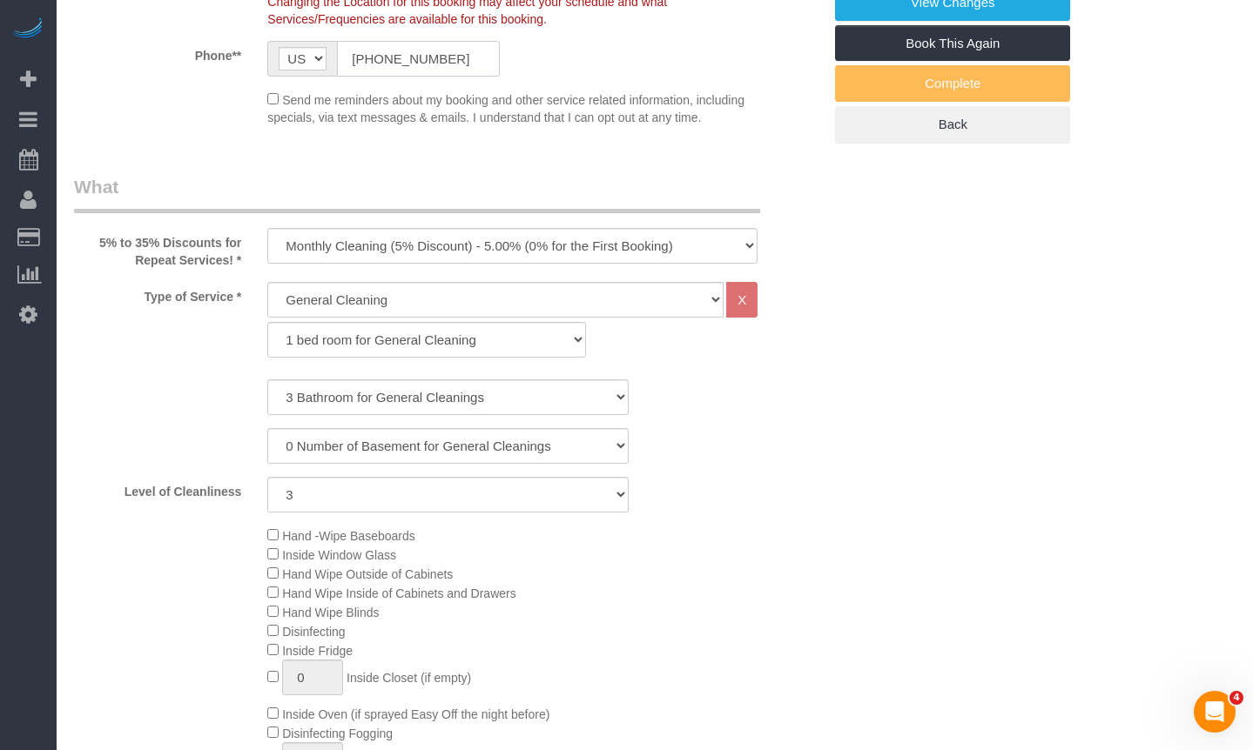
scroll to position [0, 0]
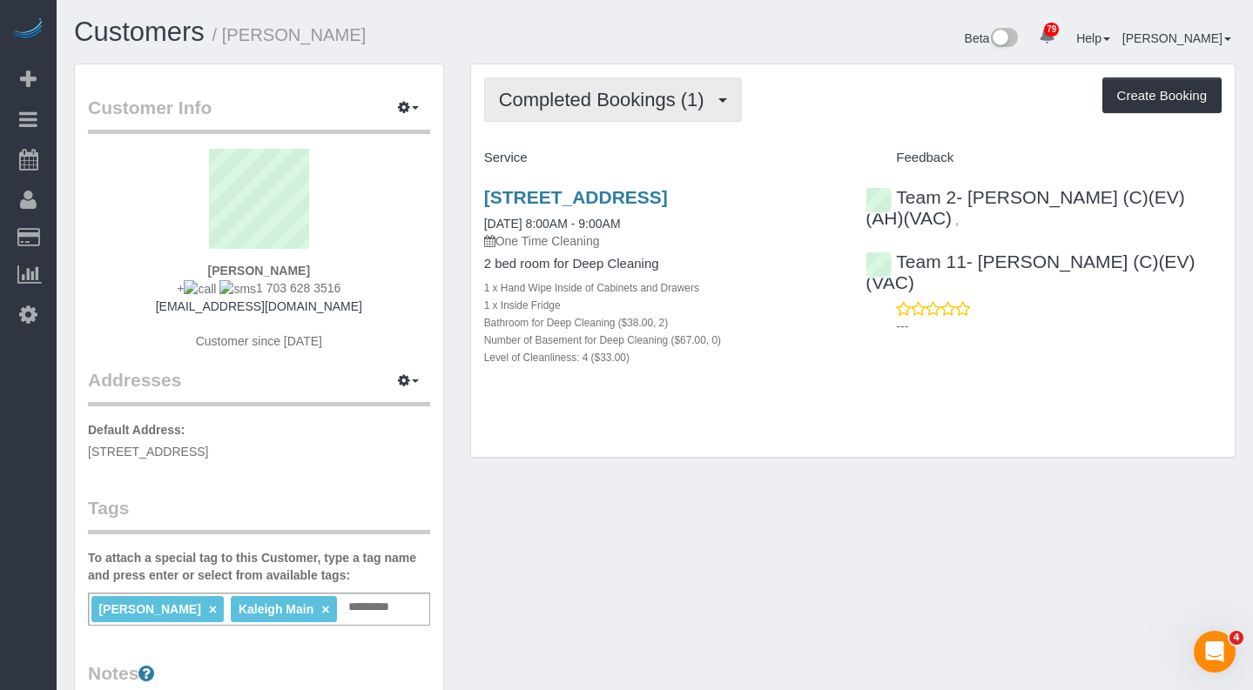
click at [600, 110] on span "Completed Bookings (1)" at bounding box center [606, 100] width 214 height 22
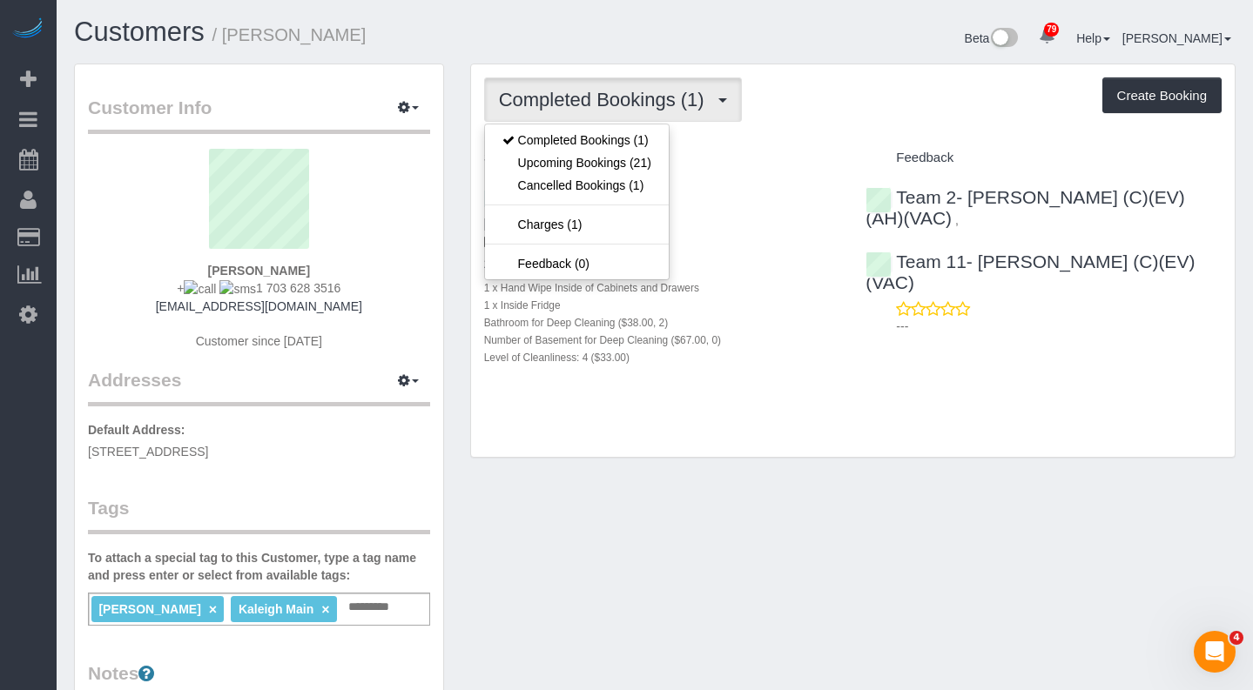
click at [905, 543] on div "Customer Info Edit Contact Info Send Message Email Preferences Special Sales Ta…" at bounding box center [654, 564] width 1187 height 1001
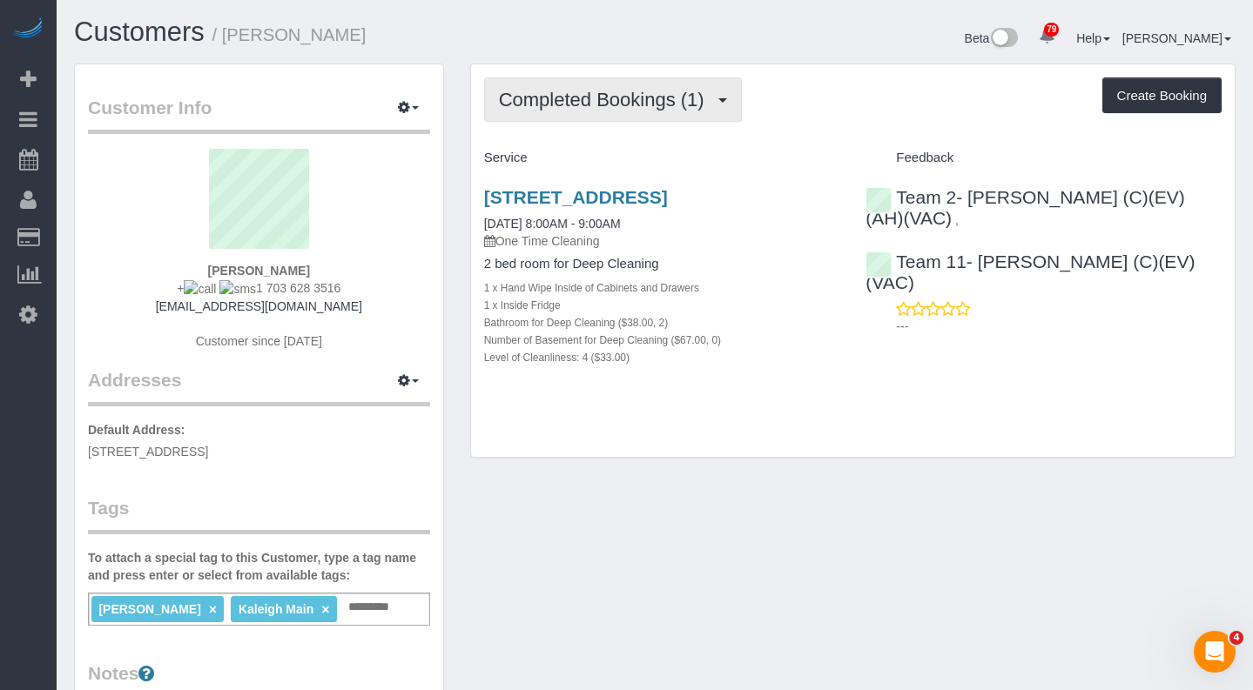
click at [655, 104] on span "Completed Bookings (1)" at bounding box center [606, 100] width 214 height 22
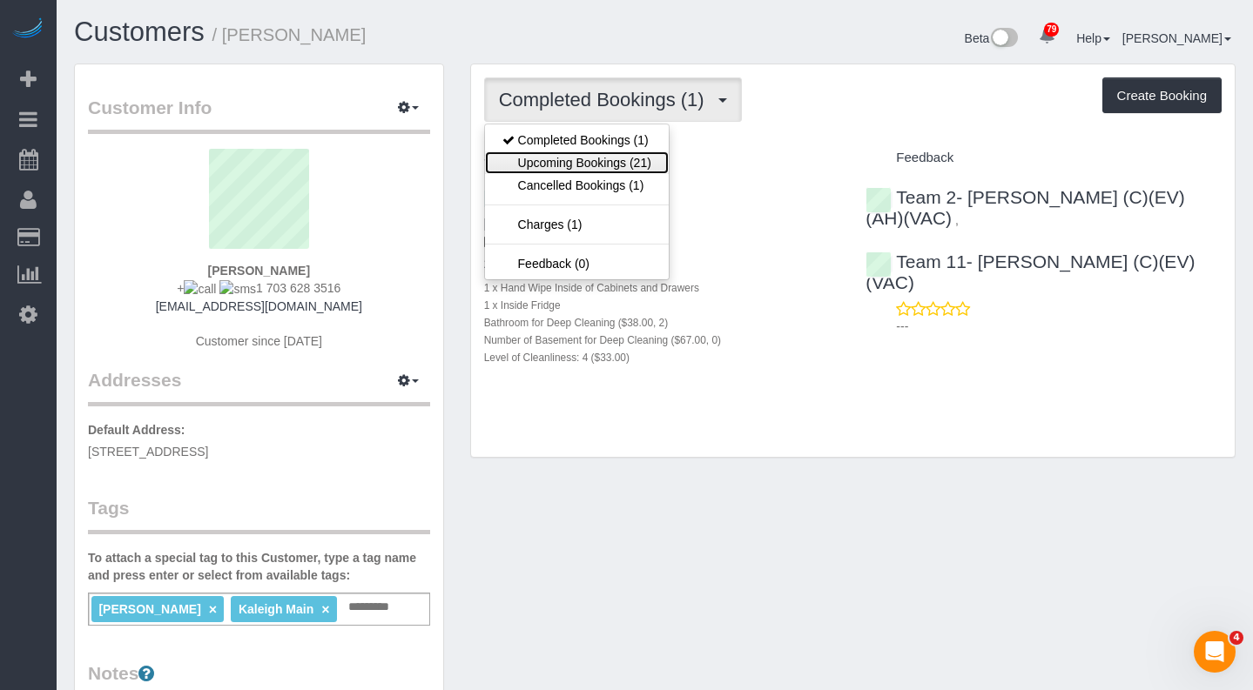
click at [630, 165] on link "Upcoming Bookings (21)" at bounding box center [577, 162] width 184 height 23
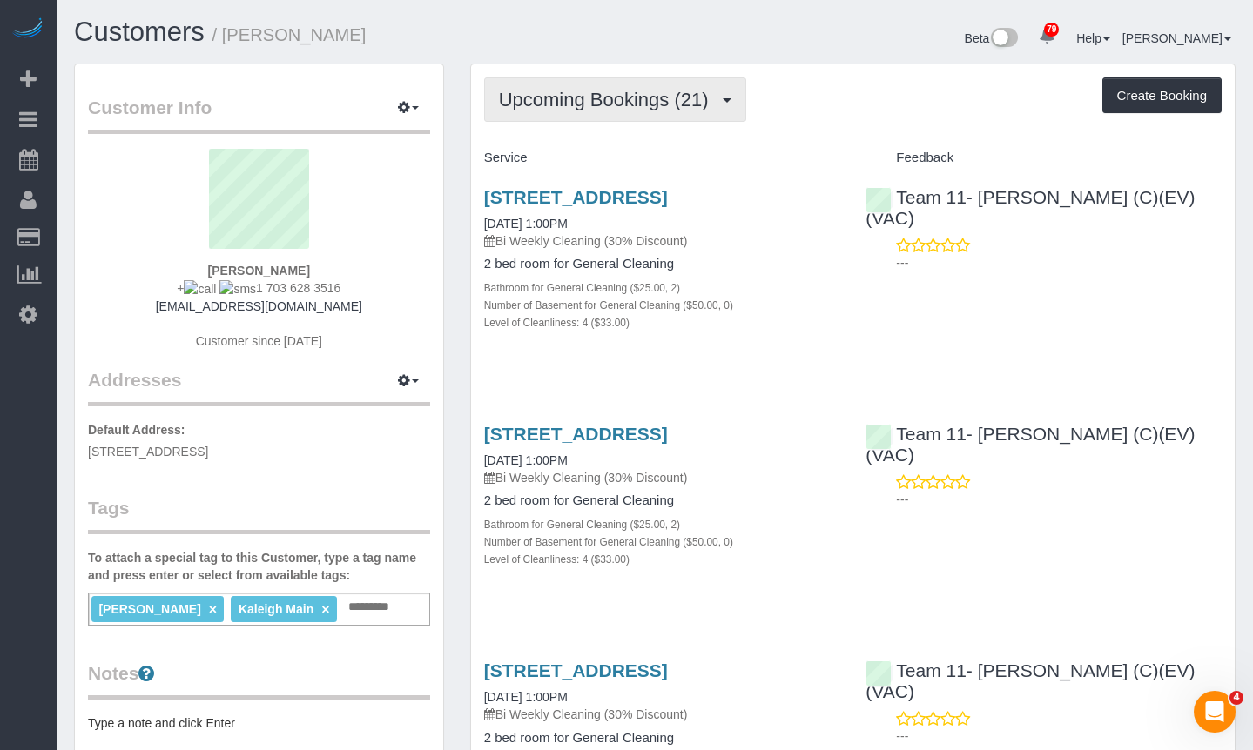
drag, startPoint x: 593, startPoint y: 75, endPoint x: 593, endPoint y: 95, distance: 20.0
click at [593, 95] on span "Upcoming Bookings (21)" at bounding box center [608, 100] width 219 height 22
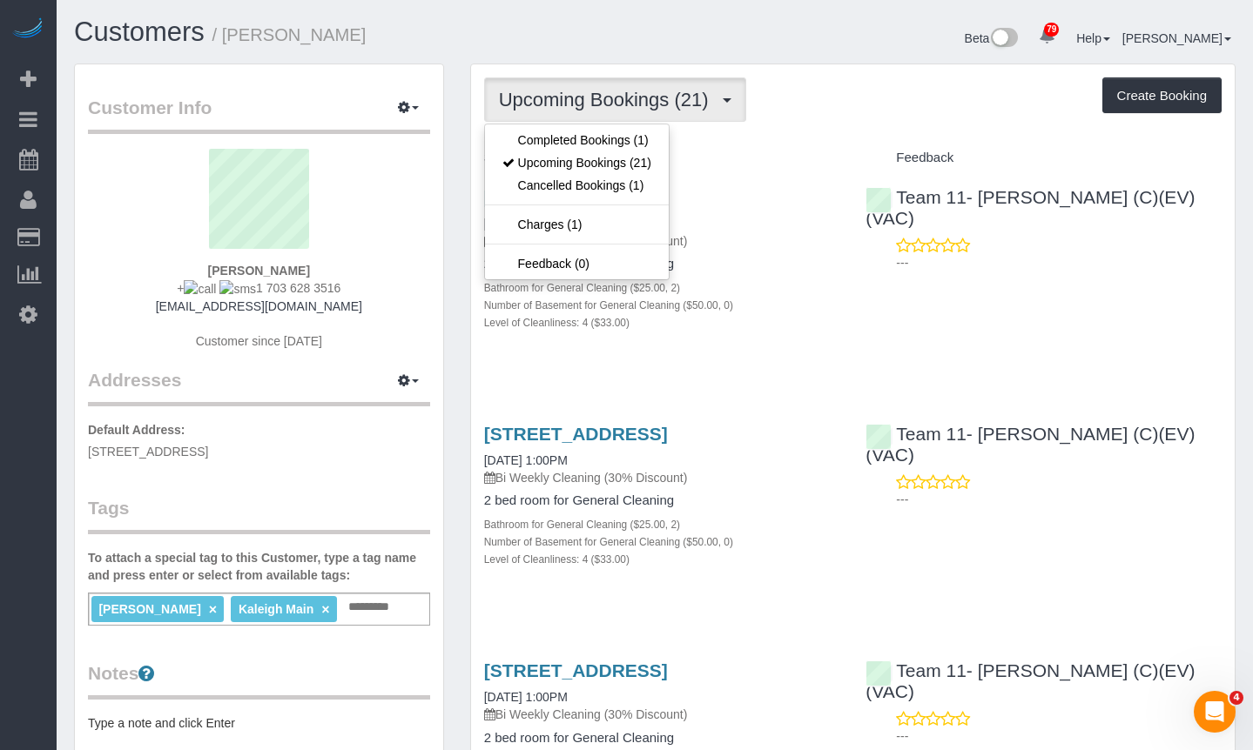
click at [568, 37] on h1 "Customers / Krista Gautney" at bounding box center [358, 32] width 568 height 30
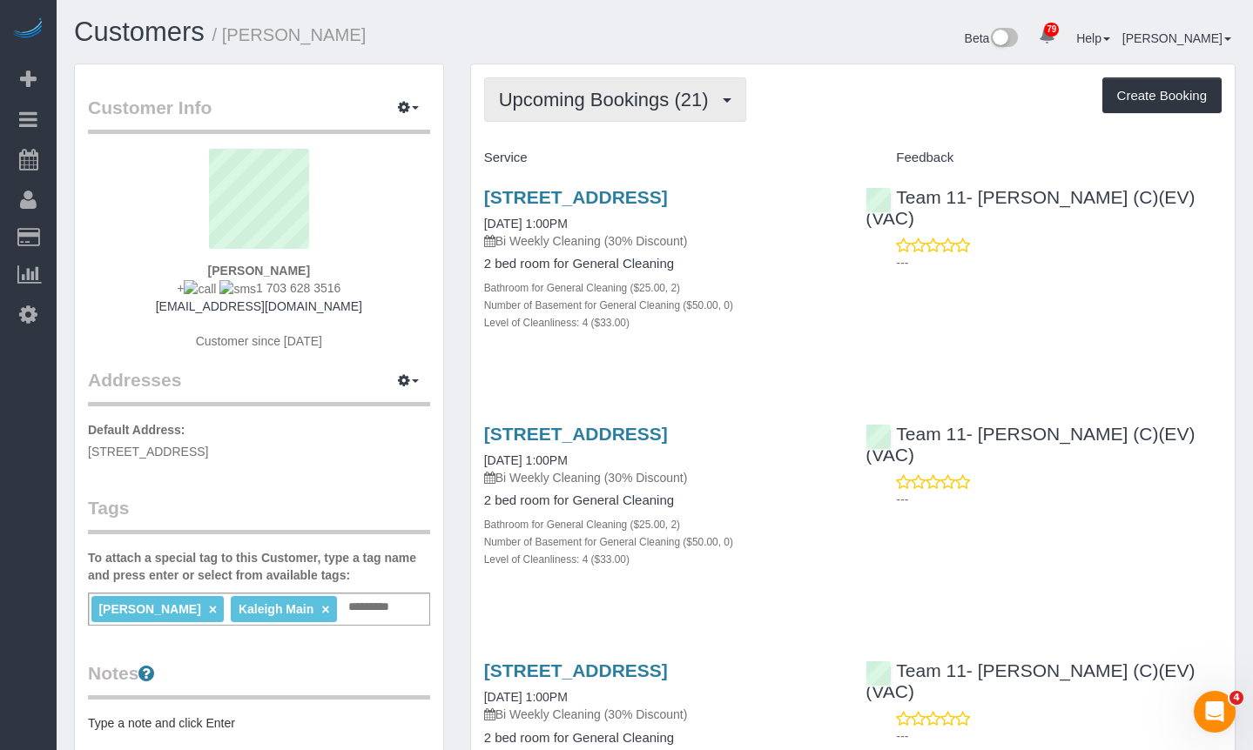
click at [624, 106] on span "Upcoming Bookings (21)" at bounding box center [608, 100] width 219 height 22
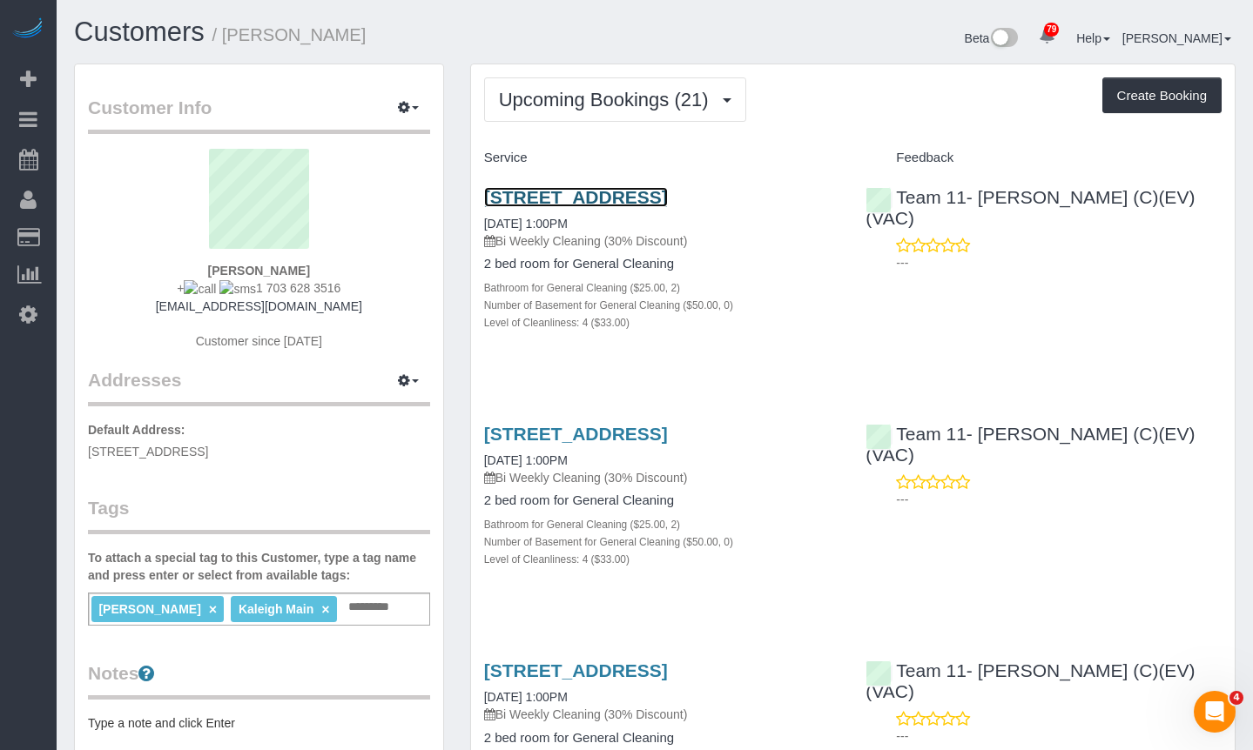
click at [668, 198] on link "2100 N Lincoln Park W Apt 11bn, , Il, Chicago, IL 60614" at bounding box center [576, 197] width 184 height 20
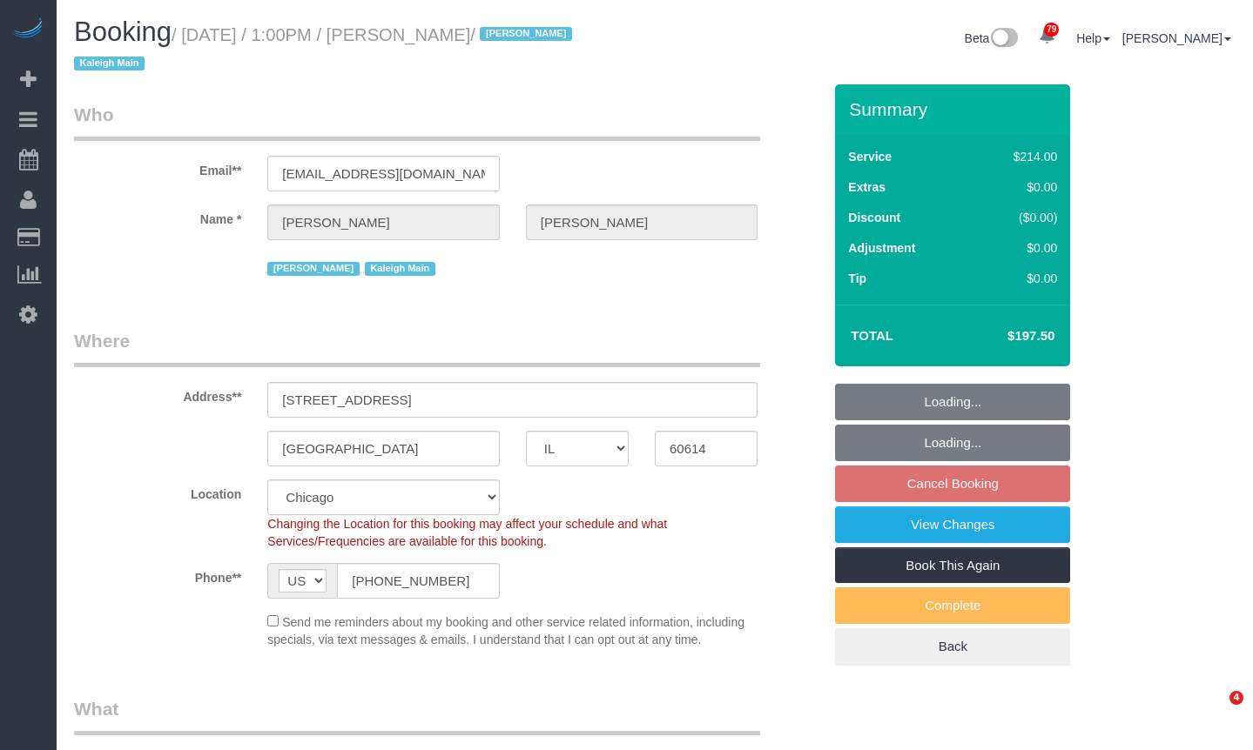
select select "IL"
select select "number:1"
select select "number:63"
select select "number:139"
select select "number:106"
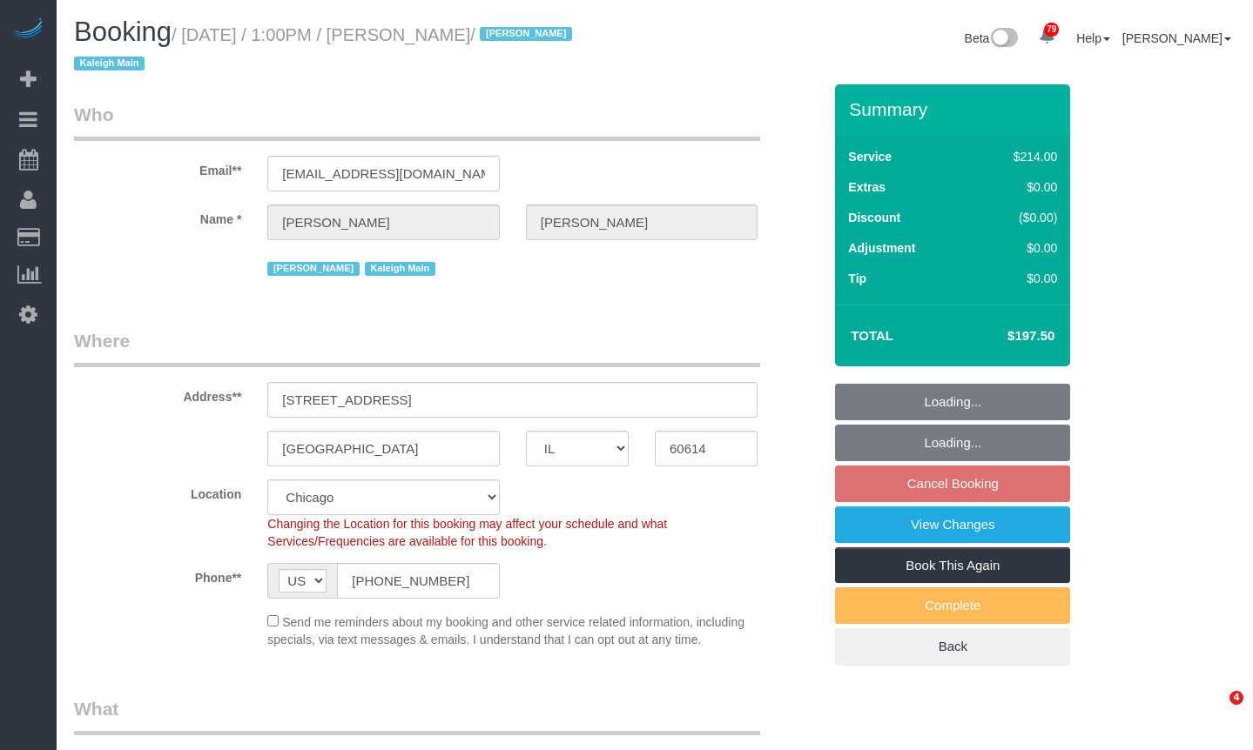
select select "object:1291"
select select "512"
select select "2"
select select "4"
